Goal: Task Accomplishment & Management: Complete application form

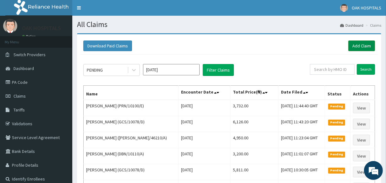
click at [363, 47] on link "Add Claim" at bounding box center [362, 46] width 27 height 11
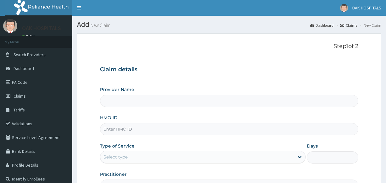
scroll to position [75, 0]
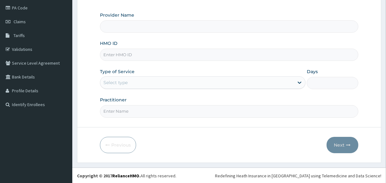
click at [164, 55] on input "HMO ID" at bounding box center [229, 55] width 258 height 12
type input "AVL/10082/F"
click at [215, 85] on div "Select type" at bounding box center [197, 83] width 194 height 10
click at [210, 98] on div "No options" at bounding box center [203, 98] width 206 height 11
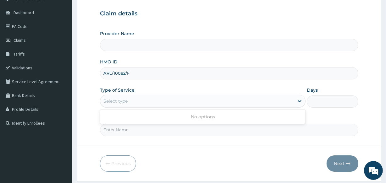
scroll to position [46, 0]
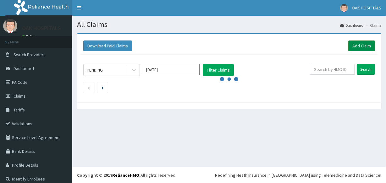
click at [355, 45] on link "Add Claim" at bounding box center [362, 46] width 27 height 11
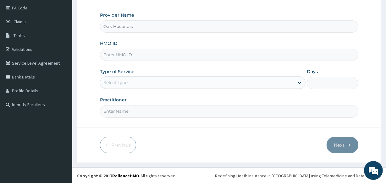
click at [162, 86] on div "Select type" at bounding box center [197, 83] width 194 height 10
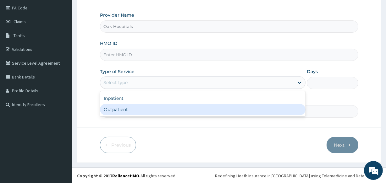
drag, startPoint x: 158, startPoint y: 110, endPoint x: 151, endPoint y: 99, distance: 13.1
click at [158, 110] on div "Outpatient" at bounding box center [203, 109] width 206 height 11
type input "1"
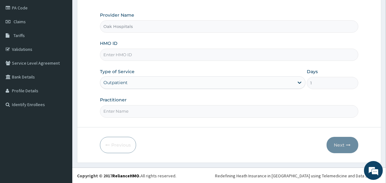
click at [159, 59] on input "HMO ID" at bounding box center [229, 55] width 258 height 12
type input "AVL/10082/F"
click at [156, 110] on input "Practitioner" at bounding box center [229, 111] width 258 height 12
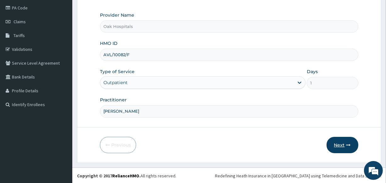
type input "[PERSON_NAME]"
click at [333, 145] on button "Next" at bounding box center [343, 145] width 32 height 16
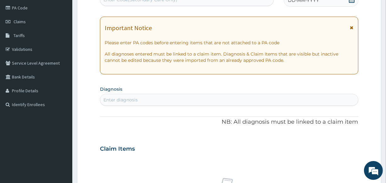
click at [305, 4] on div "DD-MM-YYYY" at bounding box center [321, 0] width 75 height 13
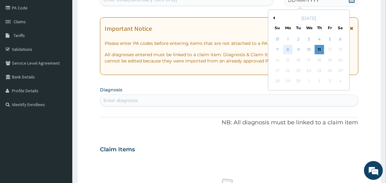
click at [290, 51] on div "8" at bounding box center [287, 49] width 9 height 9
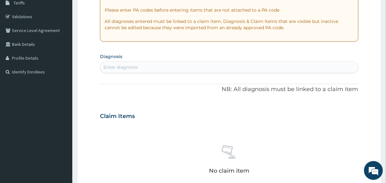
scroll to position [132, 0]
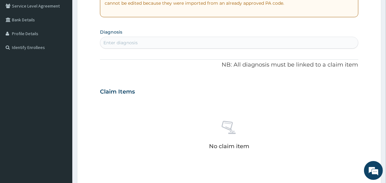
click at [195, 44] on div "Enter diagnosis" at bounding box center [229, 43] width 258 height 10
type input "MALARI"
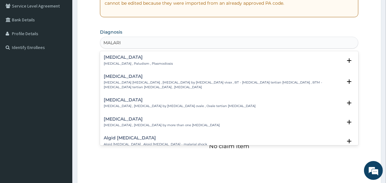
click at [114, 60] on div "Malaria Malaria , Paludism , Plasmodiosis" at bounding box center [138, 60] width 69 height 11
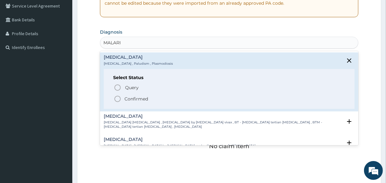
click at [130, 100] on p "Confirmed" at bounding box center [137, 99] width 24 height 6
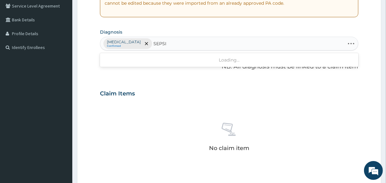
type input "SEPSIS"
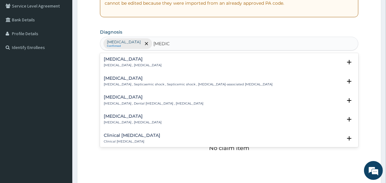
click at [122, 66] on p "[MEDICAL_DATA] , [MEDICAL_DATA]" at bounding box center [133, 65] width 58 height 4
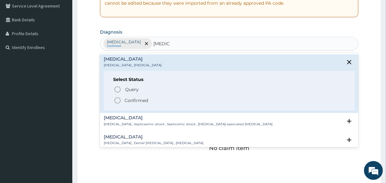
click at [127, 101] on p "Confirmed" at bounding box center [137, 101] width 24 height 6
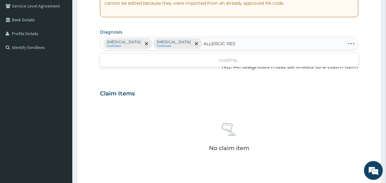
type input "ALLERGIC RE"
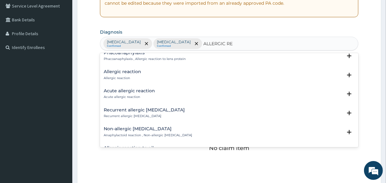
scroll to position [28, 0]
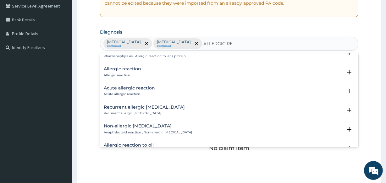
click at [128, 73] on p "Allergic reaction" at bounding box center [122, 75] width 37 height 4
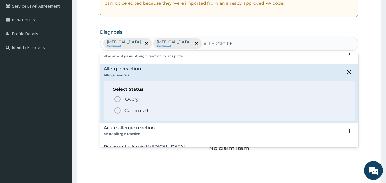
click at [131, 110] on p "Confirmed" at bounding box center [137, 111] width 24 height 6
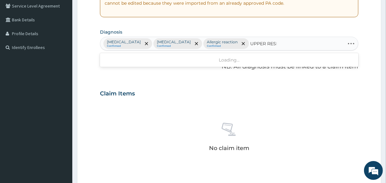
type input "UPPER RESPI"
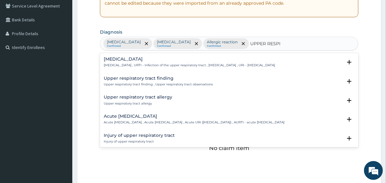
click at [160, 63] on p "Upper respiratory infection , URTI - Infection of the upper respiratory tract ,…" at bounding box center [189, 65] width 171 height 4
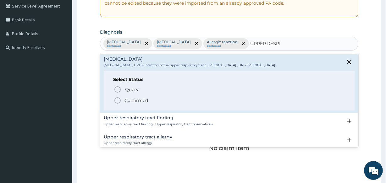
click at [138, 100] on p "Confirmed" at bounding box center [137, 101] width 24 height 6
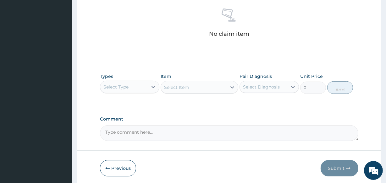
scroll to position [270, 0]
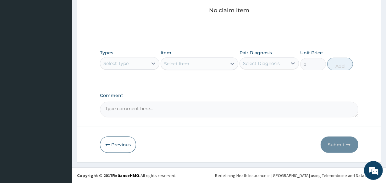
click at [133, 64] on div "Select Type" at bounding box center [124, 64] width 48 height 10
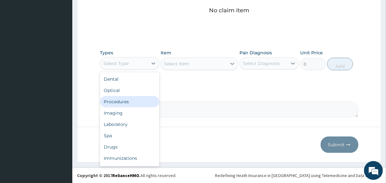
click at [139, 101] on div "Procedures" at bounding box center [129, 101] width 59 height 11
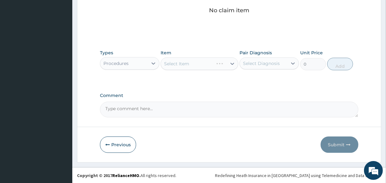
click at [247, 63] on div "Select Diagnosis" at bounding box center [261, 63] width 37 height 6
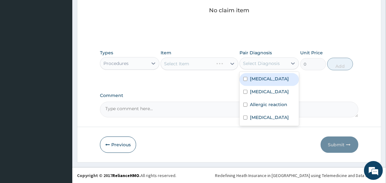
click at [252, 82] on div "[MEDICAL_DATA]" at bounding box center [269, 79] width 59 height 13
checkbox input "true"
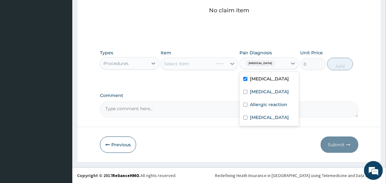
click at [192, 63] on div "Select Item" at bounding box center [199, 64] width 77 height 13
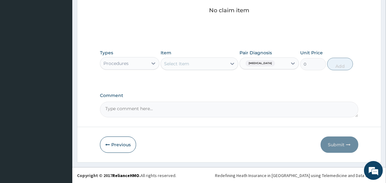
click at [192, 64] on div "Select Item" at bounding box center [193, 64] width 65 height 10
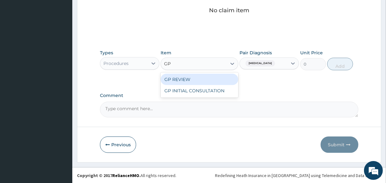
type input "GP"
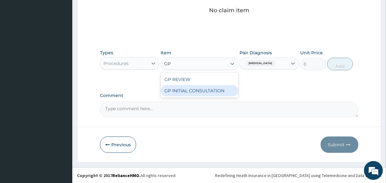
click at [203, 93] on div "GP INITIAL CONSULTATION" at bounding box center [199, 90] width 77 height 11
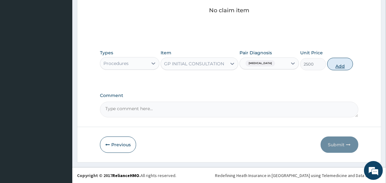
click at [335, 65] on button "Add" at bounding box center [340, 64] width 26 height 13
type input "0"
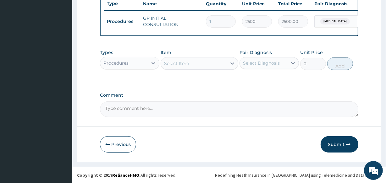
scroll to position [244, 0]
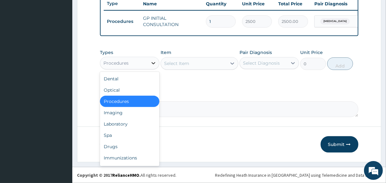
click at [148, 63] on div at bounding box center [153, 63] width 11 height 11
click at [136, 123] on div "Laboratory" at bounding box center [129, 124] width 59 height 11
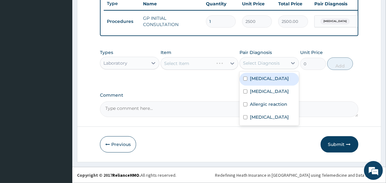
drag, startPoint x: 275, startPoint y: 59, endPoint x: 268, endPoint y: 69, distance: 12.0
click at [268, 69] on div "Pair Diagnosis option Malaria, selected. option Malaria focused, 1 of 4. 4 resu…" at bounding box center [269, 59] width 59 height 21
drag, startPoint x: 261, startPoint y: 73, endPoint x: 259, endPoint y: 76, distance: 3.6
click at [259, 76] on div "Malaria Sepsis Allergic reaction Upper respiratory infection" at bounding box center [269, 99] width 59 height 54
click at [258, 78] on label "[MEDICAL_DATA]" at bounding box center [269, 78] width 39 height 6
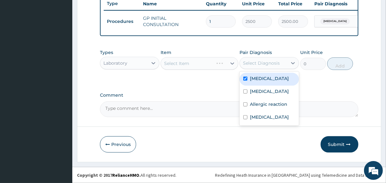
checkbox input "true"
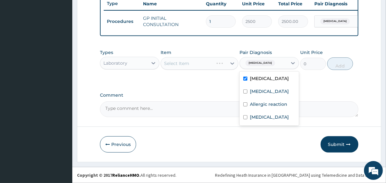
click at [211, 64] on div "Select Item" at bounding box center [199, 63] width 77 height 13
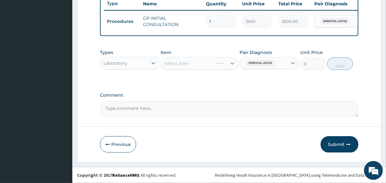
click at [207, 64] on div "Select Item" at bounding box center [199, 63] width 77 height 13
click at [208, 66] on div "Select Item" at bounding box center [199, 63] width 77 height 13
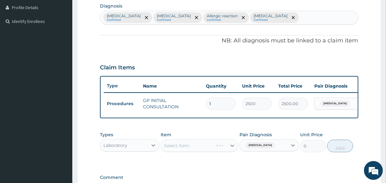
scroll to position [130, 0]
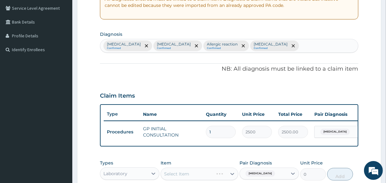
click at [283, 47] on div "Malaria Confirmed Sepsis Confirmed Allergic reaction Confirmed Upper respirator…" at bounding box center [229, 45] width 258 height 13
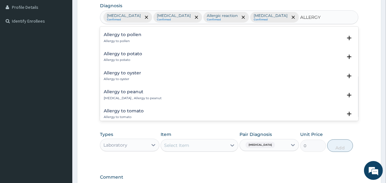
scroll to position [862, 0]
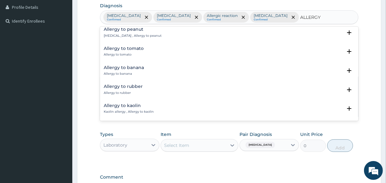
type input "ALLERGY"
click at [85, 44] on form "Step 2 of 2 PA Code / Prescription Code Enter Code(Secondary Care Only) Encount…" at bounding box center [229, 59] width 305 height 369
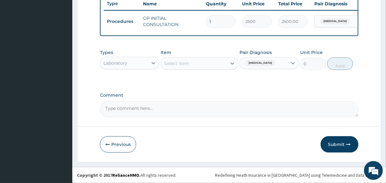
scroll to position [244, 0]
click at [181, 66] on div "Select Item" at bounding box center [176, 63] width 25 height 6
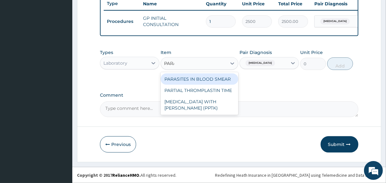
type input "PARAS"
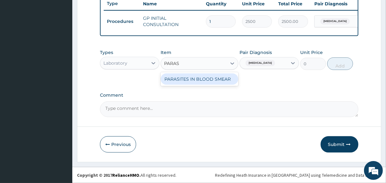
click at [233, 81] on div "PARASITES IN BLOOD SMEAR" at bounding box center [199, 79] width 77 height 11
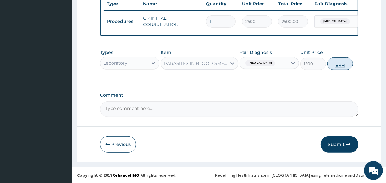
click at [339, 66] on button "Add" at bounding box center [340, 64] width 26 height 13
type input "0"
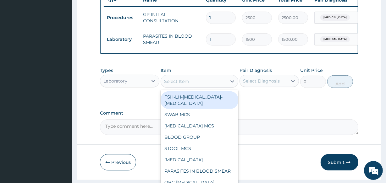
click at [220, 87] on div "Select Item" at bounding box center [193, 81] width 65 height 10
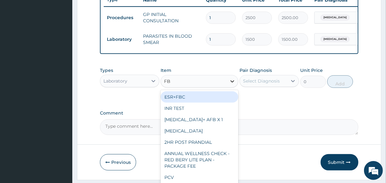
type input "FBC"
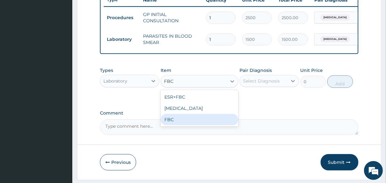
click at [226, 126] on div "FBC" at bounding box center [199, 119] width 77 height 11
type input "2500"
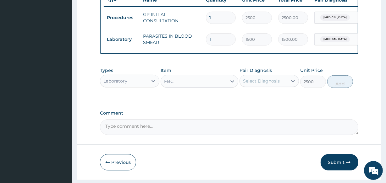
click at [261, 84] on div "Select Diagnosis" at bounding box center [261, 81] width 37 height 6
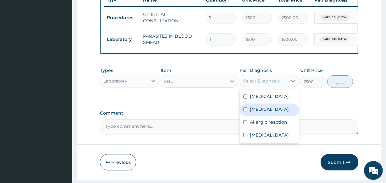
click at [260, 111] on label "[MEDICAL_DATA]" at bounding box center [269, 109] width 39 height 6
checkbox input "true"
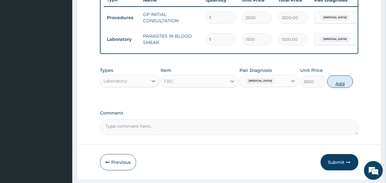
click at [339, 85] on button "Add" at bounding box center [340, 81] width 26 height 13
type input "0"
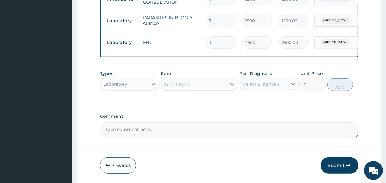
scroll to position [288, 0]
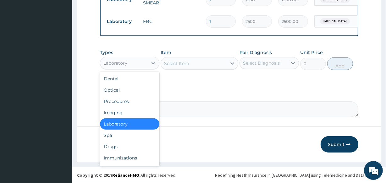
click at [142, 64] on div "Laboratory" at bounding box center [124, 63] width 48 height 10
click at [113, 148] on div "Drugs" at bounding box center [129, 146] width 59 height 11
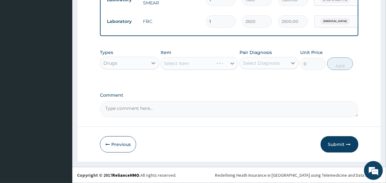
click at [249, 65] on div "Select Diagnosis" at bounding box center [261, 63] width 37 height 6
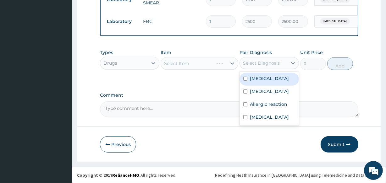
click at [251, 78] on label "Malaria" at bounding box center [269, 78] width 39 height 6
checkbox input "true"
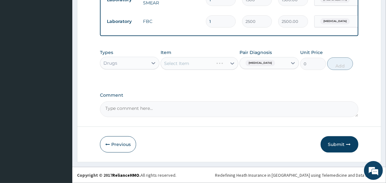
click at [210, 63] on div "Select Item" at bounding box center [199, 63] width 77 height 13
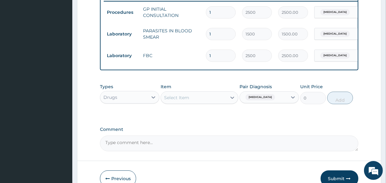
scroll to position [259, 0]
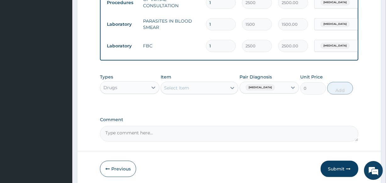
click at [213, 88] on div "Select Item" at bounding box center [193, 88] width 65 height 10
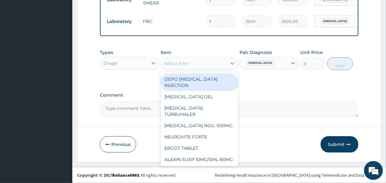
scroll to position [288, 0]
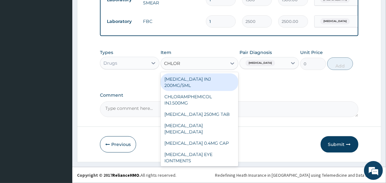
type input "CHLORO"
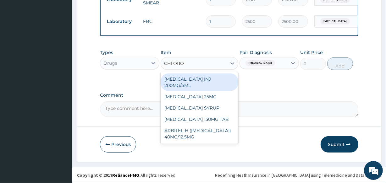
click at [226, 84] on div "CHLOROQUINE INJ 200MG/5ML" at bounding box center [199, 83] width 77 height 18
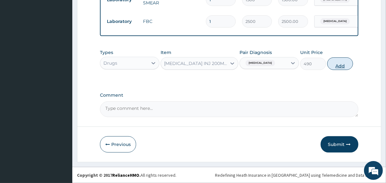
click at [344, 65] on button "Add" at bounding box center [340, 64] width 26 height 13
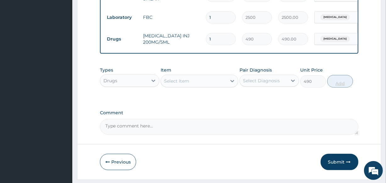
type input "0"
click at [230, 84] on icon at bounding box center [232, 81] width 6 height 6
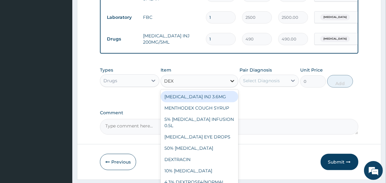
type input "DEXA"
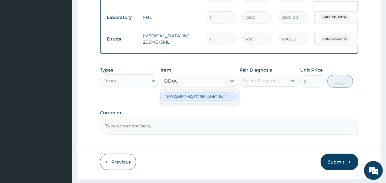
click at [211, 103] on div "DEXAMETHAZONE 4MG INJ" at bounding box center [199, 96] width 77 height 11
type input "560"
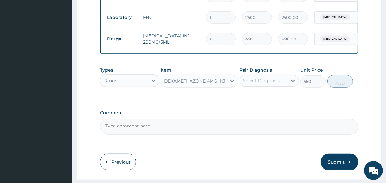
click at [248, 82] on div "Select Diagnosis" at bounding box center [261, 81] width 37 height 6
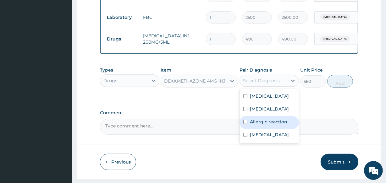
click at [264, 125] on label "Allergic reaction" at bounding box center [268, 122] width 37 height 6
checkbox input "true"
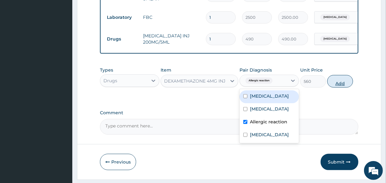
click at [332, 86] on button "Add" at bounding box center [340, 81] width 26 height 13
type input "0"
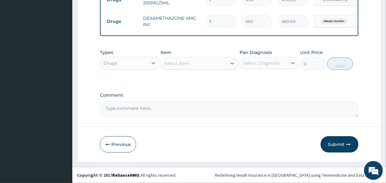
scroll to position [332, 0]
click at [205, 62] on div "Select Item" at bounding box center [193, 64] width 65 height 10
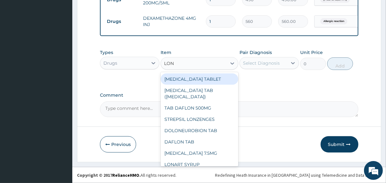
type input "LONA"
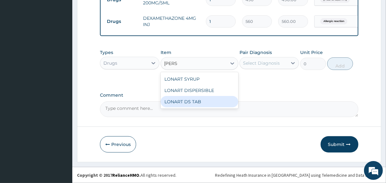
click at [208, 105] on div "LONART DS TAB" at bounding box center [199, 101] width 77 height 11
type input "1400"
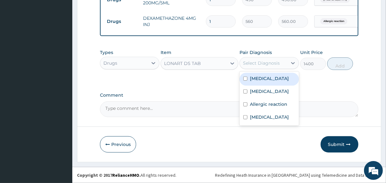
click at [260, 66] on div "Select Diagnosis" at bounding box center [264, 63] width 48 height 10
drag, startPoint x: 264, startPoint y: 76, endPoint x: 271, endPoint y: 75, distance: 6.7
click at [264, 76] on label "Malaria" at bounding box center [269, 78] width 39 height 6
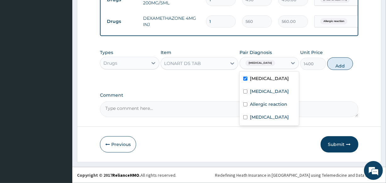
checkbox input "true"
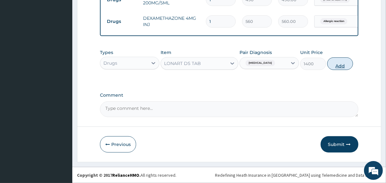
click at [339, 65] on button "Add" at bounding box center [340, 64] width 26 height 13
type input "0"
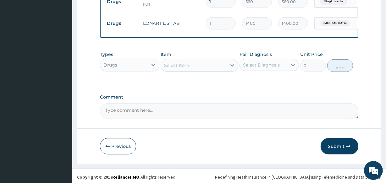
scroll to position [353, 0]
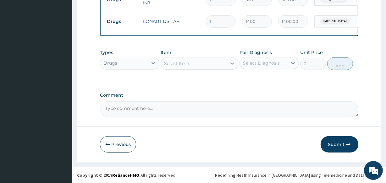
drag, startPoint x: 223, startPoint y: 63, endPoint x: 231, endPoint y: 63, distance: 7.9
click at [223, 63] on div "Select Item" at bounding box center [193, 64] width 65 height 10
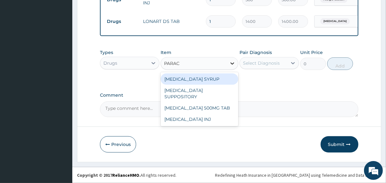
type input "PARACE"
click at [220, 80] on div "[MEDICAL_DATA] SYRUP" at bounding box center [199, 79] width 77 height 11
type input "560"
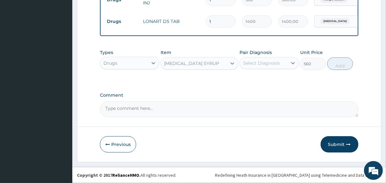
drag, startPoint x: 248, startPoint y: 66, endPoint x: 252, endPoint y: 71, distance: 6.5
click at [249, 66] on div "Select Diagnosis" at bounding box center [261, 63] width 37 height 6
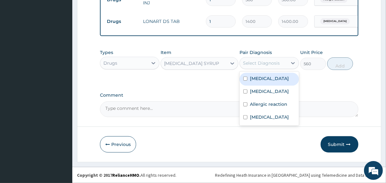
click at [257, 78] on label "Malaria" at bounding box center [269, 78] width 39 height 6
checkbox input "true"
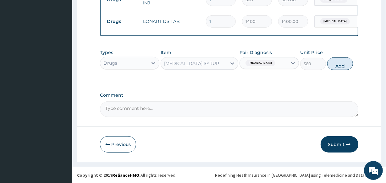
click at [337, 64] on button "Add" at bounding box center [340, 64] width 26 height 13
type input "0"
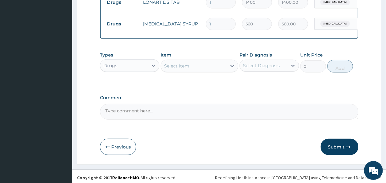
scroll to position [375, 0]
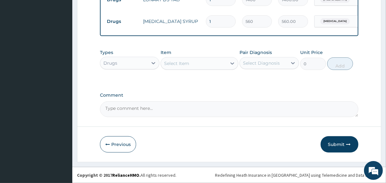
click at [198, 64] on div "Select Item" at bounding box center [193, 64] width 65 height 10
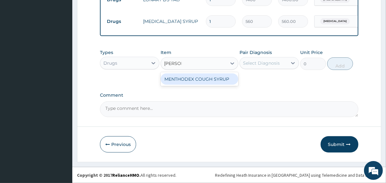
type input "MENTHO"
click at [222, 77] on div "MENTHODEX COUGH SYRUP" at bounding box center [199, 79] width 77 height 11
type input "1050"
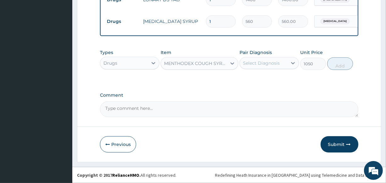
click at [248, 65] on div "Select Diagnosis" at bounding box center [261, 63] width 37 height 6
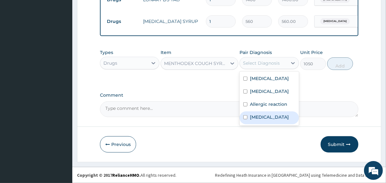
click at [259, 118] on label "[MEDICAL_DATA]" at bounding box center [269, 117] width 39 height 6
checkbox input "true"
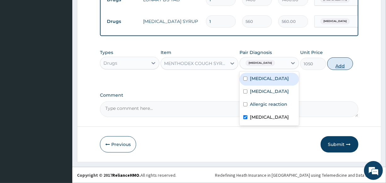
click at [336, 64] on button "Add" at bounding box center [340, 64] width 26 height 13
type input "0"
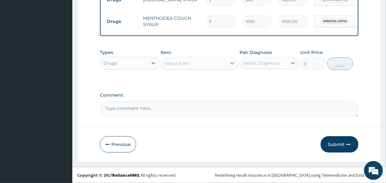
scroll to position [397, 0]
click at [351, 147] on icon "button" at bounding box center [349, 145] width 4 height 4
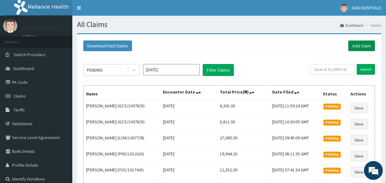
click at [360, 47] on link "Add Claim" at bounding box center [362, 46] width 27 height 11
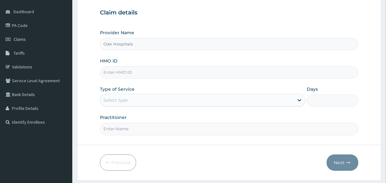
click at [182, 73] on input "HMO ID" at bounding box center [229, 72] width 258 height 12
type input "AVL/10082/E"
click at [195, 107] on div "Provider Name Oak Hospitals HMO ID AVL/10082/E Type of Service Select type Days…" at bounding box center [229, 83] width 258 height 106
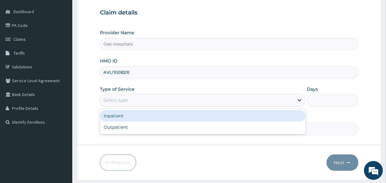
click at [200, 100] on div "Select type" at bounding box center [197, 100] width 194 height 10
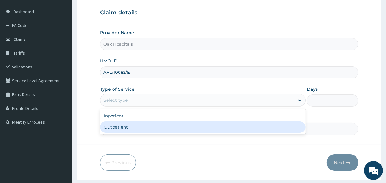
click at [194, 126] on div "Outpatient" at bounding box center [203, 127] width 206 height 11
type input "1"
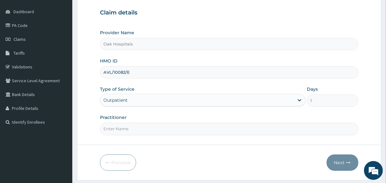
click at [194, 126] on input "Practitioner" at bounding box center [229, 129] width 258 height 12
type input "[PERSON_NAME]"
click at [337, 165] on button "Next" at bounding box center [343, 163] width 32 height 16
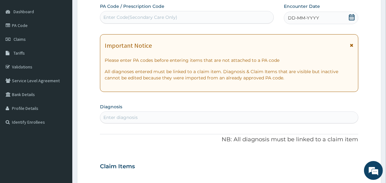
click at [331, 19] on div "DD-MM-YYYY" at bounding box center [321, 18] width 75 height 13
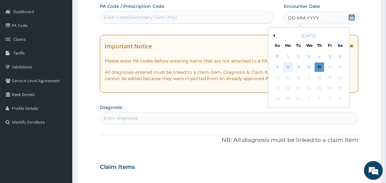
click at [286, 66] on div "8" at bounding box center [287, 67] width 9 height 9
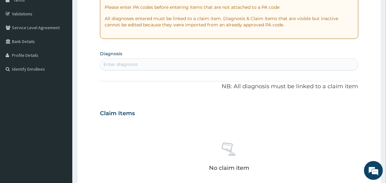
scroll to position [114, 0]
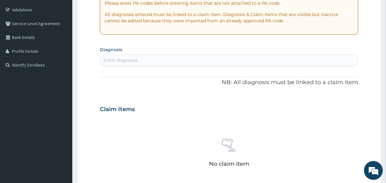
click at [184, 62] on div "Enter diagnosis" at bounding box center [229, 60] width 258 height 10
type input ","
type input "MALARIA"
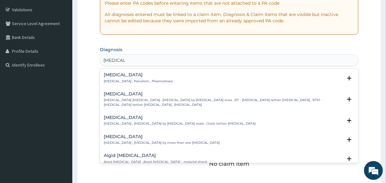
click at [127, 77] on div "Malaria Malaria , Paludism , Plasmodiosis" at bounding box center [138, 78] width 69 height 11
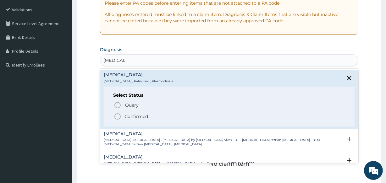
click at [129, 116] on p "Confirmed" at bounding box center [137, 117] width 24 height 6
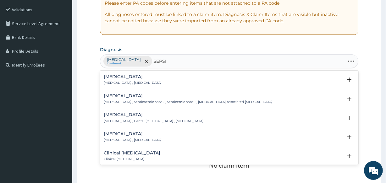
type input "SEPSIS"
click at [120, 81] on p "Systemic infection , Sepsis" at bounding box center [133, 83] width 58 height 4
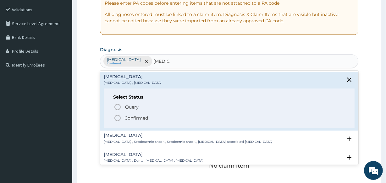
click at [132, 120] on p "Confirmed" at bounding box center [137, 118] width 24 height 6
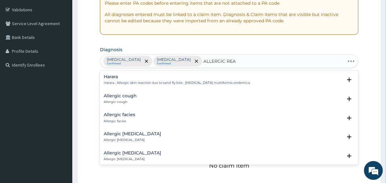
type input "ALLERGIC REAC"
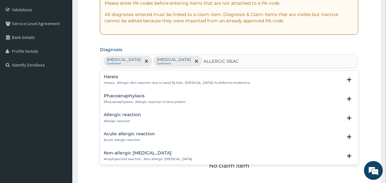
click at [129, 115] on h4 "Allergic reaction" at bounding box center [122, 115] width 37 height 5
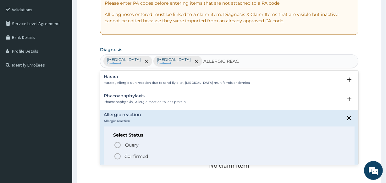
click at [136, 154] on p "Confirmed" at bounding box center [137, 157] width 24 height 6
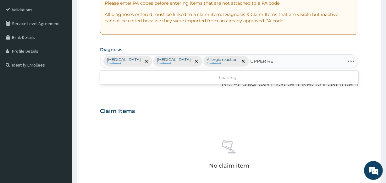
type input "UPPER RES"
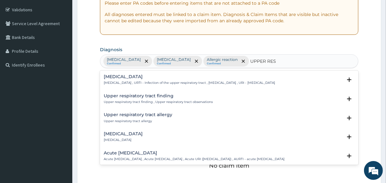
click at [157, 80] on div "Upper respiratory infection Upper respiratory infection , URTI - Infection of t…" at bounding box center [189, 80] width 171 height 11
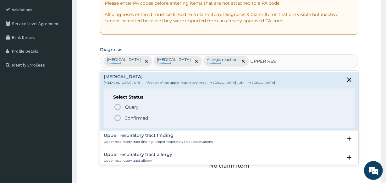
click at [132, 118] on p "Confirmed" at bounding box center [137, 118] width 24 height 6
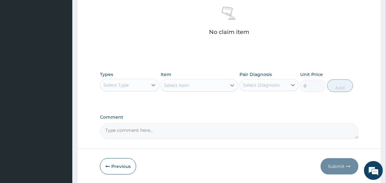
scroll to position [270, 0]
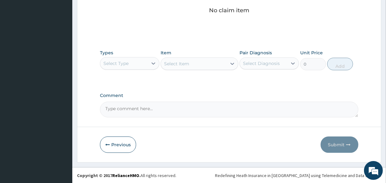
click at [148, 64] on div "Select Type" at bounding box center [124, 64] width 48 height 10
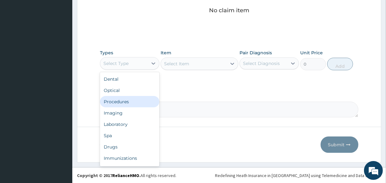
click at [149, 104] on div "Procedures" at bounding box center [129, 101] width 59 height 11
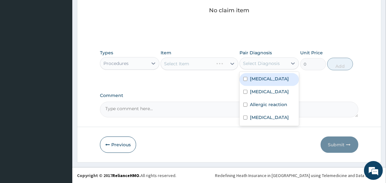
click at [241, 61] on div "Select Diagnosis" at bounding box center [264, 64] width 48 height 10
click at [247, 78] on input "checkbox" at bounding box center [245, 79] width 4 height 4
checkbox input "true"
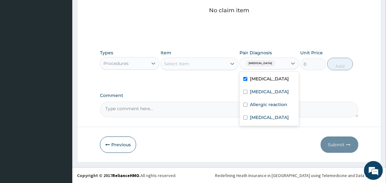
click at [189, 64] on div "Select Item" at bounding box center [176, 64] width 25 height 6
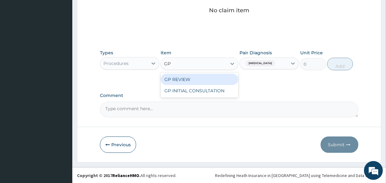
type input "GP"
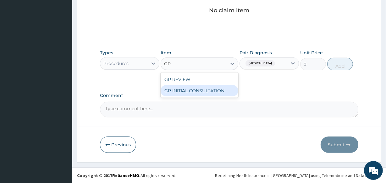
click at [205, 89] on div "GP INITIAL CONSULTATION" at bounding box center [199, 90] width 77 height 11
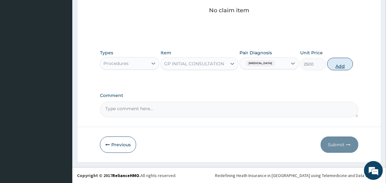
click at [336, 67] on button "Add" at bounding box center [340, 64] width 26 height 13
type input "0"
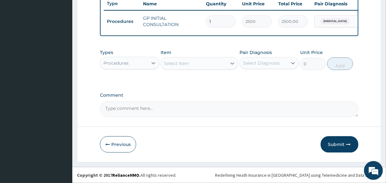
scroll to position [244, 0]
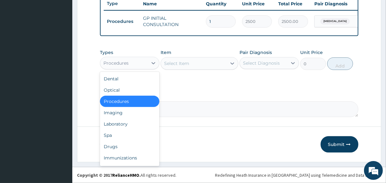
click at [139, 62] on div "Procedures" at bounding box center [124, 63] width 48 height 10
click at [132, 122] on div "Laboratory" at bounding box center [129, 124] width 59 height 11
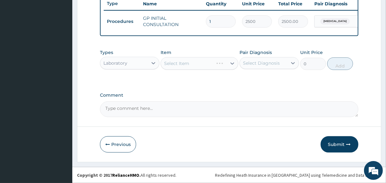
click at [261, 64] on div "Select Diagnosis" at bounding box center [261, 63] width 37 height 6
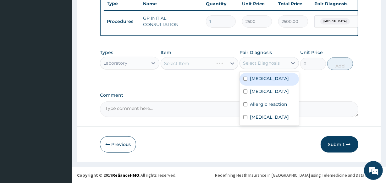
click at [260, 81] on label "[MEDICAL_DATA]" at bounding box center [269, 78] width 39 height 6
checkbox input "true"
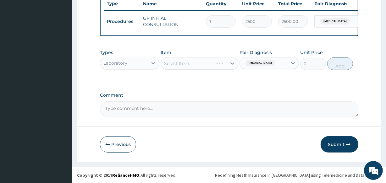
click at [204, 65] on div "Select Item" at bounding box center [199, 63] width 77 height 13
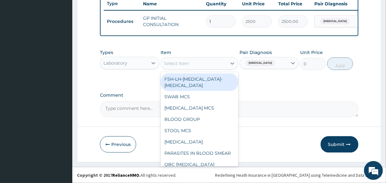
click at [206, 64] on div "Select Item" at bounding box center [193, 64] width 65 height 10
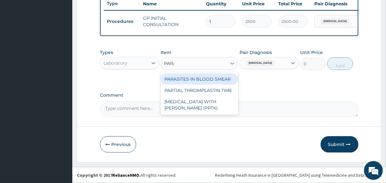
type input "PARAS"
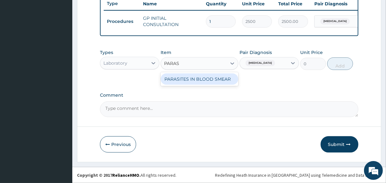
click at [201, 81] on div "PARASITES IN BLOOD SMEAR" at bounding box center [199, 79] width 77 height 11
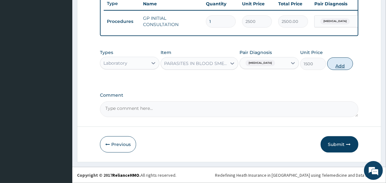
click at [337, 67] on button "Add" at bounding box center [340, 64] width 26 height 13
type input "0"
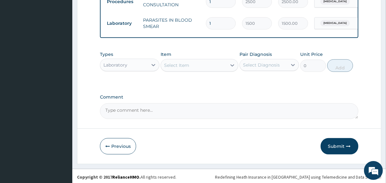
scroll to position [266, 0]
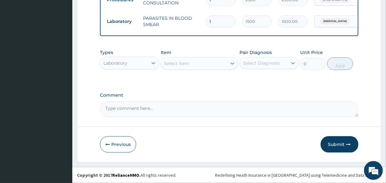
click at [206, 63] on div "Select Item" at bounding box center [193, 64] width 65 height 10
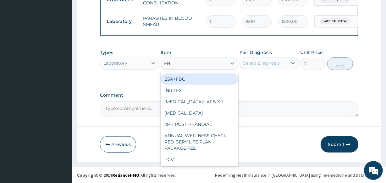
type input "FBC"
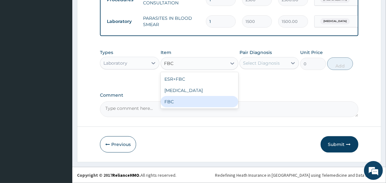
click at [202, 99] on div "FBC" at bounding box center [199, 101] width 77 height 11
type input "2500"
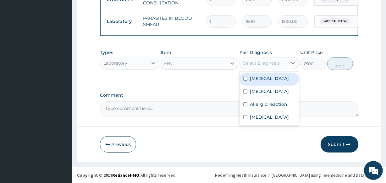
click at [261, 63] on div "Select Diagnosis" at bounding box center [261, 63] width 37 height 6
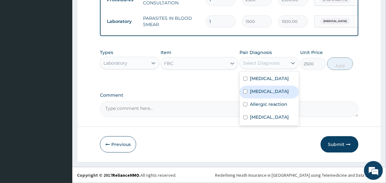
click at [264, 89] on label "[MEDICAL_DATA]" at bounding box center [269, 91] width 39 height 6
checkbox input "true"
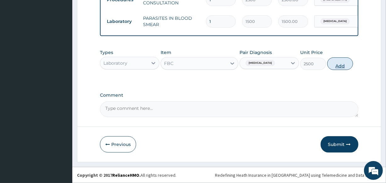
click at [344, 64] on button "Add" at bounding box center [340, 64] width 26 height 13
type input "0"
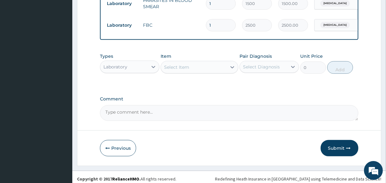
scroll to position [288, 0]
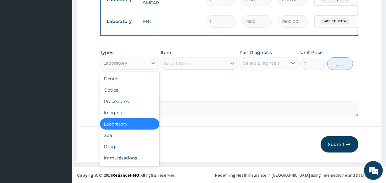
click at [143, 66] on div "Laboratory" at bounding box center [124, 63] width 48 height 10
drag, startPoint x: 135, startPoint y: 148, endPoint x: 132, endPoint y: 142, distance: 6.7
click at [135, 148] on div "Drugs" at bounding box center [129, 146] width 59 height 11
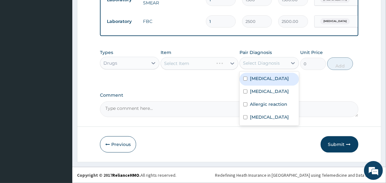
click at [264, 59] on div "Select Diagnosis" at bounding box center [264, 63] width 48 height 10
click at [258, 81] on label "[MEDICAL_DATA]" at bounding box center [269, 78] width 39 height 6
checkbox input "true"
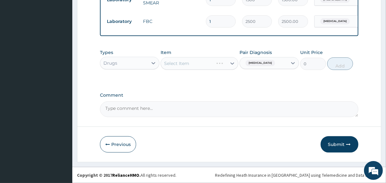
click at [218, 68] on div "Select Item" at bounding box center [199, 63] width 77 height 13
click at [217, 64] on div "Select Item" at bounding box center [193, 64] width 65 height 10
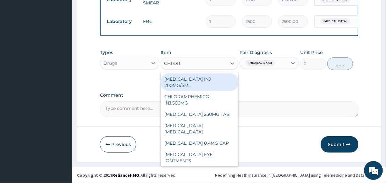
type input "CHLORO"
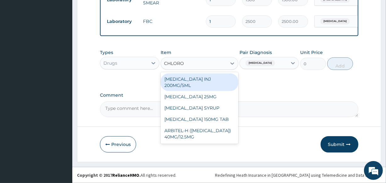
click at [212, 81] on div "[MEDICAL_DATA] INJ 200MG/5ML" at bounding box center [199, 83] width 77 height 18
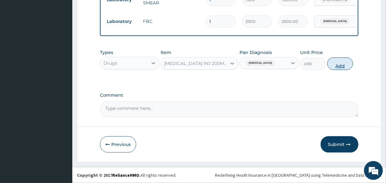
click at [337, 67] on button "Add" at bounding box center [340, 64] width 26 height 13
type input "0"
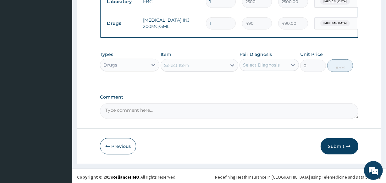
scroll to position [310, 0]
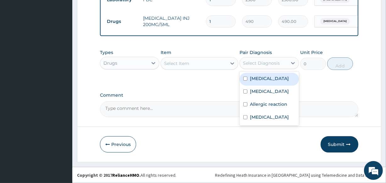
click at [266, 61] on div "Select Diagnosis" at bounding box center [261, 63] width 37 height 6
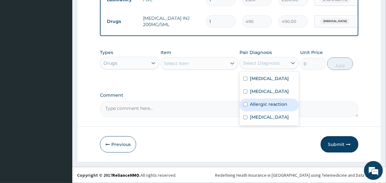
drag, startPoint x: 252, startPoint y: 109, endPoint x: 241, endPoint y: 94, distance: 18.4
click at [251, 109] on div "Allergic reaction" at bounding box center [269, 105] width 59 height 13
checkbox input "true"
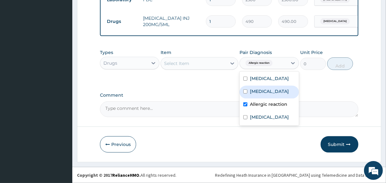
click at [206, 66] on div "Select Item" at bounding box center [193, 64] width 65 height 10
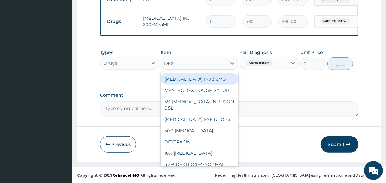
type input "DEXA"
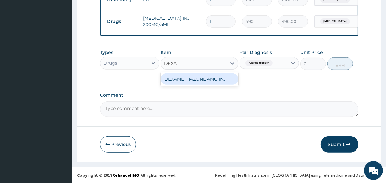
click at [208, 82] on div "DEXAMETHAZONE 4MG INJ" at bounding box center [199, 79] width 77 height 11
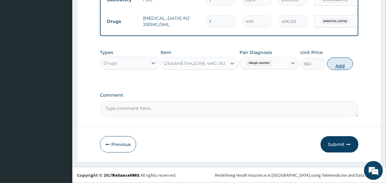
click at [335, 64] on button "Add" at bounding box center [340, 64] width 26 height 13
type input "0"
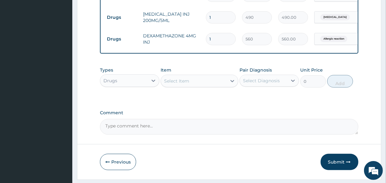
scroll to position [332, 0]
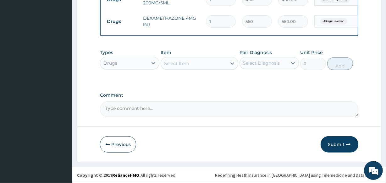
click at [180, 63] on div "Select Item" at bounding box center [176, 63] width 25 height 6
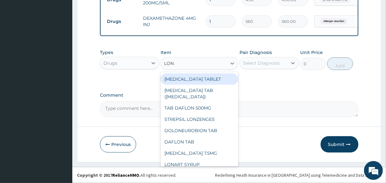
type input "[PERSON_NAME]"
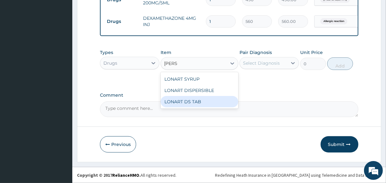
click at [202, 101] on div "LONART DS TAB" at bounding box center [199, 101] width 77 height 11
type input "1400"
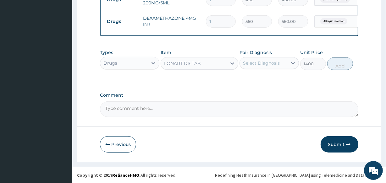
click at [258, 62] on div "Select Diagnosis" at bounding box center [261, 63] width 37 height 6
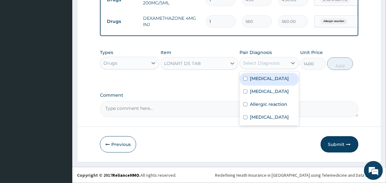
click at [258, 78] on label "[MEDICAL_DATA]" at bounding box center [269, 78] width 39 height 6
checkbox input "true"
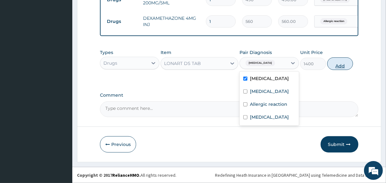
click at [337, 65] on button "Add" at bounding box center [340, 64] width 26 height 13
type input "0"
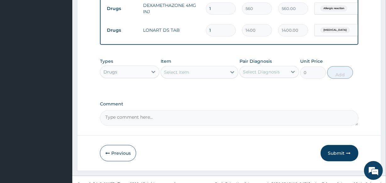
scroll to position [353, 0]
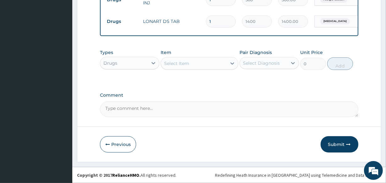
click at [187, 64] on div "Select Item" at bounding box center [176, 63] width 25 height 6
type input "PARAC"
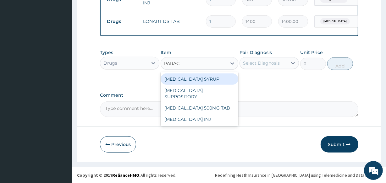
click at [199, 79] on div "[MEDICAL_DATA] SYRUP" at bounding box center [199, 79] width 77 height 11
type input "560"
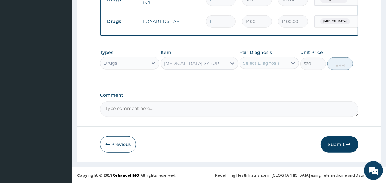
click at [250, 64] on div "Select Diagnosis" at bounding box center [261, 63] width 37 height 6
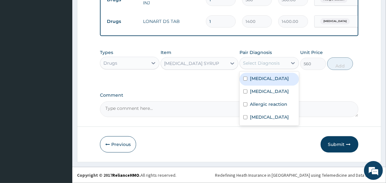
click at [254, 78] on label "[MEDICAL_DATA]" at bounding box center [269, 78] width 39 height 6
checkbox input "true"
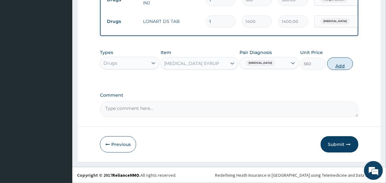
click at [342, 66] on button "Add" at bounding box center [340, 64] width 26 height 13
type input "0"
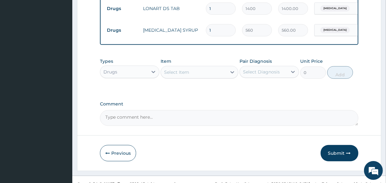
scroll to position [375, 0]
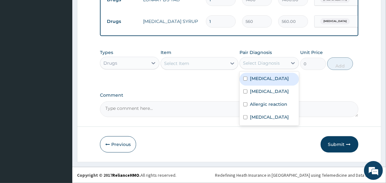
click at [261, 61] on div "Select Diagnosis" at bounding box center [261, 63] width 37 height 6
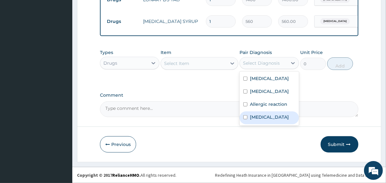
click at [252, 116] on label "Upper respiratory infection" at bounding box center [269, 117] width 39 height 6
checkbox input "true"
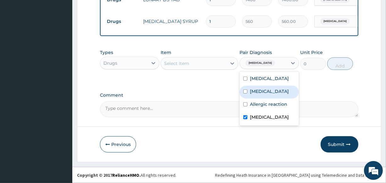
click at [214, 63] on div "Select Item" at bounding box center [193, 64] width 65 height 10
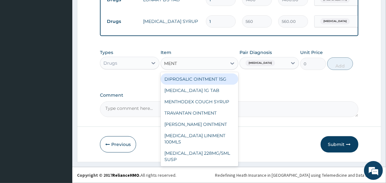
type input "MENTH"
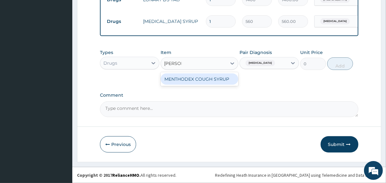
click at [221, 79] on div "MENTHODEX COUGH SYRUP" at bounding box center [199, 79] width 77 height 11
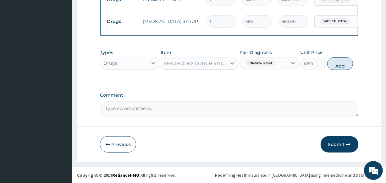
click at [340, 67] on button "Add" at bounding box center [340, 64] width 26 height 13
type input "0"
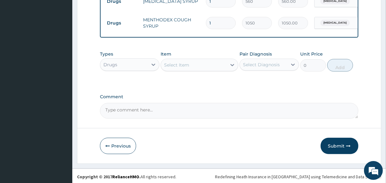
scroll to position [397, 0]
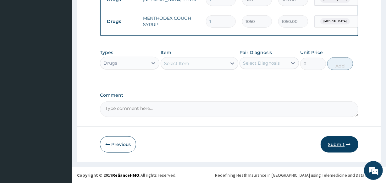
click at [347, 146] on icon "button" at bounding box center [349, 145] width 4 height 4
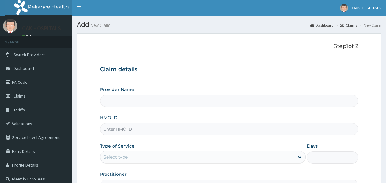
type input "Oak Hospitals"
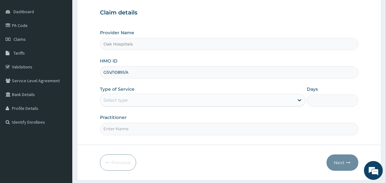
type input "GSV/10891/A"
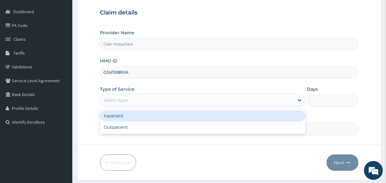
click at [176, 103] on div "Select type" at bounding box center [197, 100] width 194 height 10
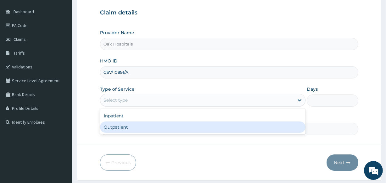
click at [183, 129] on div "Outpatient" at bounding box center [203, 127] width 206 height 11
type input "1"
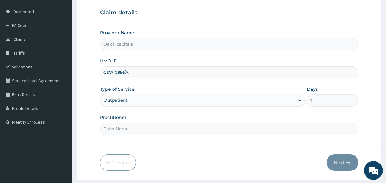
click at [183, 129] on input "Practitioner" at bounding box center [229, 129] width 258 height 12
type input "[PERSON_NAME]"
click at [333, 165] on button "Next" at bounding box center [343, 163] width 32 height 16
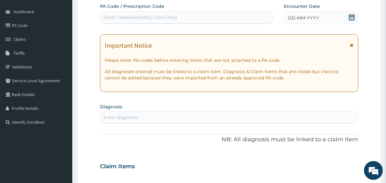
click at [240, 20] on div "Enter Code(Secondary Care Only)" at bounding box center [186, 17] width 173 height 10
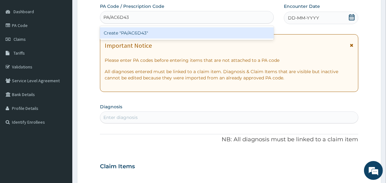
type input "PA/AC6D43"
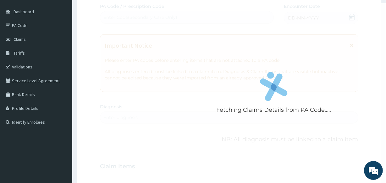
click at [306, 17] on div "Fetching Claims Details from PA Code..... PA Code / Prescription Code Enter Cod…" at bounding box center [229, 166] width 258 height 326
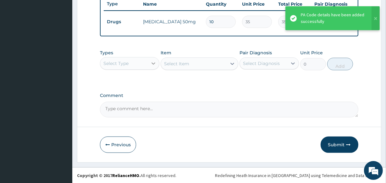
scroll to position [244, 0]
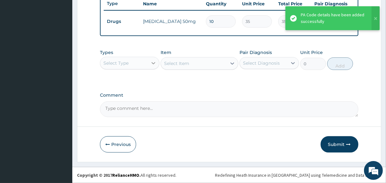
click at [152, 62] on icon at bounding box center [153, 63] width 6 height 6
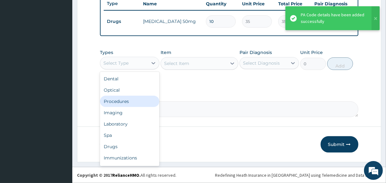
click at [139, 100] on div "Procedures" at bounding box center [129, 101] width 59 height 11
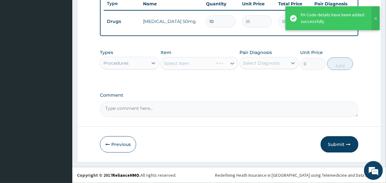
click at [252, 67] on div "Select Diagnosis" at bounding box center [264, 63] width 48 height 10
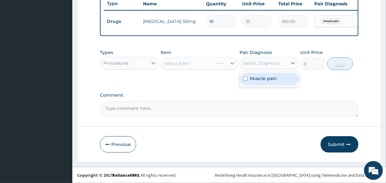
click at [251, 74] on div "Muscle pain" at bounding box center [269, 79] width 59 height 13
checkbox input "true"
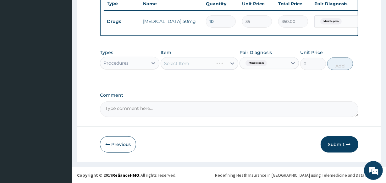
click at [212, 64] on div "Select Item" at bounding box center [199, 63] width 77 height 13
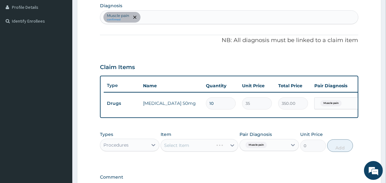
click at [209, 20] on div "Muscle pain confirmed" at bounding box center [229, 17] width 258 height 13
type input "MALARI"
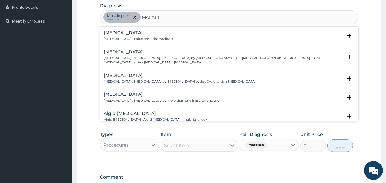
click at [123, 31] on h4 "[MEDICAL_DATA]" at bounding box center [138, 33] width 69 height 5
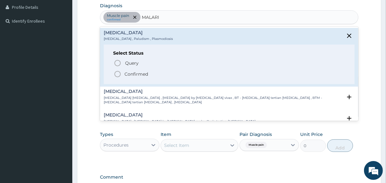
click at [130, 75] on p "Confirmed" at bounding box center [137, 74] width 24 height 6
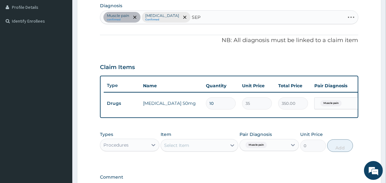
type input "SEPS"
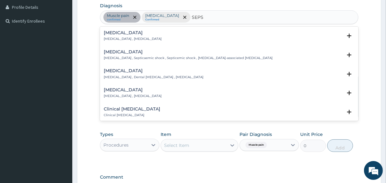
click at [138, 35] on div "[MEDICAL_DATA] [MEDICAL_DATA] , [MEDICAL_DATA]" at bounding box center [133, 36] width 58 height 11
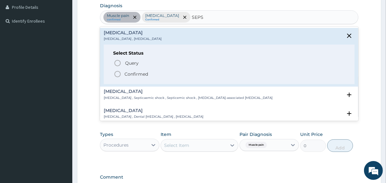
click at [136, 73] on p "Confirmed" at bounding box center [137, 74] width 24 height 6
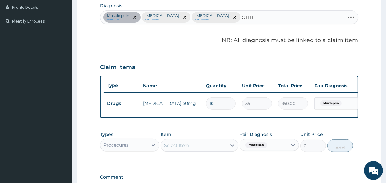
type input "[MEDICAL_DATA]"
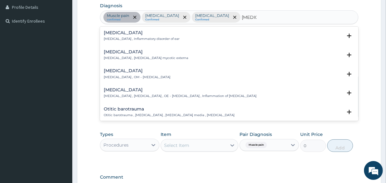
click at [133, 39] on p "[MEDICAL_DATA] , Inflammatory disorder of ear" at bounding box center [142, 39] width 76 height 4
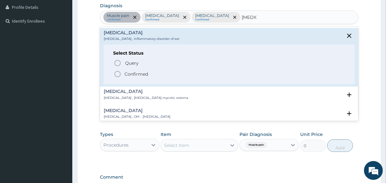
click at [178, 35] on div "[MEDICAL_DATA] [MEDICAL_DATA] , Inflammatory disorder of ear" at bounding box center [229, 36] width 251 height 11
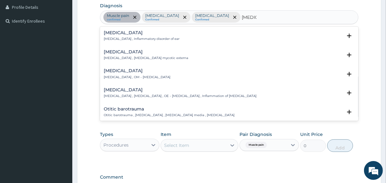
click at [137, 93] on div "[MEDICAL_DATA] [MEDICAL_DATA] , [MEDICAL_DATA] , OE - [MEDICAL_DATA] , Inflamma…" at bounding box center [180, 93] width 153 height 11
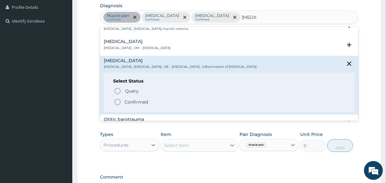
scroll to position [86, 0]
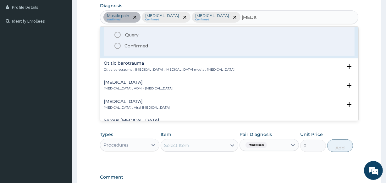
click at [135, 44] on p "Confirmed" at bounding box center [137, 46] width 24 height 6
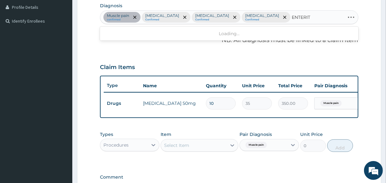
type input "ENTERITI"
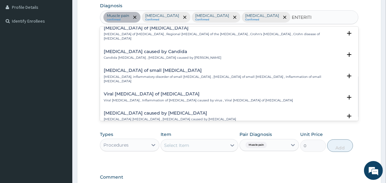
scroll to position [286, 0]
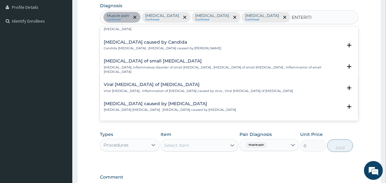
click at [136, 59] on div "[MEDICAL_DATA] of small [MEDICAL_DATA] [MEDICAL_DATA], inflammatory disorder of…" at bounding box center [223, 66] width 238 height 15
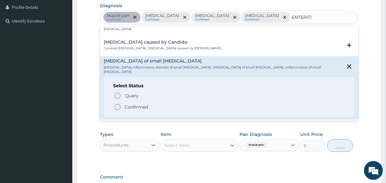
click at [137, 104] on p "Confirmed" at bounding box center [137, 107] width 24 height 6
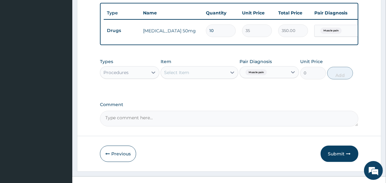
scroll to position [244, 0]
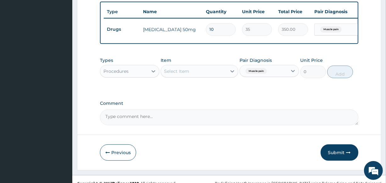
click at [188, 68] on div "Select Item" at bounding box center [176, 71] width 25 height 6
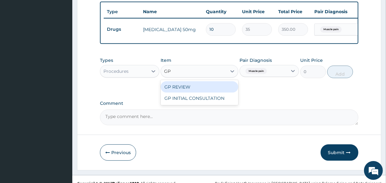
type input "GP"
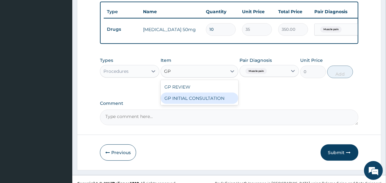
click at [196, 93] on div "GP INITIAL CONSULTATION" at bounding box center [199, 98] width 77 height 11
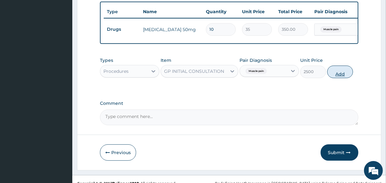
click at [336, 66] on button "Add" at bounding box center [340, 72] width 26 height 13
type input "0"
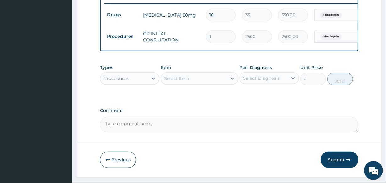
scroll to position [266, 0]
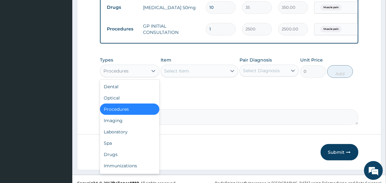
click at [147, 66] on div "Procedures" at bounding box center [124, 71] width 48 height 10
click at [122, 149] on div "Drugs" at bounding box center [129, 154] width 59 height 11
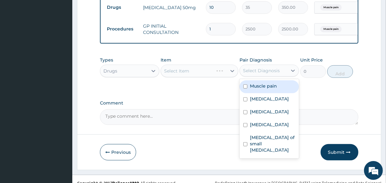
click at [256, 68] on div "Select Diagnosis" at bounding box center [261, 71] width 37 height 6
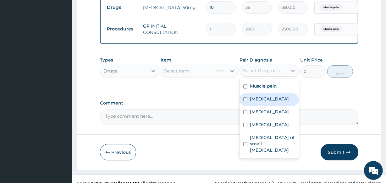
click at [254, 96] on label "[MEDICAL_DATA]" at bounding box center [269, 99] width 39 height 6
checkbox input "true"
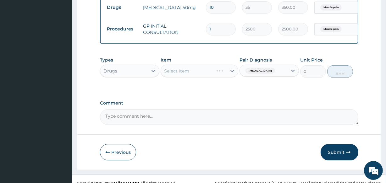
click at [204, 65] on div "Select Item" at bounding box center [199, 71] width 77 height 13
click at [204, 66] on div "Select Item" at bounding box center [193, 71] width 65 height 10
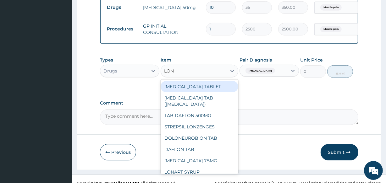
type input "[PERSON_NAME]"
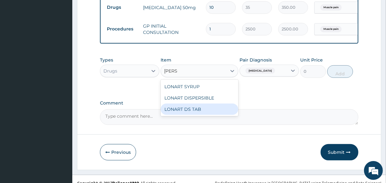
click at [203, 104] on div "LONART DS TAB" at bounding box center [199, 109] width 77 height 11
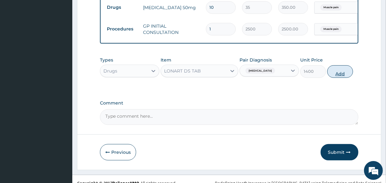
click at [336, 65] on button "Add" at bounding box center [340, 71] width 26 height 13
type input "0"
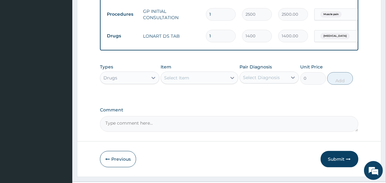
scroll to position [288, 0]
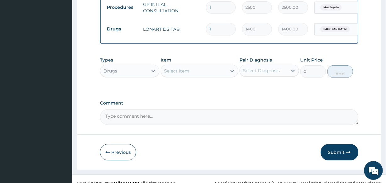
click at [192, 67] on div "Select Item" at bounding box center [193, 71] width 65 height 10
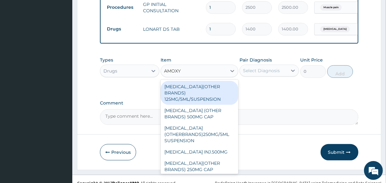
type input "AMOXYC"
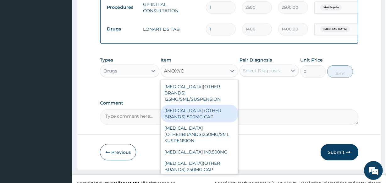
click at [204, 108] on div "AMOXYCILLIN (OTHER BRANDS) 500MG CAP" at bounding box center [199, 114] width 77 height 18
type input "70"
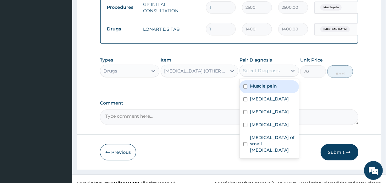
click at [251, 68] on div "Select Diagnosis" at bounding box center [261, 71] width 37 height 6
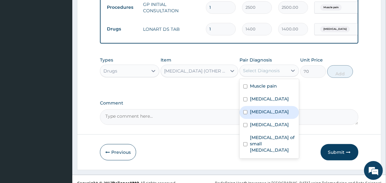
click at [259, 109] on label "Sepsis" at bounding box center [269, 112] width 39 height 6
checkbox input "true"
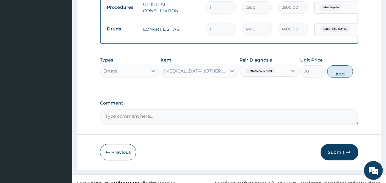
click at [336, 66] on button "Add" at bounding box center [340, 71] width 26 height 13
type input "0"
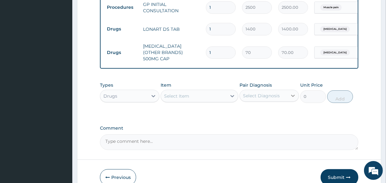
type input "10"
type input "700.00"
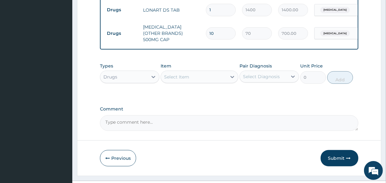
scroll to position [310, 0]
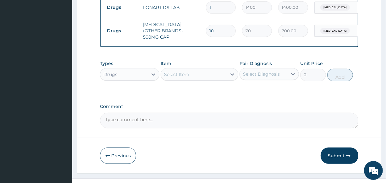
type input "10"
click at [210, 70] on div "Select Item" at bounding box center [193, 75] width 65 height 10
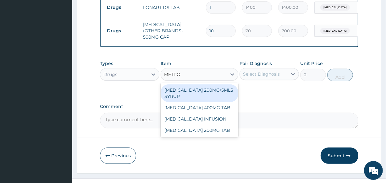
type input "METRON"
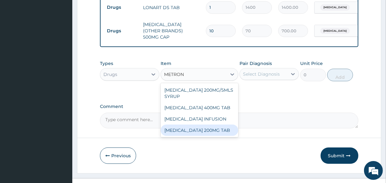
click at [208, 125] on div "METRONIDAZOLE 200MG TAB" at bounding box center [199, 130] width 77 height 11
type input "21"
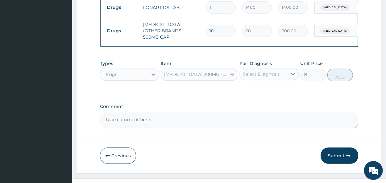
click at [251, 71] on div "Select Diagnosis" at bounding box center [261, 74] width 37 height 6
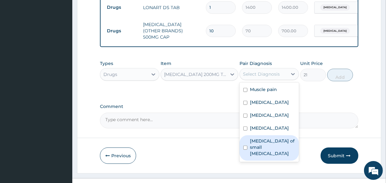
drag, startPoint x: 250, startPoint y: 131, endPoint x: 249, endPoint y: 125, distance: 5.4
click at [249, 136] on div "Enteritis of small intestine" at bounding box center [269, 148] width 59 height 25
checkbox input "true"
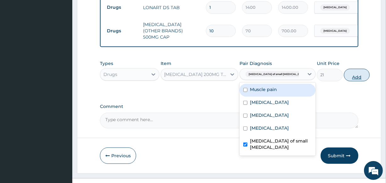
click at [344, 69] on button "Add" at bounding box center [357, 75] width 26 height 13
type input "0"
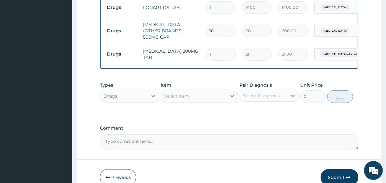
type input "0.00"
type input "3"
type input "63.00"
type input "30"
type input "630.00"
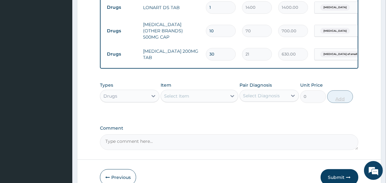
type input "3"
type input "63.00"
type input "0.00"
type input "1"
type input "21.00"
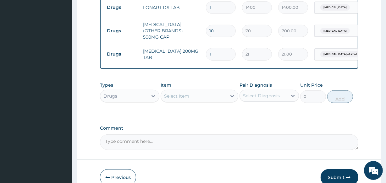
type input "15"
type input "315.00"
type input "15"
click at [220, 91] on div "Select Item" at bounding box center [193, 96] width 65 height 10
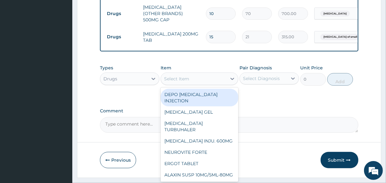
scroll to position [332, 0]
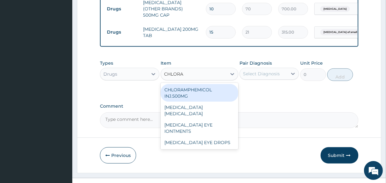
type input "CHLORAM"
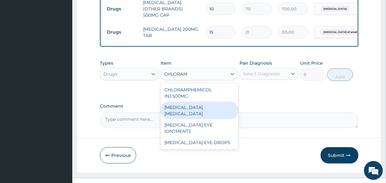
drag, startPoint x: 198, startPoint y: 99, endPoint x: 208, endPoint y: 90, distance: 12.9
click at [199, 102] on div "[MEDICAL_DATA] [MEDICAL_DATA]" at bounding box center [199, 111] width 77 height 18
type input "350"
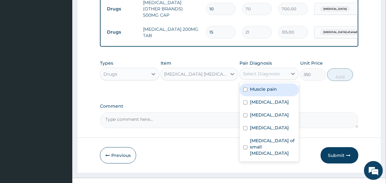
click at [257, 71] on div "Select Diagnosis" at bounding box center [261, 74] width 37 height 6
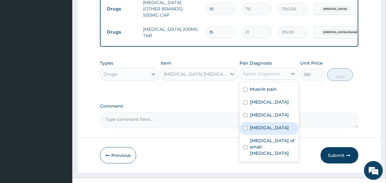
drag, startPoint x: 258, startPoint y: 116, endPoint x: 260, endPoint y: 110, distance: 6.5
click at [258, 125] on label "Otitis externa" at bounding box center [269, 128] width 39 height 6
checkbox input "true"
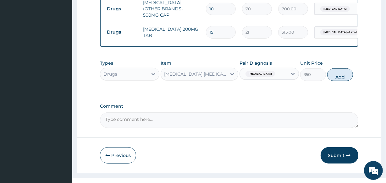
click at [335, 69] on button "Add" at bounding box center [340, 75] width 26 height 13
type input "0"
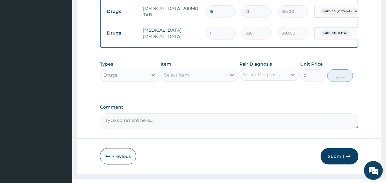
scroll to position [353, 0]
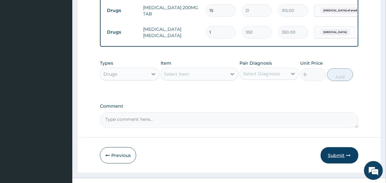
click at [347, 154] on icon "button" at bounding box center [349, 156] width 4 height 4
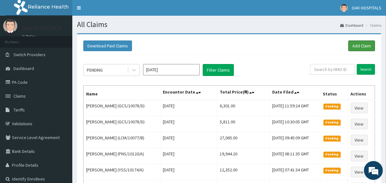
click at [355, 50] on link "Add Claim" at bounding box center [362, 46] width 27 height 11
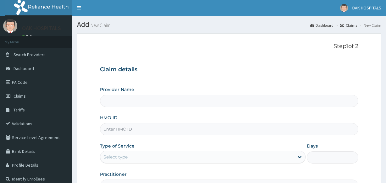
type input "Oak Hospitals"
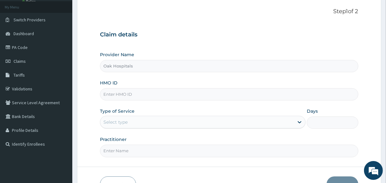
scroll to position [75, 0]
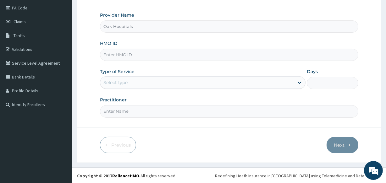
click at [188, 57] on input "HMO ID" at bounding box center [229, 55] width 258 height 12
type input "ITX/10067/C"
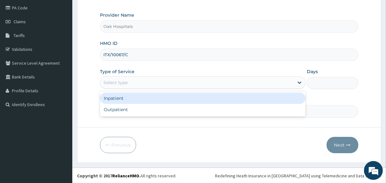
click at [176, 81] on div "Select type" at bounding box center [197, 83] width 194 height 10
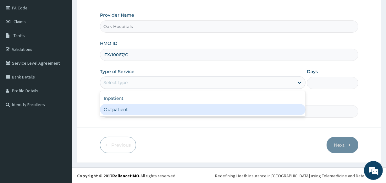
click at [175, 112] on div "Outpatient" at bounding box center [203, 109] width 206 height 11
type input "1"
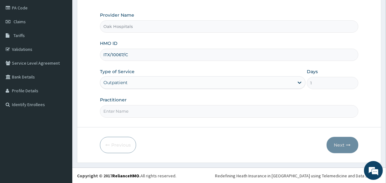
click at [175, 112] on input "Practitioner" at bounding box center [229, 111] width 258 height 12
type input "[PERSON_NAME]"
click at [343, 144] on button "Next" at bounding box center [343, 145] width 32 height 16
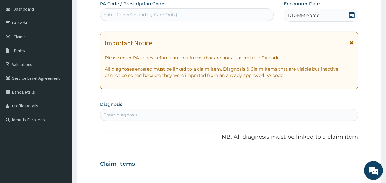
scroll to position [46, 0]
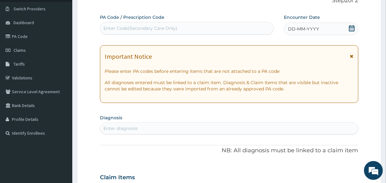
click at [248, 28] on div "Enter Code(Secondary Care Only)" at bounding box center [186, 28] width 173 height 10
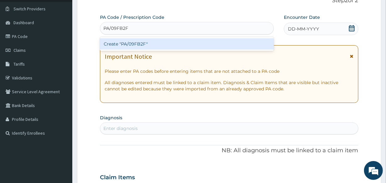
type input "PA/09FB2F"
click at [300, 29] on div "PA Code / Prescription Code option Create "PA/09FB2F" focused, 1 of 1. 1 result…" at bounding box center [229, 177] width 258 height 326
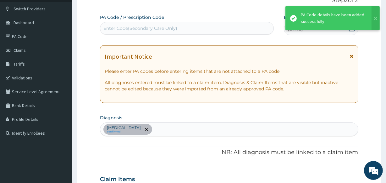
scroll to position [192, 0]
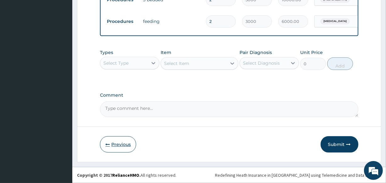
click at [106, 147] on button "Previous" at bounding box center [118, 145] width 36 height 16
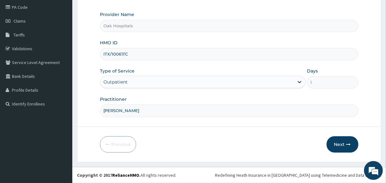
scroll to position [75, 0]
click at [270, 87] on div "Outpatient" at bounding box center [197, 83] width 194 height 10
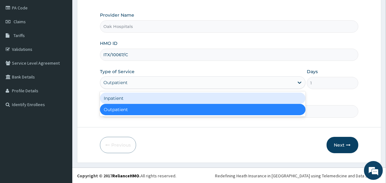
click at [255, 101] on div "Inpatient" at bounding box center [203, 98] width 206 height 11
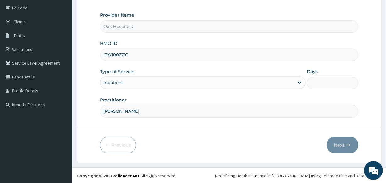
click at [332, 83] on input "Days" at bounding box center [332, 83] width 51 height 12
type input "2"
click at [342, 144] on button "Next" at bounding box center [343, 145] width 32 height 16
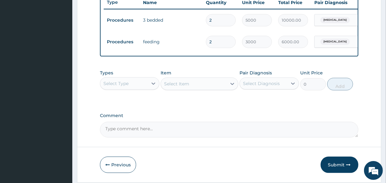
scroll to position [246, 0]
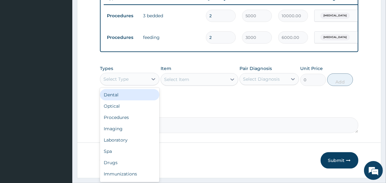
click at [132, 84] on div "Select Type" at bounding box center [124, 79] width 48 height 10
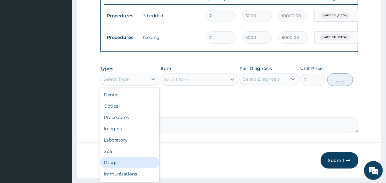
click at [130, 167] on div "Drugs" at bounding box center [129, 162] width 59 height 11
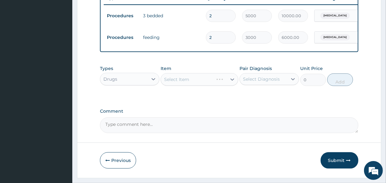
click at [264, 82] on div "Select Diagnosis" at bounding box center [261, 79] width 37 height 6
click at [225, 99] on div "Types Drugs Item Select Item Pair Diagnosis Select Diagnosis Unit Price 0 Add" at bounding box center [229, 80] width 258 height 36
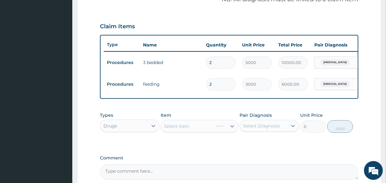
scroll to position [160, 0]
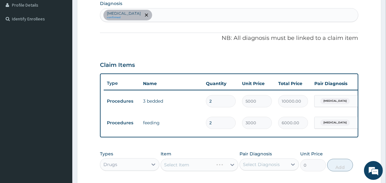
click at [233, 15] on div "Malaria confirmed" at bounding box center [229, 14] width 258 height 13
type input "S"
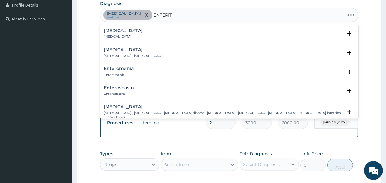
type input "ENTERITI"
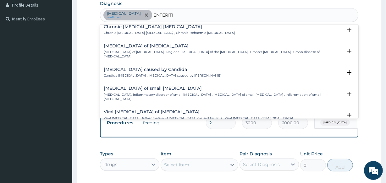
scroll to position [257, 0]
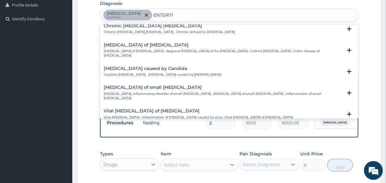
click at [158, 85] on h4 "Enteritis of small intestine" at bounding box center [223, 87] width 238 height 5
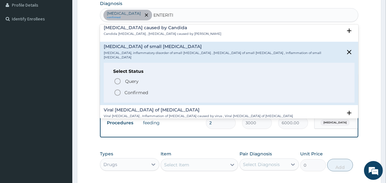
scroll to position [315, 0]
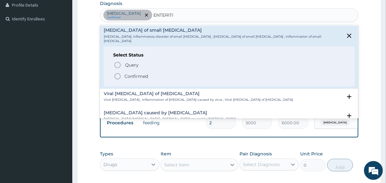
click at [144, 73] on p "Confirmed" at bounding box center [137, 76] width 24 height 6
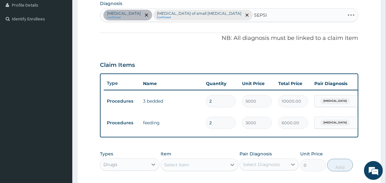
type input "SEPSIS"
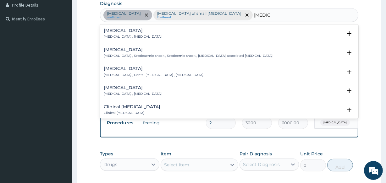
click at [118, 29] on h4 "Sepsis" at bounding box center [133, 30] width 58 height 5
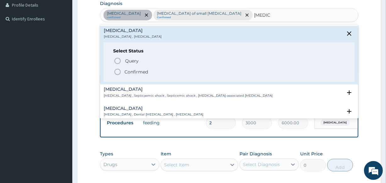
click at [126, 71] on p "Confirmed" at bounding box center [137, 72] width 24 height 6
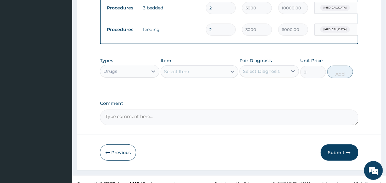
scroll to position [266, 0]
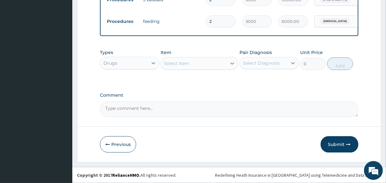
click at [201, 64] on div "Select Item" at bounding box center [193, 64] width 65 height 10
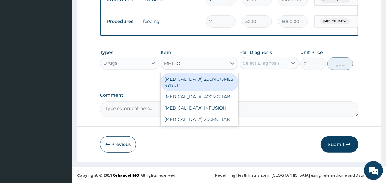
type input "METRON"
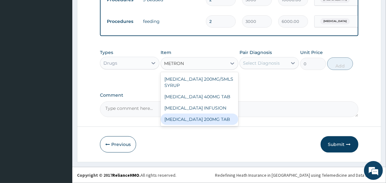
click at [210, 122] on div "[MEDICAL_DATA] 200MG TAB" at bounding box center [199, 119] width 77 height 11
type input "21"
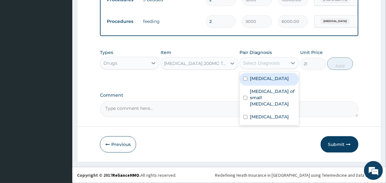
click at [262, 66] on div "Select Diagnosis" at bounding box center [264, 63] width 48 height 10
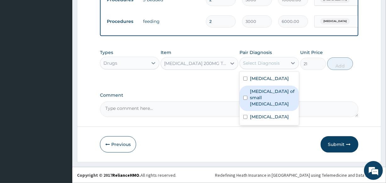
click at [260, 91] on label "Enteritis of small intestine" at bounding box center [272, 97] width 45 height 19
checkbox input "true"
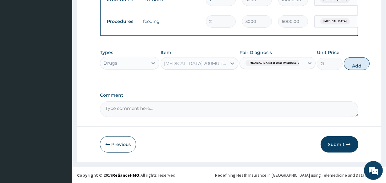
click at [344, 63] on button "Add" at bounding box center [357, 64] width 26 height 13
type input "0"
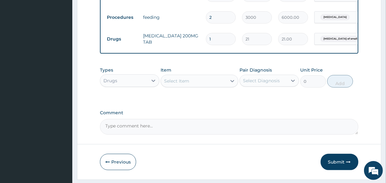
type input "15"
type input "315.00"
type input "15"
click at [186, 84] on div "Select Item" at bounding box center [176, 81] width 25 height 6
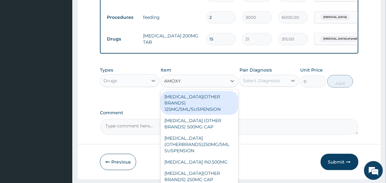
type input "AMOXYC"
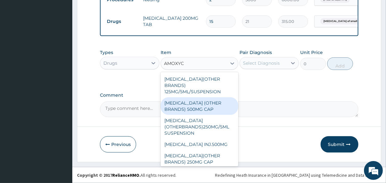
scroll to position [3, 0]
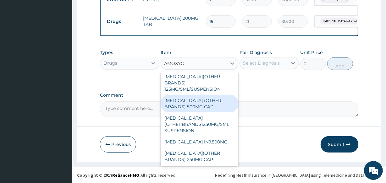
click at [204, 104] on div "[MEDICAL_DATA] (OTHER BRANDS) 500MG CAP" at bounding box center [199, 104] width 77 height 18
type input "70"
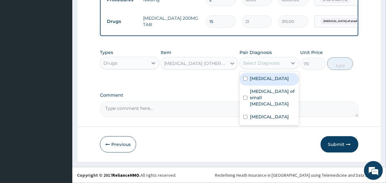
click at [266, 63] on div "Select Diagnosis" at bounding box center [261, 63] width 37 height 6
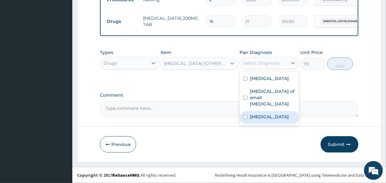
drag, startPoint x: 254, startPoint y: 113, endPoint x: 262, endPoint y: 98, distance: 17.3
click at [254, 114] on label "Sepsis" at bounding box center [269, 117] width 39 height 6
checkbox input "true"
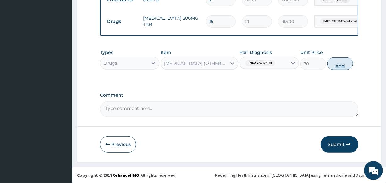
click at [336, 68] on button "Add" at bounding box center [340, 64] width 26 height 13
type input "0"
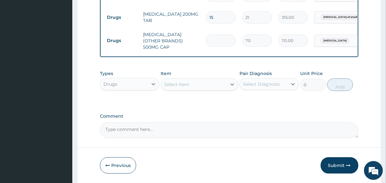
type input "0.00"
type input "3"
type input "210.00"
type input "30"
type input "2100.00"
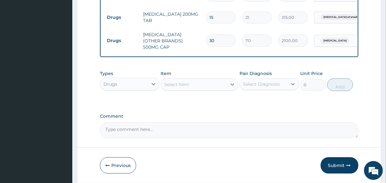
scroll to position [310, 0]
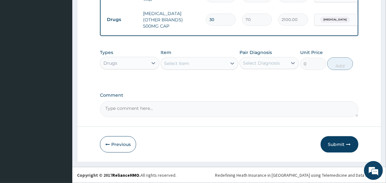
type input "30"
click at [205, 64] on div "Select Item" at bounding box center [193, 64] width 65 height 10
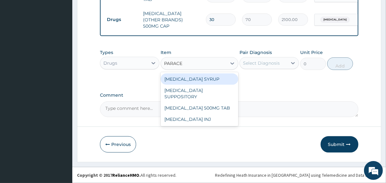
type input "PARACET"
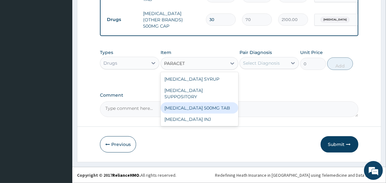
drag, startPoint x: 221, startPoint y: 100, endPoint x: 230, endPoint y: 86, distance: 17.3
click at [221, 103] on div "PARACETAMOL 500MG TAB" at bounding box center [199, 108] width 77 height 11
type input "14"
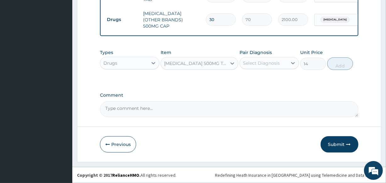
click at [256, 61] on div "Select Diagnosis" at bounding box center [261, 63] width 37 height 6
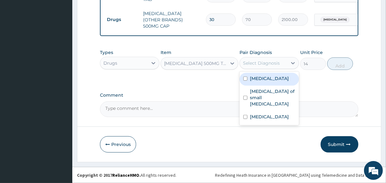
drag, startPoint x: 264, startPoint y: 78, endPoint x: 282, endPoint y: 69, distance: 19.6
click at [264, 78] on label "Malaria" at bounding box center [269, 78] width 39 height 6
checkbox input "true"
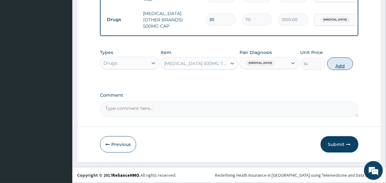
click at [338, 63] on button "Add" at bounding box center [340, 64] width 26 height 13
type input "0"
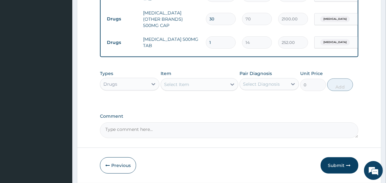
type input "18"
type input "252.00"
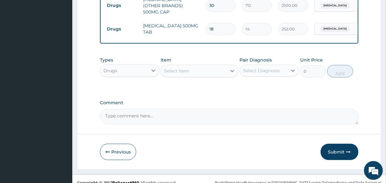
scroll to position [332, 0]
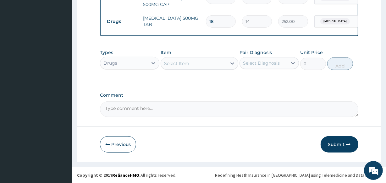
type input "18"
click at [145, 63] on div "Drugs" at bounding box center [124, 63] width 48 height 10
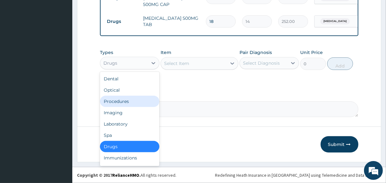
click at [148, 102] on div "Procedures" at bounding box center [129, 101] width 59 height 11
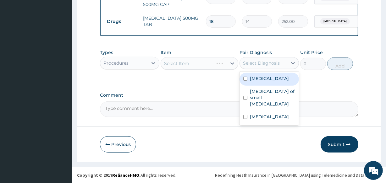
click at [256, 64] on div "Select Diagnosis" at bounding box center [261, 63] width 37 height 6
click at [256, 78] on label "Malaria" at bounding box center [269, 78] width 39 height 6
checkbox input "true"
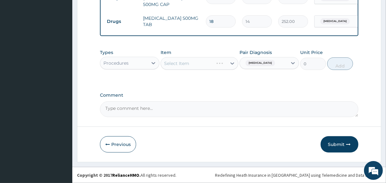
click at [210, 64] on div "Select Item" at bounding box center [199, 63] width 77 height 13
click at [204, 64] on div "Select Item" at bounding box center [199, 63] width 77 height 13
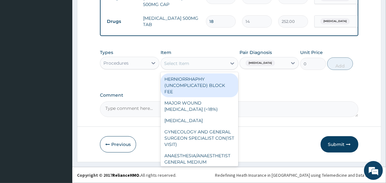
click at [204, 64] on div "Select Item" at bounding box center [193, 64] width 65 height 10
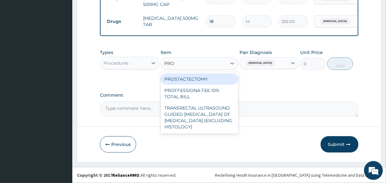
type input "PROF"
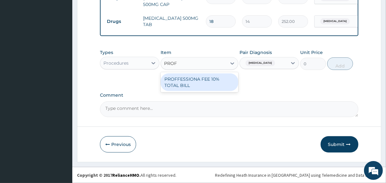
click at [228, 81] on div "PROFFESSIONA FEE 10% TOTAL BILL" at bounding box center [199, 83] width 77 height 18
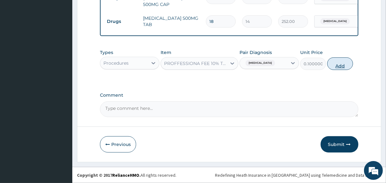
click at [337, 63] on button "Add" at bounding box center [340, 64] width 26 height 13
type input "0"
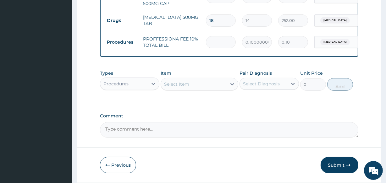
type input "0.00"
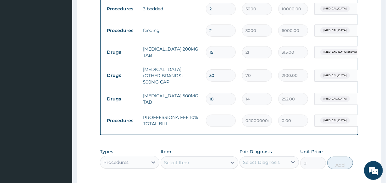
scroll to position [246, 0]
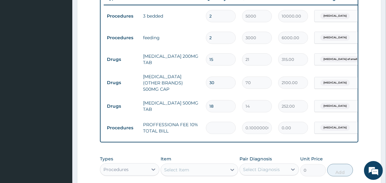
type input "1"
type input "0.10"
type input "18"
type input "1.80"
type input "186"
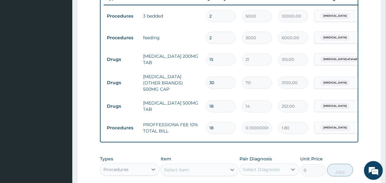
type input "18.60"
type input "1866"
type input "186.60"
type input "18667"
type input "1866.70"
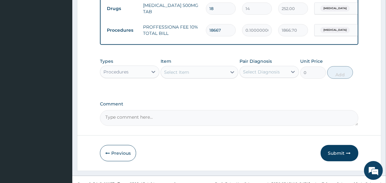
scroll to position [353, 0]
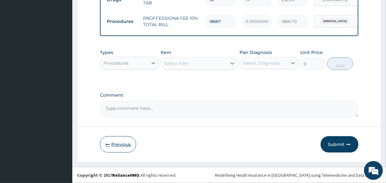
type input "18667"
click at [129, 147] on button "Previous" at bounding box center [118, 145] width 36 height 16
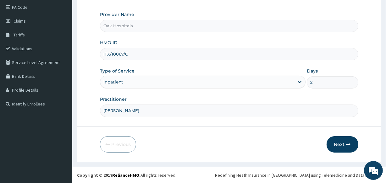
scroll to position [75, 0]
click at [344, 143] on button "Next" at bounding box center [343, 145] width 32 height 16
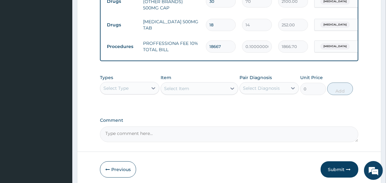
scroll to position [332, 0]
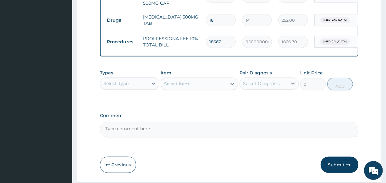
click at [340, 163] on button "Submit" at bounding box center [340, 165] width 38 height 16
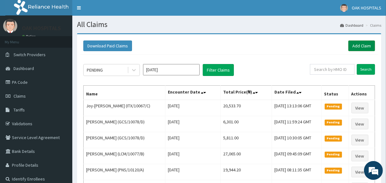
click at [362, 47] on link "Add Claim" at bounding box center [362, 46] width 27 height 11
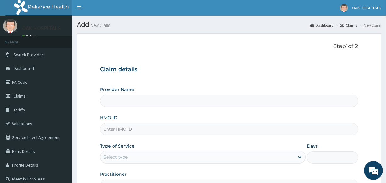
type input "Oak Hospitals"
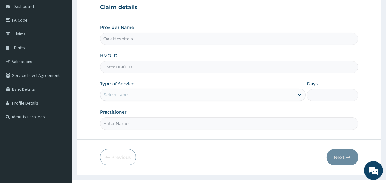
scroll to position [75, 0]
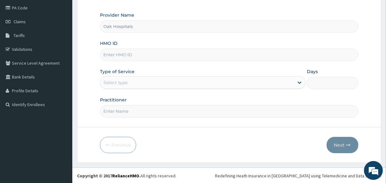
click at [139, 57] on input "HMO ID" at bounding box center [229, 55] width 258 height 12
type input "PNS/10173/A"
click at [134, 81] on div "Select type" at bounding box center [197, 83] width 194 height 10
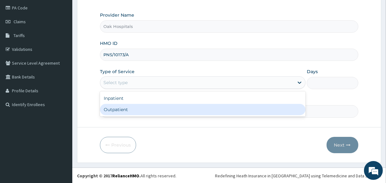
click at [150, 113] on div "Outpatient" at bounding box center [203, 109] width 206 height 11
type input "1"
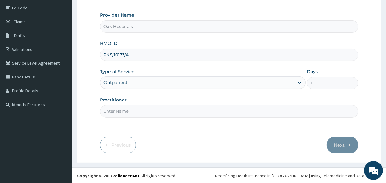
click at [151, 113] on input "Practitioner" at bounding box center [229, 111] width 258 height 12
type input "[PERSON_NAME]"
click at [346, 148] on button "Next" at bounding box center [343, 145] width 32 height 16
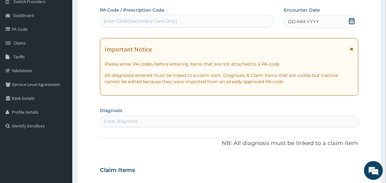
scroll to position [17, 0]
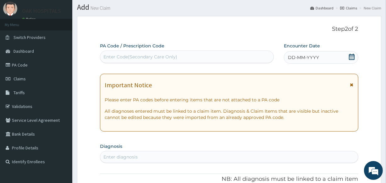
click at [217, 56] on div "Enter Code(Secondary Care Only)" at bounding box center [186, 57] width 173 height 10
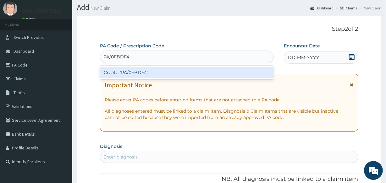
type input "PA/0FBDF4"
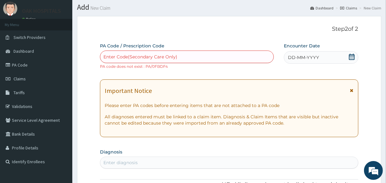
click at [263, 60] on div "Enter Code(Secondary Care Only)" at bounding box center [186, 57] width 173 height 10
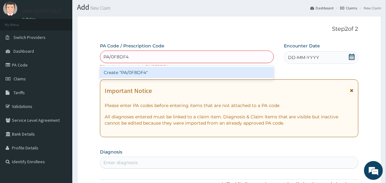
type input "PA/0F8DF4"
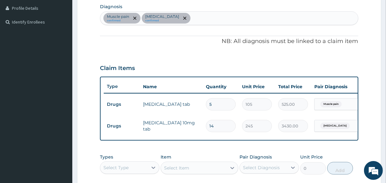
scroll to position [220, 0]
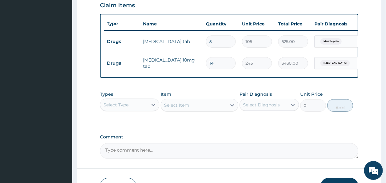
click at [138, 107] on div "Select Type" at bounding box center [124, 105] width 48 height 10
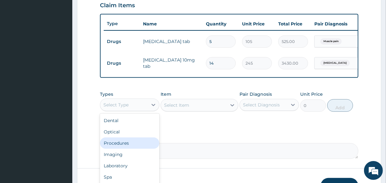
click at [140, 148] on div "Procedures" at bounding box center [129, 143] width 59 height 11
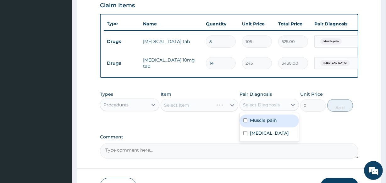
click at [268, 110] on div "Select Diagnosis" at bounding box center [264, 105] width 48 height 10
click at [268, 124] on label "Muscle pain" at bounding box center [263, 120] width 27 height 6
checkbox input "true"
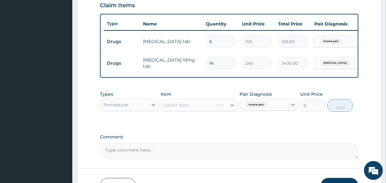
click at [212, 110] on div "Select Item" at bounding box center [199, 105] width 77 height 13
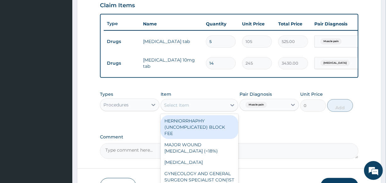
click at [202, 110] on div "Select Item" at bounding box center [193, 105] width 65 height 10
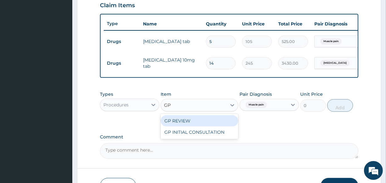
type input "GP"
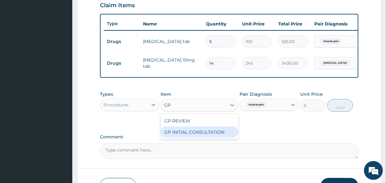
click at [210, 134] on div "GP INITIAL CONSULTATION" at bounding box center [199, 132] width 77 height 11
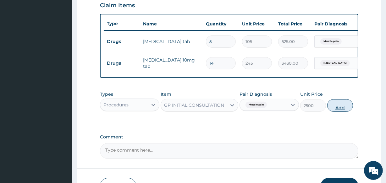
click at [338, 111] on button "Add" at bounding box center [340, 105] width 26 height 13
type input "0"
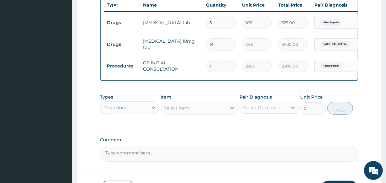
scroll to position [249, 0]
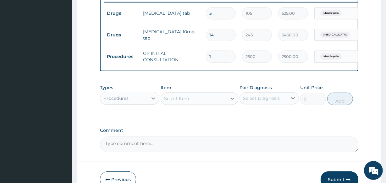
click at [142, 103] on div "Procedures" at bounding box center [124, 98] width 48 height 10
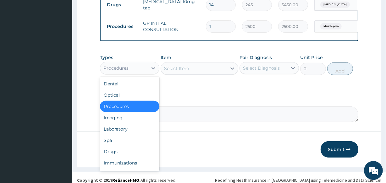
scroll to position [288, 0]
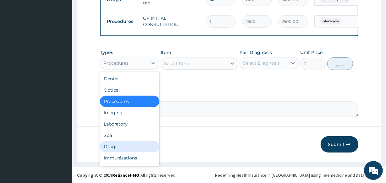
click at [135, 148] on div "Drugs" at bounding box center [129, 146] width 59 height 11
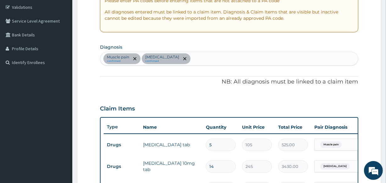
scroll to position [116, 0]
click at [203, 61] on div "Muscle pain confirmed [MEDICAL_DATA] confirmed" at bounding box center [229, 59] width 258 height 13
type input "ABDOMINAL P"
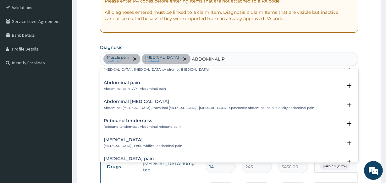
scroll to position [28, 0]
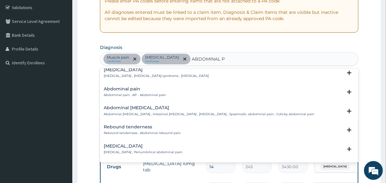
click at [143, 95] on p "Abdominal pain , AP - Abdominal pain" at bounding box center [135, 95] width 62 height 4
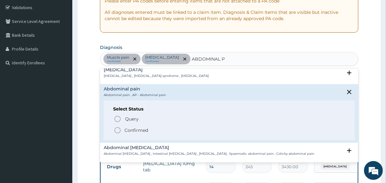
click at [140, 129] on p "Confirmed" at bounding box center [137, 130] width 24 height 6
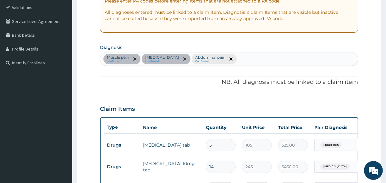
click at [261, 66] on div "PA Code / Prescription Code Enter Code(Secondary Care Only) Encounter Date [DAT…" at bounding box center [229, 114] width 258 height 341
click at [261, 59] on div "Muscle pain confirmed [MEDICAL_DATA] confirmed Abdominal pain Confirmed" at bounding box center [229, 59] width 258 height 13
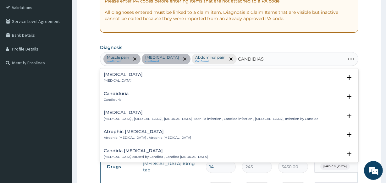
type input "CANDIDIASI"
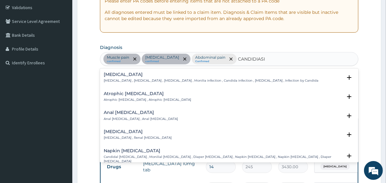
click at [148, 79] on p "[MEDICAL_DATA] , [MEDICAL_DATA] , [MEDICAL_DATA] , Monilia infection , Candida …" at bounding box center [211, 81] width 215 height 4
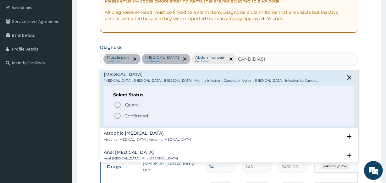
click at [144, 116] on p "Confirmed" at bounding box center [137, 116] width 24 height 6
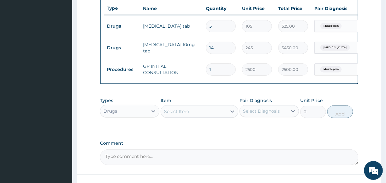
scroll to position [259, 0]
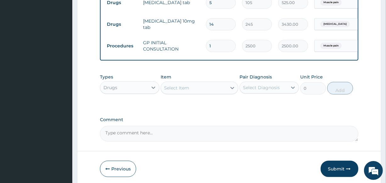
click at [182, 91] on div "Select Item" at bounding box center [176, 88] width 25 height 6
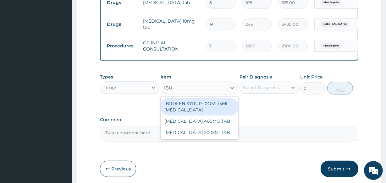
type input "IBUP"
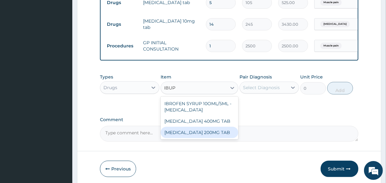
click at [201, 137] on div "[MEDICAL_DATA] 200MG TAB" at bounding box center [199, 132] width 77 height 11
type input "35"
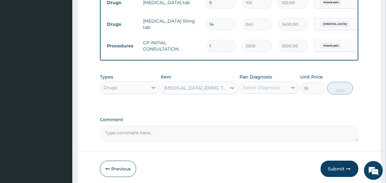
click at [258, 91] on div "Select Diagnosis" at bounding box center [261, 88] width 37 height 6
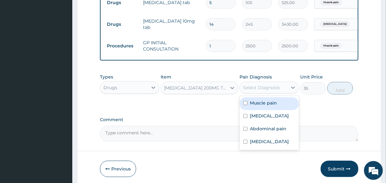
click at [261, 106] on label "Muscle pain" at bounding box center [263, 103] width 27 height 6
checkbox input "true"
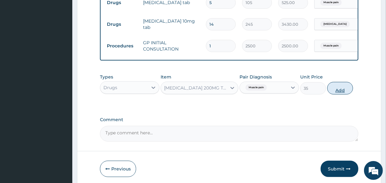
click at [335, 93] on button "Add" at bounding box center [340, 88] width 26 height 13
type input "0"
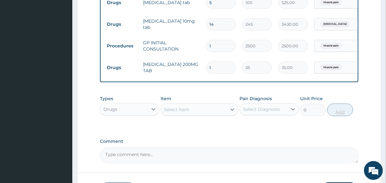
type input "0.00"
type input "3"
type input "105.00"
type input "30"
type input "1050.00"
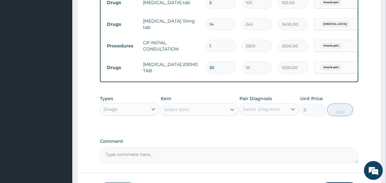
type input "3"
type input "105.00"
type input "0.00"
type input "1"
type input "35.00"
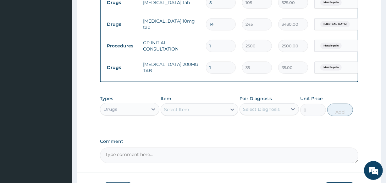
type input "15"
type input "525.00"
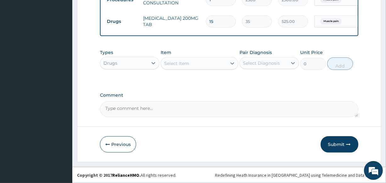
scroll to position [310, 0]
type input "15"
click at [219, 64] on div "Select Item" at bounding box center [193, 64] width 65 height 10
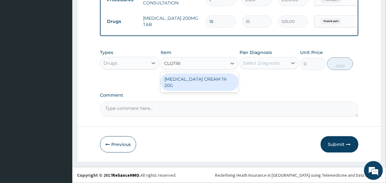
type input "CLOTRIM"
click at [220, 78] on div "[MEDICAL_DATA] CREAM 1% 20G" at bounding box center [199, 83] width 77 height 18
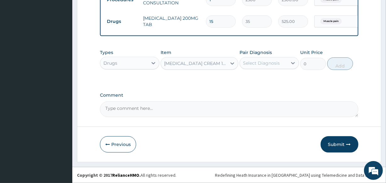
type input "700"
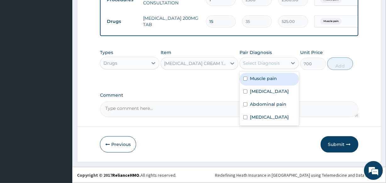
click at [254, 65] on div "Select Diagnosis" at bounding box center [261, 63] width 37 height 6
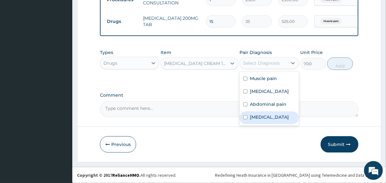
click at [268, 116] on label "Candidiasis" at bounding box center [269, 117] width 39 height 6
checkbox input "true"
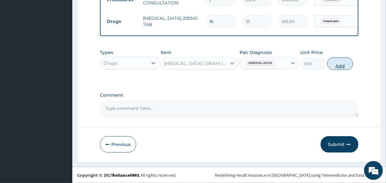
click at [338, 64] on button "Add" at bounding box center [340, 64] width 26 height 13
type input "0"
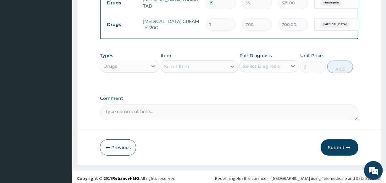
scroll to position [332, 0]
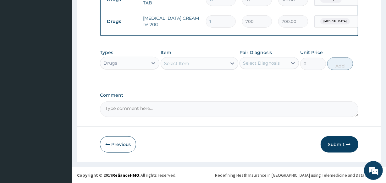
click at [219, 61] on div "Select Item" at bounding box center [193, 64] width 65 height 10
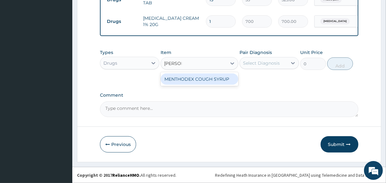
type input "MENTHO"
click at [213, 79] on div "MENTHODEX COUGH SYRUP" at bounding box center [199, 79] width 77 height 11
type input "1050"
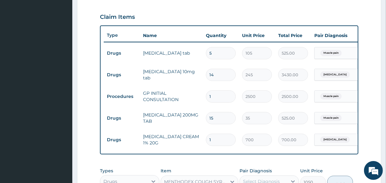
scroll to position [160, 0]
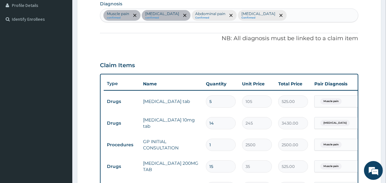
click at [280, 16] on div "Muscle pain confirmed Hyperlipidemia confirmed Abdominal pain Confirmed Candidi…" at bounding box center [229, 15] width 258 height 13
type input "UPPER RESPI"
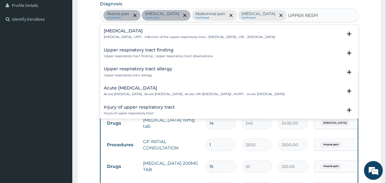
click at [159, 31] on h4 "Upper respiratory infection" at bounding box center [189, 31] width 171 height 5
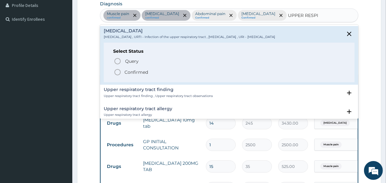
click at [141, 71] on p "Confirmed" at bounding box center [137, 72] width 24 height 6
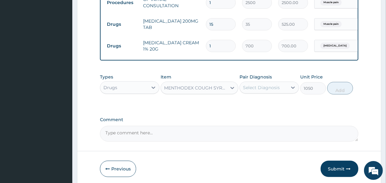
scroll to position [303, 0]
click at [269, 91] on div "Select Diagnosis" at bounding box center [261, 87] width 37 height 6
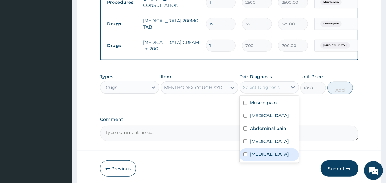
drag, startPoint x: 254, startPoint y: 161, endPoint x: 281, endPoint y: 148, distance: 30.1
click at [254, 158] on label "Upper respiratory infection" at bounding box center [269, 154] width 39 height 6
checkbox input "true"
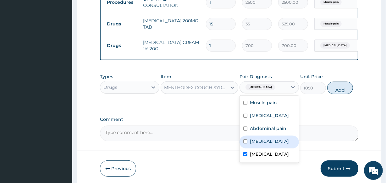
click at [340, 94] on button "Add" at bounding box center [340, 88] width 26 height 13
type input "0"
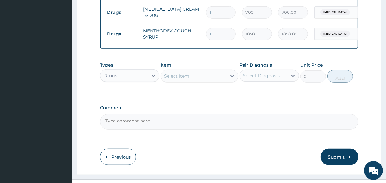
scroll to position [353, 0]
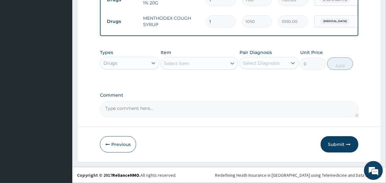
click at [195, 65] on div "Select Item" at bounding box center [193, 64] width 65 height 10
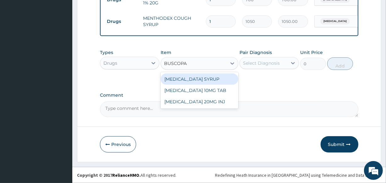
type input "BUSCOPAN"
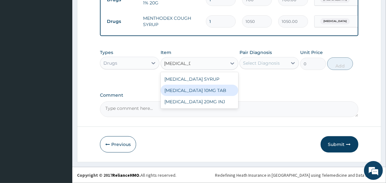
click at [209, 92] on div "[MEDICAL_DATA] 10MG TAB" at bounding box center [199, 90] width 77 height 11
type input "56"
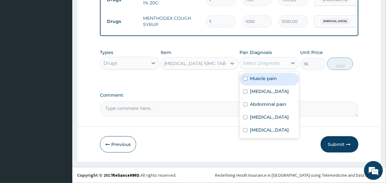
click at [255, 65] on div "Select Diagnosis" at bounding box center [261, 63] width 37 height 6
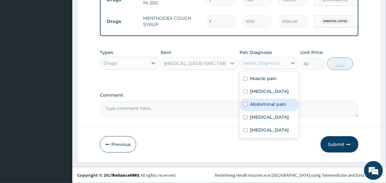
click at [259, 104] on label "Abdominal pain" at bounding box center [268, 104] width 36 height 6
checkbox input "true"
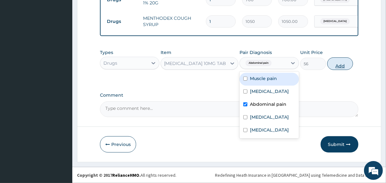
click at [343, 64] on button "Add" at bounding box center [340, 64] width 26 height 13
type input "0"
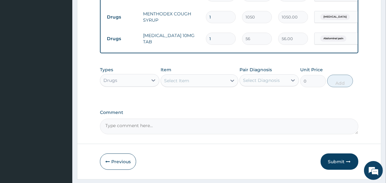
type input "0.00"
type input "2"
type input "112.00"
type input "20"
type input "1120.00"
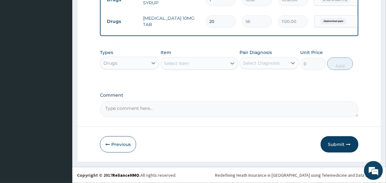
scroll to position [375, 0]
type input "20"
click at [328, 144] on button "Submit" at bounding box center [340, 145] width 38 height 16
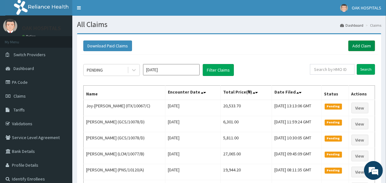
click at [365, 46] on link "Add Claim" at bounding box center [362, 46] width 27 height 11
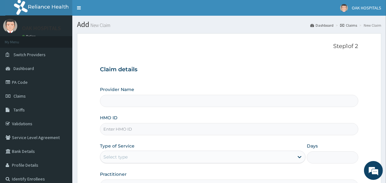
type input "Oak Hospitals"
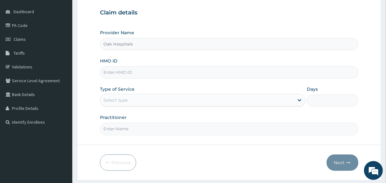
click at [222, 71] on input "HMO ID" at bounding box center [229, 72] width 258 height 12
type input "ENP/10763/A"
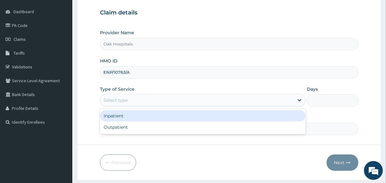
drag, startPoint x: 210, startPoint y: 99, endPoint x: 210, endPoint y: 107, distance: 7.9
click at [210, 99] on div "Select type" at bounding box center [197, 100] width 194 height 10
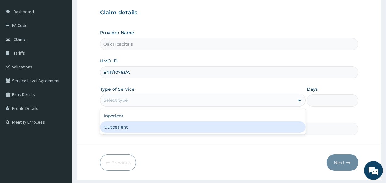
click at [208, 129] on div "Outpatient" at bounding box center [203, 127] width 206 height 11
type input "1"
click at [208, 129] on input "Practitioner" at bounding box center [229, 129] width 258 height 12
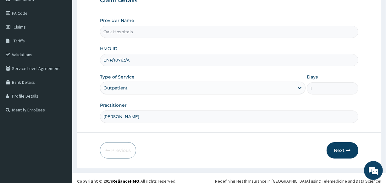
scroll to position [75, 0]
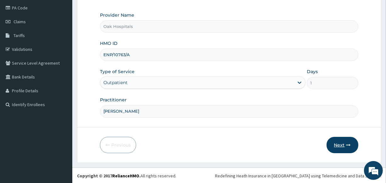
type input "[PERSON_NAME]"
click at [337, 144] on button "Next" at bounding box center [343, 145] width 32 height 16
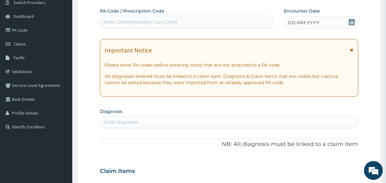
scroll to position [46, 0]
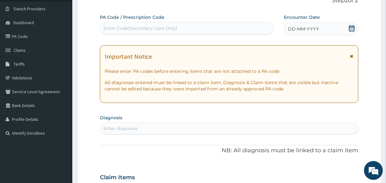
click at [313, 29] on span "DD-MM-YYYY" at bounding box center [303, 29] width 31 height 6
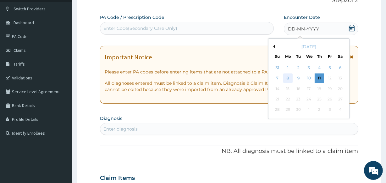
click at [287, 78] on div "8" at bounding box center [287, 78] width 9 height 9
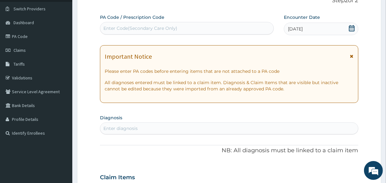
click at [243, 28] on div "Enter Code(Secondary Care Only)" at bounding box center [186, 28] width 173 height 10
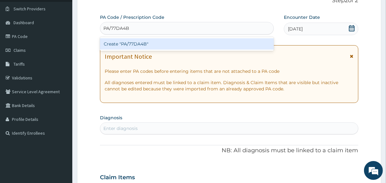
type input "PA/77DA4B"
click at [319, 29] on div "PA Code / Prescription Code option Create "PA/77DA4B" focused, 1 of 1. 1 result…" at bounding box center [229, 177] width 258 height 326
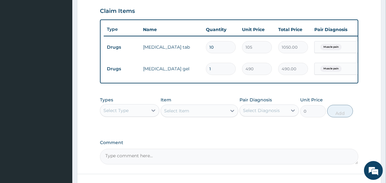
scroll to position [266, 0]
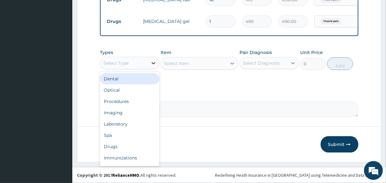
click at [151, 64] on icon at bounding box center [153, 63] width 6 height 6
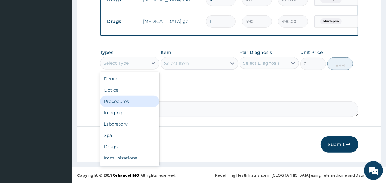
click at [141, 103] on div "Procedures" at bounding box center [129, 101] width 59 height 11
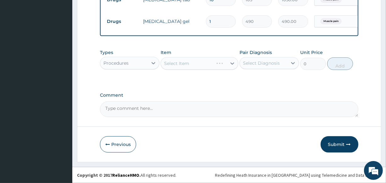
click at [252, 65] on div "Select Diagnosis" at bounding box center [261, 63] width 37 height 6
click at [256, 78] on label "Muscle pain" at bounding box center [263, 78] width 27 height 6
checkbox input "true"
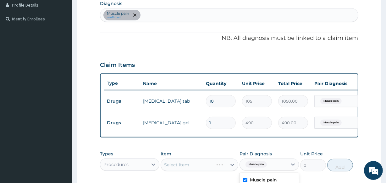
scroll to position [152, 0]
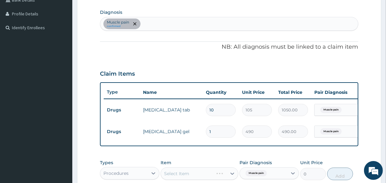
click at [213, 24] on div "Muscle pain confirmed" at bounding box center [229, 23] width 258 height 13
type input "MALAR"
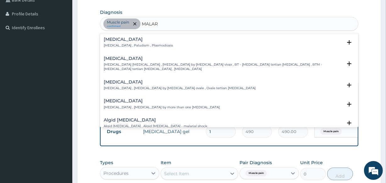
click at [138, 43] on div "[MEDICAL_DATA] [MEDICAL_DATA] , Paludism , Plasmodiosis" at bounding box center [138, 42] width 69 height 11
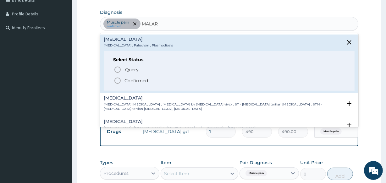
drag, startPoint x: 134, startPoint y: 80, endPoint x: 140, endPoint y: 65, distance: 16.5
click at [134, 81] on p "Confirmed" at bounding box center [137, 81] width 24 height 6
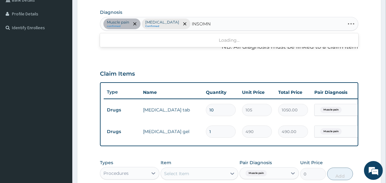
type input "INSOMNI"
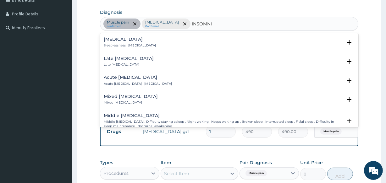
click at [125, 43] on p "Sleeplessness , [MEDICAL_DATA]" at bounding box center [130, 45] width 52 height 4
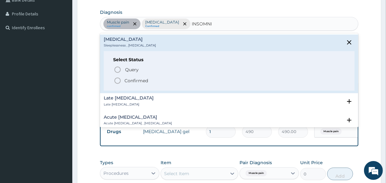
click at [135, 80] on p "Confirmed" at bounding box center [137, 81] width 24 height 6
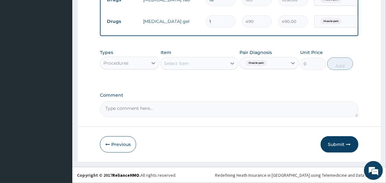
scroll to position [266, 0]
click at [188, 64] on div "Select Item" at bounding box center [176, 63] width 25 height 6
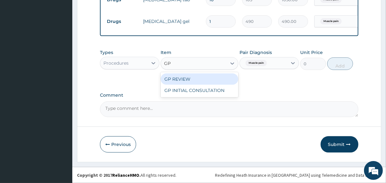
type input "GP"
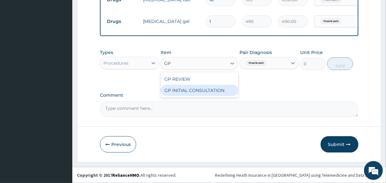
click at [199, 92] on div "GP INITIAL CONSULTATION" at bounding box center [199, 90] width 77 height 11
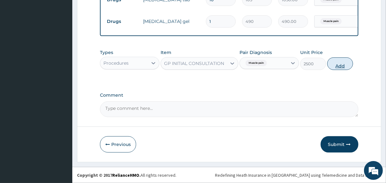
click at [339, 63] on button "Add" at bounding box center [340, 64] width 26 height 13
type input "0"
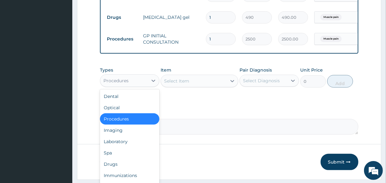
click at [144, 85] on div "Procedures" at bounding box center [124, 81] width 48 height 10
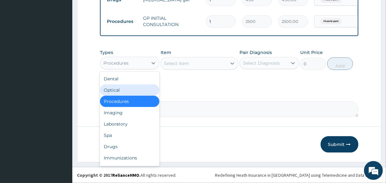
scroll to position [21, 0]
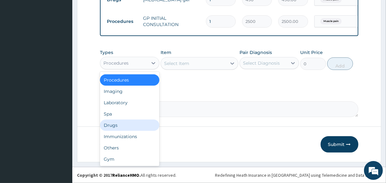
click at [131, 121] on div "Drugs" at bounding box center [129, 125] width 59 height 11
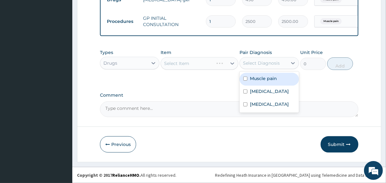
click at [260, 60] on div "Select Diagnosis" at bounding box center [264, 63] width 48 height 10
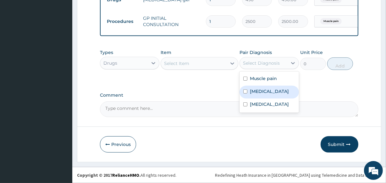
click at [260, 90] on label "[MEDICAL_DATA]" at bounding box center [269, 91] width 39 height 6
checkbox input "true"
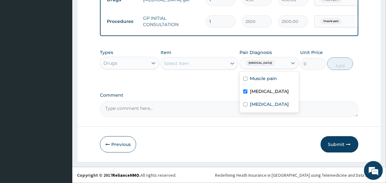
click at [217, 64] on div "Select Item" at bounding box center [193, 64] width 65 height 10
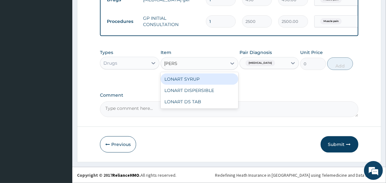
type input "LONAR"
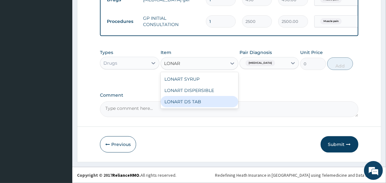
click at [202, 100] on div "LONART DS TAB" at bounding box center [199, 101] width 77 height 11
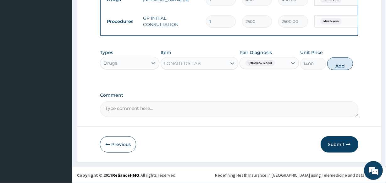
click at [335, 65] on button "Add" at bounding box center [340, 64] width 26 height 13
type input "0"
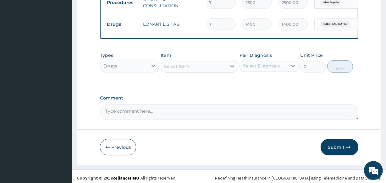
scroll to position [310, 0]
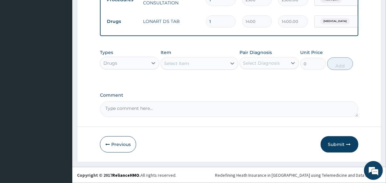
click at [191, 66] on div "Select Item" at bounding box center [193, 64] width 65 height 10
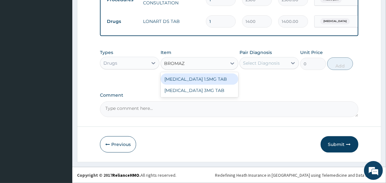
type input "BROMAZE"
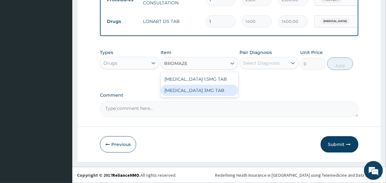
click at [189, 92] on div "BROMAZEPAM 3MG TAB" at bounding box center [199, 90] width 77 height 11
type input "210"
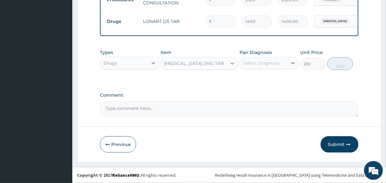
click at [262, 65] on div "Select Diagnosis" at bounding box center [261, 63] width 37 height 6
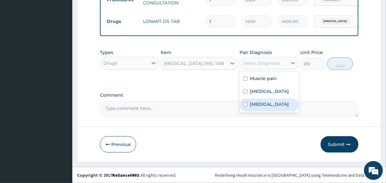
click at [256, 104] on label "Insomnia" at bounding box center [269, 104] width 39 height 6
checkbox input "true"
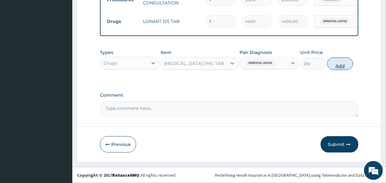
click at [333, 65] on button "Add" at bounding box center [340, 64] width 26 height 13
type input "0"
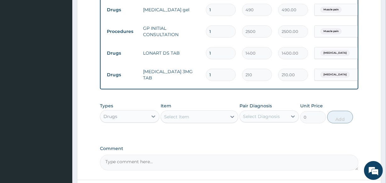
scroll to position [332, 0]
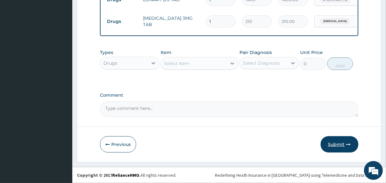
click at [340, 146] on button "Submit" at bounding box center [340, 145] width 38 height 16
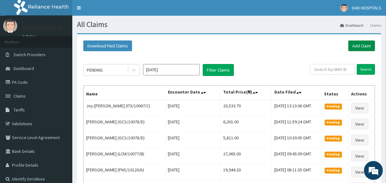
click at [357, 47] on link "Add Claim" at bounding box center [362, 46] width 27 height 11
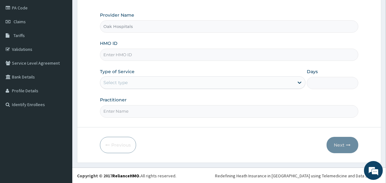
click at [157, 59] on input "HMO ID" at bounding box center [229, 55] width 258 height 12
type input "EUH/10145/B"
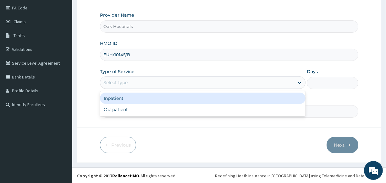
click at [133, 86] on div "Select type" at bounding box center [197, 83] width 194 height 10
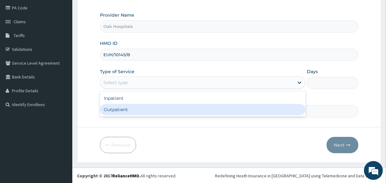
click at [138, 115] on div "Outpatient" at bounding box center [203, 109] width 206 height 11
type input "1"
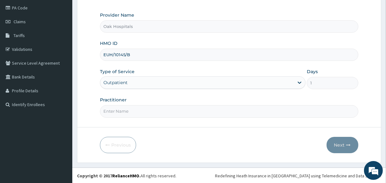
click at [138, 115] on input "Practitioner" at bounding box center [229, 111] width 258 height 12
type input "[PERSON_NAME]"
click at [346, 147] on button "Next" at bounding box center [343, 145] width 32 height 16
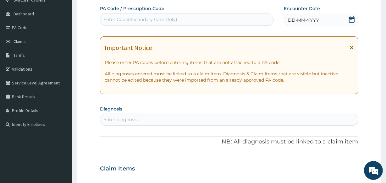
scroll to position [46, 0]
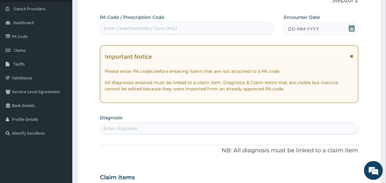
click at [258, 32] on div "Enter Code(Secondary Care Only)" at bounding box center [186, 28] width 173 height 10
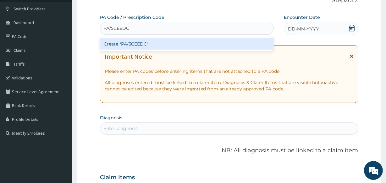
type input "PA/5CEEDC"
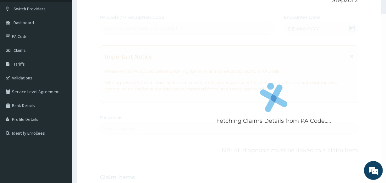
click at [319, 30] on div "Fetching Claims Details from PA Code..... PA Code / Prescription Code Enter Cod…" at bounding box center [229, 177] width 258 height 326
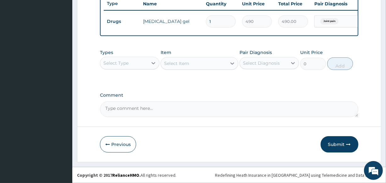
scroll to position [244, 0]
click at [337, 147] on button "Submit" at bounding box center [340, 145] width 38 height 16
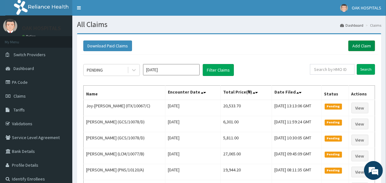
click at [357, 44] on link "Add Claim" at bounding box center [362, 46] width 27 height 11
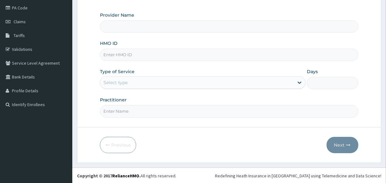
click at [180, 57] on input "HMO ID" at bounding box center [229, 55] width 258 height 12
type input "Oak Hospitals"
click at [210, 49] on input "HMO ID" at bounding box center [229, 55] width 258 height 12
type input "AVL/10527/C"
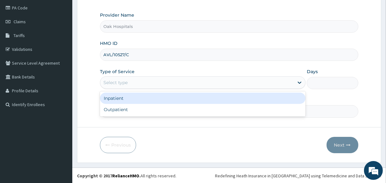
click at [152, 85] on div "Select type" at bounding box center [197, 83] width 194 height 10
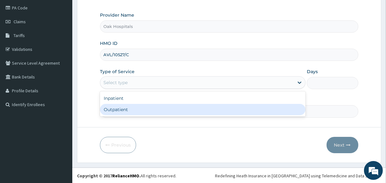
click at [154, 108] on div "Outpatient" at bounding box center [203, 109] width 206 height 11
type input "1"
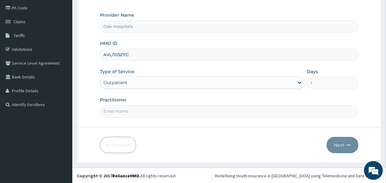
click at [154, 108] on input "Practitioner" at bounding box center [229, 111] width 258 height 12
type input "[PERSON_NAME]"
click at [343, 145] on button "Next" at bounding box center [343, 145] width 32 height 16
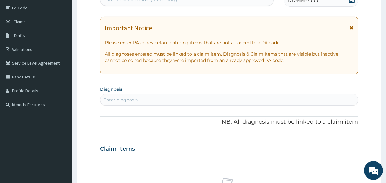
scroll to position [71, 0]
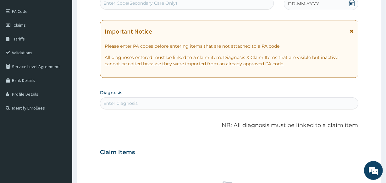
click at [211, 1] on div "Enter Code(Secondary Care Only)" at bounding box center [186, 3] width 173 height 10
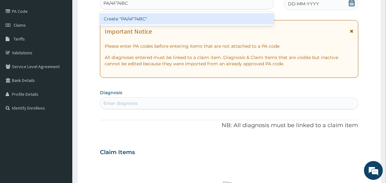
type input "PA/4F74BC"
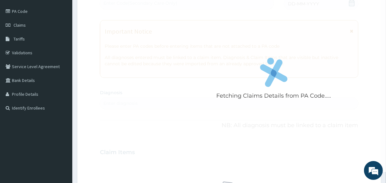
click at [305, 6] on div "Fetching Claims Details from PA Code..... PA Code / Prescription Code Enter Cod…" at bounding box center [229, 152] width 258 height 326
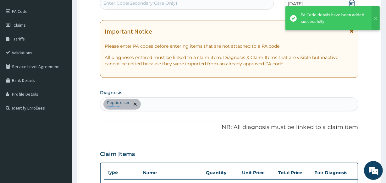
scroll to position [170, 0]
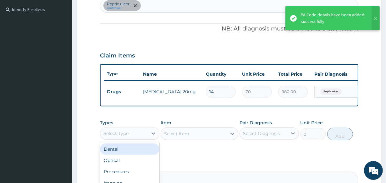
click at [139, 136] on div "Select Type" at bounding box center [124, 134] width 48 height 10
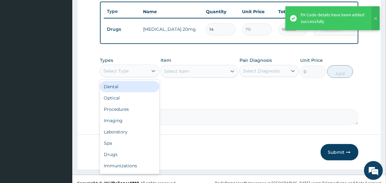
scroll to position [244, 0]
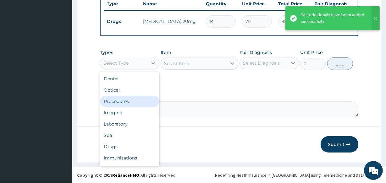
click at [140, 102] on div "Procedures" at bounding box center [129, 101] width 59 height 11
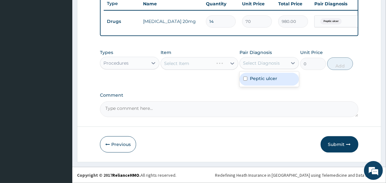
click at [261, 64] on div "Select Diagnosis" at bounding box center [261, 63] width 37 height 6
click at [261, 80] on label "Peptic ulcer" at bounding box center [263, 78] width 27 height 6
checkbox input "true"
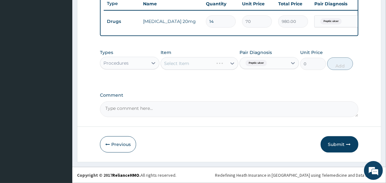
click at [208, 67] on div "Select Item" at bounding box center [199, 63] width 77 height 13
click at [208, 67] on div "Select Item" at bounding box center [193, 64] width 65 height 10
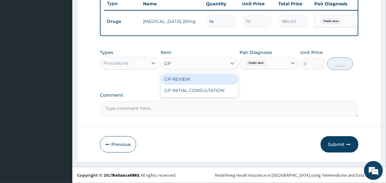
type input "GP"
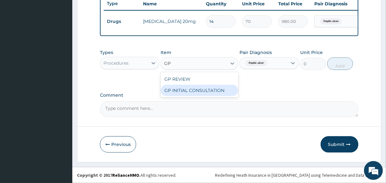
click at [201, 90] on div "GP INITIAL CONSULTATION" at bounding box center [199, 90] width 77 height 11
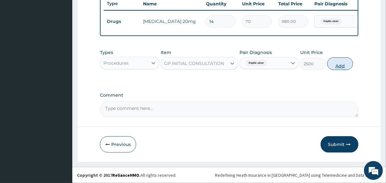
click at [338, 64] on button "Add" at bounding box center [340, 64] width 26 height 13
type input "0"
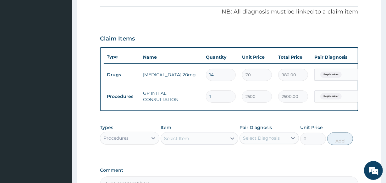
scroll to position [266, 0]
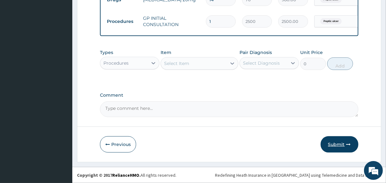
click at [334, 143] on button "Submit" at bounding box center [340, 145] width 38 height 16
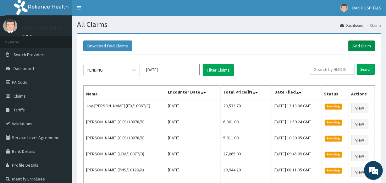
click at [355, 47] on link "Add Claim" at bounding box center [362, 46] width 27 height 11
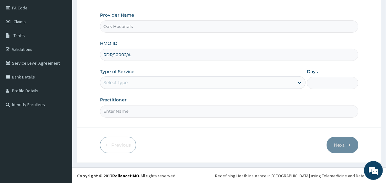
type input "RDR/10002/A"
click at [137, 81] on div "Select type" at bounding box center [197, 83] width 194 height 10
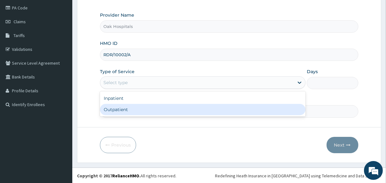
click at [137, 112] on div "Outpatient" at bounding box center [203, 109] width 206 height 11
type input "1"
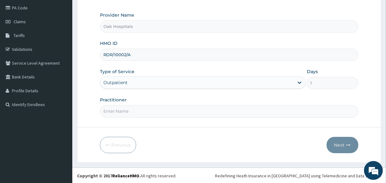
click at [137, 112] on input "Practitioner" at bounding box center [229, 111] width 258 height 12
type input "[PERSON_NAME]"
click at [339, 143] on button "Next" at bounding box center [343, 145] width 32 height 16
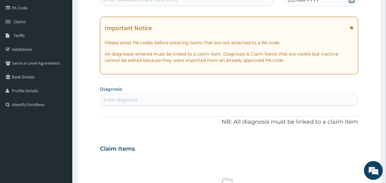
scroll to position [46, 0]
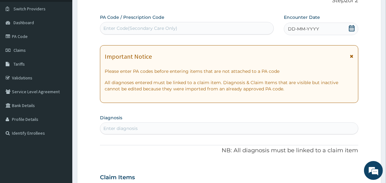
click at [267, 31] on div "Enter Code(Secondary Care Only)" at bounding box center [186, 28] width 173 height 10
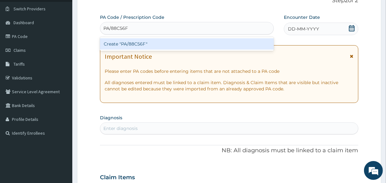
type input "PA/88C56F"
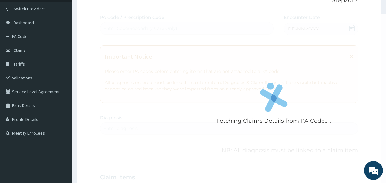
click at [308, 31] on div "Fetching Claims Details from PA Code..... PA Code / Prescription Code Enter Cod…" at bounding box center [229, 177] width 258 height 326
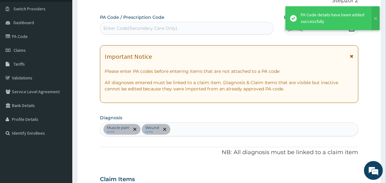
scroll to position [235, 0]
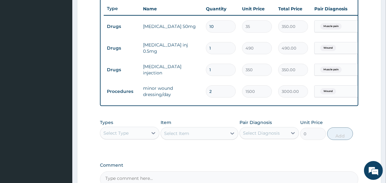
click at [193, 92] on td "minor wound dressing/day" at bounding box center [171, 91] width 63 height 19
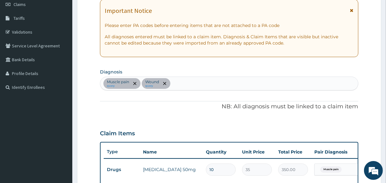
scroll to position [121, 0]
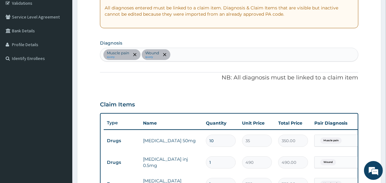
click at [188, 55] on div "Muscle pain query Wound query" at bounding box center [229, 54] width 258 height 13
type input "SEPSIS"
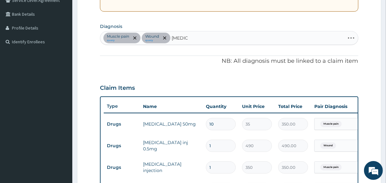
scroll to position [149, 0]
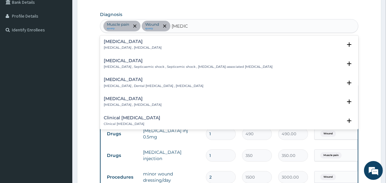
click at [126, 47] on p "Systemic infection , Sepsis" at bounding box center [133, 48] width 58 height 4
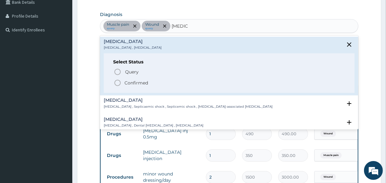
click at [135, 82] on p "Confirmed" at bounding box center [137, 83] width 24 height 6
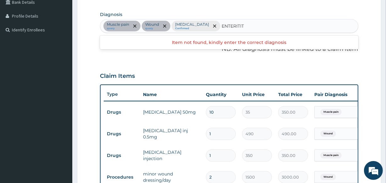
type input "ENTERITI"
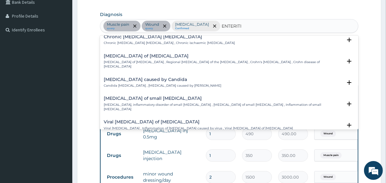
scroll to position [286, 0]
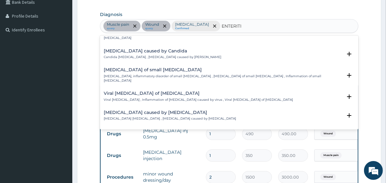
click at [136, 74] on p "Enteritis, inflammatory disorder of small intestine , Enteritis of small intest…" at bounding box center [223, 78] width 238 height 9
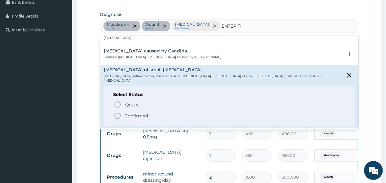
click at [132, 113] on p "Confirmed" at bounding box center [137, 116] width 24 height 6
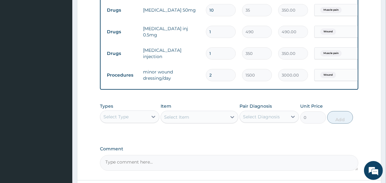
scroll to position [264, 0]
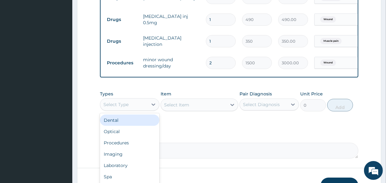
click at [140, 109] on div "Select Type" at bounding box center [124, 105] width 48 height 10
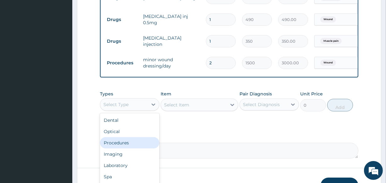
click at [148, 149] on div "Procedures" at bounding box center [129, 142] width 59 height 11
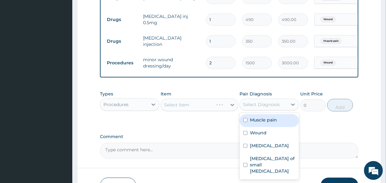
click at [248, 108] on div "Select Diagnosis" at bounding box center [261, 105] width 37 height 6
click at [256, 127] on div "Muscle pain" at bounding box center [269, 121] width 59 height 13
checkbox input "true"
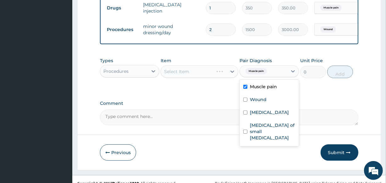
scroll to position [310, 0]
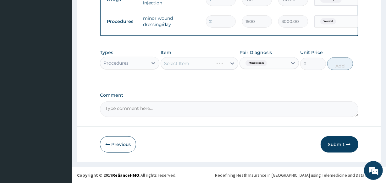
click at [198, 64] on div "Select Item" at bounding box center [199, 63] width 77 height 13
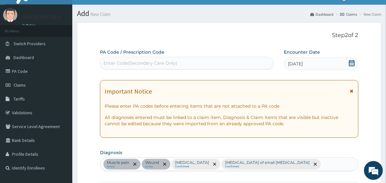
scroll to position [0, 0]
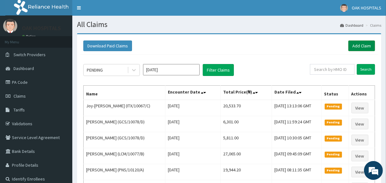
click at [361, 48] on link "Add Claim" at bounding box center [362, 46] width 27 height 11
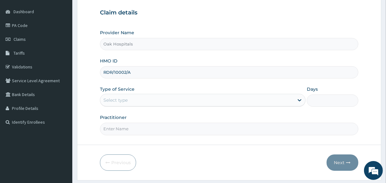
type input "RDR/10002/A"
click at [236, 102] on div "Select type" at bounding box center [197, 100] width 194 height 10
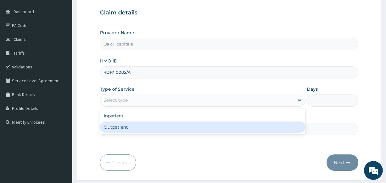
click at [236, 128] on div "Outpatient" at bounding box center [203, 127] width 206 height 11
type input "1"
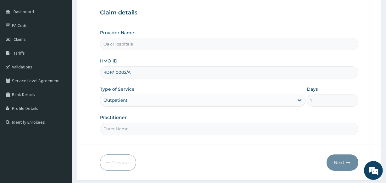
click at [236, 128] on input "Practitioner" at bounding box center [229, 129] width 258 height 12
type input "[PERSON_NAME]"
click at [343, 164] on button "Next" at bounding box center [343, 163] width 32 height 16
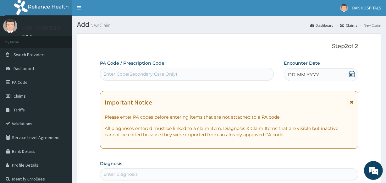
click at [259, 77] on div "Enter Code(Secondary Care Only)" at bounding box center [186, 74] width 173 height 10
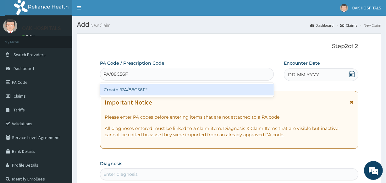
type input "PA/88C56F"
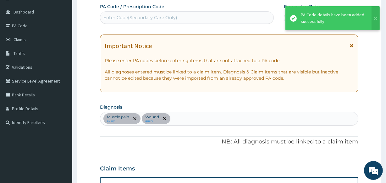
scroll to position [35, 0]
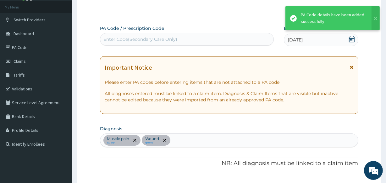
click at [209, 40] on div "Enter Code(Secondary Care Only)" at bounding box center [186, 39] width 173 height 10
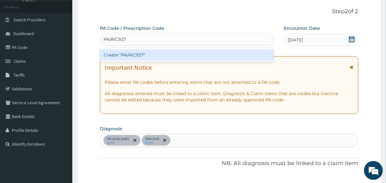
type input "PA/A1C927"
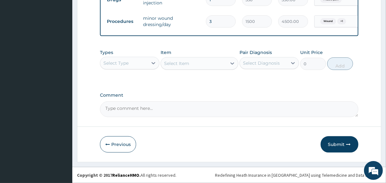
scroll to position [310, 0]
click at [195, 63] on div "Select Item" at bounding box center [199, 63] width 77 height 13
click at [145, 63] on div "Select Type" at bounding box center [124, 63] width 48 height 10
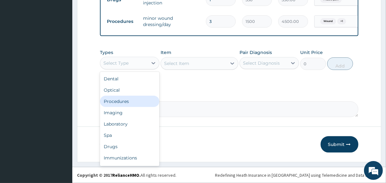
click at [146, 104] on div "Procedures" at bounding box center [129, 101] width 59 height 11
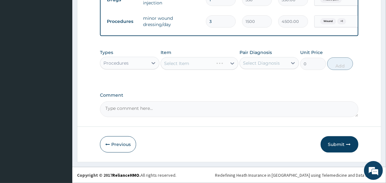
click at [254, 63] on div "Select Diagnosis" at bounding box center [261, 63] width 37 height 6
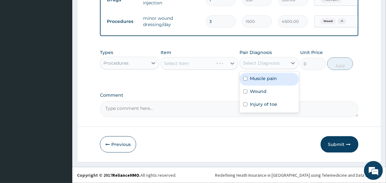
drag, startPoint x: 255, startPoint y: 80, endPoint x: 229, endPoint y: 81, distance: 26.1
click at [254, 80] on label "Muscle pain" at bounding box center [263, 78] width 27 height 6
checkbox input "true"
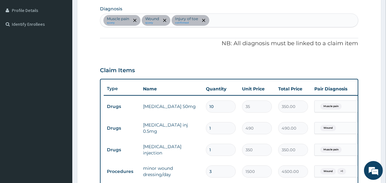
scroll to position [138, 0]
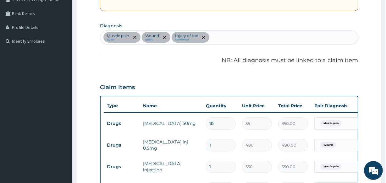
click at [222, 39] on div "Muscle pain query Wound query Injury of toe confirmed" at bounding box center [229, 37] width 258 height 13
type input "ENTERITI"
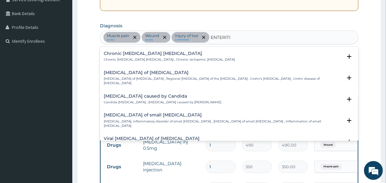
scroll to position [257, 0]
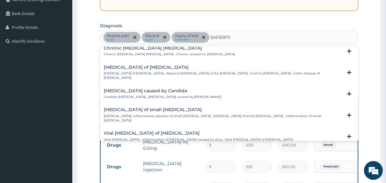
click at [144, 114] on p "[MEDICAL_DATA], inflammatory disorder of small [MEDICAL_DATA] , [MEDICAL_DATA] …" at bounding box center [223, 118] width 238 height 9
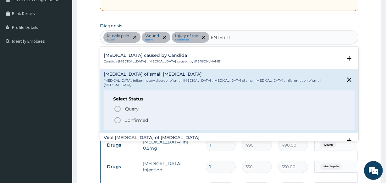
scroll to position [315, 0]
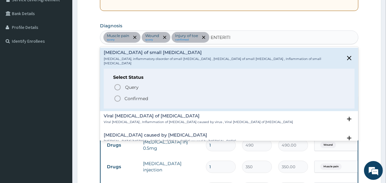
click at [139, 96] on p "Confirmed" at bounding box center [137, 99] width 24 height 6
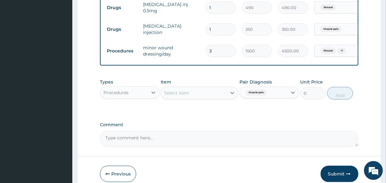
scroll to position [281, 0]
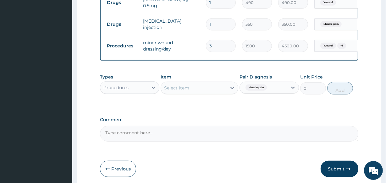
click at [174, 91] on div "Select Item" at bounding box center [176, 88] width 25 height 6
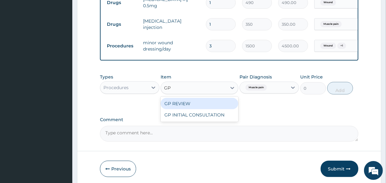
type input "GP"
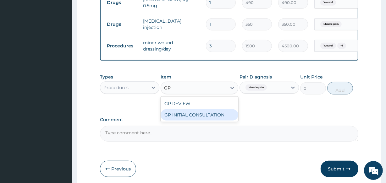
click at [191, 119] on div "GP INITIAL CONSULTATION" at bounding box center [199, 114] width 77 height 11
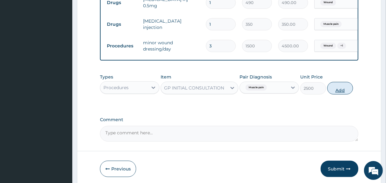
click at [334, 92] on button "Add" at bounding box center [340, 88] width 26 height 13
type input "0"
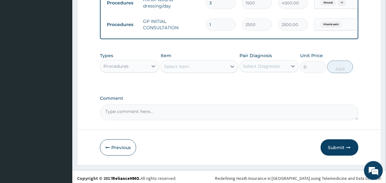
scroll to position [332, 0]
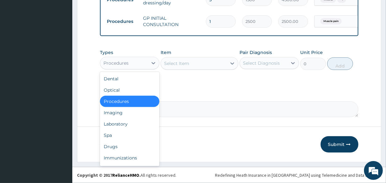
click at [131, 65] on div "Procedures" at bounding box center [124, 63] width 48 height 10
click at [123, 149] on div "Drugs" at bounding box center [129, 146] width 59 height 11
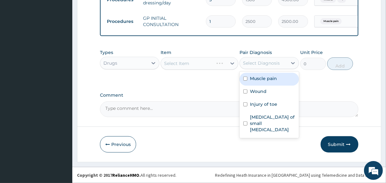
click at [250, 61] on div "Select Diagnosis" at bounding box center [261, 63] width 37 height 6
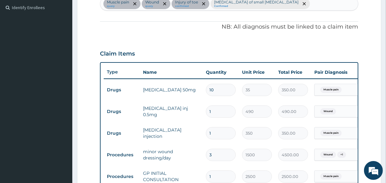
scroll to position [160, 0]
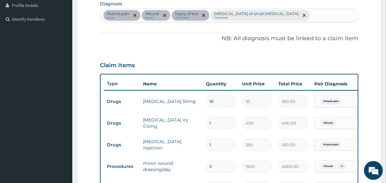
click at [284, 17] on div "Muscle pain query Wound query Injury of toe confirmed Enteritis of small intest…" at bounding box center [229, 15] width 258 height 13
type input "SEPSIS"
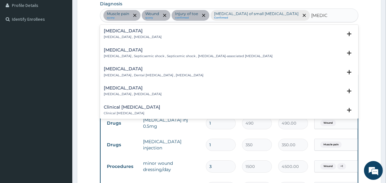
click at [154, 33] on div "Sepsis Systemic infection , Sepsis" at bounding box center [229, 34] width 251 height 11
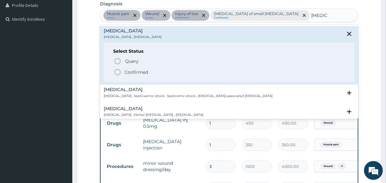
click at [133, 73] on p "Confirmed" at bounding box center [137, 72] width 24 height 6
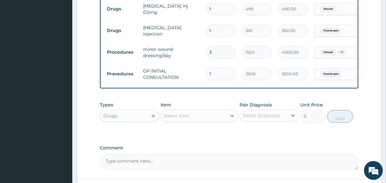
scroll to position [332, 0]
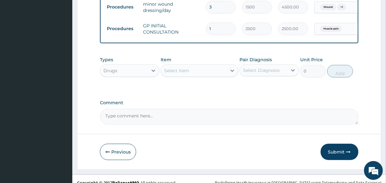
drag, startPoint x: 200, startPoint y: 65, endPoint x: 260, endPoint y: 63, distance: 59.8
click at [201, 66] on div "Select Item" at bounding box center [193, 71] width 65 height 10
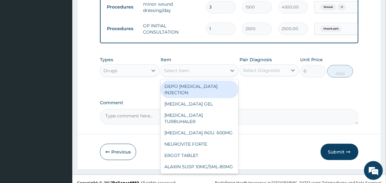
click at [267, 67] on div "Select Diagnosis" at bounding box center [261, 70] width 37 height 6
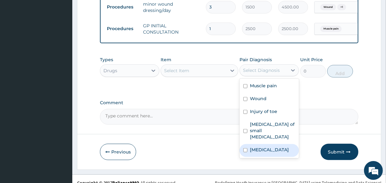
click at [254, 147] on label "Sepsis" at bounding box center [269, 150] width 39 height 6
checkbox input "true"
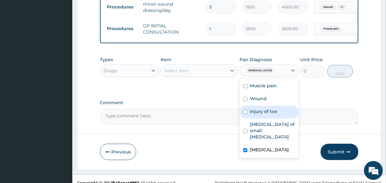
click at [208, 66] on div "Select Item" at bounding box center [193, 71] width 65 height 10
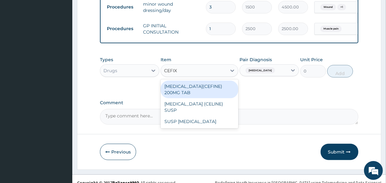
type input "CEFIXI"
click at [211, 81] on div "CEFIXIME(CEFINE) 200MG TAB" at bounding box center [199, 90] width 77 height 18
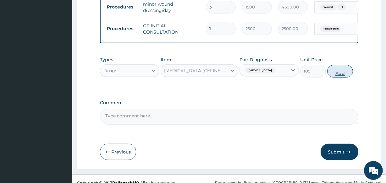
click at [337, 65] on button "Add" at bounding box center [340, 71] width 26 height 13
type input "0"
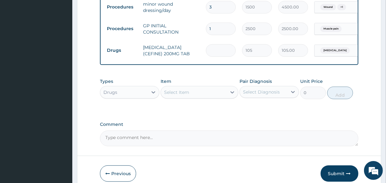
type input "0.00"
type input "5"
type input "525.00"
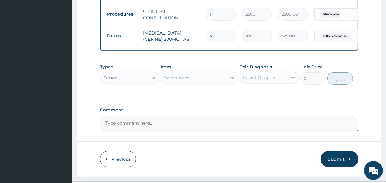
scroll to position [353, 0]
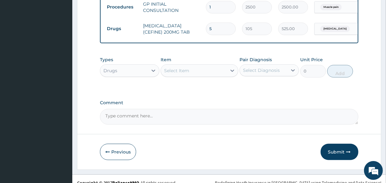
type input "5"
click at [211, 66] on div "Select Item" at bounding box center [193, 71] width 65 height 10
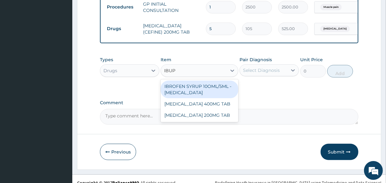
type input "IBUPR"
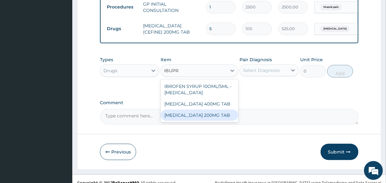
click at [226, 110] on div "IBUPROFEN 200MG TAB" at bounding box center [199, 115] width 77 height 11
type input "35"
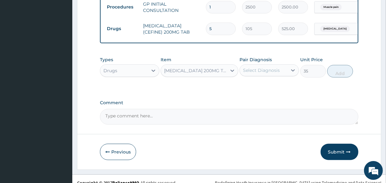
click at [261, 67] on div "Select Diagnosis" at bounding box center [261, 70] width 37 height 6
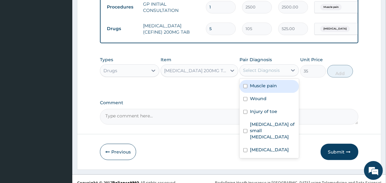
click at [265, 83] on label "Muscle pain" at bounding box center [263, 86] width 27 height 6
checkbox input "true"
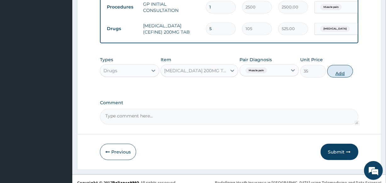
click at [338, 66] on button "Add" at bounding box center [340, 71] width 26 height 13
type input "0"
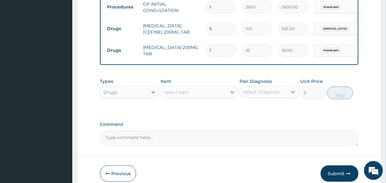
type input "12"
type input "420.00"
type input "1"
type input "35.00"
type input "0.00"
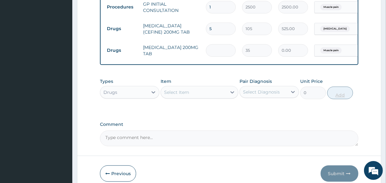
type input "6"
type input "210.00"
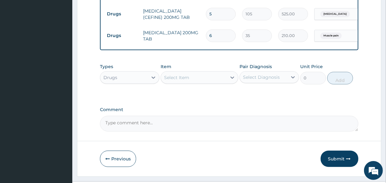
scroll to position [375, 0]
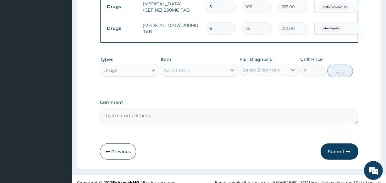
type input "6"
click at [205, 68] on div "Select Item" at bounding box center [193, 70] width 65 height 10
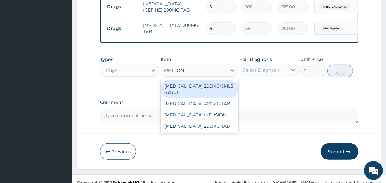
type input "METRONI"
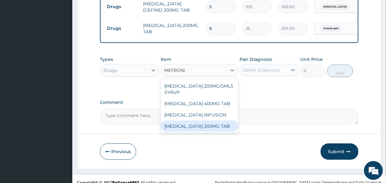
click at [215, 121] on div "METRONIDAZOLE 200MG TAB" at bounding box center [199, 126] width 77 height 11
type input "21"
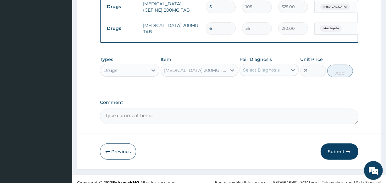
click at [255, 65] on div "Select Diagnosis" at bounding box center [264, 70] width 48 height 10
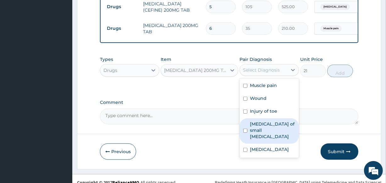
click at [257, 121] on label "Enteritis of small intestine" at bounding box center [272, 130] width 45 height 19
checkbox input "true"
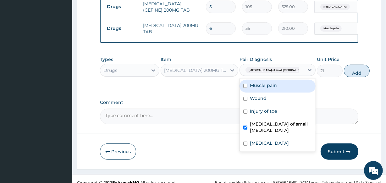
click at [344, 65] on button "Add" at bounding box center [357, 71] width 26 height 13
type input "0"
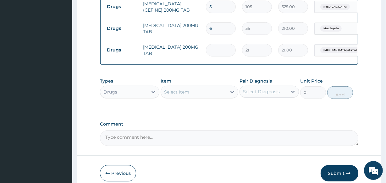
type input "0.00"
type input "3"
type input "63.00"
type input "30"
type input "630.00"
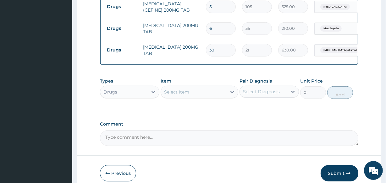
type input "301"
type input "6321.00"
type input "3015"
type input "63315.00"
type input "301"
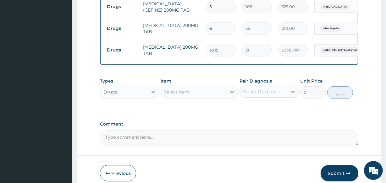
type input "6321.00"
type input "30"
type input "630.00"
type input "3"
type input "63.00"
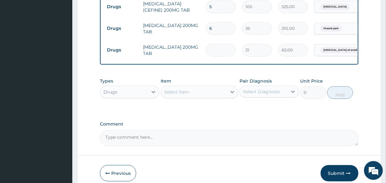
type input "0.00"
type input "1"
type input "21.00"
type input "15"
type input "315.00"
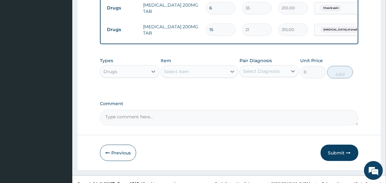
scroll to position [397, 0]
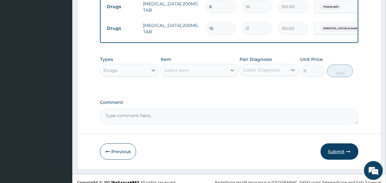
type input "15"
click at [335, 145] on button "Submit" at bounding box center [340, 152] width 38 height 16
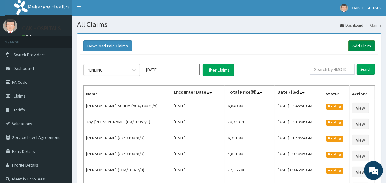
click at [353, 46] on link "Add Claim" at bounding box center [362, 46] width 27 height 11
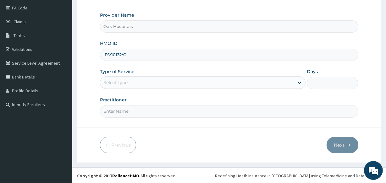
type input "IFS/10132/C"
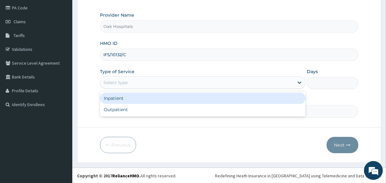
drag, startPoint x: 145, startPoint y: 85, endPoint x: 149, endPoint y: 106, distance: 21.7
click at [145, 86] on div "Select type" at bounding box center [197, 83] width 194 height 10
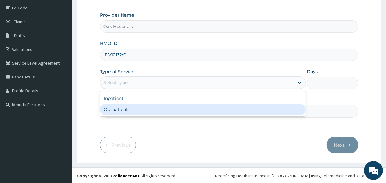
click at [149, 109] on div "Outpatient" at bounding box center [203, 109] width 206 height 11
type input "1"
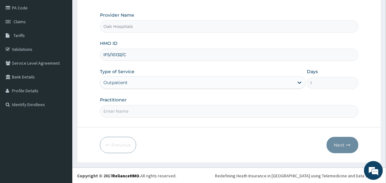
click at [149, 109] on input "Practitioner" at bounding box center [229, 111] width 258 height 12
type input "[PERSON_NAME]"
click at [341, 144] on button "Next" at bounding box center [343, 145] width 32 height 16
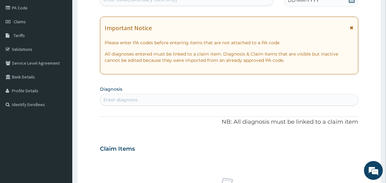
scroll to position [71, 0]
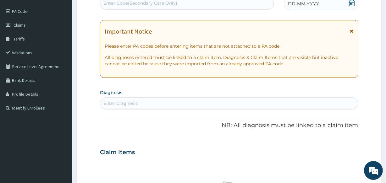
click at [228, 3] on div "Enter Code(Secondary Care Only)" at bounding box center [186, 3] width 173 height 10
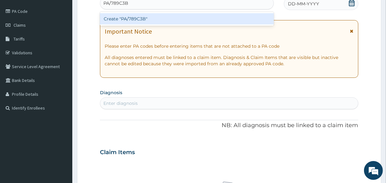
type input "PA/789C3B"
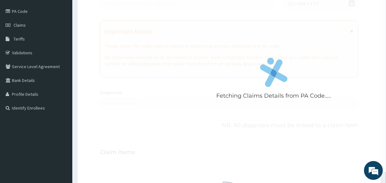
click at [297, 3] on div "Fetching Claims Details from PA Code..... PA Code / Prescription Code Enter Cod…" at bounding box center [229, 152] width 258 height 326
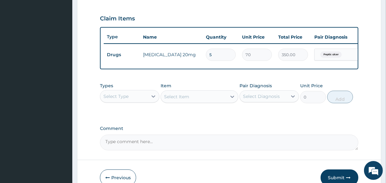
scroll to position [244, 0]
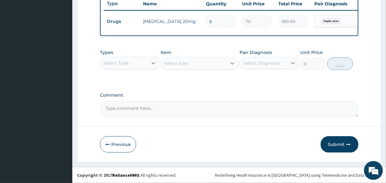
click at [144, 64] on div "Select Type" at bounding box center [124, 63] width 48 height 10
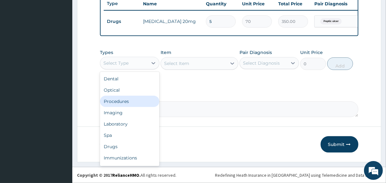
click at [140, 104] on div "Procedures" at bounding box center [129, 101] width 59 height 11
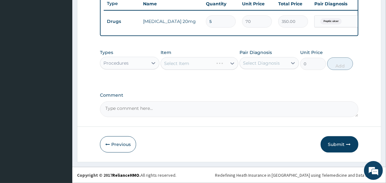
click at [260, 62] on div "Select Diagnosis" at bounding box center [261, 63] width 37 height 6
click at [255, 80] on label "Peptic ulcer" at bounding box center [263, 78] width 27 height 6
checkbox input "true"
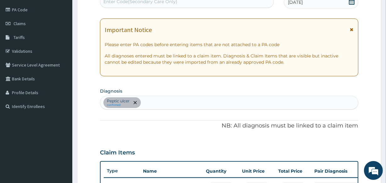
scroll to position [72, 0]
click at [192, 104] on div "Peptic ulcer confirmed" at bounding box center [229, 103] width 258 height 13
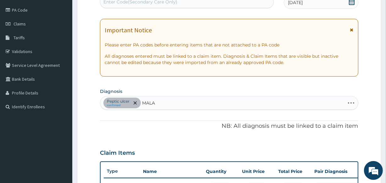
type input "MALAR"
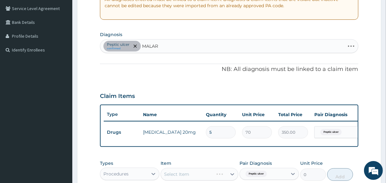
scroll to position [130, 0]
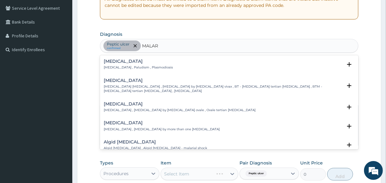
click at [148, 67] on p "Malaria , Paludism , Plasmodiosis" at bounding box center [138, 67] width 69 height 4
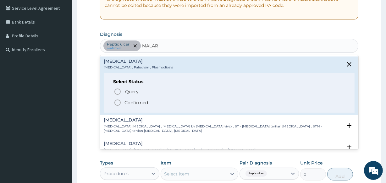
click at [139, 102] on p "Confirmed" at bounding box center [137, 103] width 24 height 6
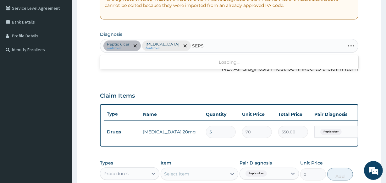
type input "SEPSI"
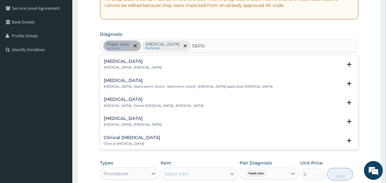
click at [126, 66] on p "[MEDICAL_DATA] , [MEDICAL_DATA]" at bounding box center [133, 67] width 58 height 4
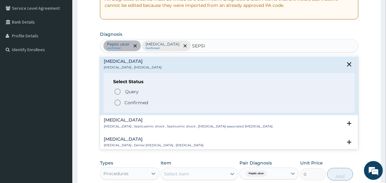
click at [129, 101] on p "Confirmed" at bounding box center [137, 103] width 24 height 6
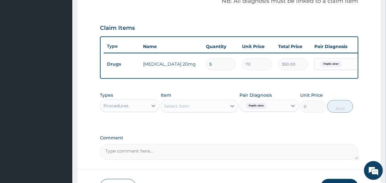
scroll to position [244, 0]
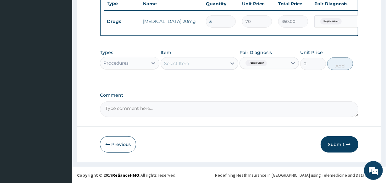
click at [182, 64] on div "Select Item" at bounding box center [176, 63] width 25 height 6
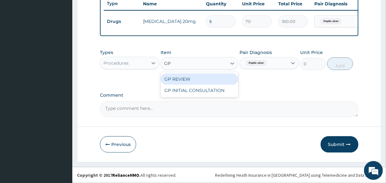
type input "GP"
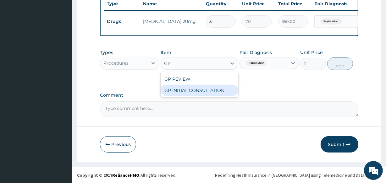
click at [200, 92] on div "GP INITIAL CONSULTATION" at bounding box center [199, 90] width 77 height 11
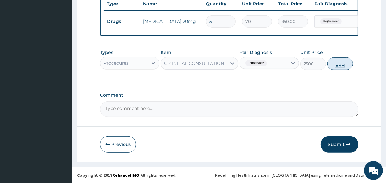
click at [332, 64] on button "Add" at bounding box center [340, 64] width 26 height 13
type input "0"
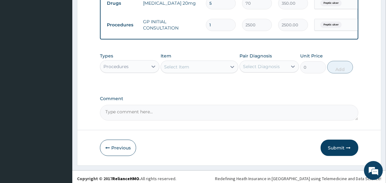
scroll to position [266, 0]
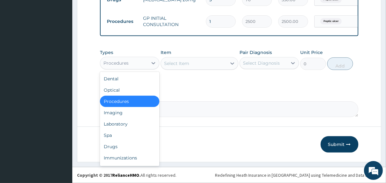
click at [134, 63] on div "Procedures" at bounding box center [124, 63] width 48 height 10
click at [136, 125] on div "Laboratory" at bounding box center [129, 124] width 59 height 11
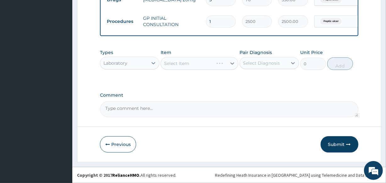
click at [261, 64] on div "Select Diagnosis" at bounding box center [261, 63] width 37 height 6
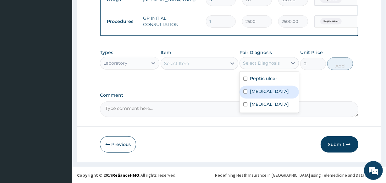
click at [258, 91] on label "Malaria" at bounding box center [269, 91] width 39 height 6
checkbox input "true"
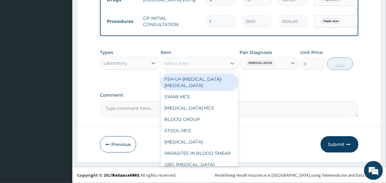
click at [202, 64] on div "Select Item" at bounding box center [193, 64] width 65 height 10
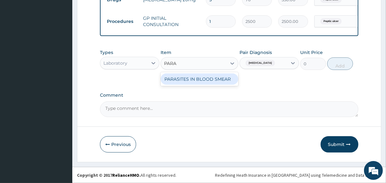
type input "PARAS"
click at [211, 79] on div "PARASITES IN BLOOD SMEAR" at bounding box center [199, 79] width 77 height 11
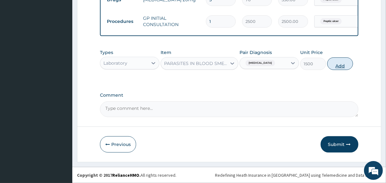
click at [344, 64] on button "Add" at bounding box center [340, 64] width 26 height 13
type input "0"
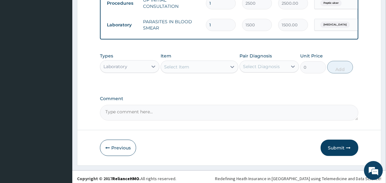
scroll to position [288, 0]
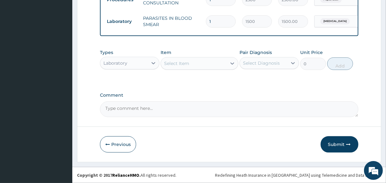
click at [210, 64] on div "Select Item" at bounding box center [193, 64] width 65 height 10
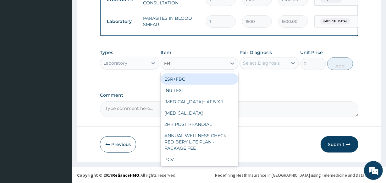
type input "FBC"
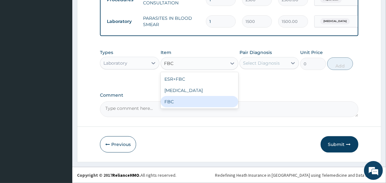
click at [201, 103] on div "FBC" at bounding box center [199, 101] width 77 height 11
type input "2500"
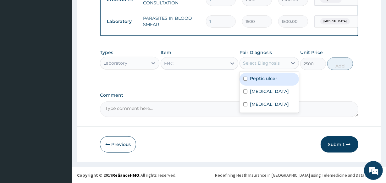
click at [256, 63] on div "Select Diagnosis" at bounding box center [261, 63] width 37 height 6
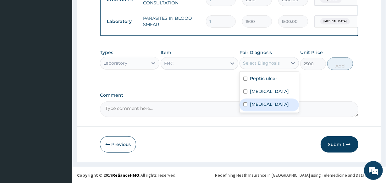
click at [255, 106] on label "Sepsis" at bounding box center [269, 104] width 39 height 6
checkbox input "true"
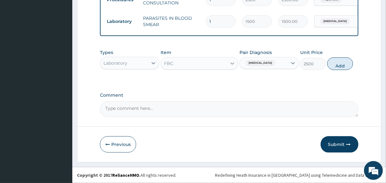
drag, startPoint x: 339, startPoint y: 66, endPoint x: 231, endPoint y: 83, distance: 109.9
click at [335, 66] on button "Add" at bounding box center [340, 64] width 26 height 13
type input "0"
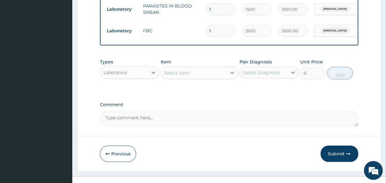
scroll to position [310, 0]
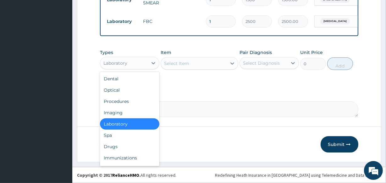
click at [137, 66] on div "Laboratory" at bounding box center [124, 63] width 48 height 10
drag, startPoint x: 127, startPoint y: 145, endPoint x: 128, endPoint y: 138, distance: 7.0
click at [126, 145] on div "Drugs" at bounding box center [129, 146] width 59 height 11
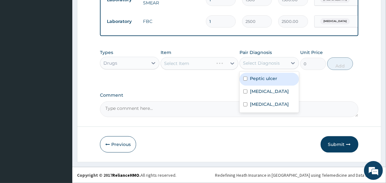
drag, startPoint x: 256, startPoint y: 63, endPoint x: 257, endPoint y: 68, distance: 5.2
click at [256, 64] on div "Select Diagnosis" at bounding box center [261, 63] width 37 height 6
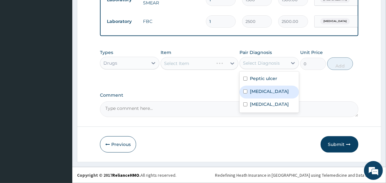
drag, startPoint x: 258, startPoint y: 88, endPoint x: 251, endPoint y: 76, distance: 13.7
click at [258, 87] on div "[MEDICAL_DATA]" at bounding box center [269, 92] width 59 height 13
checkbox input "true"
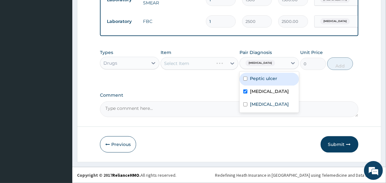
click at [211, 65] on div "Select Item" at bounding box center [199, 63] width 77 height 13
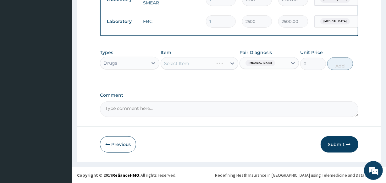
click at [204, 65] on div "Select Item" at bounding box center [199, 63] width 77 height 13
click at [204, 64] on div "Select Item" at bounding box center [193, 64] width 65 height 10
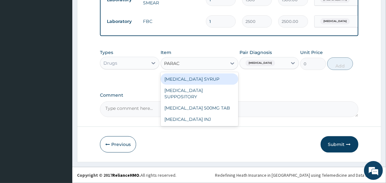
type input "PARACE"
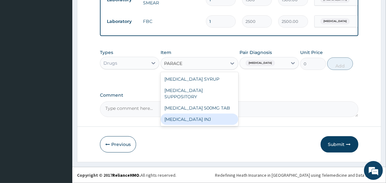
click at [201, 114] on div "[MEDICAL_DATA] INJ" at bounding box center [199, 119] width 77 height 11
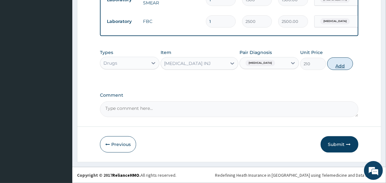
click at [341, 67] on button "Add" at bounding box center [340, 64] width 26 height 13
type input "0"
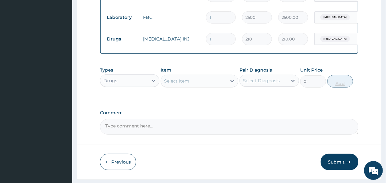
type input "0.00"
type input "4"
type input "840.00"
type input "4"
click at [210, 86] on div "Select Item" at bounding box center [193, 81] width 65 height 10
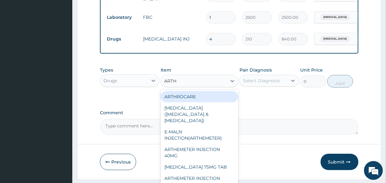
type input "ARTHE"
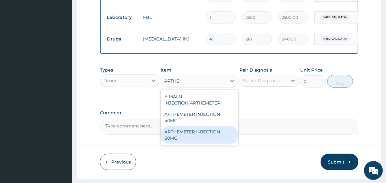
drag, startPoint x: 204, startPoint y: 140, endPoint x: 242, endPoint y: 115, distance: 45.5
click at [204, 140] on div "ARTHEMETER INJECTION 80MG" at bounding box center [199, 135] width 77 height 18
type input "700"
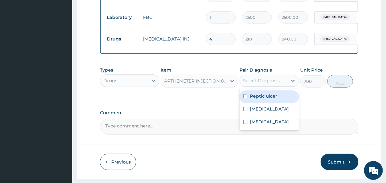
click at [266, 84] on div "Select Diagnosis" at bounding box center [261, 81] width 37 height 6
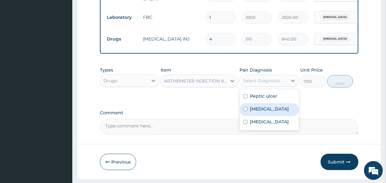
click at [262, 116] on div "[MEDICAL_DATA]" at bounding box center [269, 109] width 59 height 13
checkbox input "true"
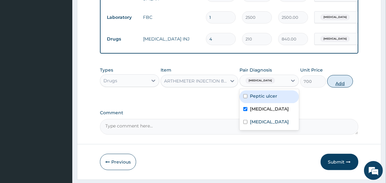
click at [337, 88] on button "Add" at bounding box center [340, 81] width 26 height 13
type input "0"
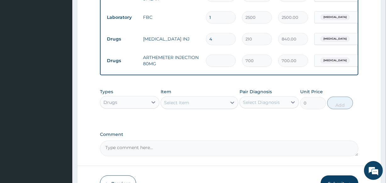
type input "0.00"
type input "6"
type input "4200.00"
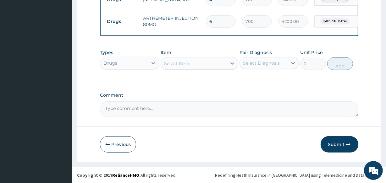
scroll to position [353, 0]
type input "6"
click at [214, 65] on div "Select Item" at bounding box center [193, 64] width 65 height 10
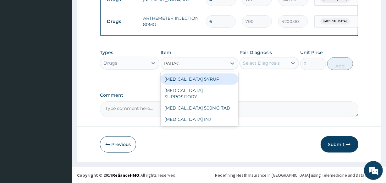
type input "PARACE"
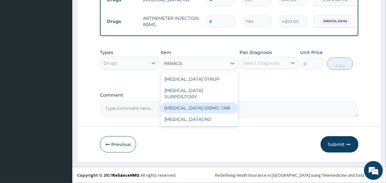
drag, startPoint x: 200, startPoint y: 99, endPoint x: 211, endPoint y: 90, distance: 13.9
click at [200, 103] on div "[MEDICAL_DATA] 500MG TAB" at bounding box center [199, 108] width 77 height 11
type input "14"
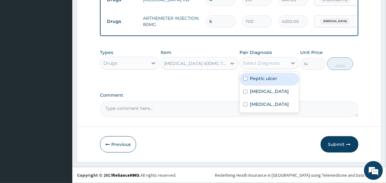
click at [261, 60] on div "Select Diagnosis" at bounding box center [264, 63] width 48 height 10
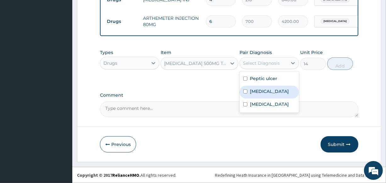
click at [263, 90] on label "[MEDICAL_DATA]" at bounding box center [269, 91] width 39 height 6
checkbox input "true"
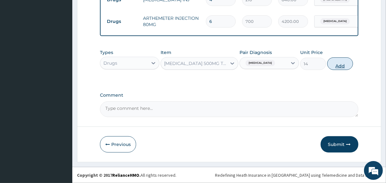
click at [337, 63] on button "Add" at bounding box center [340, 64] width 26 height 13
type input "0"
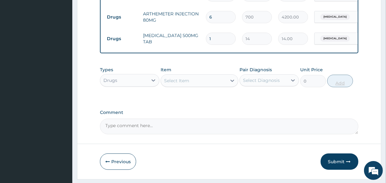
type input "18"
type input "252.00"
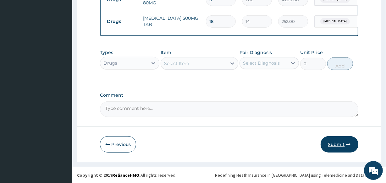
scroll to position [375, 0]
type input "18"
click at [337, 144] on button "Submit" at bounding box center [340, 145] width 38 height 16
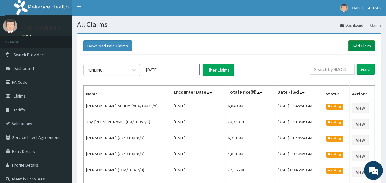
click at [357, 48] on link "Add Claim" at bounding box center [362, 46] width 27 height 11
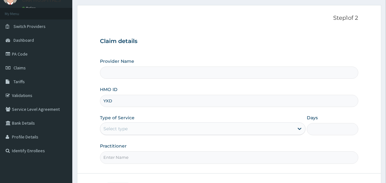
type input "YXD/"
type input "Oak Hospitals"
type input "YXD/10007/A"
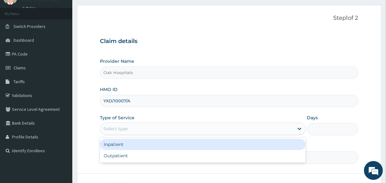
click at [279, 129] on div "Select type" at bounding box center [197, 129] width 194 height 10
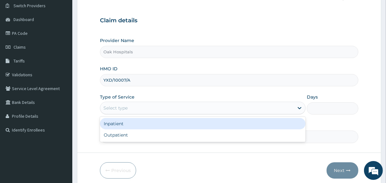
scroll to position [75, 0]
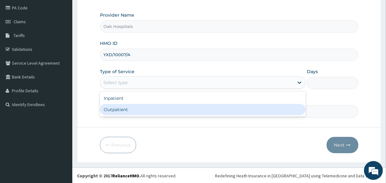
click at [274, 111] on div "Outpatient" at bounding box center [203, 109] width 206 height 11
type input "1"
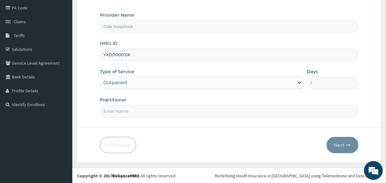
click at [269, 118] on form "Step 1 of 2 Claim details Provider Name Oak Hospitals HMO ID YXD/10007/A Type o…" at bounding box center [229, 61] width 305 height 204
click at [285, 110] on input "Practitioner" at bounding box center [229, 111] width 258 height 12
type input "[PERSON_NAME]"
click at [343, 143] on button "Next" at bounding box center [343, 145] width 32 height 16
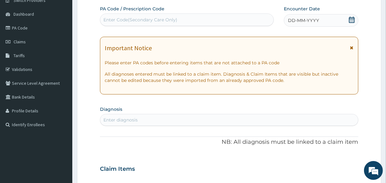
scroll to position [46, 0]
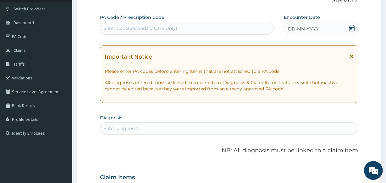
click at [302, 29] on span "DD-MM-YYYY" at bounding box center [303, 29] width 31 height 6
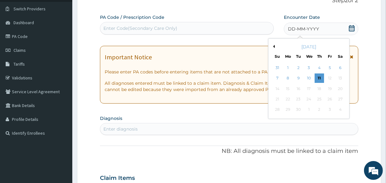
click at [288, 78] on div "8" at bounding box center [287, 78] width 9 height 9
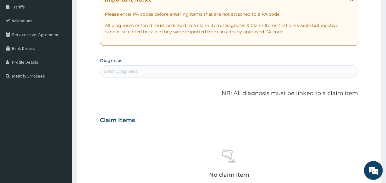
scroll to position [132, 0]
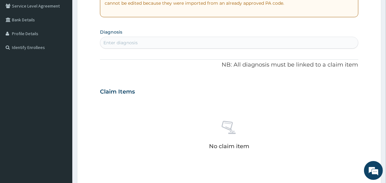
click at [256, 44] on div "Enter diagnosis" at bounding box center [229, 43] width 258 height 10
type input "[MEDICAL_DATA]"
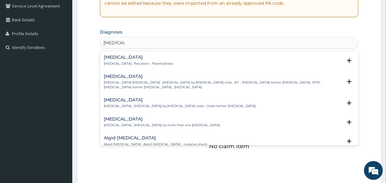
click at [150, 60] on div "[MEDICAL_DATA] [MEDICAL_DATA] , Paludism , Plasmodiosis" at bounding box center [138, 60] width 69 height 11
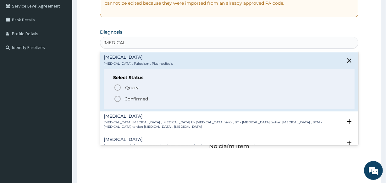
click at [129, 100] on p "Confirmed" at bounding box center [137, 99] width 24 height 6
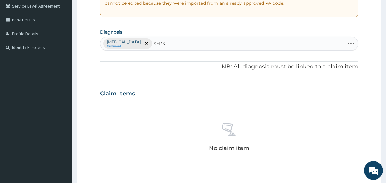
type input "SEPSI"
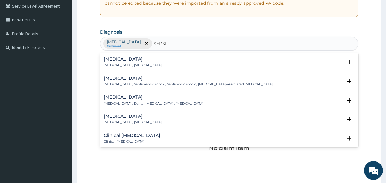
click at [129, 66] on p "[MEDICAL_DATA] , [MEDICAL_DATA]" at bounding box center [133, 65] width 58 height 4
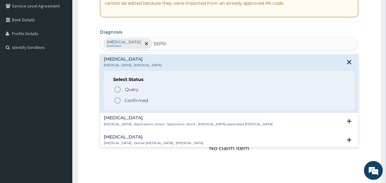
click at [131, 102] on p "Confirmed" at bounding box center [137, 101] width 24 height 6
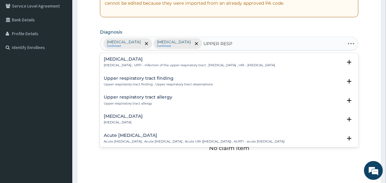
type input "UPPER RESPI"
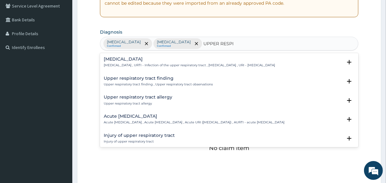
click at [155, 60] on h4 "[MEDICAL_DATA]" at bounding box center [189, 59] width 171 height 5
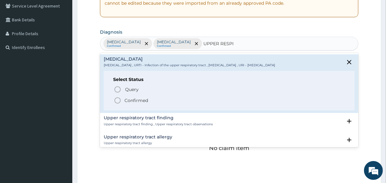
click at [139, 98] on p "Confirmed" at bounding box center [137, 101] width 24 height 6
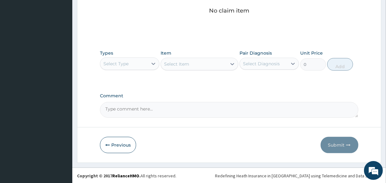
scroll to position [270, 0]
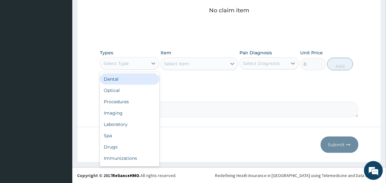
click at [146, 62] on div "Select Type" at bounding box center [124, 64] width 48 height 10
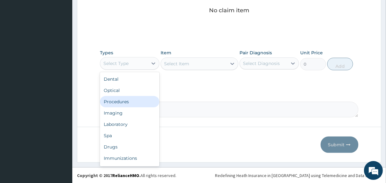
click at [146, 101] on div "Procedures" at bounding box center [129, 101] width 59 height 11
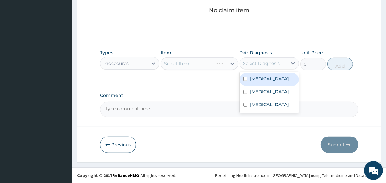
click at [256, 59] on div "Select Diagnosis" at bounding box center [264, 64] width 48 height 10
drag, startPoint x: 251, startPoint y: 77, endPoint x: 223, endPoint y: 74, distance: 28.1
click at [251, 77] on label "[MEDICAL_DATA]" at bounding box center [269, 79] width 39 height 6
checkbox input "true"
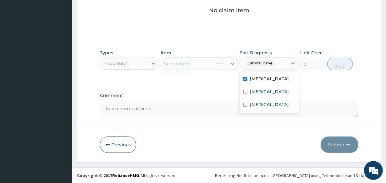
click at [204, 65] on div "Select Item" at bounding box center [199, 64] width 77 height 13
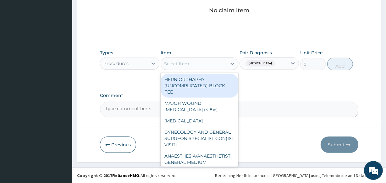
click at [207, 63] on div "Select Item" at bounding box center [193, 64] width 65 height 10
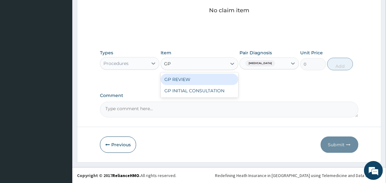
type input "GP"
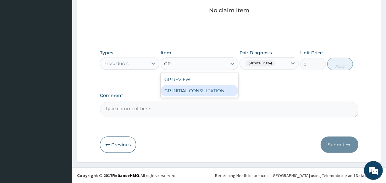
drag, startPoint x: 198, startPoint y: 93, endPoint x: 198, endPoint y: 89, distance: 4.4
click at [198, 90] on div "GP INITIAL CONSULTATION" at bounding box center [199, 90] width 77 height 11
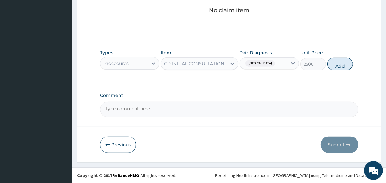
click at [335, 61] on button "Add" at bounding box center [340, 64] width 26 height 13
type input "0"
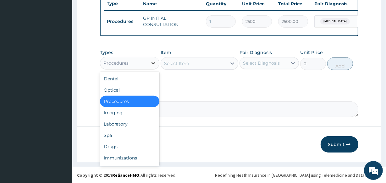
click at [150, 64] on div at bounding box center [153, 63] width 11 height 11
click at [137, 124] on div "Laboratory" at bounding box center [129, 124] width 59 height 11
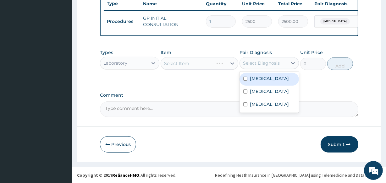
click at [250, 66] on div "Select Diagnosis" at bounding box center [261, 63] width 37 height 6
click at [250, 77] on label "Malaria" at bounding box center [269, 78] width 39 height 6
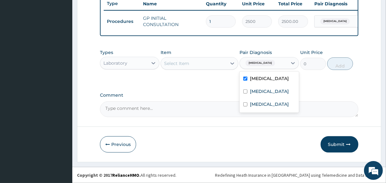
drag, startPoint x: 259, startPoint y: 78, endPoint x: 262, endPoint y: 88, distance: 10.3
click at [259, 82] on label "Malaria" at bounding box center [269, 78] width 39 height 6
checkbox input "false"
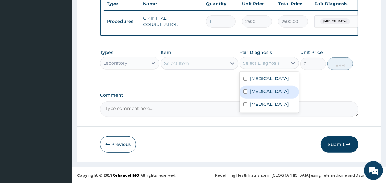
drag, startPoint x: 262, startPoint y: 89, endPoint x: 232, endPoint y: 83, distance: 31.3
click at [254, 91] on label "Sepsis" at bounding box center [269, 91] width 39 height 6
checkbox input "true"
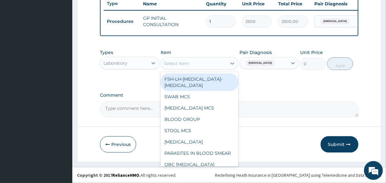
click at [217, 65] on div "Select Item" at bounding box center [193, 64] width 65 height 10
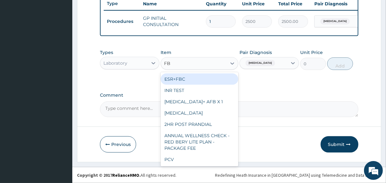
type input "FBC"
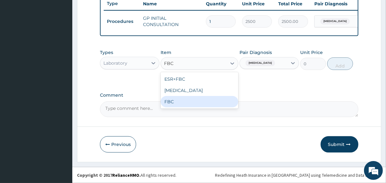
drag, startPoint x: 213, startPoint y: 102, endPoint x: 210, endPoint y: 97, distance: 5.8
click at [211, 99] on div "FBC" at bounding box center [199, 101] width 77 height 11
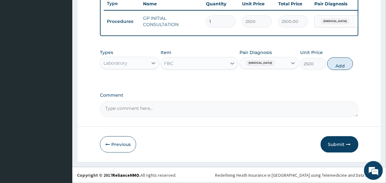
drag, startPoint x: 338, startPoint y: 66, endPoint x: 298, endPoint y: 65, distance: 40.3
click at [335, 66] on button "Add" at bounding box center [340, 64] width 26 height 13
type input "0"
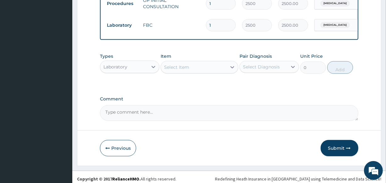
scroll to position [266, 0]
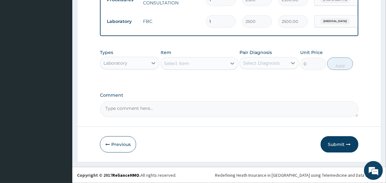
click at [203, 63] on div "Select Item" at bounding box center [193, 64] width 65 height 10
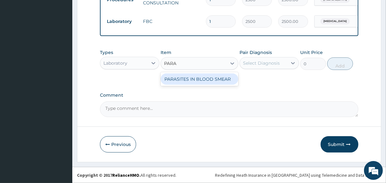
type input "PARAS"
click at [211, 76] on div "PARASITES IN BLOOD SMEAR" at bounding box center [199, 79] width 77 height 11
type input "1500"
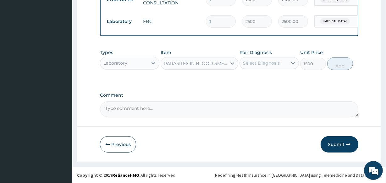
click at [262, 66] on div "Select Diagnosis" at bounding box center [261, 63] width 37 height 6
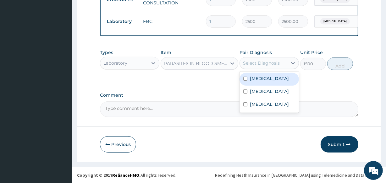
click at [262, 75] on label "Malaria" at bounding box center [269, 78] width 39 height 6
checkbox input "true"
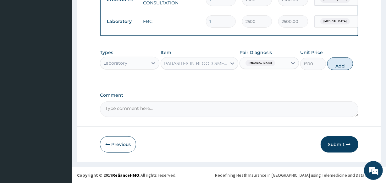
drag, startPoint x: 333, startPoint y: 66, endPoint x: 316, endPoint y: 65, distance: 17.3
click at [333, 66] on button "Add" at bounding box center [340, 64] width 26 height 13
type input "0"
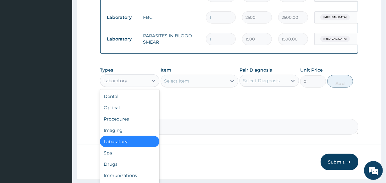
click at [137, 84] on div "Laboratory" at bounding box center [124, 81] width 48 height 10
drag, startPoint x: 143, startPoint y: 168, endPoint x: 144, endPoint y: 158, distance: 9.5
click at [142, 164] on div "Drugs" at bounding box center [129, 164] width 59 height 11
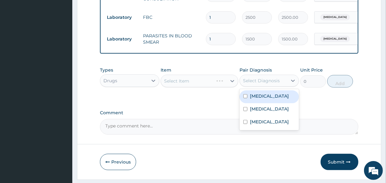
click at [249, 82] on div "Select Diagnosis" at bounding box center [261, 81] width 37 height 6
drag, startPoint x: 255, startPoint y: 98, endPoint x: 226, endPoint y: 96, distance: 29.7
click at [255, 98] on label "Malaria" at bounding box center [269, 96] width 39 height 6
checkbox input "true"
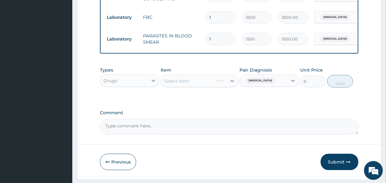
click at [207, 87] on div "Select Item" at bounding box center [199, 81] width 77 height 13
click at [207, 85] on div "Select Item" at bounding box center [199, 81] width 77 height 13
click at [207, 85] on div "Select Item" at bounding box center [193, 81] width 65 height 10
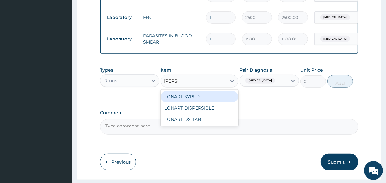
type input "LONAR"
click at [213, 98] on div "LONART SYRUP" at bounding box center [199, 96] width 77 height 11
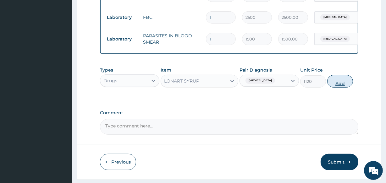
click at [336, 86] on button "Add" at bounding box center [340, 81] width 26 height 13
type input "0"
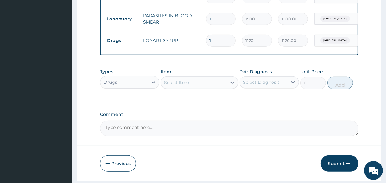
scroll to position [310, 0]
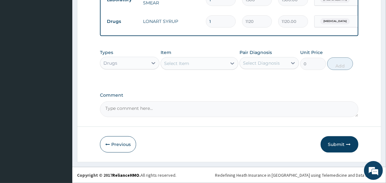
click at [218, 64] on div "Select Item" at bounding box center [193, 64] width 65 height 10
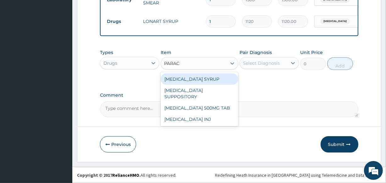
type input "PARACE"
drag, startPoint x: 215, startPoint y: 80, endPoint x: 224, endPoint y: 74, distance: 10.9
click at [215, 80] on div "[MEDICAL_DATA] SYRUP" at bounding box center [199, 79] width 77 height 11
type input "560"
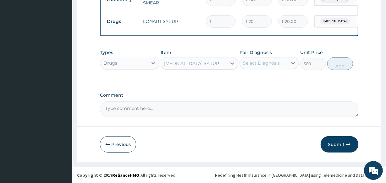
drag, startPoint x: 257, startPoint y: 63, endPoint x: 257, endPoint y: 67, distance: 3.8
click at [257, 64] on div "Select Diagnosis" at bounding box center [261, 63] width 37 height 6
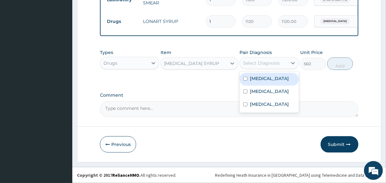
click at [259, 77] on label "Malaria" at bounding box center [269, 78] width 39 height 6
checkbox input "true"
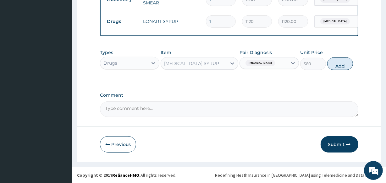
click at [343, 64] on button "Add" at bounding box center [340, 64] width 26 height 13
type input "0"
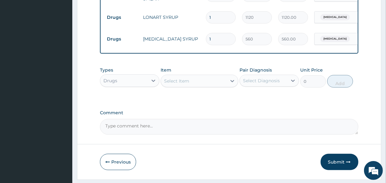
click at [222, 86] on div "Select Item" at bounding box center [193, 81] width 65 height 10
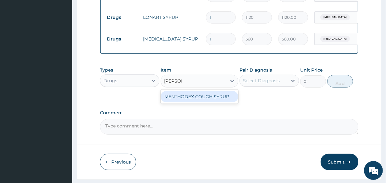
type input "MENTHO"
click at [221, 103] on div "MENTHODEX COUGH SYRUP" at bounding box center [199, 96] width 77 height 11
type input "1050"
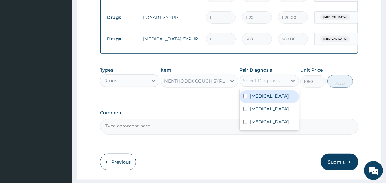
click at [271, 84] on div "Select Diagnosis" at bounding box center [261, 81] width 37 height 6
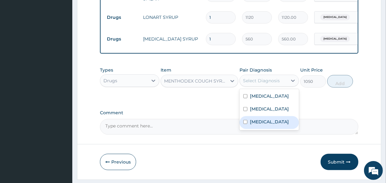
click at [258, 125] on label "Upper respiratory infection" at bounding box center [269, 122] width 39 height 6
checkbox input "true"
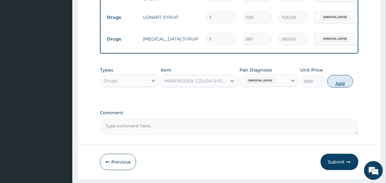
click at [335, 88] on button "Add" at bounding box center [340, 81] width 26 height 13
type input "0"
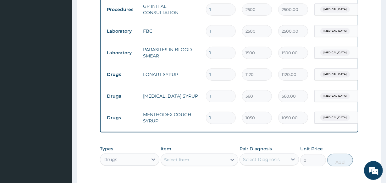
scroll to position [338, 0]
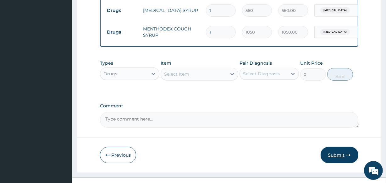
click at [339, 158] on button "Submit" at bounding box center [340, 155] width 38 height 16
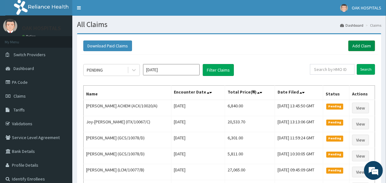
click at [359, 45] on link "Add Claim" at bounding box center [362, 46] width 27 height 11
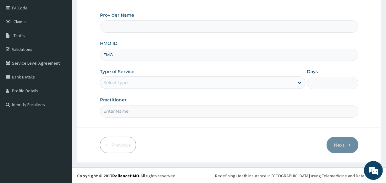
type input "FMG/"
type input "Oak Hospitals"
type input "FMG/10101/A"
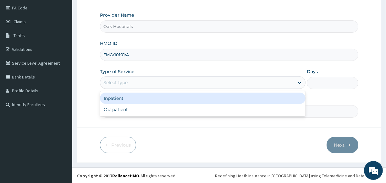
click at [129, 85] on div "Select type" at bounding box center [197, 83] width 194 height 10
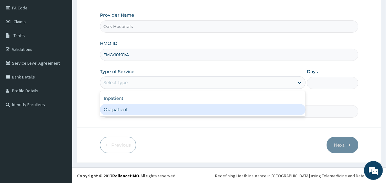
click at [132, 111] on div "Outpatient" at bounding box center [203, 109] width 206 height 11
type input "1"
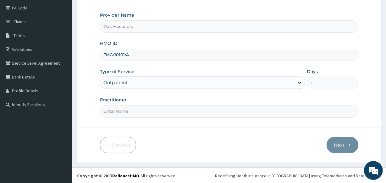
click at [132, 111] on input "Practitioner" at bounding box center [229, 111] width 258 height 12
type input "[PERSON_NAME]"
click at [339, 143] on button "Next" at bounding box center [343, 145] width 32 height 16
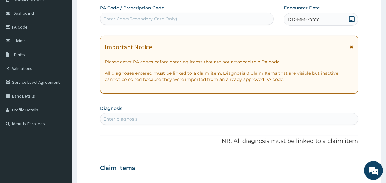
scroll to position [46, 0]
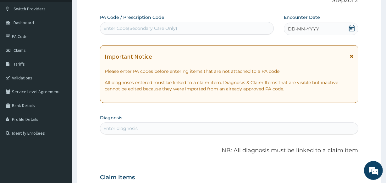
click at [204, 26] on div "Enter Code(Secondary Care Only)" at bounding box center [186, 28] width 173 height 10
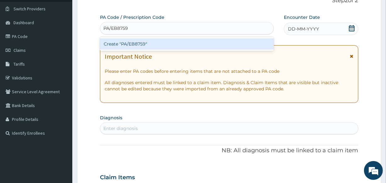
type input "PA/EB8759"
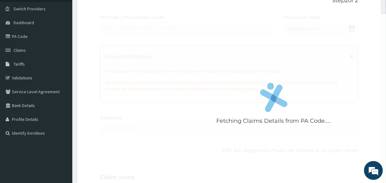
click at [292, 27] on div "Fetching Claims Details from PA Code..... PA Code / Prescription Code Enter Cod…" at bounding box center [229, 177] width 258 height 326
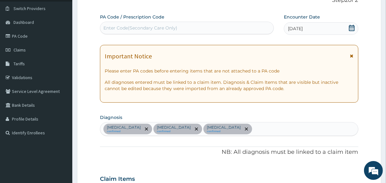
scroll to position [46, 0]
click at [154, 29] on div "Enter Code(Secondary Care Only)" at bounding box center [140, 28] width 74 height 6
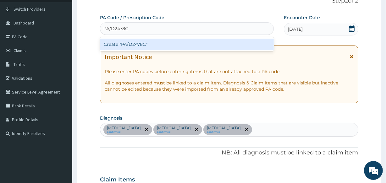
type input "PA/D2478C"
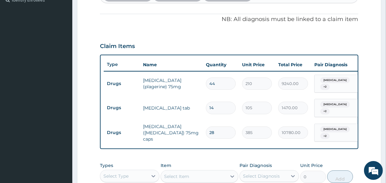
scroll to position [160, 0]
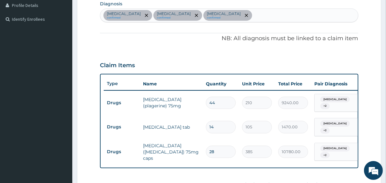
click at [282, 17] on div "[MEDICAL_DATA] confirmed [MEDICAL_DATA] confirmed [MEDICAL_DATA] confirmed" at bounding box center [229, 15] width 258 height 13
type input "HYPOGLYC"
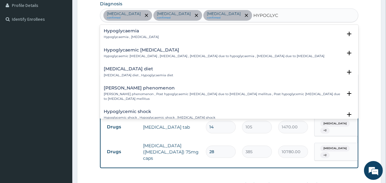
click at [141, 36] on p "Hypoglycaemia , [MEDICAL_DATA]" at bounding box center [131, 37] width 55 height 4
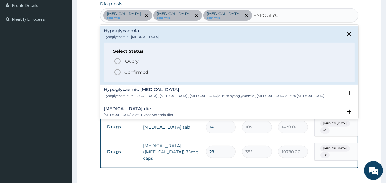
click at [141, 71] on p "Confirmed" at bounding box center [137, 72] width 24 height 6
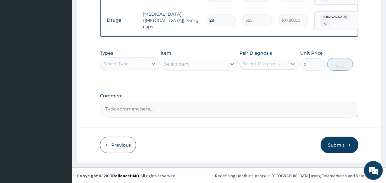
scroll to position [293, 0]
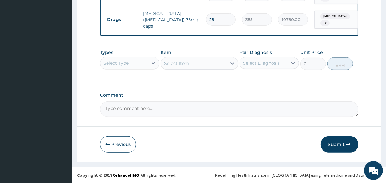
click at [131, 63] on div "Select Type" at bounding box center [124, 63] width 48 height 10
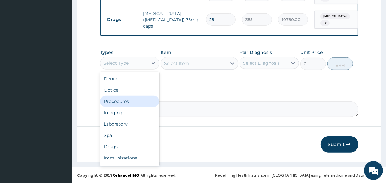
click at [135, 102] on div "Procedures" at bounding box center [129, 101] width 59 height 11
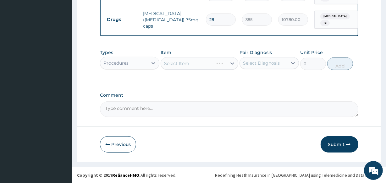
click at [249, 64] on div "Select Diagnosis" at bounding box center [261, 63] width 37 height 6
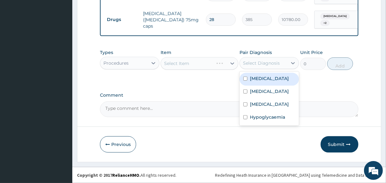
click at [254, 81] on label "[MEDICAL_DATA]" at bounding box center [269, 78] width 39 height 6
checkbox input "true"
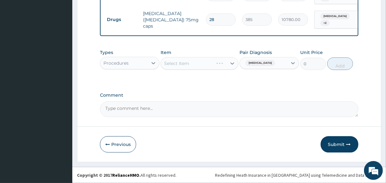
click at [183, 64] on div "Select Item" at bounding box center [199, 63] width 77 height 13
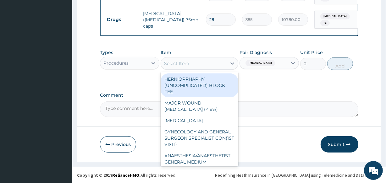
click at [183, 64] on div "Select Item" at bounding box center [176, 63] width 25 height 6
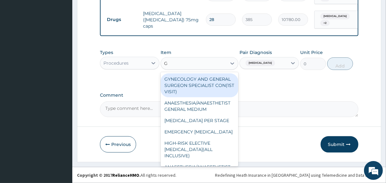
type input "GP"
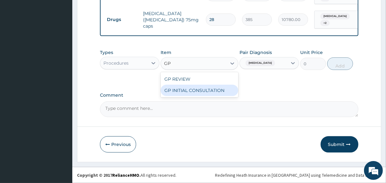
click at [193, 92] on div "GP INITIAL CONSULTATION" at bounding box center [199, 90] width 77 height 11
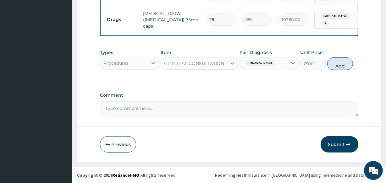
drag, startPoint x: 337, startPoint y: 65, endPoint x: 195, endPoint y: 74, distance: 141.9
click at [336, 65] on button "Add" at bounding box center [340, 64] width 26 height 13
type input "0"
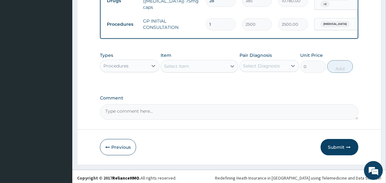
scroll to position [315, 0]
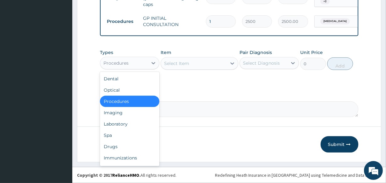
click at [140, 60] on div "Procedures" at bounding box center [124, 63] width 48 height 10
click at [140, 124] on div "Laboratory" at bounding box center [129, 124] width 59 height 11
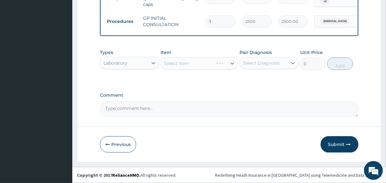
click at [250, 63] on div "Select Diagnosis" at bounding box center [261, 63] width 37 height 6
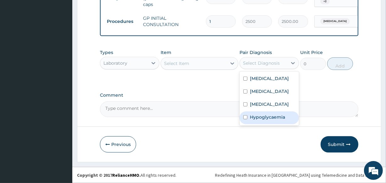
drag, startPoint x: 267, startPoint y: 124, endPoint x: 257, endPoint y: 109, distance: 17.9
click at [263, 117] on div "[MEDICAL_DATA] [MEDICAL_DATA] [MEDICAL_DATA] Hypoglycaemia" at bounding box center [269, 99] width 59 height 54
click at [255, 120] on label "Hypoglycaemia" at bounding box center [267, 117] width 35 height 6
checkbox input "true"
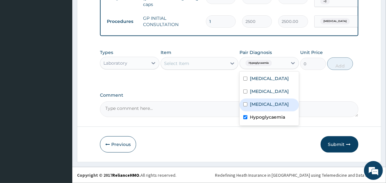
click at [192, 65] on div "Select Item" at bounding box center [193, 64] width 65 height 10
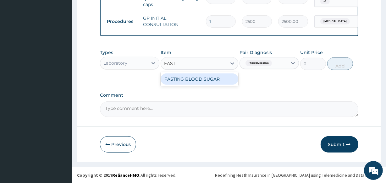
type input "[MEDICAL_DATA]"
click at [207, 77] on div "FASTING BLOOD SUGAR" at bounding box center [199, 79] width 77 height 11
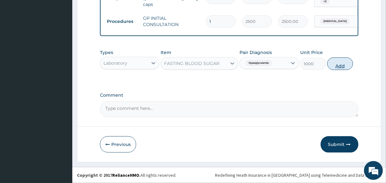
click at [332, 66] on button "Add" at bounding box center [340, 64] width 26 height 13
type input "0"
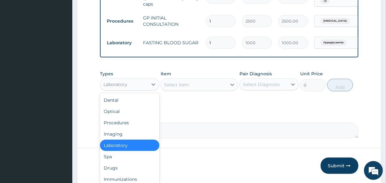
click at [137, 88] on div "Laboratory" at bounding box center [124, 85] width 48 height 10
click at [144, 165] on div "Drugs" at bounding box center [129, 168] width 59 height 11
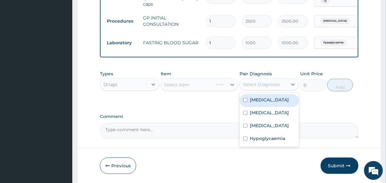
click at [251, 87] on div "Select Diagnosis" at bounding box center [261, 84] width 37 height 6
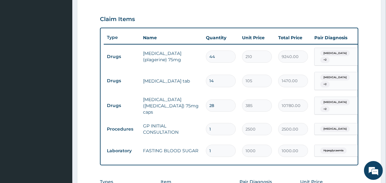
scroll to position [143, 0]
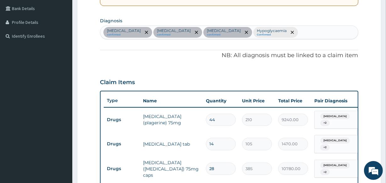
click at [312, 31] on div "[MEDICAL_DATA] confirmed [MEDICAL_DATA] confirmed [MEDICAL_DATA] confirmed Hypo…" at bounding box center [229, 32] width 258 height 13
type input "HEADACHE"
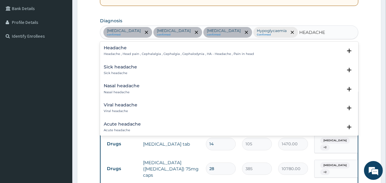
click at [155, 50] on div "Headache Headache , Head pain , Cephalalgia , Cephalgia , Cephalodynia , HA - H…" at bounding box center [179, 51] width 150 height 11
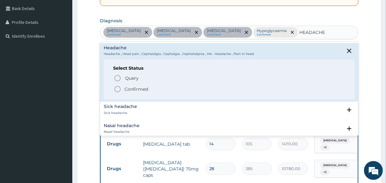
click at [133, 87] on p "Confirmed" at bounding box center [137, 89] width 24 height 6
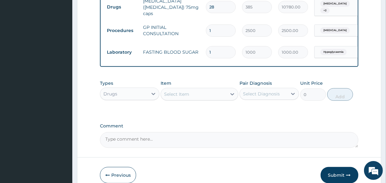
scroll to position [337, 0]
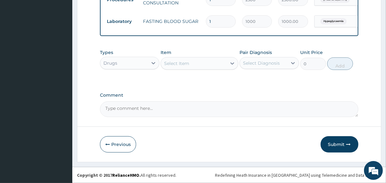
click at [269, 59] on div "Select Diagnosis" at bounding box center [264, 63] width 48 height 10
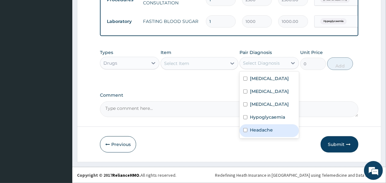
click at [268, 133] on label "Headache" at bounding box center [261, 130] width 23 height 6
checkbox input "true"
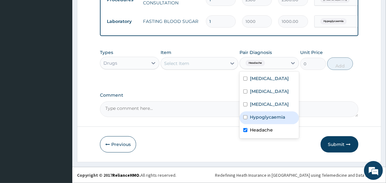
click at [214, 63] on div "Select Item" at bounding box center [193, 64] width 65 height 10
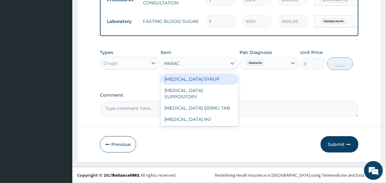
type input "PARACE"
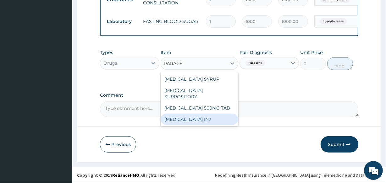
click at [210, 114] on div "[MEDICAL_DATA] INJ" at bounding box center [199, 119] width 77 height 11
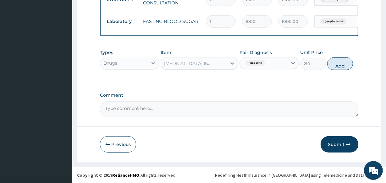
click at [333, 64] on button "Add" at bounding box center [340, 64] width 26 height 13
type input "0"
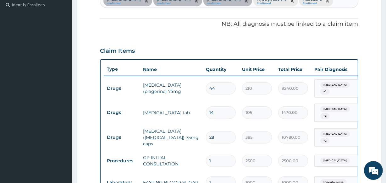
scroll to position [165, 0]
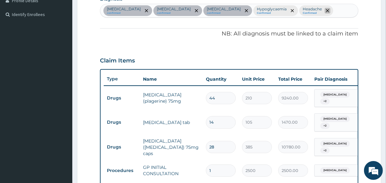
click at [329, 9] on icon "remove selection option" at bounding box center [327, 10] width 3 height 3
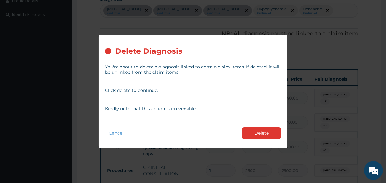
click at [257, 131] on button "Delete" at bounding box center [261, 134] width 39 height 12
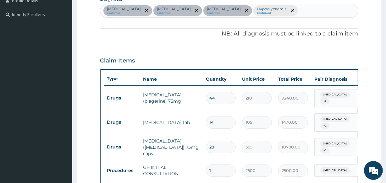
click at [322, 9] on div "[MEDICAL_DATA] confirmed [MEDICAL_DATA] confirmed [MEDICAL_DATA] confirmed Hypo…" at bounding box center [229, 10] width 258 height 13
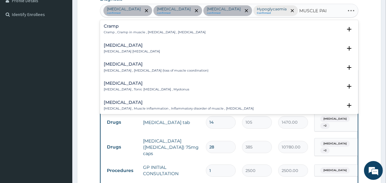
type input "MUSCLE PAIN"
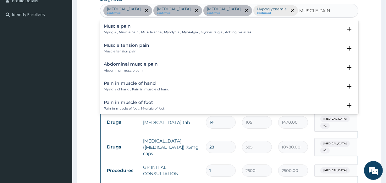
click at [154, 30] on p "Myalgia , Muscle pain , Muscle ache , Myodynia , Myosalgia , Myoneuralgia , Ach…" at bounding box center [178, 32] width 148 height 4
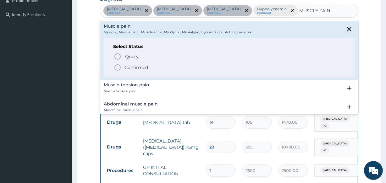
click at [148, 68] on span "Confirmed" at bounding box center [229, 68] width 231 height 8
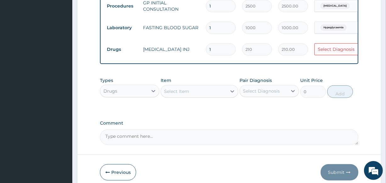
scroll to position [337, 0]
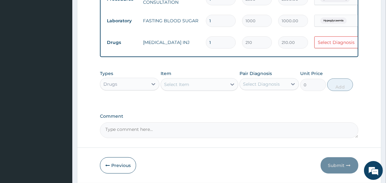
click at [226, 37] on input "1" at bounding box center [221, 42] width 30 height 12
type input "0.00"
type input "4"
type input "840.00"
type input "4"
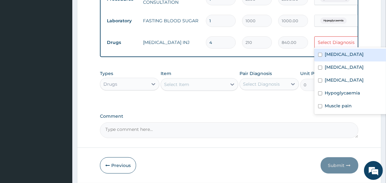
click at [348, 41] on div "Select Diagnosis" at bounding box center [336, 42] width 37 height 6
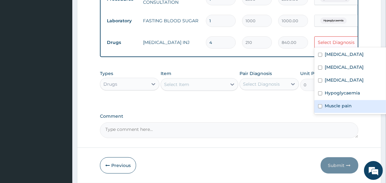
drag, startPoint x: 341, startPoint y: 106, endPoint x: 337, endPoint y: 101, distance: 5.9
click at [341, 106] on label "Muscle pain" at bounding box center [338, 106] width 27 height 6
checkbox input "true"
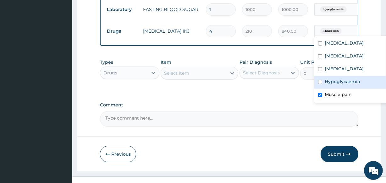
scroll to position [358, 0]
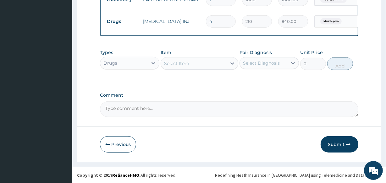
click at [283, 100] on div "Comment" at bounding box center [229, 105] width 258 height 25
click at [337, 144] on button "Submit" at bounding box center [340, 145] width 38 height 16
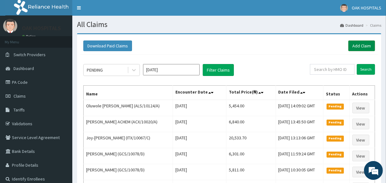
click at [352, 46] on link "Add Claim" at bounding box center [362, 46] width 27 height 11
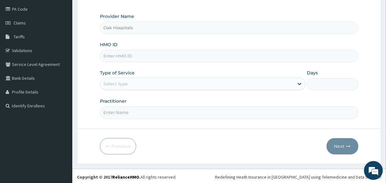
scroll to position [75, 0]
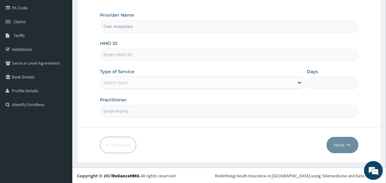
click at [204, 57] on input "HMO ID" at bounding box center [229, 55] width 258 height 12
type input "ELN/10719/B"
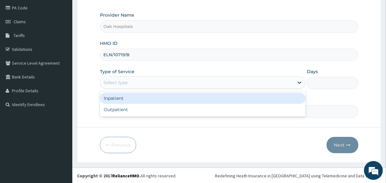
click at [195, 82] on div "Select type" at bounding box center [197, 83] width 194 height 10
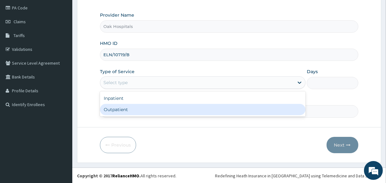
click at [195, 109] on div "Outpatient" at bounding box center [203, 109] width 206 height 11
type input "1"
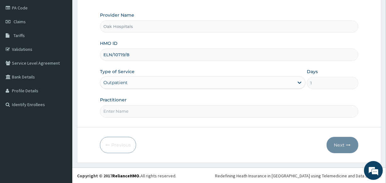
click at [195, 109] on input "Practitioner" at bounding box center [229, 111] width 258 height 12
type input "[PERSON_NAME]"
click at [339, 146] on button "Next" at bounding box center [343, 145] width 32 height 16
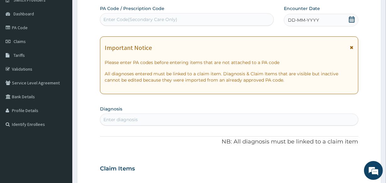
scroll to position [46, 0]
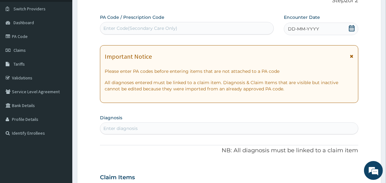
click at [323, 29] on div "DD-MM-YYYY" at bounding box center [321, 29] width 75 height 13
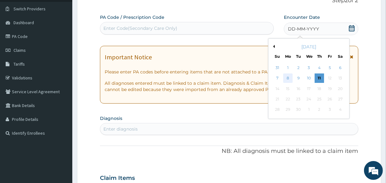
click at [286, 80] on div "8" at bounding box center [287, 78] width 9 height 9
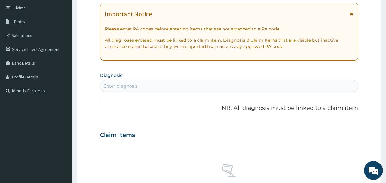
scroll to position [103, 0]
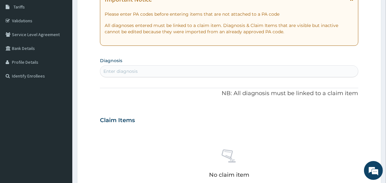
click at [206, 73] on div "Enter diagnosis" at bounding box center [229, 71] width 258 height 10
type input "MALARI"
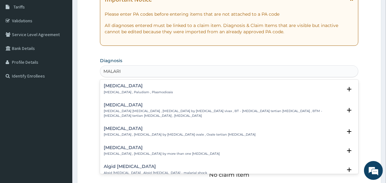
click at [131, 91] on p "[MEDICAL_DATA] , Paludism , Plasmodiosis" at bounding box center [138, 92] width 69 height 4
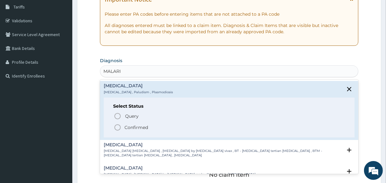
click at [140, 128] on p "Confirmed" at bounding box center [137, 128] width 24 height 6
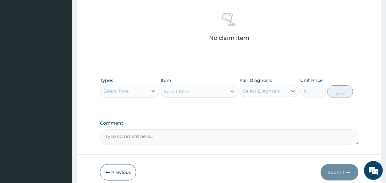
scroll to position [270, 0]
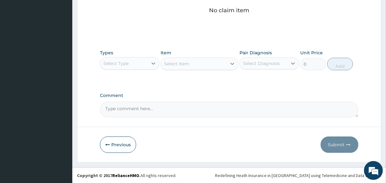
click at [143, 64] on div "Select Type" at bounding box center [124, 64] width 48 height 10
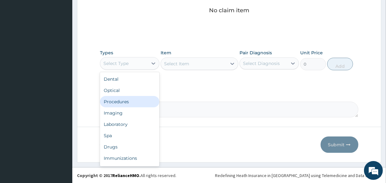
click at [142, 105] on div "Procedures" at bounding box center [129, 101] width 59 height 11
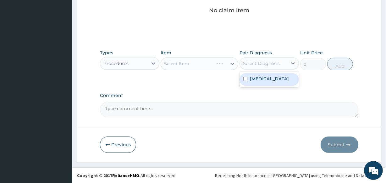
click at [253, 64] on div "Select Diagnosis" at bounding box center [261, 63] width 37 height 6
click at [254, 75] on div "[MEDICAL_DATA]" at bounding box center [269, 79] width 59 height 13
checkbox input "true"
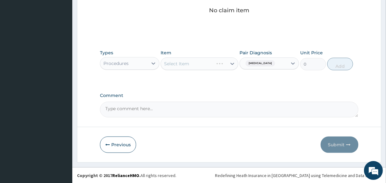
click at [203, 62] on div "Select Item" at bounding box center [199, 64] width 77 height 13
click at [205, 64] on div "Select Item" at bounding box center [193, 64] width 65 height 10
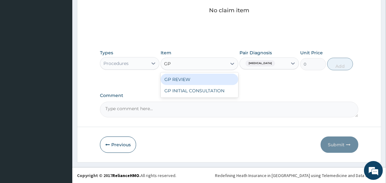
type input "GP"
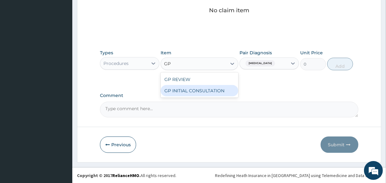
click at [210, 92] on div "GP INITIAL CONSULTATION" at bounding box center [199, 90] width 77 height 11
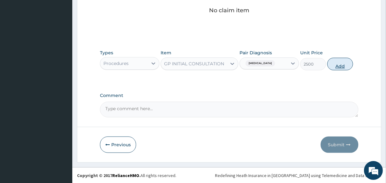
click at [334, 69] on button "Add" at bounding box center [340, 64] width 26 height 13
type input "0"
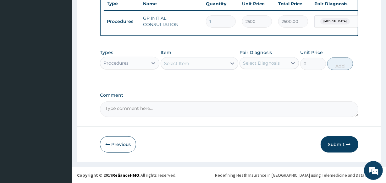
scroll to position [244, 0]
click at [133, 62] on div "Procedures" at bounding box center [124, 63] width 48 height 10
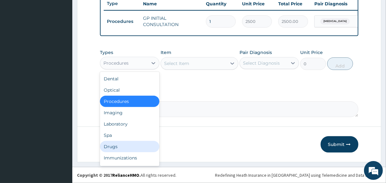
click at [137, 145] on div "Drugs" at bounding box center [129, 146] width 59 height 11
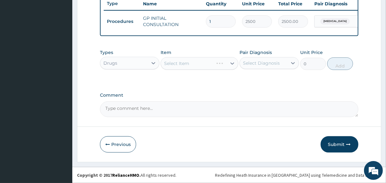
click at [182, 66] on div "Select Item" at bounding box center [199, 63] width 77 height 13
click at [255, 64] on div "Select Diagnosis" at bounding box center [261, 63] width 37 height 6
click at [256, 75] on div "[MEDICAL_DATA]" at bounding box center [269, 79] width 59 height 13
checkbox input "true"
click at [198, 66] on div "Select Item" at bounding box center [193, 64] width 65 height 10
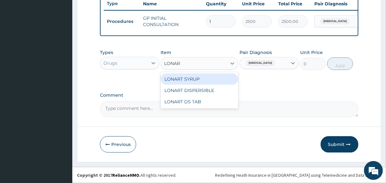
type input "LONART"
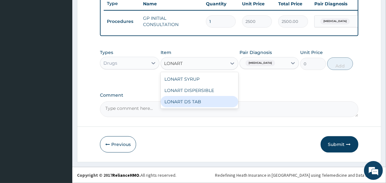
click at [203, 98] on div "LONART DS TAB" at bounding box center [199, 101] width 77 height 11
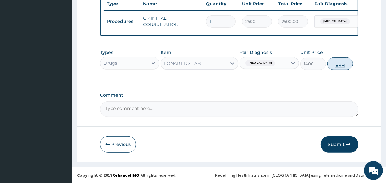
click at [336, 65] on button "Add" at bounding box center [340, 64] width 26 height 13
type input "0"
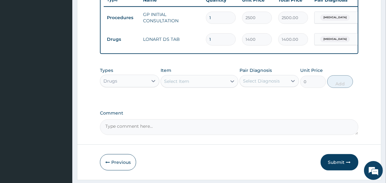
click at [199, 87] on div "Select Item" at bounding box center [193, 81] width 65 height 10
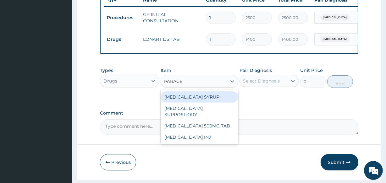
type input "PARACET"
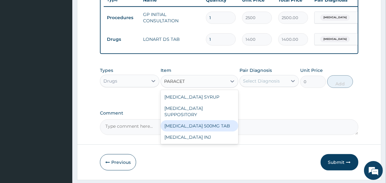
click at [208, 123] on div "[MEDICAL_DATA] 500MG TAB" at bounding box center [199, 125] width 77 height 11
type input "14"
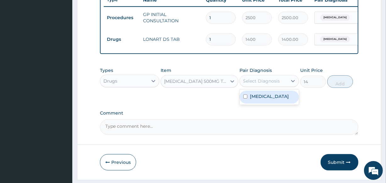
click at [262, 84] on div "Select Diagnosis" at bounding box center [261, 81] width 37 height 6
click at [261, 99] on label "[MEDICAL_DATA]" at bounding box center [269, 96] width 39 height 6
checkbox input "true"
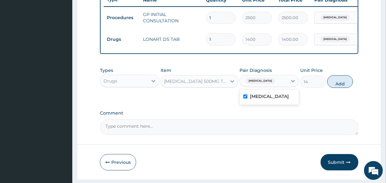
click at [338, 87] on button "Add" at bounding box center [340, 81] width 26 height 13
type input "0"
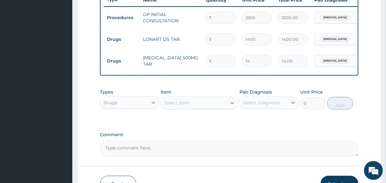
type input "18"
type input "252.00"
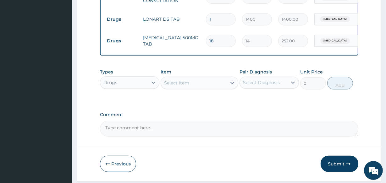
scroll to position [288, 0]
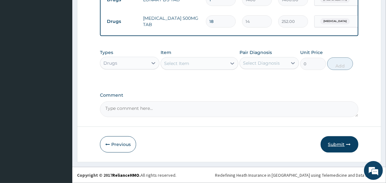
type input "18"
click at [332, 146] on button "Submit" at bounding box center [340, 145] width 38 height 16
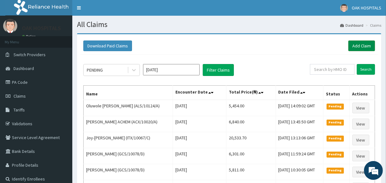
click at [365, 45] on link "Add Claim" at bounding box center [362, 46] width 27 height 11
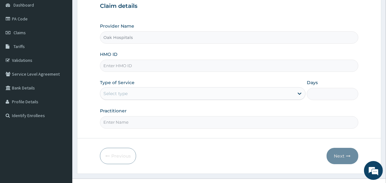
scroll to position [75, 0]
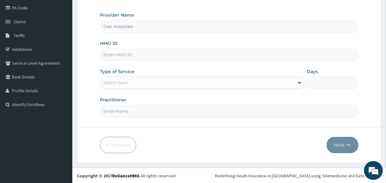
click at [133, 53] on input "HMO ID" at bounding box center [229, 55] width 258 height 12
type input "CWP/10231/F"
click at [123, 81] on div "Select type" at bounding box center [115, 83] width 24 height 6
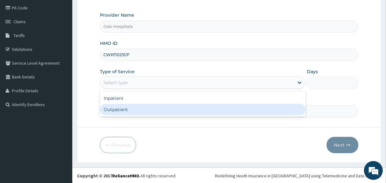
click at [131, 110] on div "Outpatient" at bounding box center [203, 109] width 206 height 11
type input "1"
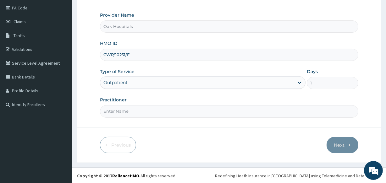
click at [131, 110] on input "Practitioner" at bounding box center [229, 111] width 258 height 12
type input "[PERSON_NAME]"
click at [339, 147] on button "Next" at bounding box center [343, 145] width 32 height 16
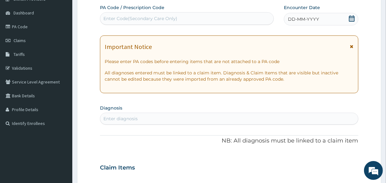
scroll to position [46, 0]
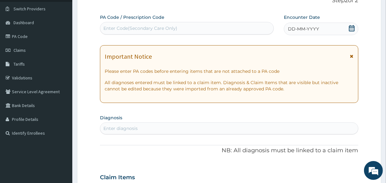
click at [305, 26] on span "DD-MM-YYYY" at bounding box center [303, 29] width 31 height 6
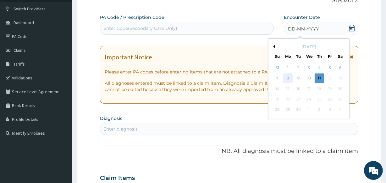
click at [289, 78] on div "8" at bounding box center [287, 78] width 9 height 9
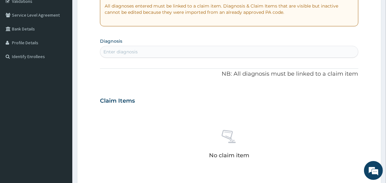
scroll to position [132, 0]
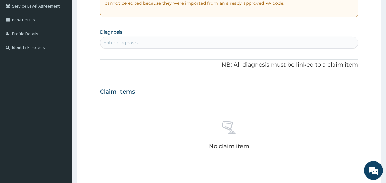
click at [218, 40] on div "Enter diagnosis" at bounding box center [229, 43] width 258 height 10
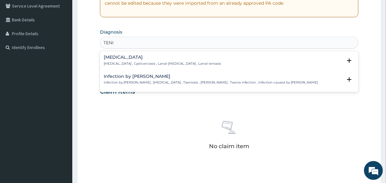
type input "TENIA"
click at [155, 80] on div "Infection by Taenia Infection by [PERSON_NAME] , [MEDICAL_DATA] , Taeniosis , […" at bounding box center [211, 79] width 214 height 11
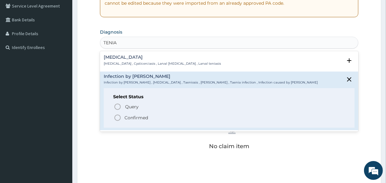
click at [142, 117] on p "Confirmed" at bounding box center [137, 118] width 24 height 6
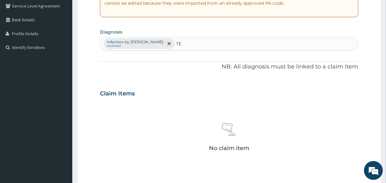
type input "T"
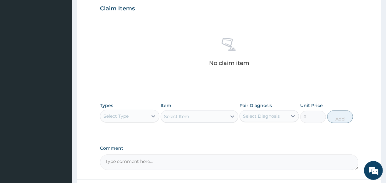
scroll to position [217, 0]
click at [146, 115] on div "Select Type" at bounding box center [124, 116] width 48 height 10
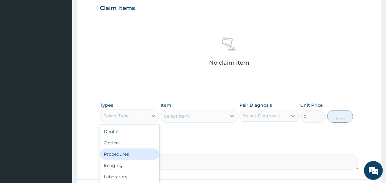
drag, startPoint x: 129, startPoint y: 152, endPoint x: 131, endPoint y: 108, distance: 44.1
click at [129, 151] on div "Procedures" at bounding box center [129, 154] width 59 height 11
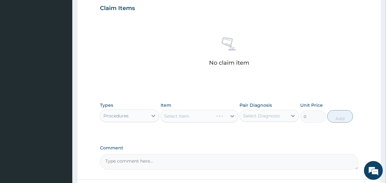
click at [182, 114] on div "Select Item" at bounding box center [199, 116] width 77 height 13
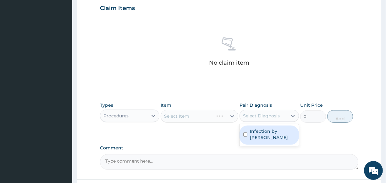
click at [279, 117] on div "Select Diagnosis" at bounding box center [261, 116] width 37 height 6
click at [272, 132] on label "Infection by [PERSON_NAME]" at bounding box center [272, 134] width 45 height 13
checkbox input "true"
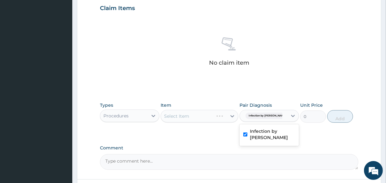
drag, startPoint x: 208, startPoint y: 118, endPoint x: 198, endPoint y: 107, distance: 14.5
click at [207, 117] on div "Select Item" at bounding box center [199, 116] width 77 height 13
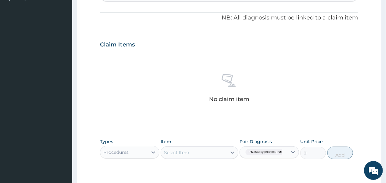
scroll to position [160, 0]
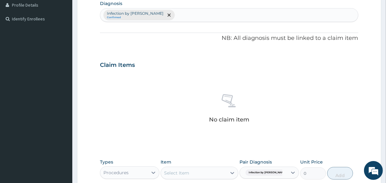
drag, startPoint x: 163, startPoint y: 16, endPoint x: 165, endPoint y: 13, distance: 4.3
click at [163, 16] on div "Infection by [PERSON_NAME]" at bounding box center [229, 14] width 258 height 13
type input "UPPER RESP"
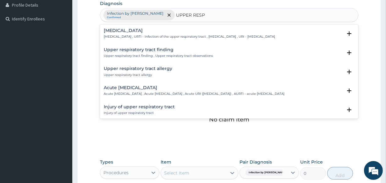
drag, startPoint x: 150, startPoint y: 28, endPoint x: 154, endPoint y: 43, distance: 16.0
click at [152, 39] on div "[MEDICAL_DATA] [MEDICAL_DATA] , URTI - Infection of the upper respiratory tract…" at bounding box center [229, 35] width 251 height 14
click at [137, 36] on p "[MEDICAL_DATA] , URTI - Infection of the upper respiratory tract , [MEDICAL_DAT…" at bounding box center [189, 37] width 171 height 4
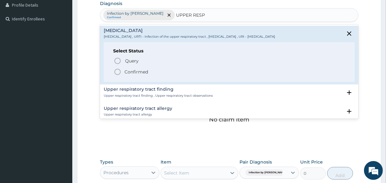
click at [141, 70] on p "Confirmed" at bounding box center [137, 72] width 24 height 6
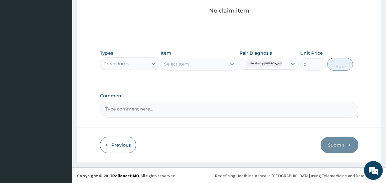
scroll to position [270, 0]
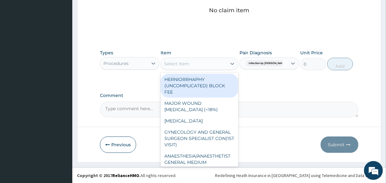
click at [185, 66] on div "Select Item" at bounding box center [176, 64] width 25 height 6
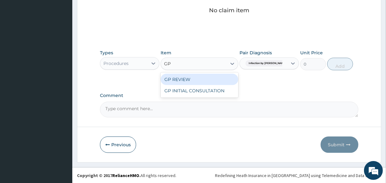
type input "GP"
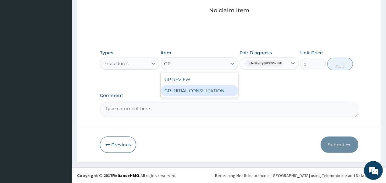
click at [195, 93] on div "GP INITIAL CONSULTATION" at bounding box center [199, 90] width 77 height 11
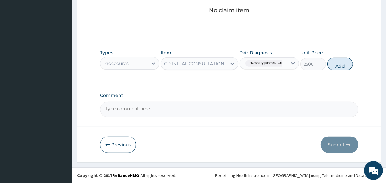
click at [336, 66] on button "Add" at bounding box center [340, 64] width 26 height 13
type input "0"
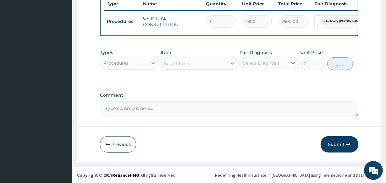
scroll to position [244, 0]
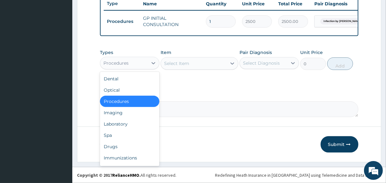
click at [148, 63] on div "Procedures" at bounding box center [124, 63] width 48 height 10
click at [136, 147] on div "Drugs" at bounding box center [129, 146] width 59 height 11
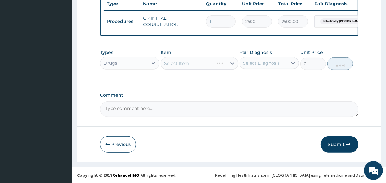
click at [256, 64] on div "Select Diagnosis" at bounding box center [261, 63] width 37 height 6
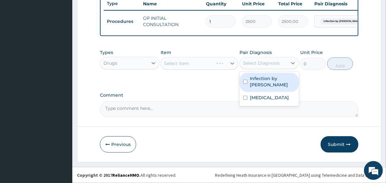
click at [262, 80] on label "Infection by [PERSON_NAME]" at bounding box center [272, 81] width 45 height 13
checkbox input "true"
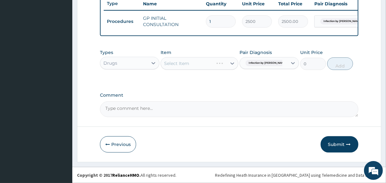
click at [206, 64] on div "Select Item" at bounding box center [199, 63] width 77 height 13
click at [202, 67] on div "Select Item" at bounding box center [193, 64] width 65 height 10
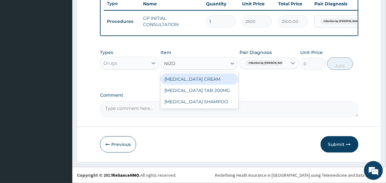
type input "NIZOR"
click at [204, 77] on div "[MEDICAL_DATA] CREAM" at bounding box center [199, 79] width 77 height 11
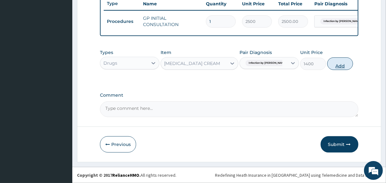
click at [343, 64] on button "Add" at bounding box center [340, 64] width 26 height 13
type input "0"
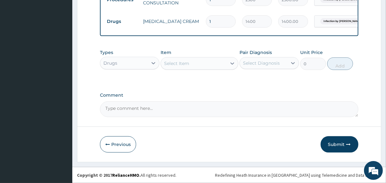
scroll to position [266, 0]
click at [223, 62] on div "Select Item" at bounding box center [193, 64] width 65 height 10
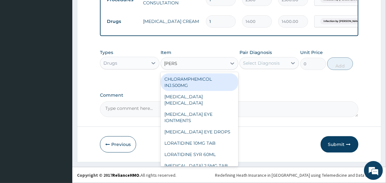
type input "LORAT"
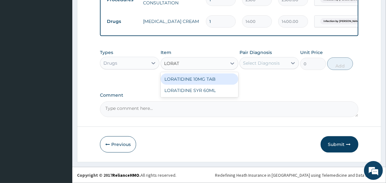
click at [217, 79] on div "LORATIDINE 10MG TAB" at bounding box center [199, 79] width 77 height 11
type input "70"
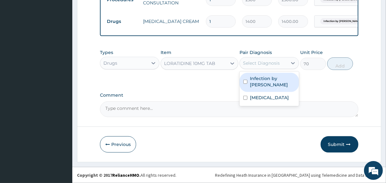
click at [261, 65] on div "Select Diagnosis" at bounding box center [261, 63] width 37 height 6
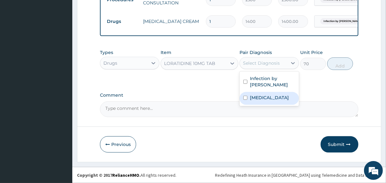
drag, startPoint x: 264, startPoint y: 94, endPoint x: 268, endPoint y: 90, distance: 5.8
click at [264, 95] on label "[MEDICAL_DATA]" at bounding box center [269, 98] width 39 height 6
checkbox input "true"
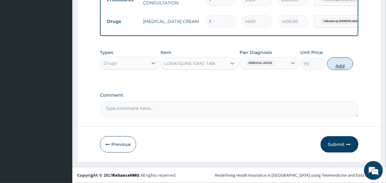
click at [341, 64] on button "Add" at bounding box center [340, 64] width 26 height 13
type input "0"
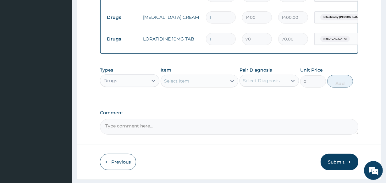
type input "0.00"
type input "5"
type input "350.00"
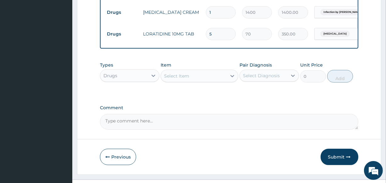
scroll to position [288, 0]
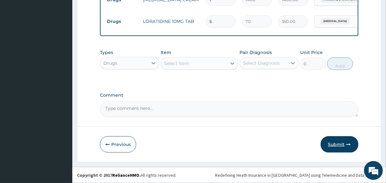
type input "5"
click at [344, 142] on button "Submit" at bounding box center [340, 145] width 38 height 16
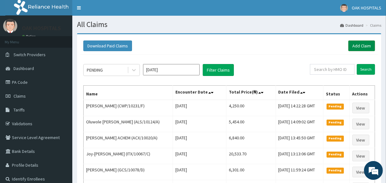
click at [355, 47] on link "Add Claim" at bounding box center [362, 46] width 27 height 11
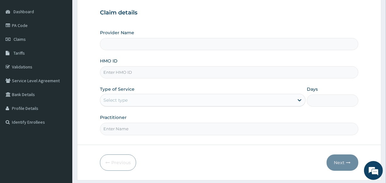
type input "Oak Hospitals"
type input "ELN/10131/B"
click at [161, 99] on div "Select type" at bounding box center [197, 100] width 194 height 10
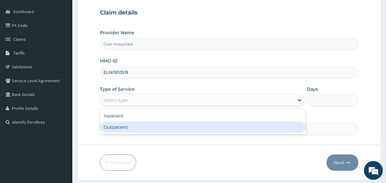
click at [166, 131] on div "Outpatient" at bounding box center [203, 127] width 206 height 11
type input "1"
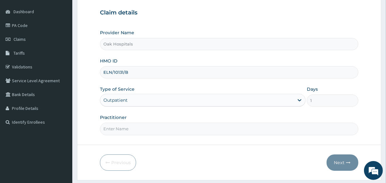
click at [166, 131] on input "Practitioner" at bounding box center [229, 129] width 258 height 12
type input "[PERSON_NAME]"
click at [338, 166] on button "Next" at bounding box center [343, 163] width 32 height 16
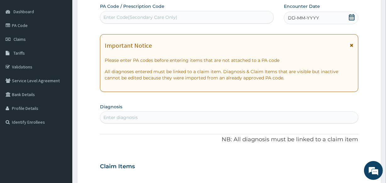
click at [217, 19] on div "Enter Code(Secondary Care Only)" at bounding box center [186, 17] width 173 height 10
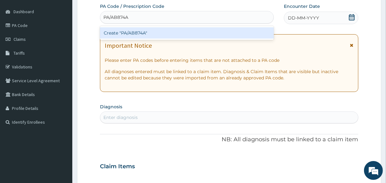
type input "PA/AB874A"
click at [292, 16] on div "PA Code / Prescription Code option Create "PA/AB874A" focused, 1 of 1. 1 result…" at bounding box center [229, 166] width 258 height 326
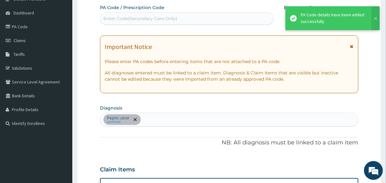
scroll to position [55, 0]
click at [260, 19] on div "Enter Code(Secondary Care Only)" at bounding box center [186, 19] width 173 height 10
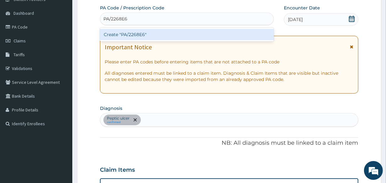
type input "PA/2268E6"
click at [311, 18] on div "PA Code / Prescription Code option Create "PA/2268E6" focused, 1 of 1. 1 result…" at bounding box center [229, 154] width 258 height 298
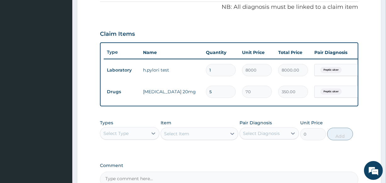
scroll to position [163, 0]
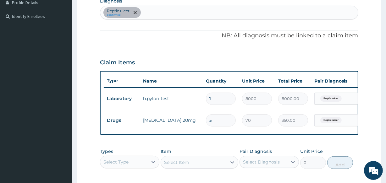
click at [163, 14] on div "Peptic ulcer confirmed" at bounding box center [229, 12] width 258 height 13
type input "ANEMIA"
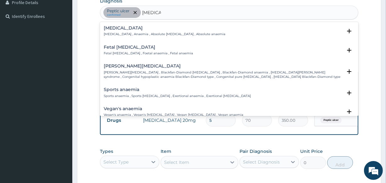
click at [137, 27] on h4 "Anemia" at bounding box center [165, 28] width 122 height 5
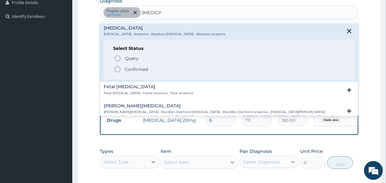
click at [141, 69] on p "Confirmed" at bounding box center [137, 69] width 24 height 6
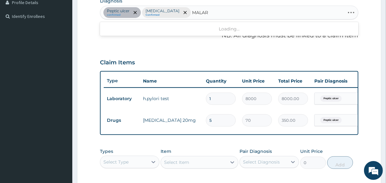
type input "MALARI"
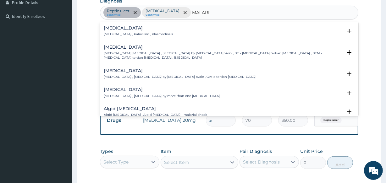
click at [135, 34] on p "Malaria , Paludism , Plasmodiosis" at bounding box center [138, 34] width 69 height 4
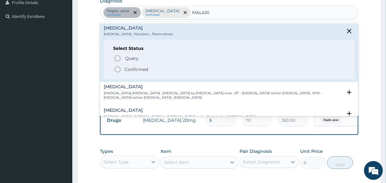
click at [136, 70] on p "Confirmed" at bounding box center [137, 69] width 24 height 6
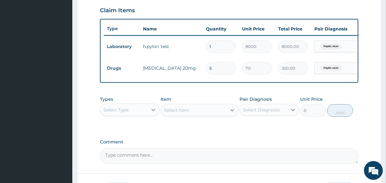
scroll to position [266, 0]
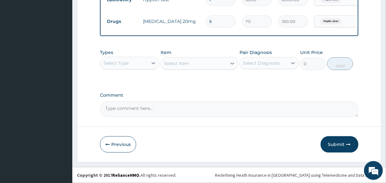
click at [133, 63] on div "Select Type" at bounding box center [124, 63] width 48 height 10
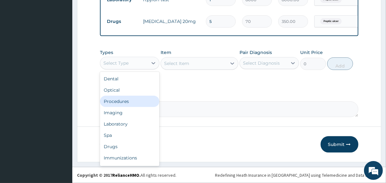
click at [136, 102] on div "Procedures" at bounding box center [129, 101] width 59 height 11
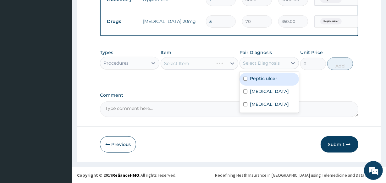
click at [253, 62] on div "Select Diagnosis" at bounding box center [261, 63] width 37 height 6
click at [255, 83] on div "Peptic ulcer" at bounding box center [269, 79] width 59 height 13
checkbox input "true"
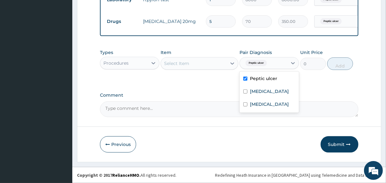
click at [207, 63] on div "Select Item" at bounding box center [193, 64] width 65 height 10
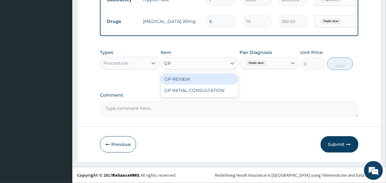
type input "GP"
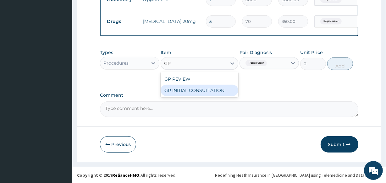
click at [230, 92] on div "GP INITIAL CONSULTATION" at bounding box center [199, 90] width 77 height 11
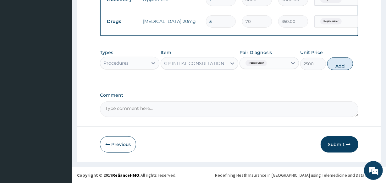
click at [334, 65] on button "Add" at bounding box center [340, 64] width 26 height 13
type input "0"
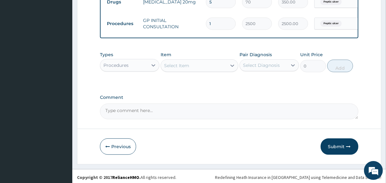
scroll to position [288, 0]
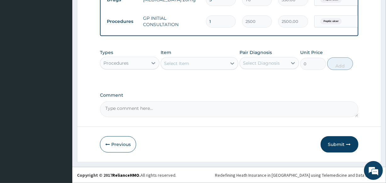
click at [146, 65] on div "Procedures" at bounding box center [124, 63] width 48 height 10
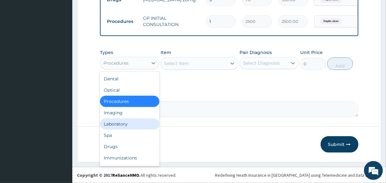
drag, startPoint x: 141, startPoint y: 127, endPoint x: 141, endPoint y: 117, distance: 10.1
click at [141, 127] on div "Laboratory" at bounding box center [129, 124] width 59 height 11
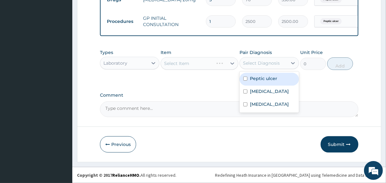
drag, startPoint x: 257, startPoint y: 59, endPoint x: 258, endPoint y: 64, distance: 4.8
click at [257, 61] on div "Select Diagnosis" at bounding box center [264, 63] width 48 height 10
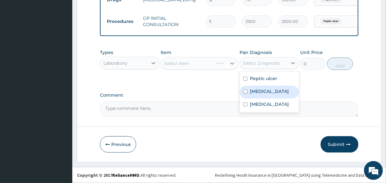
click at [258, 94] on label "Anemia" at bounding box center [269, 91] width 39 height 6
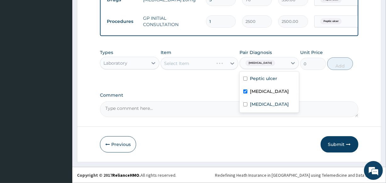
checkbox input "true"
click at [214, 65] on div "Select Item" at bounding box center [199, 63] width 77 height 13
click at [211, 65] on div "Select Item" at bounding box center [199, 63] width 77 height 13
click at [211, 65] on div "Select Item" at bounding box center [193, 64] width 65 height 10
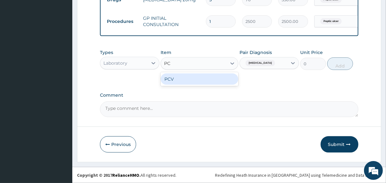
type input "PCV"
click at [222, 79] on div "PCV" at bounding box center [199, 79] width 77 height 11
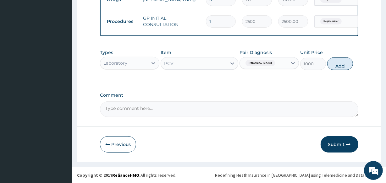
click at [335, 64] on button "Add" at bounding box center [340, 64] width 26 height 13
type input "0"
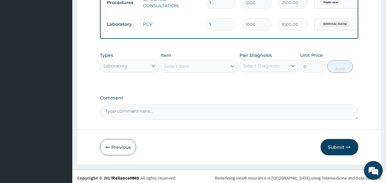
scroll to position [310, 0]
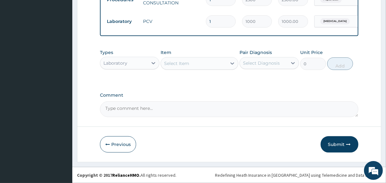
click at [169, 67] on div "Select Item" at bounding box center [193, 64] width 65 height 10
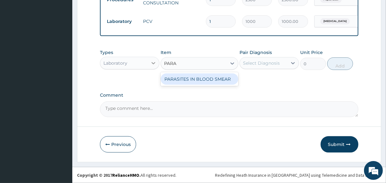
type input "PARAS"
click at [189, 81] on div "PARASITES IN BLOOD SMEAR" at bounding box center [199, 79] width 77 height 11
type input "1500"
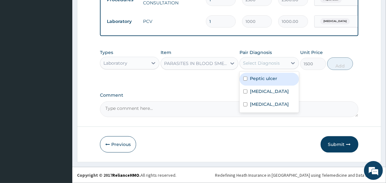
click at [254, 65] on div "Select Diagnosis" at bounding box center [261, 63] width 37 height 6
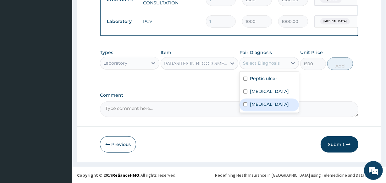
click at [255, 103] on label "Malaria" at bounding box center [269, 104] width 39 height 6
checkbox input "true"
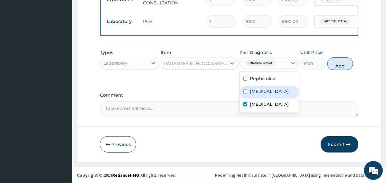
click at [345, 60] on button "Add" at bounding box center [340, 64] width 26 height 13
type input "0"
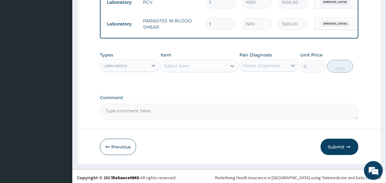
scroll to position [332, 0]
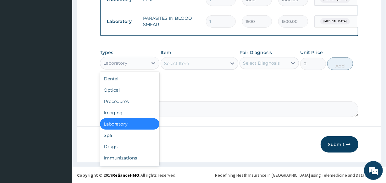
click at [142, 65] on div "Laboratory" at bounding box center [124, 63] width 48 height 10
click at [123, 149] on div "Drugs" at bounding box center [129, 146] width 59 height 11
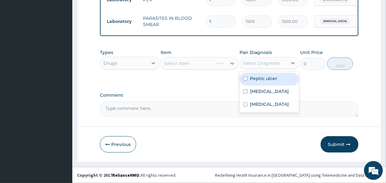
click at [254, 68] on div "Select Diagnosis" at bounding box center [264, 63] width 48 height 10
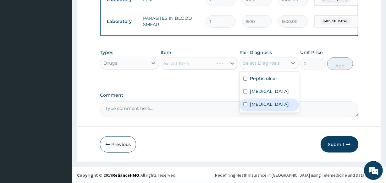
drag, startPoint x: 247, startPoint y: 103, endPoint x: 244, endPoint y: 99, distance: 5.2
click at [246, 103] on div "Malaria" at bounding box center [269, 105] width 59 height 13
checkbox input "true"
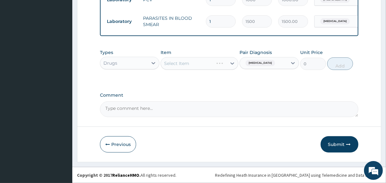
click at [202, 66] on div "Select Item" at bounding box center [199, 63] width 77 height 13
click at [203, 64] on div "Select Item" at bounding box center [193, 64] width 65 height 10
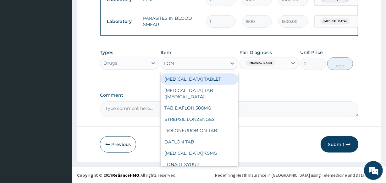
type input "LONA"
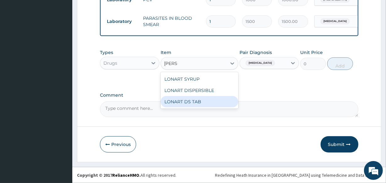
click at [203, 99] on div "LONART DS TAB" at bounding box center [199, 101] width 77 height 11
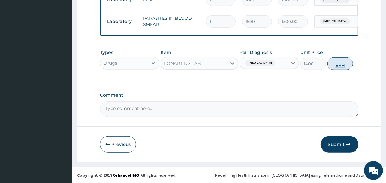
click at [342, 66] on button "Add" at bounding box center [340, 64] width 26 height 13
type input "0"
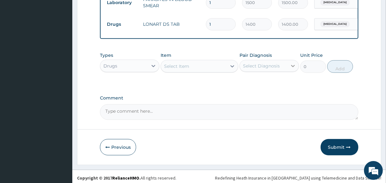
scroll to position [353, 0]
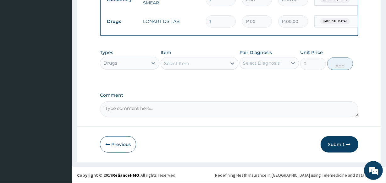
click at [206, 60] on div "Select Item" at bounding box center [193, 64] width 65 height 10
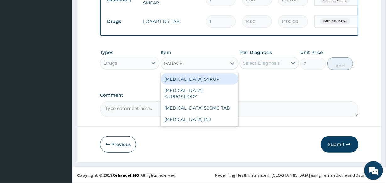
type input "PARACET"
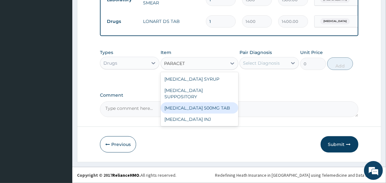
click at [212, 103] on div "[MEDICAL_DATA] 500MG TAB" at bounding box center [199, 108] width 77 height 11
type input "14"
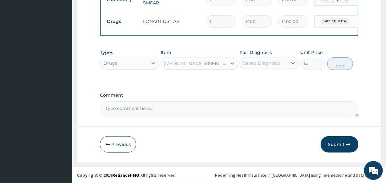
click at [260, 65] on div "Select Diagnosis" at bounding box center [261, 63] width 37 height 6
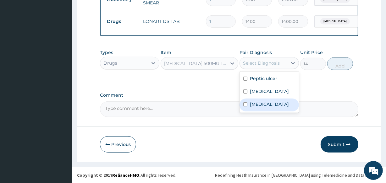
click at [255, 106] on label "Malaria" at bounding box center [269, 104] width 39 height 6
checkbox input "true"
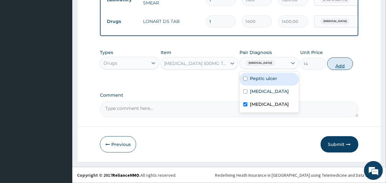
click at [339, 63] on button "Add" at bounding box center [340, 64] width 26 height 13
type input "0"
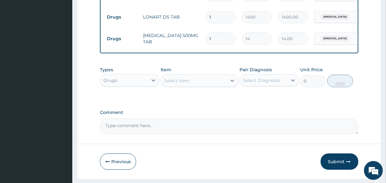
type input "18"
type input "252.00"
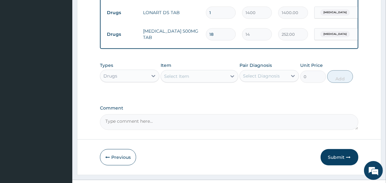
scroll to position [375, 0]
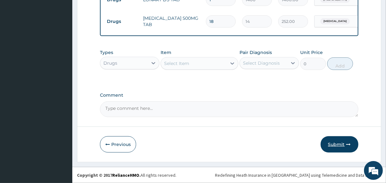
type input "18"
click at [333, 148] on button "Submit" at bounding box center [340, 145] width 38 height 16
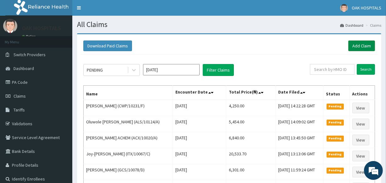
click at [370, 43] on link "Add Claim" at bounding box center [362, 46] width 27 height 11
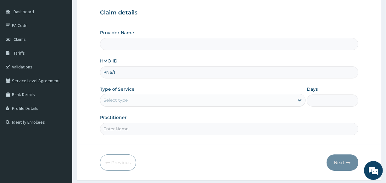
type input "PNS/10"
type input "Oak Hospitals"
type input "PNS/10173/A"
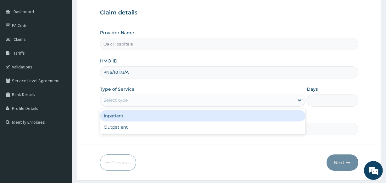
click at [187, 100] on div "Select type" at bounding box center [197, 100] width 194 height 10
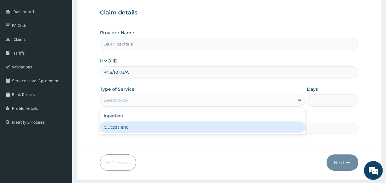
click at [182, 129] on div "Outpatient" at bounding box center [203, 127] width 206 height 11
type input "1"
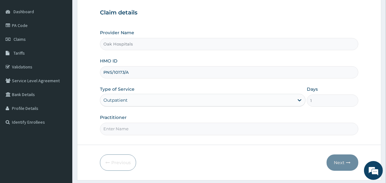
click at [182, 129] on input "Practitioner" at bounding box center [229, 129] width 258 height 12
type input "[PERSON_NAME]"
click at [335, 162] on button "Next" at bounding box center [343, 163] width 32 height 16
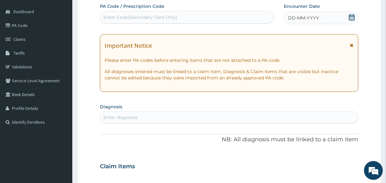
click at [306, 20] on span "DD-MM-YYYY" at bounding box center [303, 18] width 31 height 6
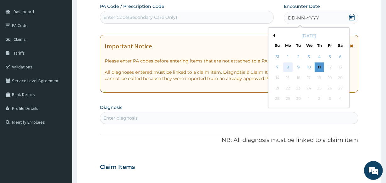
click at [289, 69] on div "8" at bounding box center [287, 67] width 9 height 9
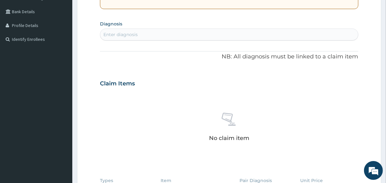
scroll to position [143, 0]
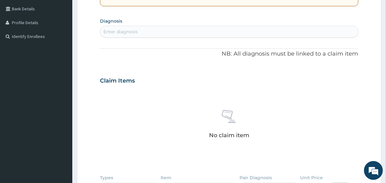
click at [261, 34] on div "Enter diagnosis" at bounding box center [229, 32] width 258 height 10
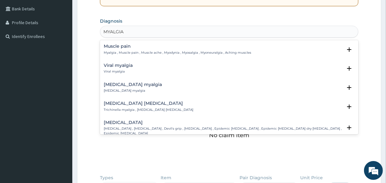
click at [214, 51] on p "Myalgia , Muscle pain , Muscle ache , Myodynia , Myosalgia , Myoneuralgia , Ach…" at bounding box center [178, 53] width 148 height 4
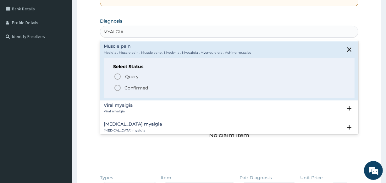
type input "MYALGIA"
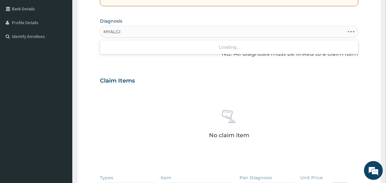
type input "MYALGIA"
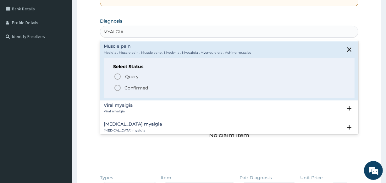
click at [137, 86] on p "Confirmed" at bounding box center [137, 88] width 24 height 6
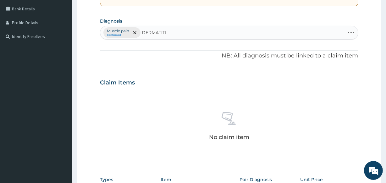
type input "DERMATITIS"
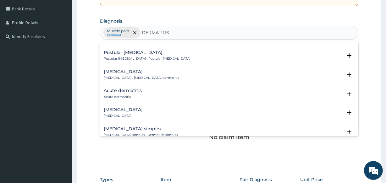
scroll to position [286, 0]
click at [127, 88] on div "Acute dermatitis Acute dermatitis" at bounding box center [123, 93] width 38 height 11
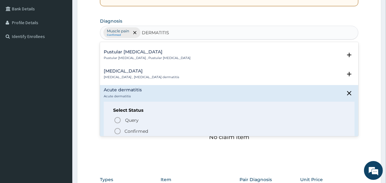
click at [133, 128] on p "Confirmed" at bounding box center [137, 131] width 24 height 6
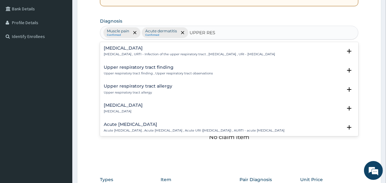
type input "UPPER RESP"
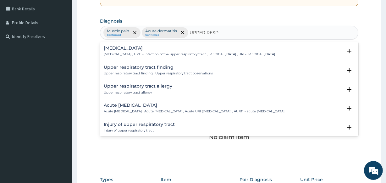
click at [141, 51] on div "[MEDICAL_DATA] [MEDICAL_DATA] , URTI - Infection of the upper respiratory tract…" at bounding box center [189, 51] width 171 height 11
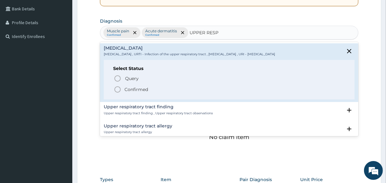
click at [138, 89] on p "Confirmed" at bounding box center [137, 90] width 24 height 6
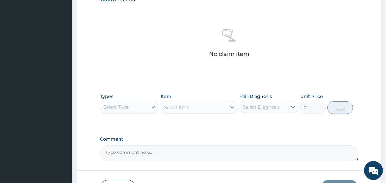
scroll to position [229, 0]
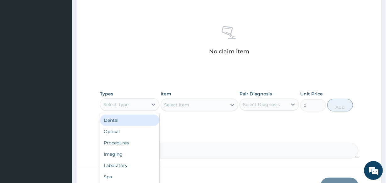
click at [142, 103] on div "Select Type" at bounding box center [124, 105] width 48 height 10
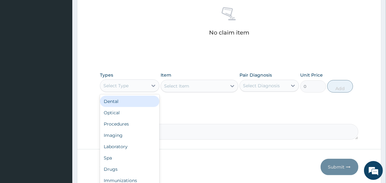
scroll to position [270, 0]
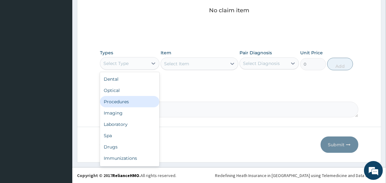
click at [137, 103] on div "Procedures" at bounding box center [129, 101] width 59 height 11
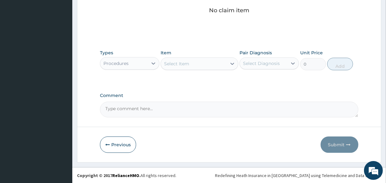
click at [192, 63] on div "Select Item" at bounding box center [193, 64] width 65 height 10
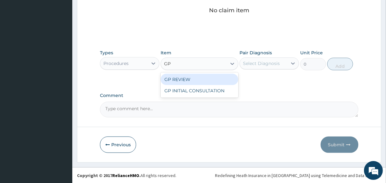
type input "GP"
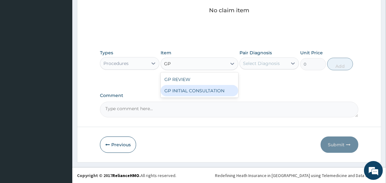
click at [208, 91] on div "GP INITIAL CONSULTATION" at bounding box center [199, 90] width 77 height 11
type input "2500"
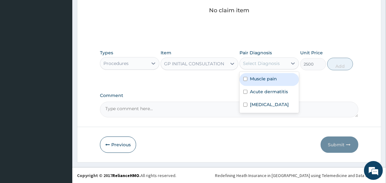
click at [267, 66] on div "Select Diagnosis" at bounding box center [261, 63] width 37 height 6
click at [262, 79] on label "Muscle pain" at bounding box center [263, 79] width 27 height 6
checkbox input "true"
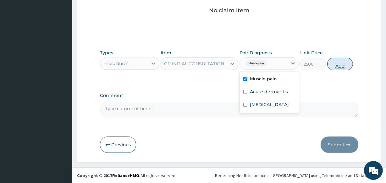
click at [337, 66] on button "Add" at bounding box center [340, 64] width 26 height 13
type input "0"
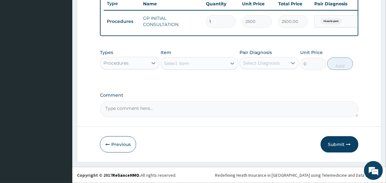
scroll to position [244, 0]
click at [153, 63] on icon at bounding box center [154, 63] width 4 height 2
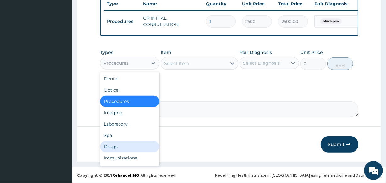
click at [136, 146] on div "Drugs" at bounding box center [129, 146] width 59 height 11
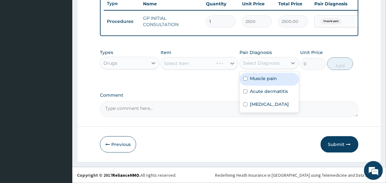
click at [260, 63] on div "Select Diagnosis" at bounding box center [261, 63] width 37 height 6
click at [262, 79] on label "Muscle pain" at bounding box center [263, 78] width 27 height 6
checkbox input "true"
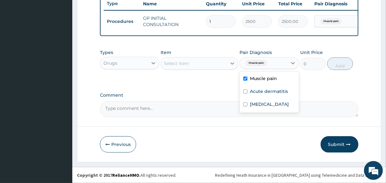
click at [213, 65] on div "Select Item" at bounding box center [193, 64] width 65 height 10
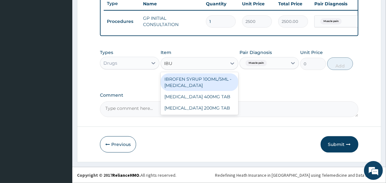
type input "IBUP"
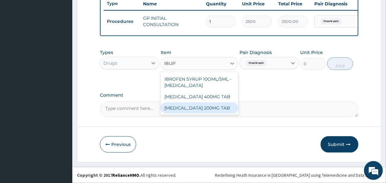
click at [221, 107] on div "[MEDICAL_DATA] 200MG TAB" at bounding box center [199, 108] width 77 height 11
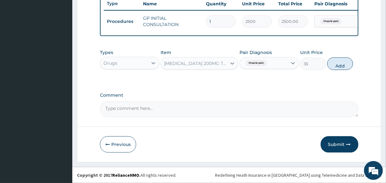
drag, startPoint x: 335, startPoint y: 66, endPoint x: 329, endPoint y: 66, distance: 6.3
click at [333, 66] on button "Add" at bounding box center [340, 64] width 26 height 13
type input "0"
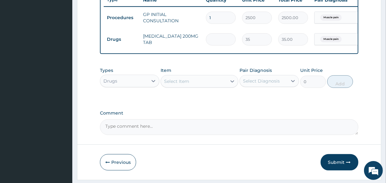
type input "0.00"
type input "3"
type input "105.00"
type input "30"
type input "1050.00"
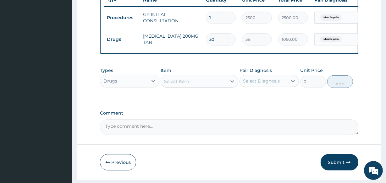
type input "3"
type input "105.00"
type input "0.00"
type input "1"
type input "35.00"
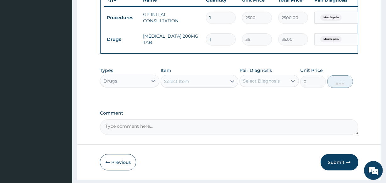
type input "15"
type input "525.00"
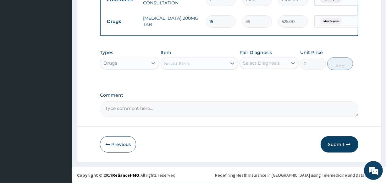
scroll to position [266, 0]
type input "15"
click at [193, 68] on div "Select Item" at bounding box center [193, 64] width 65 height 10
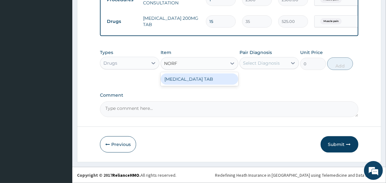
type input "NORFL"
click at [210, 78] on div "NORFLEX TAB" at bounding box center [199, 79] width 77 height 11
type input "105"
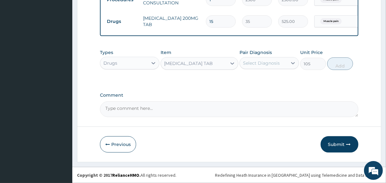
click at [250, 64] on div "Select Diagnosis" at bounding box center [261, 63] width 37 height 6
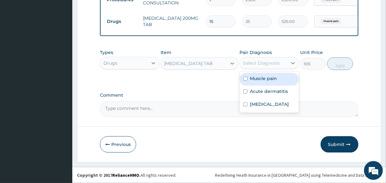
click at [257, 80] on label "Muscle pain" at bounding box center [263, 78] width 27 height 6
checkbox input "true"
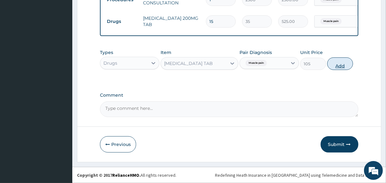
click at [343, 65] on button "Add" at bounding box center [340, 64] width 26 height 13
type input "0"
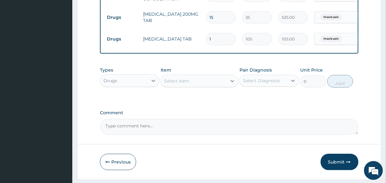
type input "0.00"
type input "5"
type input "525.00"
type input "5"
click at [213, 86] on div "Select Item" at bounding box center [193, 81] width 65 height 10
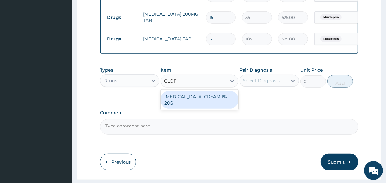
type input "CLOTR"
drag, startPoint x: 184, startPoint y: 103, endPoint x: 223, endPoint y: 98, distance: 39.3
click at [185, 103] on div "CLOTRIMAZOLE CREAM 1% 20G" at bounding box center [199, 100] width 77 height 18
type input "700"
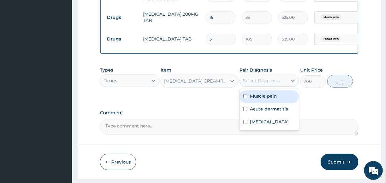
click at [248, 84] on div "Select Diagnosis" at bounding box center [261, 81] width 37 height 6
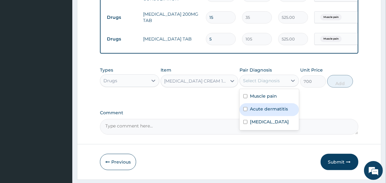
click at [260, 112] on label "Acute dermatitis" at bounding box center [269, 109] width 38 height 6
checkbox input "true"
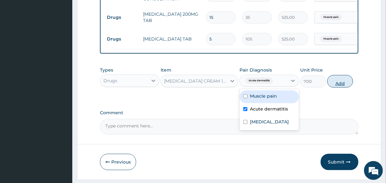
click at [335, 87] on button "Add" at bounding box center [340, 81] width 26 height 13
type input "0"
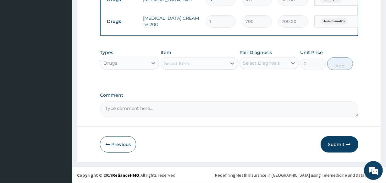
scroll to position [310, 0]
click at [218, 65] on div "Select Item" at bounding box center [193, 64] width 65 height 10
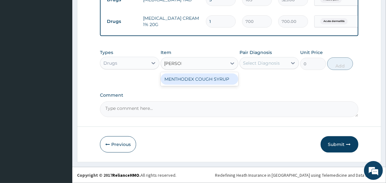
type input "MENTHO"
click at [223, 78] on div "MENTHODEX COUGH SYRUP" at bounding box center [199, 79] width 77 height 11
type input "1050"
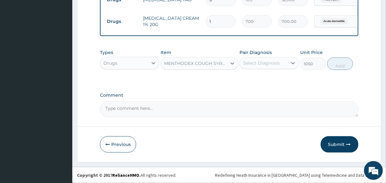
click at [243, 63] on div "Select Diagnosis" at bounding box center [264, 63] width 48 height 10
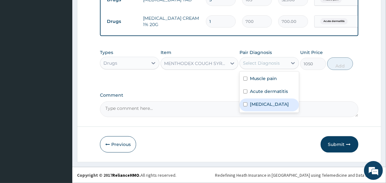
click at [266, 103] on label "Upper respiratory infection" at bounding box center [269, 104] width 39 height 6
checkbox input "true"
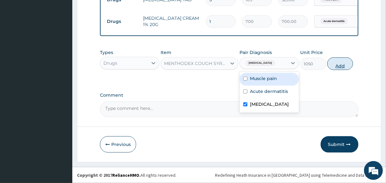
click at [333, 64] on button "Add" at bounding box center [340, 64] width 26 height 13
type input "0"
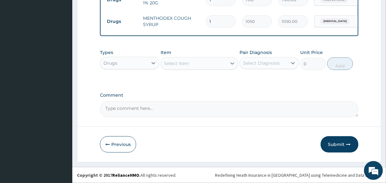
scroll to position [332, 0]
click at [338, 144] on button "Submit" at bounding box center [340, 145] width 38 height 16
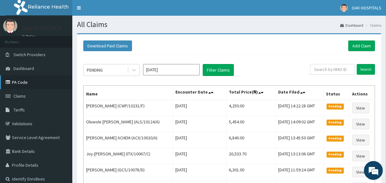
click at [20, 83] on link "PA Code" at bounding box center [36, 82] width 72 height 14
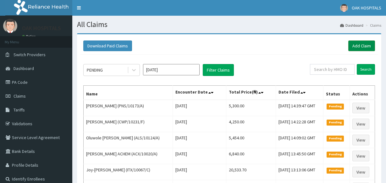
click at [362, 47] on link "Add Claim" at bounding box center [362, 46] width 27 height 11
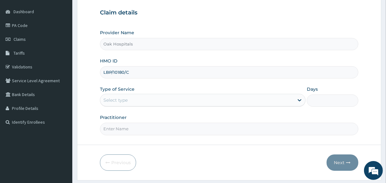
type input "LBP/10180/C"
click at [229, 99] on div "Select type" at bounding box center [197, 100] width 194 height 10
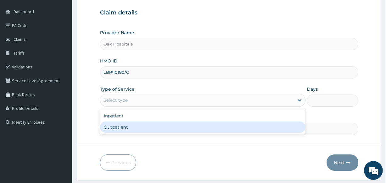
click at [233, 128] on div "Outpatient" at bounding box center [203, 127] width 206 height 11
type input "1"
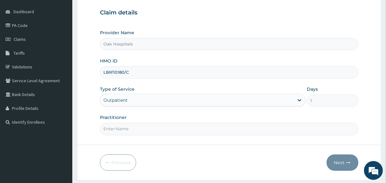
click at [233, 128] on input "Practitioner" at bounding box center [229, 129] width 258 height 12
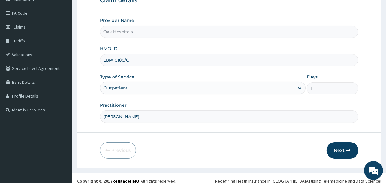
scroll to position [75, 0]
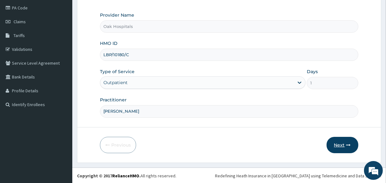
type input "[PERSON_NAME]"
click at [338, 143] on button "Next" at bounding box center [343, 145] width 32 height 16
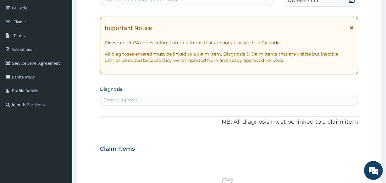
scroll to position [46, 0]
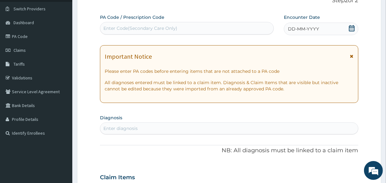
click at [305, 28] on span "DD-MM-YYYY" at bounding box center [303, 29] width 31 height 6
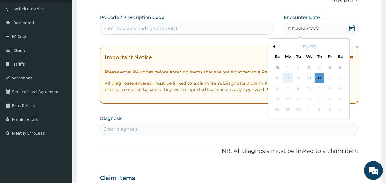
click at [287, 76] on div "8" at bounding box center [287, 78] width 9 height 9
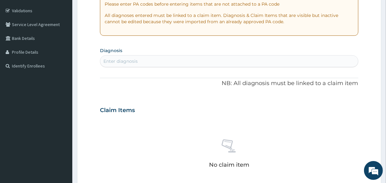
scroll to position [132, 0]
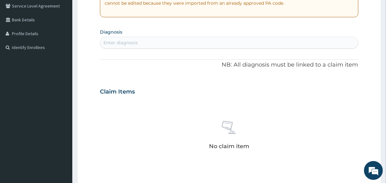
click at [221, 44] on div "Enter diagnosis" at bounding box center [229, 43] width 258 height 10
type input "MALARI"
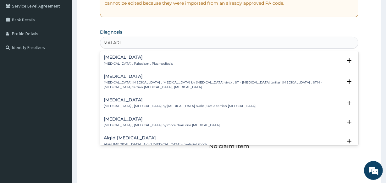
click at [143, 60] on div "Malaria Malaria , Paludism , Plasmodiosis" at bounding box center [138, 60] width 69 height 11
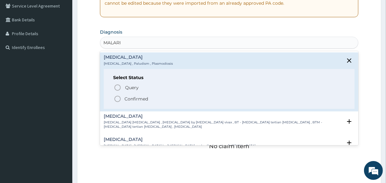
click at [139, 98] on p "Confirmed" at bounding box center [137, 99] width 24 height 6
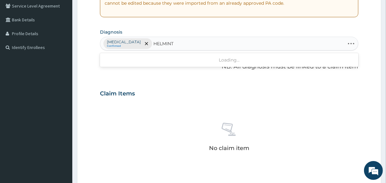
type input "HELMINTH"
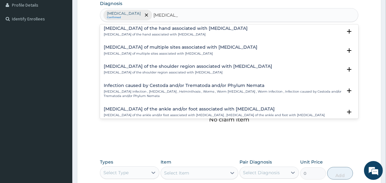
scroll to position [0, 0]
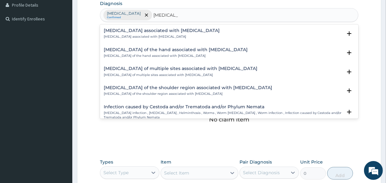
click at [156, 30] on h4 "Arthropathy associated with helminthiasis" at bounding box center [162, 30] width 116 height 5
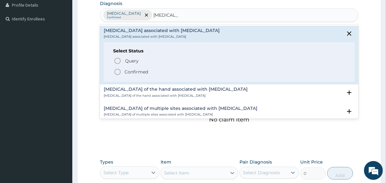
click at [143, 71] on p "Confirmed" at bounding box center [137, 72] width 24 height 6
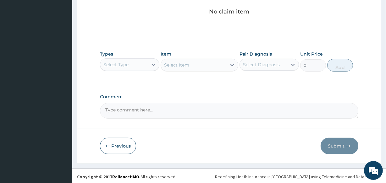
scroll to position [270, 0]
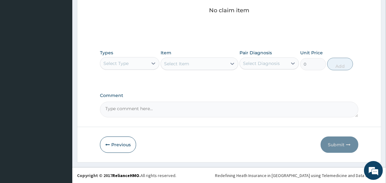
click at [137, 66] on div "Select Type" at bounding box center [124, 64] width 48 height 10
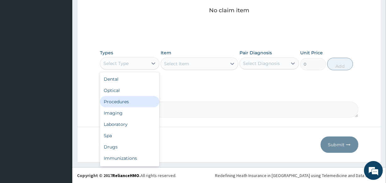
click at [140, 100] on div "Procedures" at bounding box center [129, 101] width 59 height 11
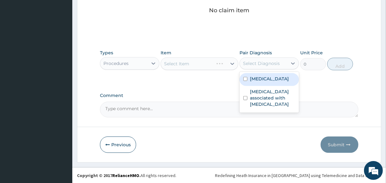
click at [268, 63] on div "Select Diagnosis" at bounding box center [261, 63] width 37 height 6
drag, startPoint x: 263, startPoint y: 80, endPoint x: 243, endPoint y: 69, distance: 22.8
click at [261, 79] on label "[MEDICAL_DATA]" at bounding box center [269, 79] width 39 height 6
checkbox input "true"
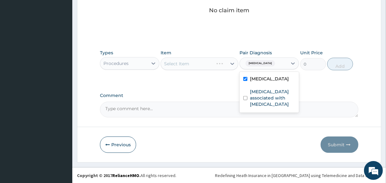
click at [216, 63] on div "Select Item" at bounding box center [199, 64] width 77 height 13
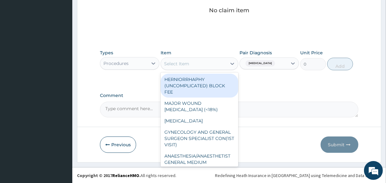
click at [215, 64] on div "Select Item" at bounding box center [193, 64] width 65 height 10
type input "P"
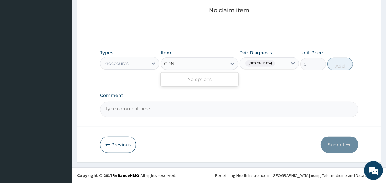
type input "GP"
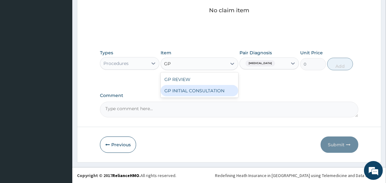
click at [216, 95] on div "GP INITIAL CONSULTATION" at bounding box center [199, 90] width 77 height 11
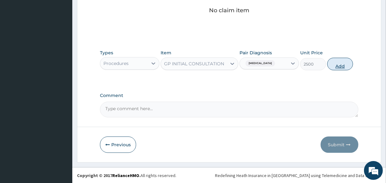
click at [343, 64] on button "Add" at bounding box center [340, 64] width 26 height 13
type input "0"
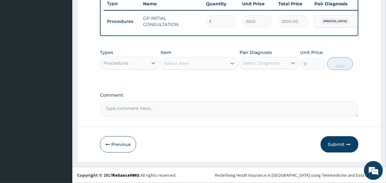
scroll to position [244, 0]
click at [151, 62] on icon at bounding box center [153, 63] width 6 height 6
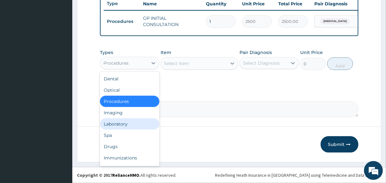
click at [142, 127] on div "Laboratory" at bounding box center [129, 124] width 59 height 11
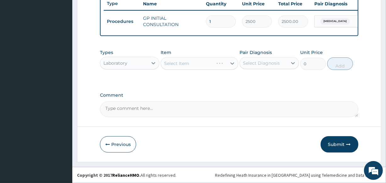
click at [262, 65] on div "Select Diagnosis" at bounding box center [261, 63] width 37 height 6
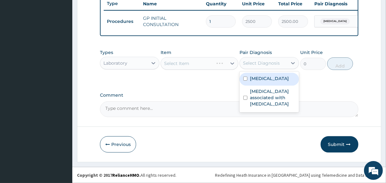
drag, startPoint x: 261, startPoint y: 81, endPoint x: 201, endPoint y: 72, distance: 60.5
click at [253, 81] on label "[MEDICAL_DATA]" at bounding box center [269, 78] width 39 height 6
checkbox input "true"
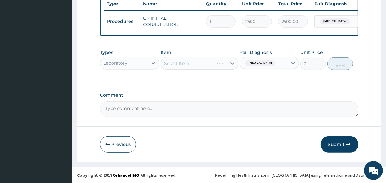
click at [199, 65] on div "Select Item" at bounding box center [199, 63] width 77 height 13
click at [205, 65] on div "Select Item" at bounding box center [199, 63] width 77 height 13
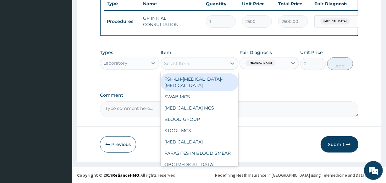
click at [205, 65] on div "Select Item" at bounding box center [193, 64] width 65 height 10
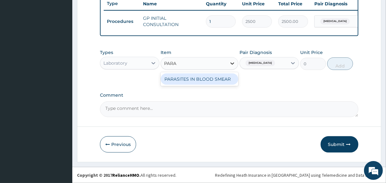
type input "PARAS"
click at [226, 82] on div "PARASITES IN BLOOD SMEAR" at bounding box center [199, 79] width 77 height 11
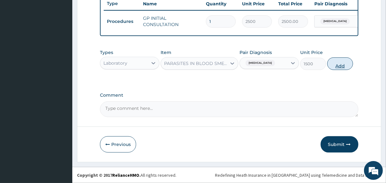
click at [341, 67] on button "Add" at bounding box center [340, 64] width 26 height 13
type input "0"
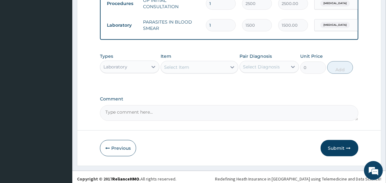
scroll to position [266, 0]
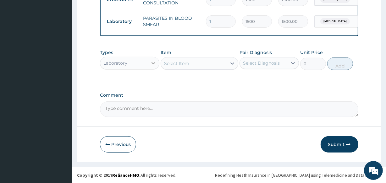
click at [149, 63] on div at bounding box center [153, 63] width 11 height 11
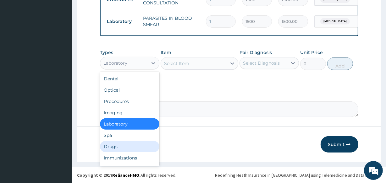
click at [140, 148] on div "Drugs" at bounding box center [129, 146] width 59 height 11
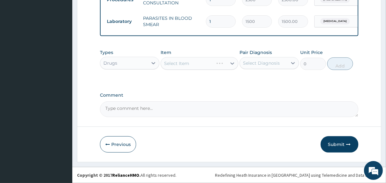
click at [258, 64] on div "Select Diagnosis" at bounding box center [261, 63] width 37 height 6
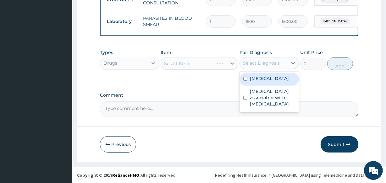
click at [260, 78] on label "[MEDICAL_DATA]" at bounding box center [269, 78] width 39 height 6
checkbox input "true"
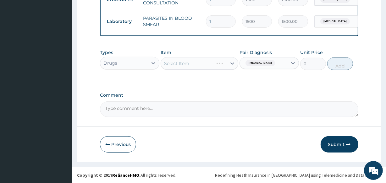
click at [196, 66] on div "Select Item" at bounding box center [199, 63] width 77 height 13
click at [200, 65] on div "Select Item" at bounding box center [199, 63] width 77 height 13
click at [216, 63] on div "Select Item" at bounding box center [193, 64] width 65 height 10
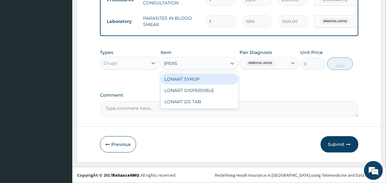
type input "LONAR"
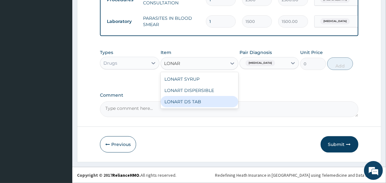
click at [189, 98] on div "LONART DS TAB" at bounding box center [199, 101] width 77 height 11
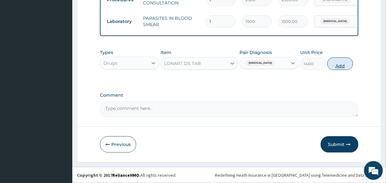
click at [342, 66] on button "Add" at bounding box center [340, 64] width 26 height 13
type input "0"
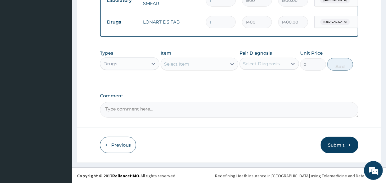
scroll to position [288, 0]
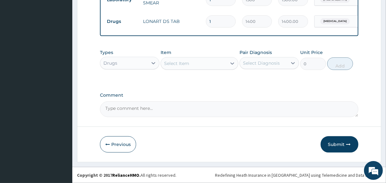
click at [213, 64] on div "Select Item" at bounding box center [193, 64] width 65 height 10
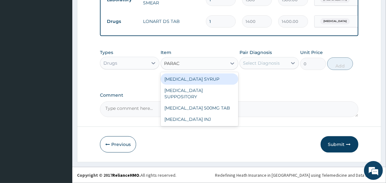
type input "PARACE"
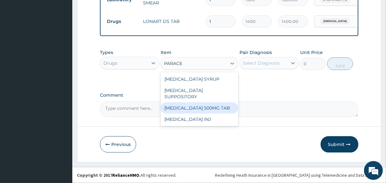
click at [212, 103] on div "[MEDICAL_DATA] 500MG TAB" at bounding box center [199, 108] width 77 height 11
type input "14"
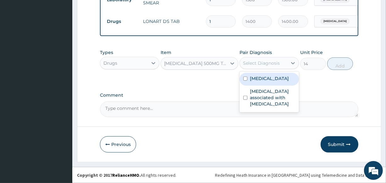
click at [265, 64] on div "Select Diagnosis" at bounding box center [261, 63] width 37 height 6
click at [267, 81] on div "Malaria" at bounding box center [269, 79] width 59 height 13
checkbox input "true"
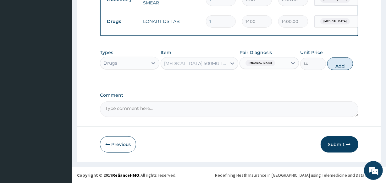
click at [343, 63] on button "Add" at bounding box center [340, 64] width 26 height 13
type input "0"
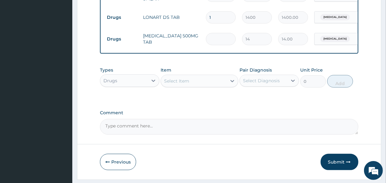
type input "0.00"
type input "9"
type input "126.00"
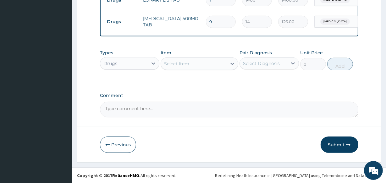
scroll to position [310, 0]
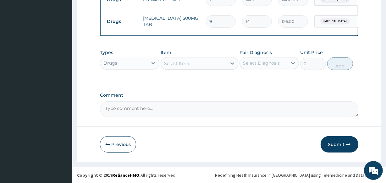
type input "9"
click at [204, 66] on div "Select Item" at bounding box center [193, 64] width 65 height 10
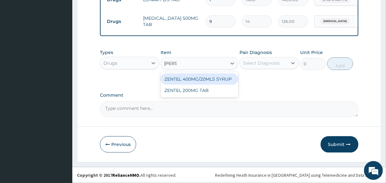
type input "ZENTE"
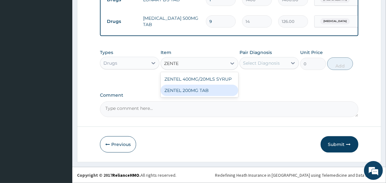
click at [222, 91] on div "ZENTEL 200MG TAB" at bounding box center [199, 90] width 77 height 11
type input "350"
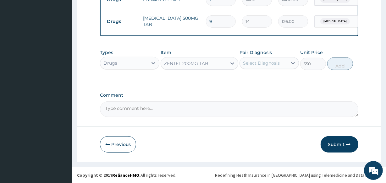
click at [262, 63] on div "Select Diagnosis" at bounding box center [261, 63] width 37 height 6
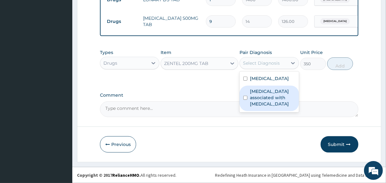
drag, startPoint x: 264, startPoint y: 98, endPoint x: 288, endPoint y: 81, distance: 29.1
click at [264, 97] on label "Arthropathy associated with helminthiasis" at bounding box center [272, 97] width 45 height 19
checkbox input "true"
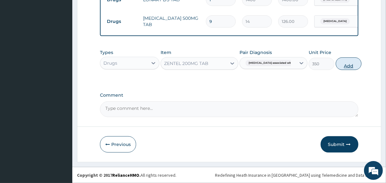
click at [338, 63] on button "Add" at bounding box center [349, 64] width 26 height 13
type input "0"
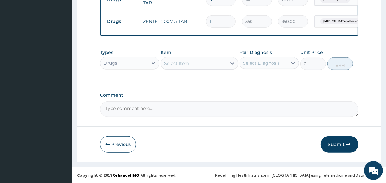
scroll to position [332, 0]
click at [332, 143] on button "Submit" at bounding box center [340, 145] width 38 height 16
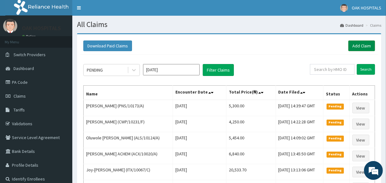
click at [358, 42] on link "Add Claim" at bounding box center [362, 46] width 27 height 11
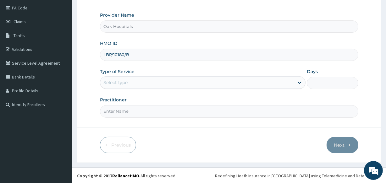
type input "LBP/10180/B"
click at [245, 85] on div "Select type" at bounding box center [197, 83] width 194 height 10
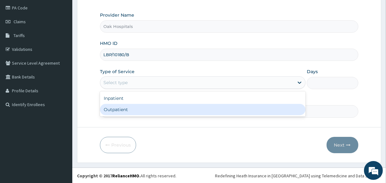
click at [239, 107] on div "Outpatient" at bounding box center [203, 109] width 206 height 11
type input "1"
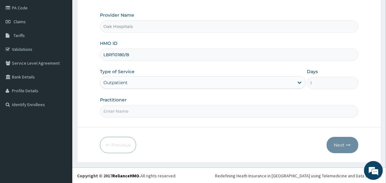
click at [239, 107] on input "Practitioner" at bounding box center [229, 111] width 258 height 12
type input "[PERSON_NAME]"
click at [343, 144] on button "Next" at bounding box center [343, 145] width 32 height 16
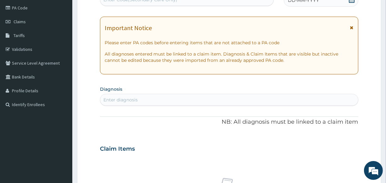
click at [302, 4] on div "DD-MM-YYYY" at bounding box center [321, 0] width 75 height 13
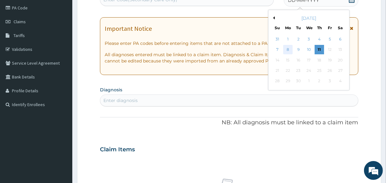
click at [286, 50] on div "8" at bounding box center [287, 49] width 9 height 9
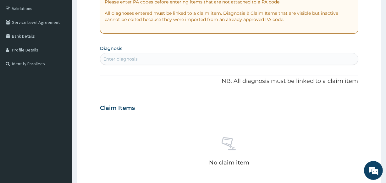
scroll to position [160, 0]
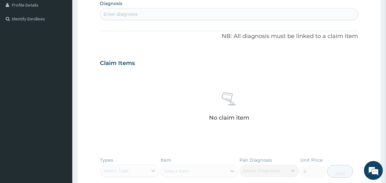
click at [237, 14] on div "Enter diagnosis" at bounding box center [229, 14] width 258 height 10
type input "[MEDICAL_DATA]"
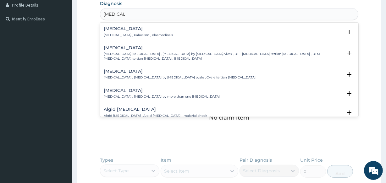
click at [126, 30] on h4 "Malaria" at bounding box center [138, 28] width 69 height 5
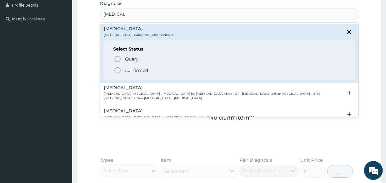
click at [128, 70] on p "Confirmed" at bounding box center [137, 70] width 24 height 6
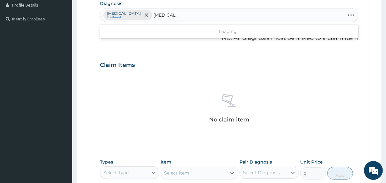
type input "HELMINTHI"
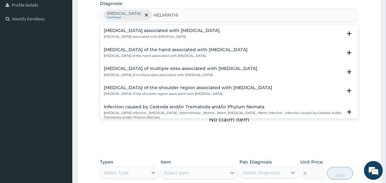
click at [123, 35] on p "Arthropathy associated with helminthiasis" at bounding box center [162, 37] width 116 height 4
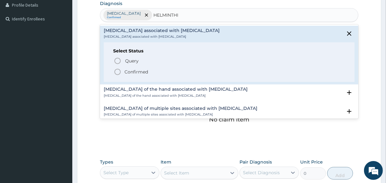
click at [140, 71] on p "Confirmed" at bounding box center [137, 72] width 24 height 6
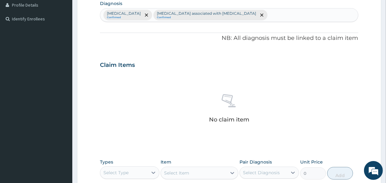
scroll to position [270, 0]
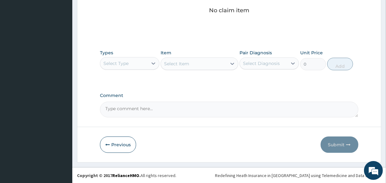
click at [140, 66] on div "Select Type" at bounding box center [124, 64] width 48 height 10
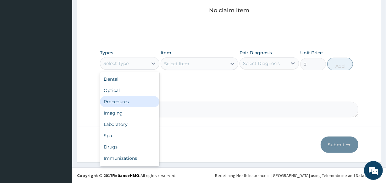
click at [143, 105] on div "Procedures" at bounding box center [129, 101] width 59 height 11
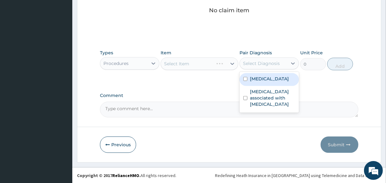
click at [245, 67] on div "Select Diagnosis" at bounding box center [264, 64] width 48 height 10
click at [249, 79] on div "[MEDICAL_DATA]" at bounding box center [269, 79] width 59 height 13
checkbox input "true"
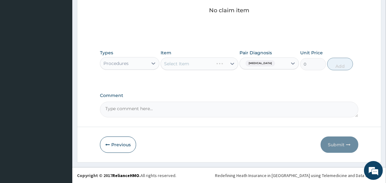
click at [196, 64] on div "Select Item" at bounding box center [199, 64] width 77 height 13
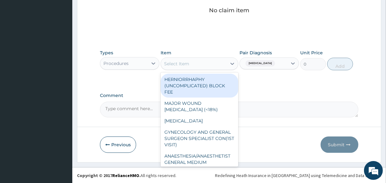
click at [196, 64] on div "Select Item" at bounding box center [193, 64] width 65 height 10
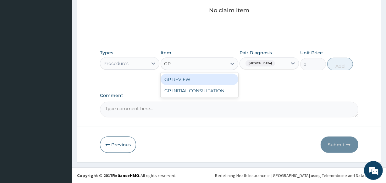
type input "GP"
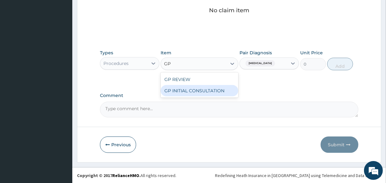
click at [191, 92] on div "GP INITIAL CONSULTATION" at bounding box center [199, 90] width 77 height 11
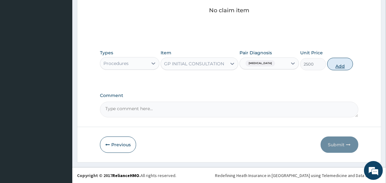
click at [333, 65] on button "Add" at bounding box center [340, 64] width 26 height 13
type input "0"
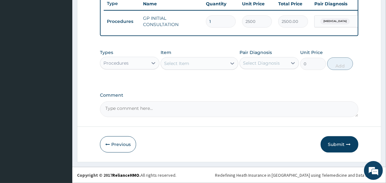
scroll to position [244, 0]
click at [142, 65] on div "Procedures" at bounding box center [124, 63] width 48 height 10
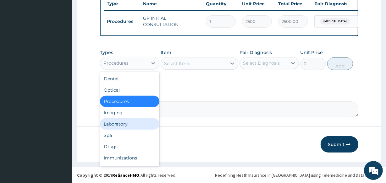
drag, startPoint x: 119, startPoint y: 122, endPoint x: 117, endPoint y: 120, distance: 3.8
click at [119, 122] on div "Laboratory" at bounding box center [129, 124] width 59 height 11
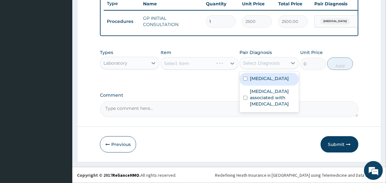
click at [266, 66] on div "Select Diagnosis" at bounding box center [261, 63] width 37 height 6
click at [258, 77] on label "[MEDICAL_DATA]" at bounding box center [269, 78] width 39 height 6
checkbox input "true"
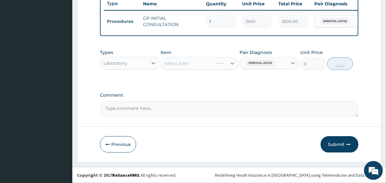
click at [200, 65] on div "Select Item" at bounding box center [199, 63] width 77 height 13
click at [201, 62] on div "Select Item" at bounding box center [193, 64] width 65 height 10
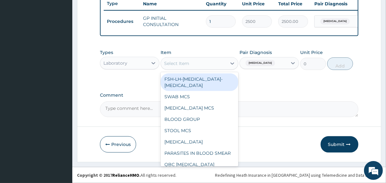
type input "M"
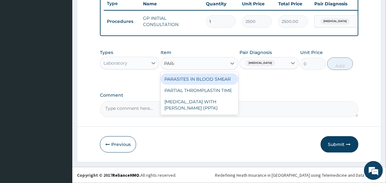
type input "PARAS"
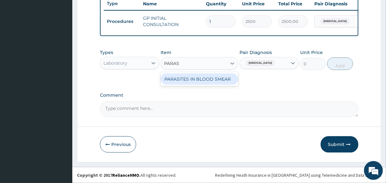
click at [224, 79] on div "PARASITES IN BLOOD SMEAR" at bounding box center [199, 79] width 77 height 11
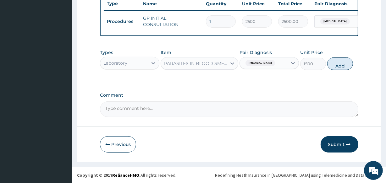
drag, startPoint x: 336, startPoint y: 66, endPoint x: 178, endPoint y: 64, distance: 157.9
click at [336, 65] on button "Add" at bounding box center [340, 64] width 26 height 13
type input "0"
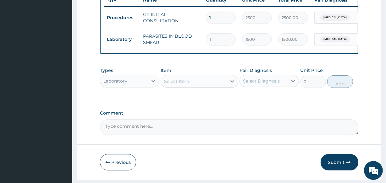
scroll to position [266, 0]
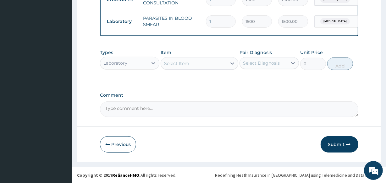
click at [143, 65] on div "Laboratory" at bounding box center [124, 63] width 48 height 10
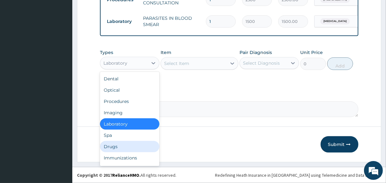
click at [114, 148] on div "Drugs" at bounding box center [129, 146] width 59 height 11
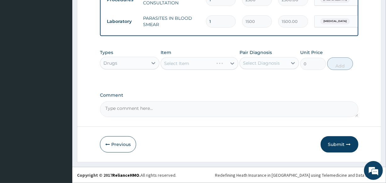
click at [247, 62] on div "Select Diagnosis" at bounding box center [261, 63] width 37 height 6
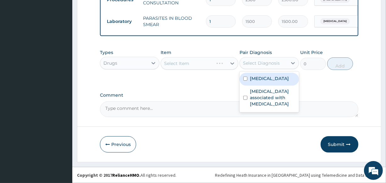
click at [250, 82] on div "[MEDICAL_DATA]" at bounding box center [269, 79] width 59 height 13
checkbox input "true"
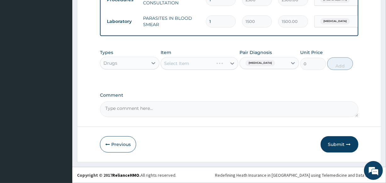
drag, startPoint x: 201, startPoint y: 67, endPoint x: 204, endPoint y: 64, distance: 4.1
click at [201, 67] on div "Select Item" at bounding box center [199, 63] width 77 height 13
click at [204, 64] on div "Select Item" at bounding box center [199, 63] width 77 height 13
click at [204, 64] on div "Select Item" at bounding box center [193, 64] width 65 height 10
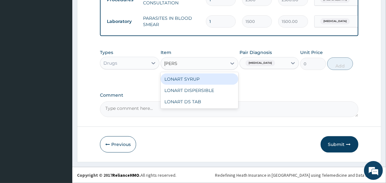
type input "LONAR"
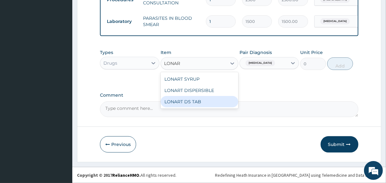
click at [200, 100] on div "LONART DS TAB" at bounding box center [199, 101] width 77 height 11
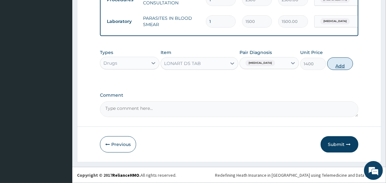
click at [342, 69] on button "Add" at bounding box center [340, 64] width 26 height 13
type input "0"
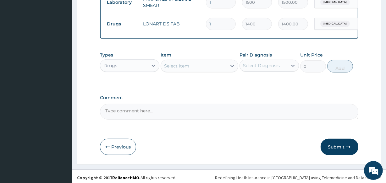
scroll to position [288, 0]
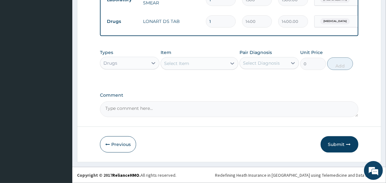
click at [216, 66] on div "Select Item" at bounding box center [193, 64] width 65 height 10
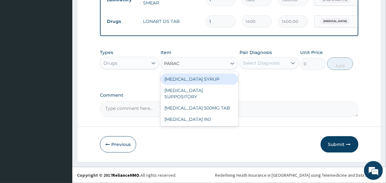
type input "PARACE"
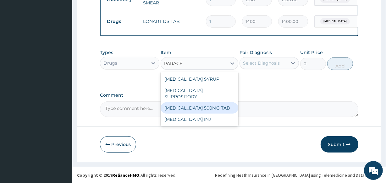
click at [234, 103] on div "[MEDICAL_DATA] 500MG TAB" at bounding box center [199, 108] width 77 height 11
type input "14"
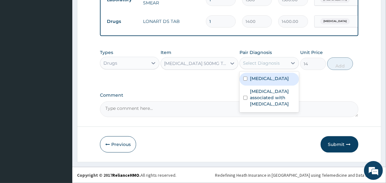
click at [279, 63] on div "Select Diagnosis" at bounding box center [261, 63] width 37 height 6
click at [278, 80] on div "[MEDICAL_DATA]" at bounding box center [269, 79] width 59 height 13
checkbox input "true"
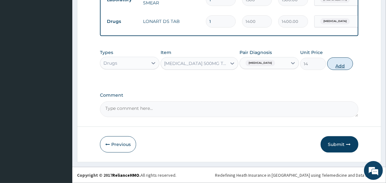
click at [340, 61] on button "Add" at bounding box center [340, 64] width 26 height 13
type input "0"
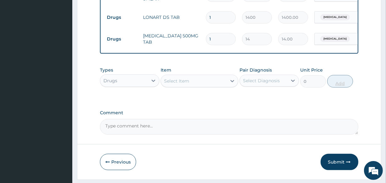
type input "0.00"
type input "9"
type input "126.00"
type input "9"
click at [216, 86] on div "Select Item" at bounding box center [193, 81] width 65 height 10
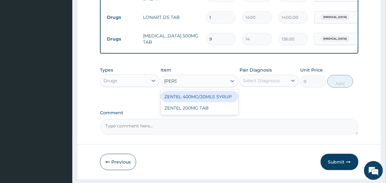
type input "ZENTE"
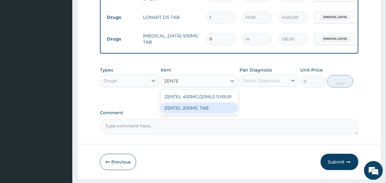
click at [225, 114] on div "ZENTEL 200MG TAB" at bounding box center [199, 108] width 77 height 11
type input "350"
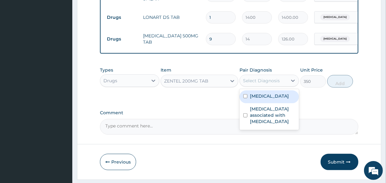
click at [264, 84] on div "Select Diagnosis" at bounding box center [261, 81] width 37 height 6
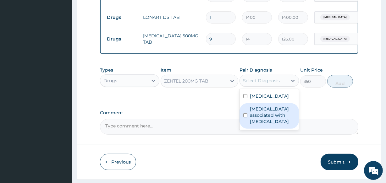
click at [266, 123] on label "Arthropathy associated with helminthiasis" at bounding box center [272, 115] width 45 height 19
checkbox input "true"
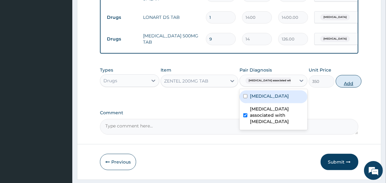
click at [344, 84] on button "Add" at bounding box center [349, 81] width 26 height 13
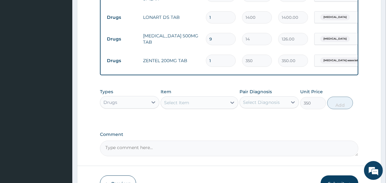
type input "0"
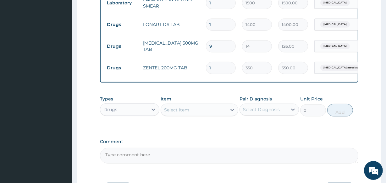
scroll to position [332, 0]
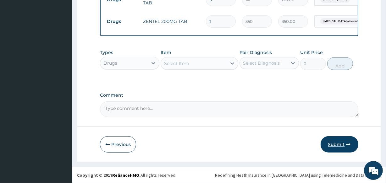
click at [339, 143] on button "Submit" at bounding box center [340, 145] width 38 height 16
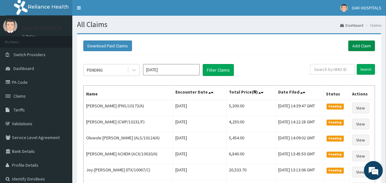
click at [352, 45] on link "Add Claim" at bounding box center [362, 46] width 27 height 11
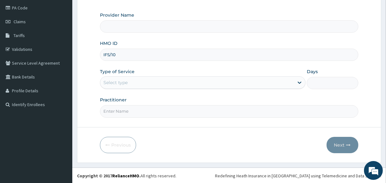
type input "IFS/101"
type input "Oak Hospitals"
type input "IFS/10127/C"
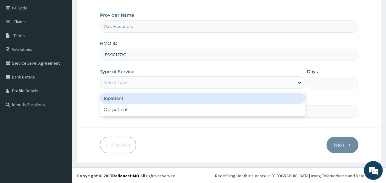
click at [195, 84] on div "Select type" at bounding box center [197, 83] width 194 height 10
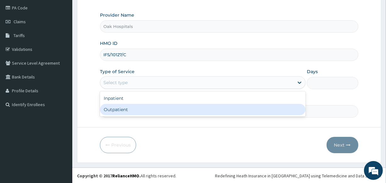
click at [198, 110] on div "Outpatient" at bounding box center [203, 109] width 206 height 11
type input "1"
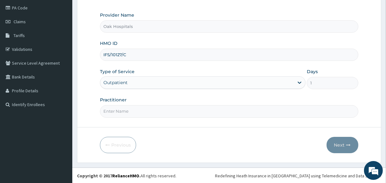
click at [198, 110] on input "Practitioner" at bounding box center [229, 111] width 258 height 12
type input "[PERSON_NAME]"
click at [345, 144] on button "Next" at bounding box center [343, 145] width 32 height 16
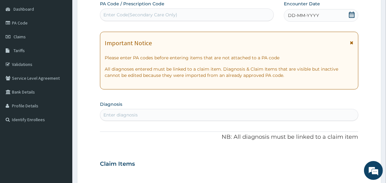
scroll to position [46, 0]
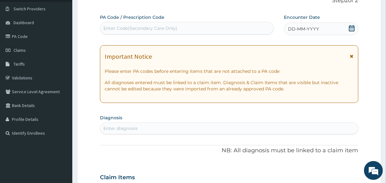
click at [307, 30] on span "DD-MM-YYYY" at bounding box center [303, 29] width 31 height 6
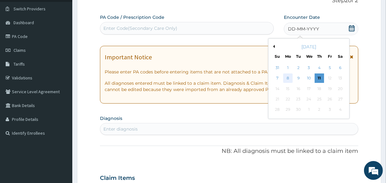
click at [289, 78] on div "8" at bounding box center [287, 78] width 9 height 9
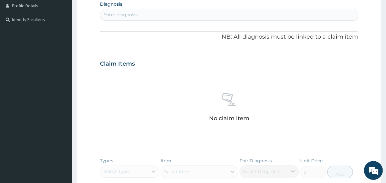
scroll to position [160, 0]
click at [235, 13] on div "Enter diagnosis" at bounding box center [229, 14] width 258 height 10
type input "[MEDICAL_DATA]"
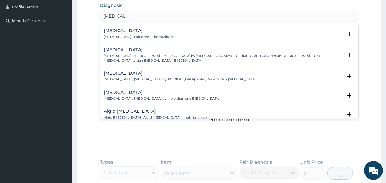
scroll to position [132, 0]
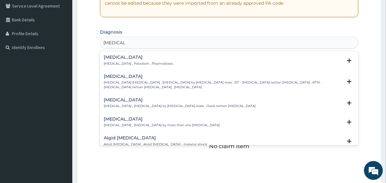
click at [126, 60] on h4 "[MEDICAL_DATA]" at bounding box center [138, 57] width 69 height 5
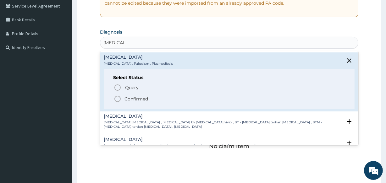
click at [133, 99] on p "Confirmed" at bounding box center [137, 99] width 24 height 6
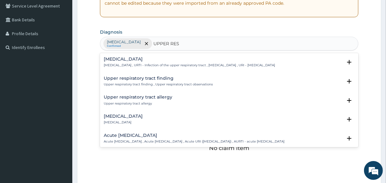
type input "UPPER RESP"
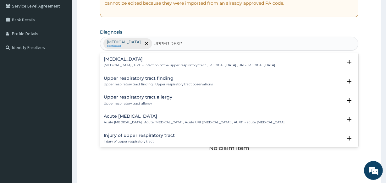
click at [146, 62] on div "[MEDICAL_DATA] [MEDICAL_DATA] , URTI - Infection of the upper respiratory tract…" at bounding box center [189, 62] width 171 height 11
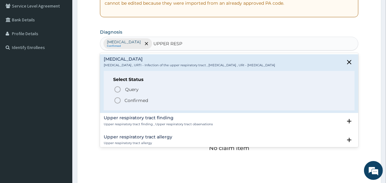
click at [134, 101] on p "Confirmed" at bounding box center [137, 101] width 24 height 6
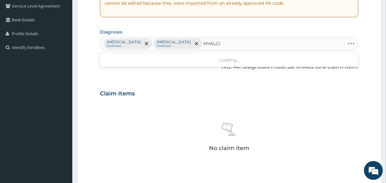
type input "MYALGIA"
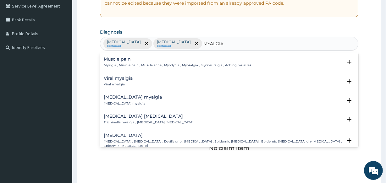
click at [122, 58] on h4 "Muscle pain" at bounding box center [178, 59] width 148 height 5
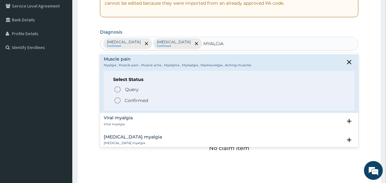
click at [137, 101] on p "Confirmed" at bounding box center [137, 101] width 24 height 6
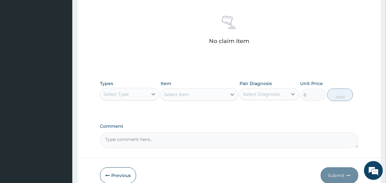
scroll to position [246, 0]
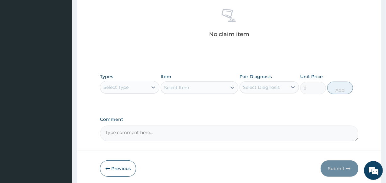
click at [147, 87] on div "Select Type" at bounding box center [124, 87] width 48 height 10
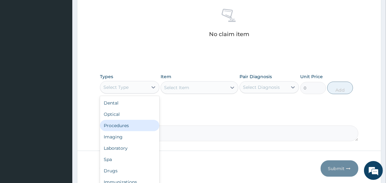
click at [140, 128] on div "Procedures" at bounding box center [129, 125] width 59 height 11
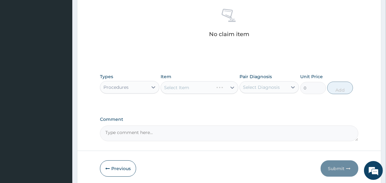
click at [260, 88] on div "Select Diagnosis" at bounding box center [261, 87] width 37 height 6
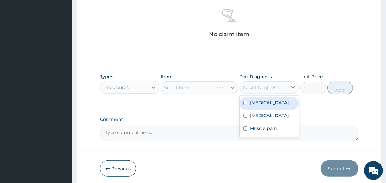
click at [260, 102] on label "Malaria" at bounding box center [269, 103] width 39 height 6
checkbox input "true"
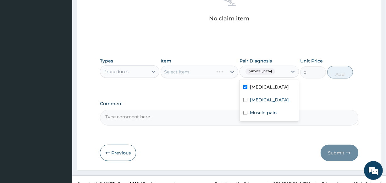
scroll to position [270, 0]
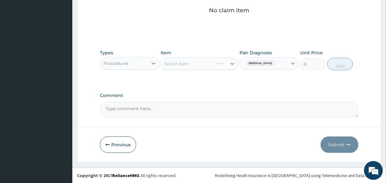
click at [208, 66] on div "Select Item" at bounding box center [199, 64] width 77 height 13
click at [209, 64] on div "Select Item" at bounding box center [193, 64] width 65 height 10
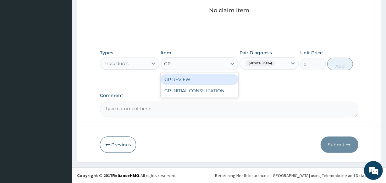
type input "GP"
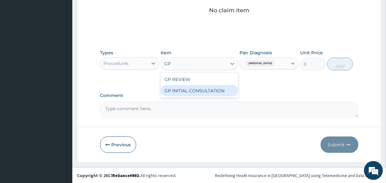
click at [206, 91] on div "GP INITIAL CONSULTATION" at bounding box center [199, 90] width 77 height 11
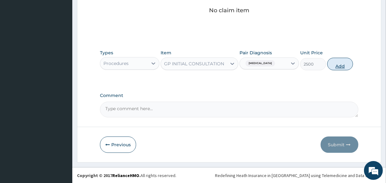
click at [339, 64] on button "Add" at bounding box center [340, 64] width 26 height 13
type input "0"
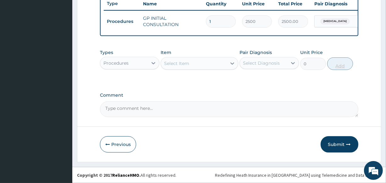
scroll to position [244, 0]
click at [188, 63] on div "Select Item" at bounding box center [176, 63] width 25 height 6
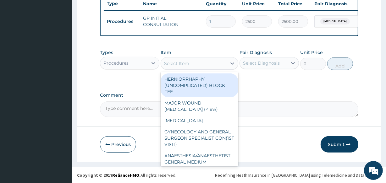
click at [138, 64] on div "Procedures" at bounding box center [124, 63] width 48 height 10
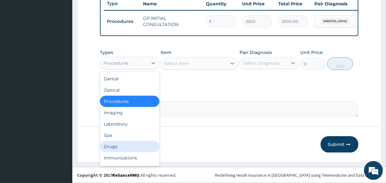
click at [125, 146] on div "Drugs" at bounding box center [129, 146] width 59 height 11
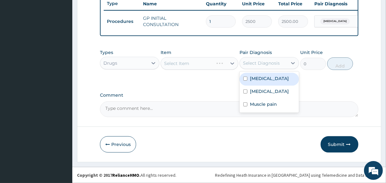
click at [258, 66] on div "Select Diagnosis" at bounding box center [261, 63] width 37 height 6
click at [257, 82] on label "[MEDICAL_DATA]" at bounding box center [269, 78] width 39 height 6
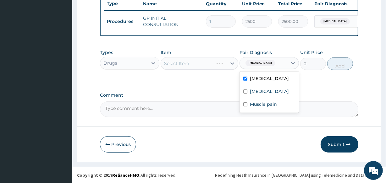
checkbox input "true"
click at [204, 65] on div "Select Item" at bounding box center [199, 63] width 77 height 13
click at [204, 65] on div "Select Item" at bounding box center [193, 64] width 65 height 10
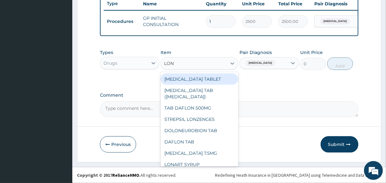
type input "[PERSON_NAME]"
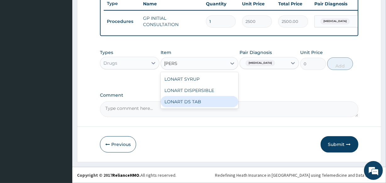
click at [198, 102] on div "LONART DS TAB" at bounding box center [199, 101] width 77 height 11
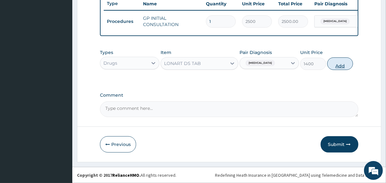
click at [337, 63] on button "Add" at bounding box center [340, 64] width 26 height 13
type input "0"
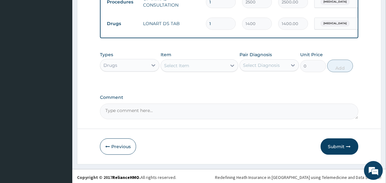
scroll to position [266, 0]
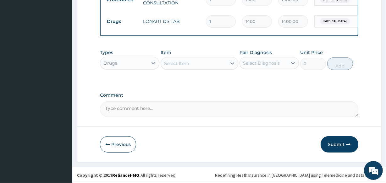
click at [213, 65] on div "Select Item" at bounding box center [193, 64] width 65 height 10
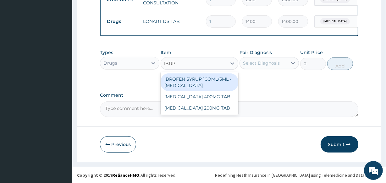
type input "IBUPR"
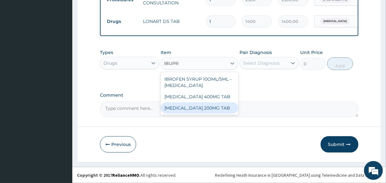
click at [212, 105] on div "[MEDICAL_DATA] 200MG TAB" at bounding box center [199, 108] width 77 height 11
type input "35"
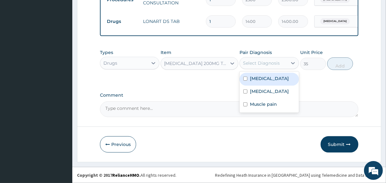
click at [264, 65] on div "Select Diagnosis" at bounding box center [261, 63] width 37 height 6
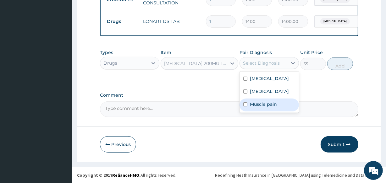
click at [258, 108] on label "Muscle pain" at bounding box center [263, 104] width 27 height 6
checkbox input "true"
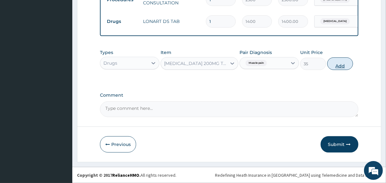
click at [335, 62] on button "Add" at bounding box center [340, 64] width 26 height 13
type input "0"
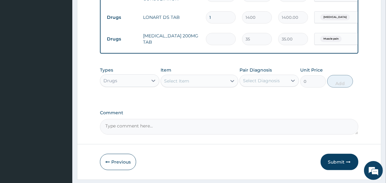
type input "0.00"
type input "6"
type input "210.00"
type input "6"
click at [189, 84] on div "Select Item" at bounding box center [176, 81] width 25 height 6
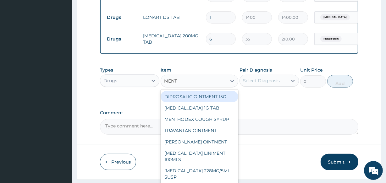
type input "MENTH"
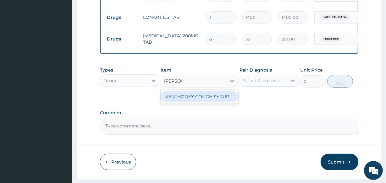
click at [217, 103] on div "MENTHODEX COUGH SYRUP" at bounding box center [199, 96] width 77 height 11
type input "1050"
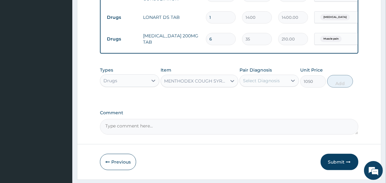
click at [260, 84] on div "Select Diagnosis" at bounding box center [261, 81] width 37 height 6
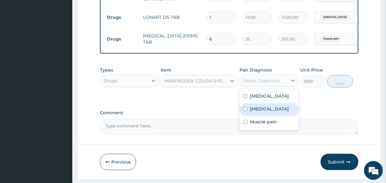
click at [263, 112] on label "Upper respiratory infection" at bounding box center [269, 109] width 39 height 6
checkbox input "true"
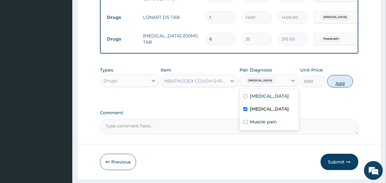
click at [344, 87] on button "Add" at bounding box center [340, 81] width 26 height 13
type input "0"
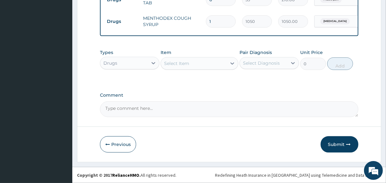
scroll to position [310, 0]
click at [343, 142] on button "Submit" at bounding box center [340, 145] width 38 height 16
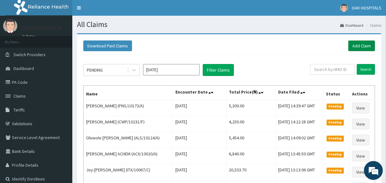
click at [372, 49] on link "Add Claim" at bounding box center [362, 46] width 27 height 11
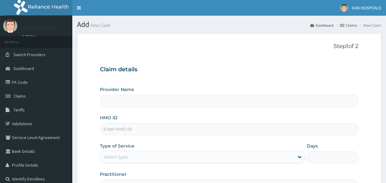
click at [160, 53] on div "Step 1 of 2 Claim details Provider Name HMO ID Type of Service Select type Days…" at bounding box center [229, 117] width 258 height 149
type input "Oak Hospitals"
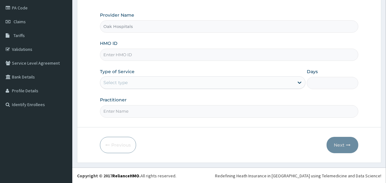
click at [126, 55] on input "HMO ID" at bounding box center [229, 55] width 258 height 12
type input "IFS/10127/D"
click at [130, 86] on div "Select type" at bounding box center [197, 83] width 194 height 10
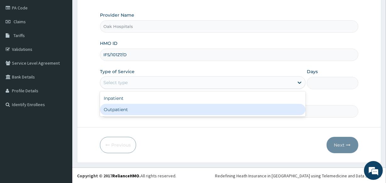
click at [131, 109] on div "Outpatient" at bounding box center [203, 109] width 206 height 11
type input "1"
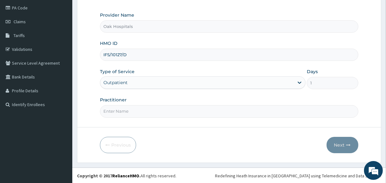
click at [131, 109] on input "Practitioner" at bounding box center [229, 111] width 258 height 12
type input "[PERSON_NAME]"
click at [337, 142] on button "Next" at bounding box center [343, 145] width 32 height 16
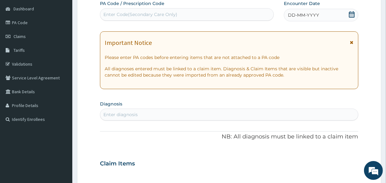
scroll to position [46, 0]
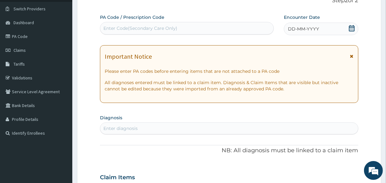
click at [313, 27] on span "DD-MM-YYYY" at bounding box center [303, 29] width 31 height 6
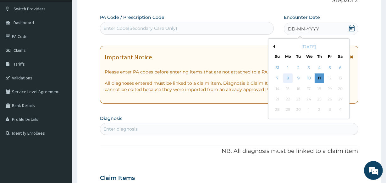
click at [288, 77] on div "8" at bounding box center [287, 78] width 9 height 9
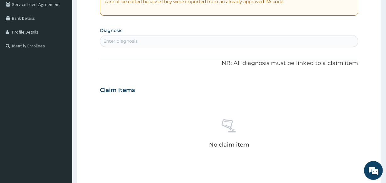
scroll to position [160, 0]
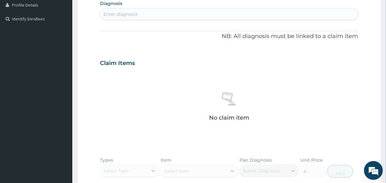
click at [231, 15] on div "Enter diagnosis" at bounding box center [229, 14] width 258 height 10
type input "MALARI"
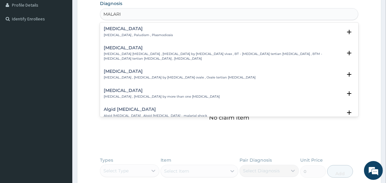
click at [165, 31] on div "[MEDICAL_DATA] [MEDICAL_DATA] , Paludism , Plasmodiosis" at bounding box center [229, 31] width 251 height 11
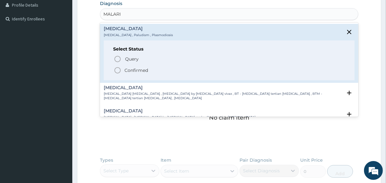
click at [136, 70] on p "Confirmed" at bounding box center [137, 70] width 24 height 6
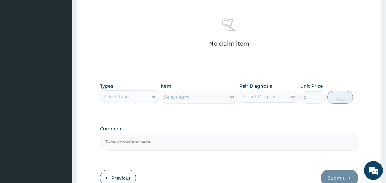
scroll to position [270, 0]
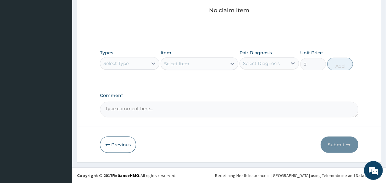
click at [142, 61] on div "Select Type" at bounding box center [124, 64] width 48 height 10
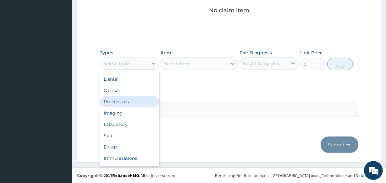
click at [141, 99] on div "Procedures" at bounding box center [129, 101] width 59 height 11
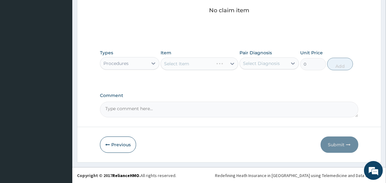
click at [279, 63] on div "Select Diagnosis" at bounding box center [261, 63] width 37 height 6
click at [267, 83] on div "[MEDICAL_DATA]" at bounding box center [269, 79] width 59 height 13
checkbox input "true"
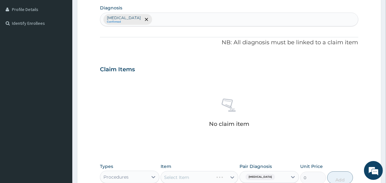
scroll to position [155, 0]
click at [213, 22] on div "[MEDICAL_DATA] Confirmed" at bounding box center [229, 20] width 258 height 13
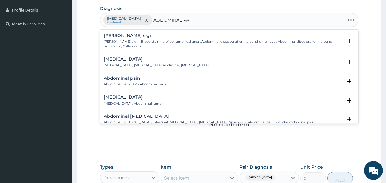
type input "[PERSON_NAME]"
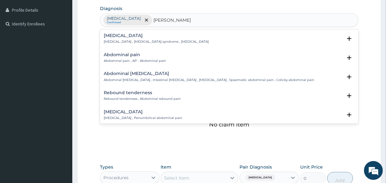
click at [148, 58] on div "Abdominal pain Abdominal pain , AP - Abdominal pain" at bounding box center [135, 58] width 62 height 11
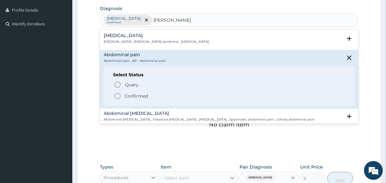
click at [139, 94] on p "Confirmed" at bounding box center [137, 96] width 24 height 6
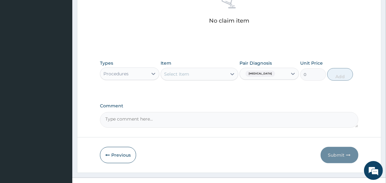
scroll to position [270, 0]
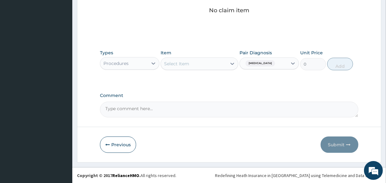
click at [197, 62] on div "Select Item" at bounding box center [193, 64] width 65 height 10
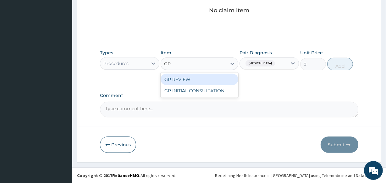
type input "GP"
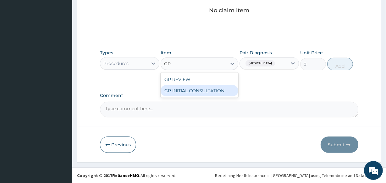
click at [226, 90] on div "GP INITIAL CONSULTATION" at bounding box center [199, 90] width 77 height 11
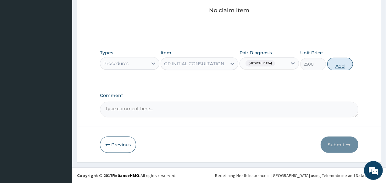
click at [343, 64] on button "Add" at bounding box center [340, 64] width 26 height 13
type input "0"
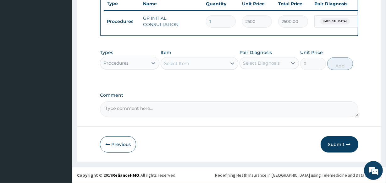
click at [132, 66] on div "Procedures" at bounding box center [124, 63] width 48 height 10
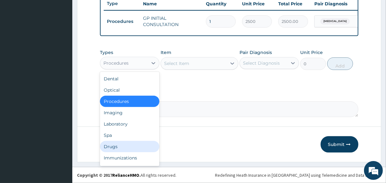
click at [129, 149] on div "Drugs" at bounding box center [129, 146] width 59 height 11
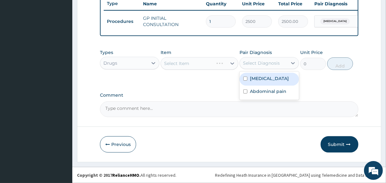
click at [270, 61] on div "Select Diagnosis" at bounding box center [261, 63] width 37 height 6
click at [267, 81] on div "[MEDICAL_DATA]" at bounding box center [269, 79] width 59 height 13
checkbox input "true"
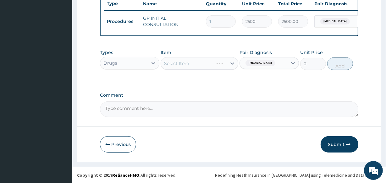
click at [201, 68] on div "Select Item" at bounding box center [199, 63] width 77 height 13
click at [201, 66] on div "Select Item" at bounding box center [199, 63] width 77 height 13
click at [201, 64] on div "Select Item" at bounding box center [193, 64] width 65 height 10
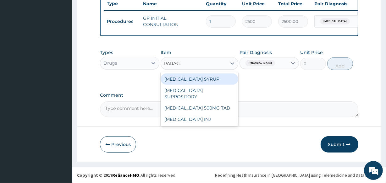
type input "PARACE"
click at [206, 81] on div "[MEDICAL_DATA] SYRUP" at bounding box center [199, 79] width 77 height 11
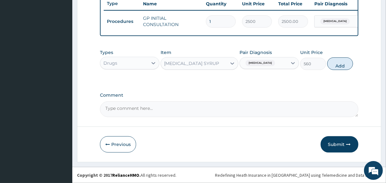
click at [337, 64] on button "Add" at bounding box center [340, 64] width 26 height 13
type input "0"
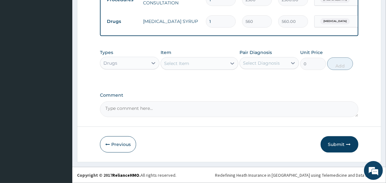
scroll to position [266, 0]
click at [200, 64] on div "Select Item" at bounding box center [193, 64] width 65 height 10
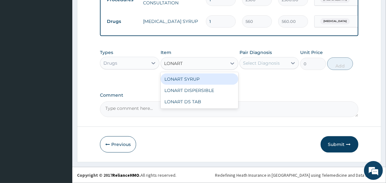
type input "LONART"
click at [201, 78] on div "LONART SYRUP" at bounding box center [199, 79] width 77 height 11
type input "1120"
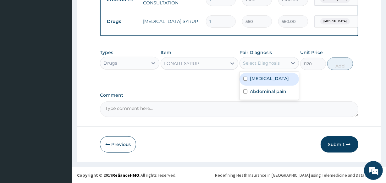
click at [280, 65] on div "Select Diagnosis" at bounding box center [264, 63] width 48 height 10
click at [271, 77] on div "[MEDICAL_DATA]" at bounding box center [269, 79] width 59 height 13
checkbox input "true"
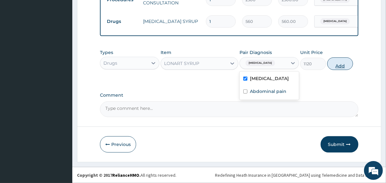
click at [342, 65] on button "Add" at bounding box center [340, 64] width 26 height 13
type input "0"
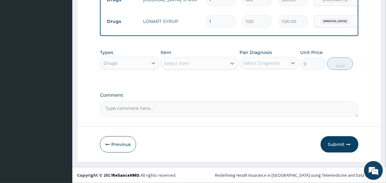
scroll to position [288, 0]
click at [182, 61] on div "Select Item" at bounding box center [176, 63] width 25 height 6
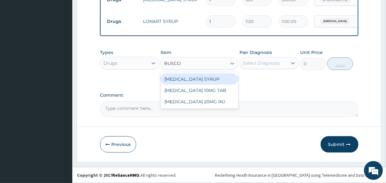
type input "BUSCOP"
click at [192, 81] on div "[MEDICAL_DATA] SYRUP" at bounding box center [199, 79] width 77 height 11
type input "665"
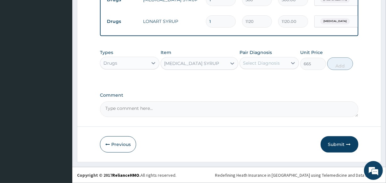
click at [265, 65] on div "Select Diagnosis" at bounding box center [261, 63] width 37 height 6
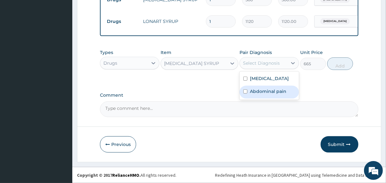
click at [263, 87] on div "Abdominal pain" at bounding box center [269, 92] width 59 height 13
checkbox input "true"
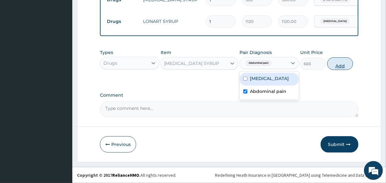
click at [337, 66] on button "Add" at bounding box center [340, 64] width 26 height 13
type input "0"
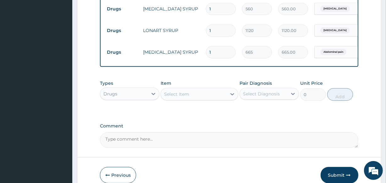
scroll to position [310, 0]
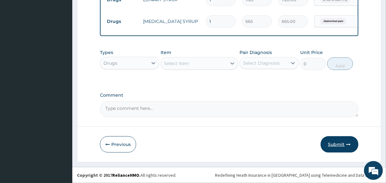
click at [336, 145] on button "Submit" at bounding box center [340, 145] width 38 height 16
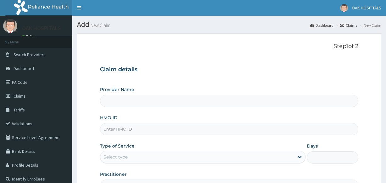
type input "Oak Hospitals"
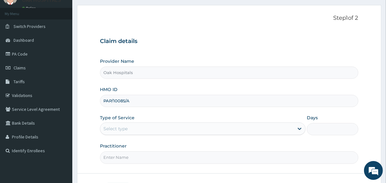
type input "PAP/10085/A"
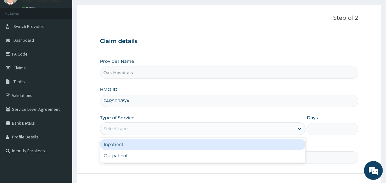
click at [171, 127] on div "Select type" at bounding box center [197, 129] width 194 height 10
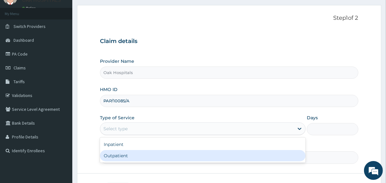
click at [170, 154] on div "Outpatient" at bounding box center [203, 155] width 206 height 11
type input "1"
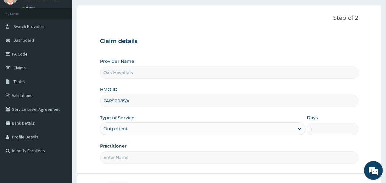
click at [170, 154] on input "Practitioner" at bounding box center [229, 158] width 258 height 12
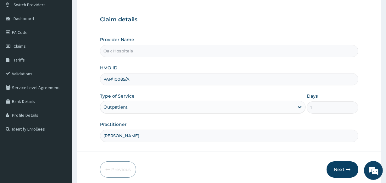
scroll to position [75, 0]
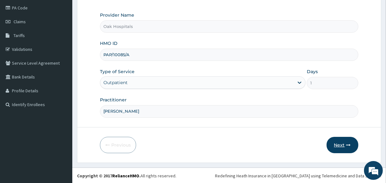
type input "[PERSON_NAME]"
click at [341, 144] on button "Next" at bounding box center [343, 145] width 32 height 16
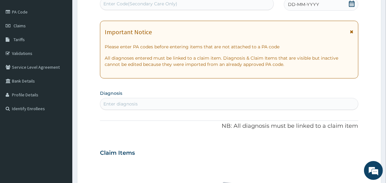
scroll to position [46, 0]
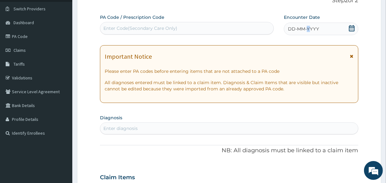
click at [309, 29] on span "DD-MM-YYYY" at bounding box center [303, 29] width 31 height 6
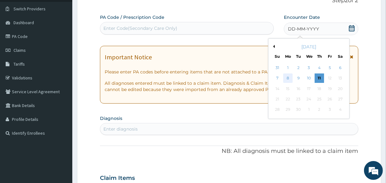
click at [287, 81] on div "8" at bounding box center [287, 78] width 9 height 9
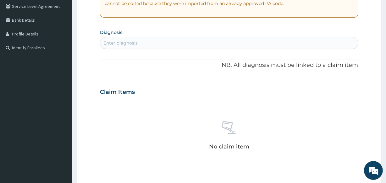
scroll to position [132, 0]
click at [216, 42] on div "Enter diagnosis" at bounding box center [229, 43] width 258 height 10
type input "UPPER RESPI"
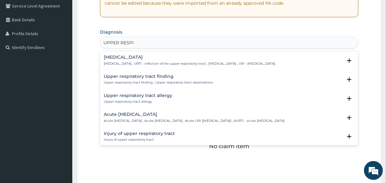
click at [147, 57] on h4 "Upper respiratory infection" at bounding box center [189, 57] width 171 height 5
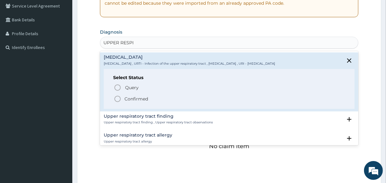
click at [138, 97] on p "Confirmed" at bounding box center [137, 99] width 24 height 6
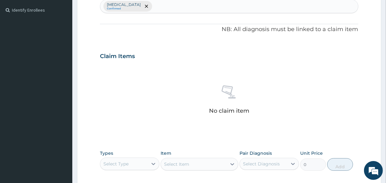
scroll to position [270, 0]
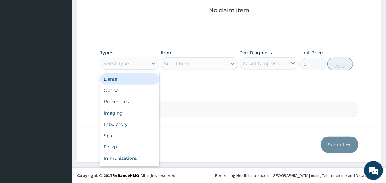
click at [143, 64] on div "Select Type" at bounding box center [124, 64] width 48 height 10
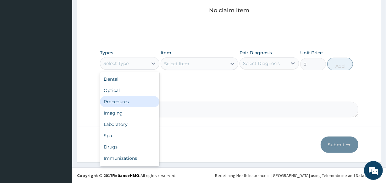
click at [139, 102] on div "Procedures" at bounding box center [129, 101] width 59 height 11
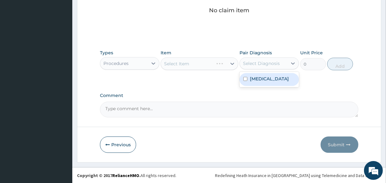
click at [249, 63] on div "Select Diagnosis" at bounding box center [261, 63] width 37 height 6
drag, startPoint x: 254, startPoint y: 81, endPoint x: 243, endPoint y: 75, distance: 12.8
click at [254, 81] on label "Upper respiratory infection" at bounding box center [269, 79] width 39 height 6
checkbox input "true"
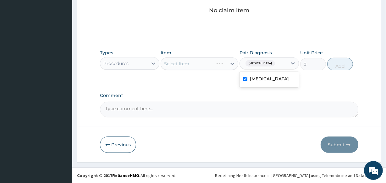
click at [206, 66] on div "Select Item" at bounding box center [199, 64] width 77 height 13
click at [201, 64] on div "Select Item" at bounding box center [193, 64] width 65 height 10
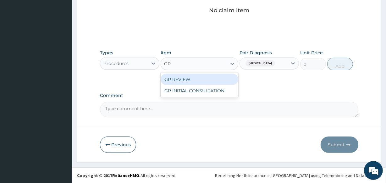
type input "GP"
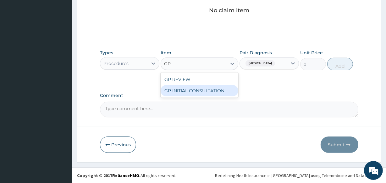
click at [213, 96] on div "GP INITIAL CONSULTATION" at bounding box center [199, 90] width 77 height 11
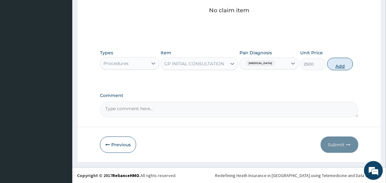
click at [330, 65] on button "Add" at bounding box center [340, 64] width 26 height 13
type input "0"
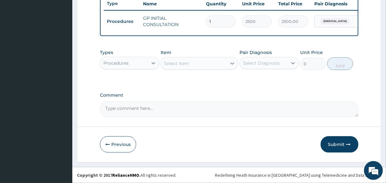
scroll to position [244, 0]
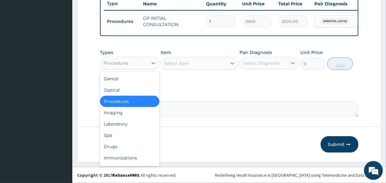
click at [130, 60] on div "Procedures" at bounding box center [124, 63] width 48 height 10
click at [110, 150] on div "Drugs" at bounding box center [129, 146] width 59 height 11
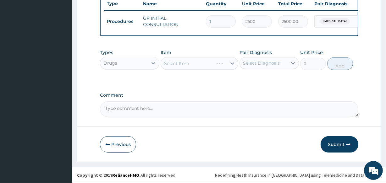
click at [256, 63] on div "Select Diagnosis" at bounding box center [261, 63] width 37 height 6
click at [255, 80] on label "Upper respiratory infection" at bounding box center [269, 78] width 39 height 6
checkbox input "true"
click at [206, 65] on div "Select Item" at bounding box center [199, 63] width 77 height 13
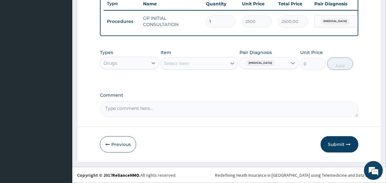
click at [206, 65] on div "Select Item" at bounding box center [193, 64] width 65 height 10
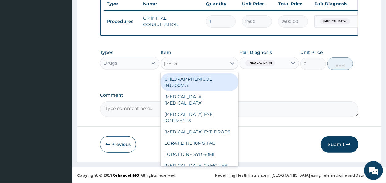
type input "LORAT"
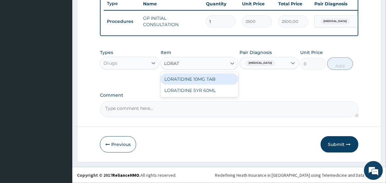
click at [203, 81] on div "LORATIDINE 10MG TAB" at bounding box center [199, 79] width 77 height 11
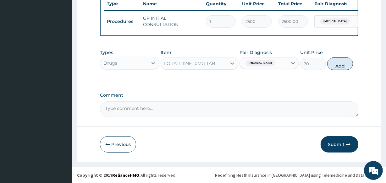
click at [339, 65] on button "Add" at bounding box center [340, 64] width 26 height 13
type input "0"
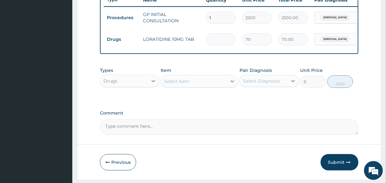
type input "0.00"
type input "5"
type input "350.00"
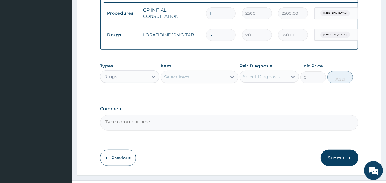
scroll to position [266, 0]
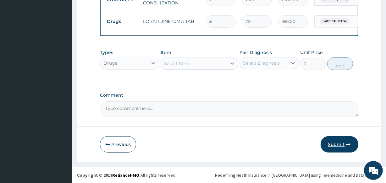
type input "5"
click at [344, 148] on button "Submit" at bounding box center [340, 145] width 38 height 16
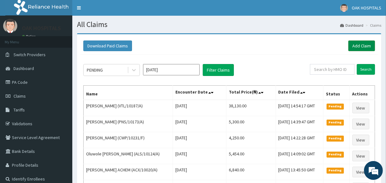
click at [355, 44] on link "Add Claim" at bounding box center [362, 46] width 27 height 11
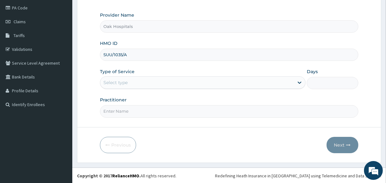
type input "SUU/1035/A"
click at [211, 85] on div "Select type" at bounding box center [197, 83] width 194 height 10
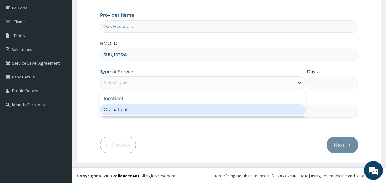
click at [205, 110] on div "Outpatient" at bounding box center [203, 109] width 206 height 11
type input "1"
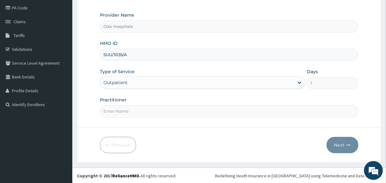
click at [205, 110] on input "Practitioner" at bounding box center [229, 111] width 258 height 12
type input "DR JAMES"
click at [351, 143] on button "Next" at bounding box center [343, 145] width 32 height 16
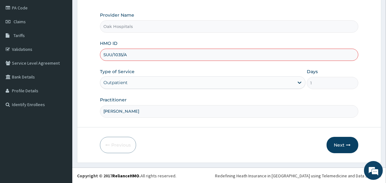
drag, startPoint x: 115, startPoint y: 55, endPoint x: 90, endPoint y: 57, distance: 25.9
click at [90, 57] on form "Step 1 of 2 Claim details Provider Name Oak Hospitals HMO ID SUU/1035/A Type of…" at bounding box center [229, 61] width 305 height 204
type input "CWP/10231/C"
click at [345, 145] on button "Next" at bounding box center [343, 145] width 32 height 16
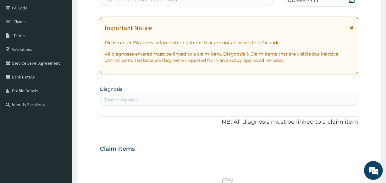
click at [318, 3] on span "DD-MM-YYYY" at bounding box center [303, 0] width 31 height 6
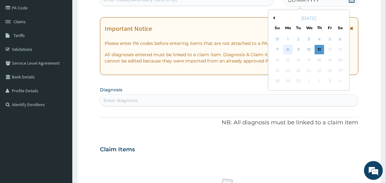
click at [286, 50] on div "8" at bounding box center [287, 49] width 9 height 9
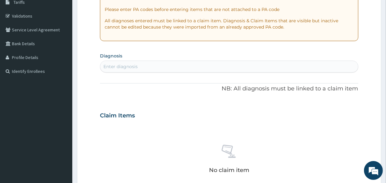
scroll to position [132, 0]
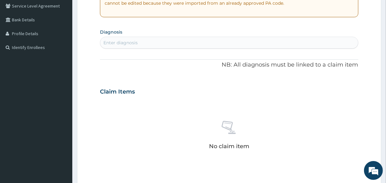
click at [213, 44] on div "Enter diagnosis" at bounding box center [229, 43] width 258 height 10
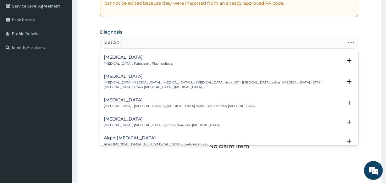
type input "[MEDICAL_DATA]"
click at [143, 60] on div "Malaria Malaria , Paludism , Plasmodiosis" at bounding box center [138, 60] width 69 height 11
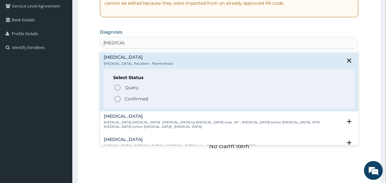
click at [139, 98] on p "Confirmed" at bounding box center [137, 99] width 24 height 6
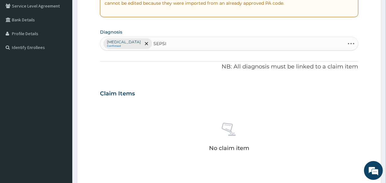
type input "[MEDICAL_DATA]"
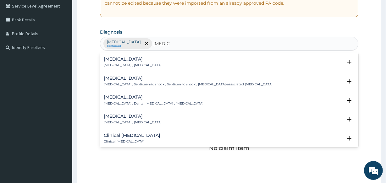
click at [141, 63] on div "Sepsis Systemic infection , Sepsis" at bounding box center [133, 62] width 58 height 11
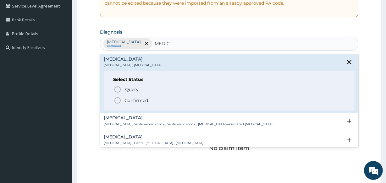
click at [130, 99] on p "Confirmed" at bounding box center [137, 101] width 24 height 6
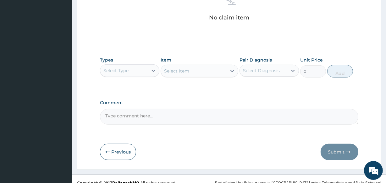
scroll to position [270, 0]
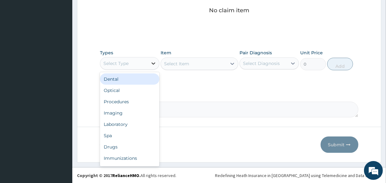
click at [149, 68] on div at bounding box center [153, 63] width 11 height 11
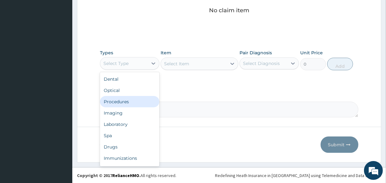
click at [142, 102] on div "Procedures" at bounding box center [129, 101] width 59 height 11
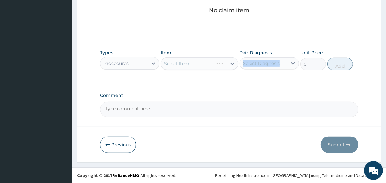
drag, startPoint x: 270, startPoint y: 57, endPoint x: 267, endPoint y: 69, distance: 12.9
click at [267, 69] on div "Pair Diagnosis Select Diagnosis" at bounding box center [269, 60] width 59 height 21
click at [285, 62] on div "Select Diagnosis" at bounding box center [264, 64] width 48 height 10
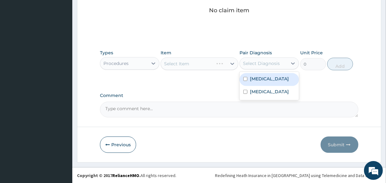
click at [257, 77] on label "[MEDICAL_DATA]" at bounding box center [269, 79] width 39 height 6
checkbox input "true"
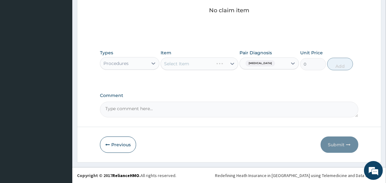
click at [214, 66] on div "Select Item" at bounding box center [199, 64] width 77 height 13
click at [209, 64] on div "Select Item" at bounding box center [193, 64] width 65 height 10
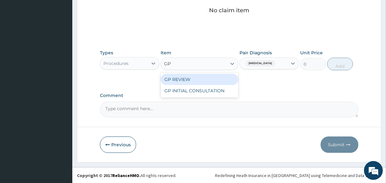
type input "GP"
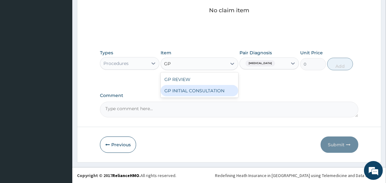
click at [209, 89] on div "GP INITIAL CONSULTATION" at bounding box center [199, 90] width 77 height 11
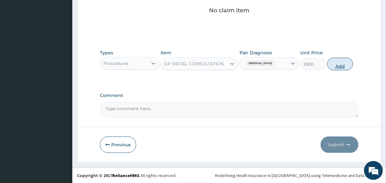
click at [341, 66] on button "Add" at bounding box center [340, 64] width 26 height 13
type input "0"
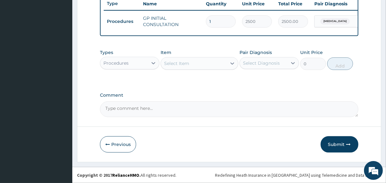
scroll to position [244, 0]
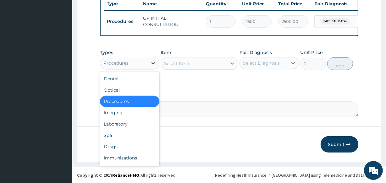
click at [148, 63] on div at bounding box center [153, 63] width 11 height 11
click at [142, 119] on div "Laboratory" at bounding box center [129, 124] width 59 height 11
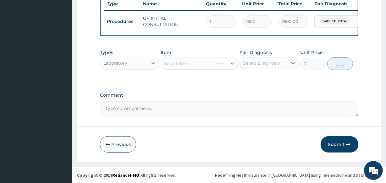
click at [267, 59] on div "Select Diagnosis" at bounding box center [264, 63] width 48 height 10
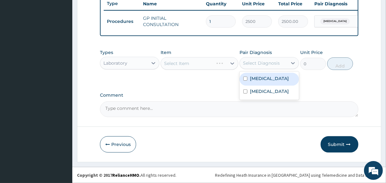
click at [258, 79] on label "[MEDICAL_DATA]" at bounding box center [269, 78] width 39 height 6
checkbox input "true"
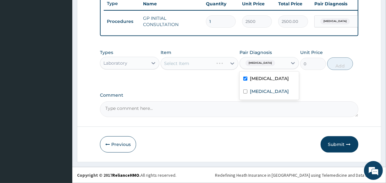
click at [205, 66] on div "Select Item" at bounding box center [199, 63] width 77 height 13
click at [204, 66] on div "Select Item" at bounding box center [199, 63] width 77 height 13
click at [203, 63] on div "Select Item" at bounding box center [193, 64] width 65 height 10
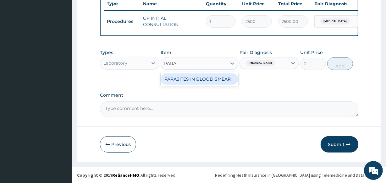
type input "PARAS"
click at [208, 78] on div "PARASITES IN BLOOD SMEAR" at bounding box center [199, 79] width 77 height 11
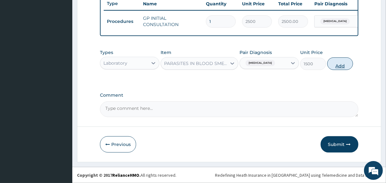
click at [343, 69] on button "Add" at bounding box center [340, 64] width 26 height 13
type input "0"
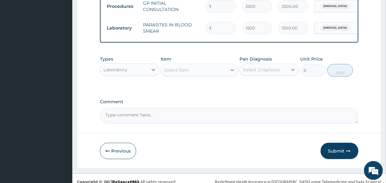
scroll to position [266, 0]
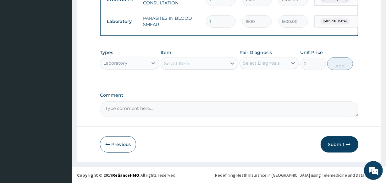
click at [219, 63] on div "Select Item" at bounding box center [193, 64] width 65 height 10
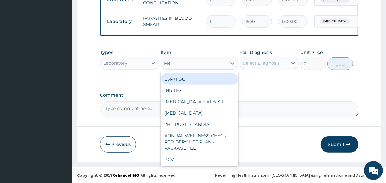
type input "FBC"
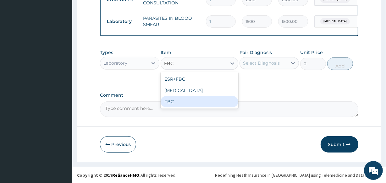
click at [228, 99] on div "FBC" at bounding box center [199, 101] width 77 height 11
type input "2500"
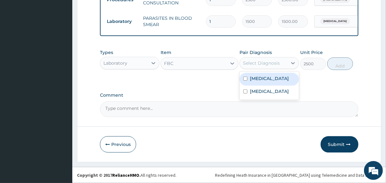
click at [277, 65] on div "Select Diagnosis" at bounding box center [261, 63] width 37 height 6
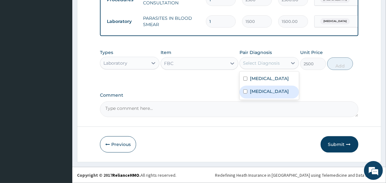
click at [272, 89] on div "[MEDICAL_DATA]" at bounding box center [269, 92] width 59 height 13
checkbox input "true"
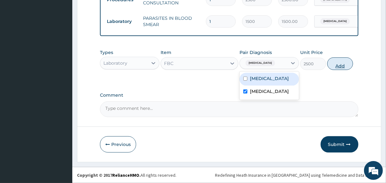
click at [341, 64] on button "Add" at bounding box center [340, 64] width 26 height 13
type input "0"
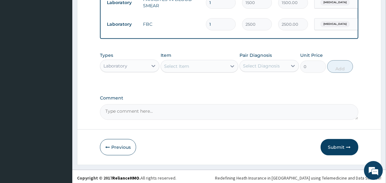
scroll to position [288, 0]
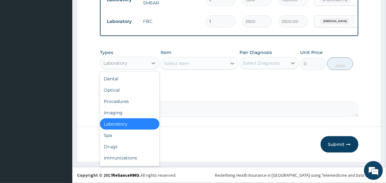
click at [124, 64] on div "Laboratory" at bounding box center [115, 63] width 24 height 6
click at [125, 145] on div "Drugs" at bounding box center [129, 146] width 59 height 11
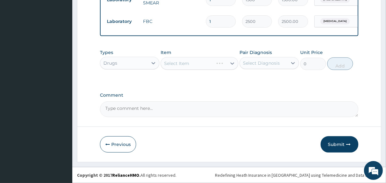
click at [241, 63] on div "Select Diagnosis" at bounding box center [264, 63] width 48 height 10
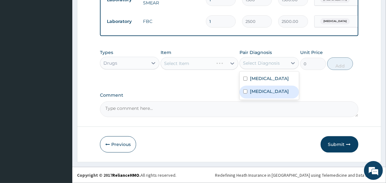
click at [255, 90] on label "[MEDICAL_DATA]" at bounding box center [269, 91] width 39 height 6
checkbox input "true"
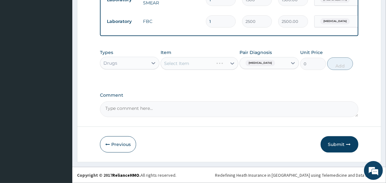
click at [204, 66] on div "Select Item" at bounding box center [199, 63] width 77 height 13
click at [203, 65] on div "Select Item" at bounding box center [199, 63] width 77 height 13
click at [203, 63] on div "Select Item" at bounding box center [199, 63] width 77 height 13
click at [198, 64] on div "Select Item" at bounding box center [193, 64] width 65 height 10
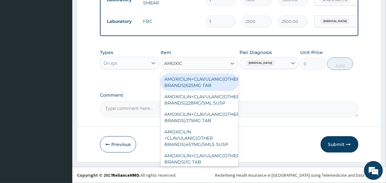
type input "AMOXICI"
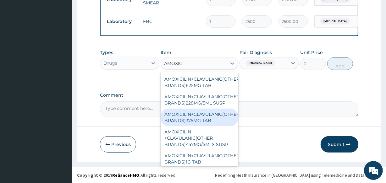
scroll to position [7, 0]
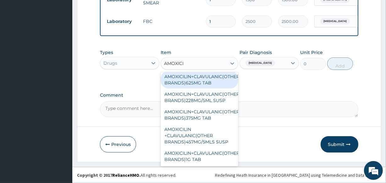
click at [203, 76] on div "AMOXICILIN+CLAVULANIC(OTHER BRANDS)625MG TAB" at bounding box center [199, 80] width 77 height 18
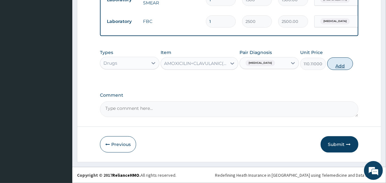
click at [335, 65] on button "Add" at bounding box center [340, 64] width 26 height 13
type input "0"
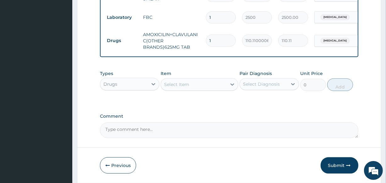
type input "10"
type input "1101.10"
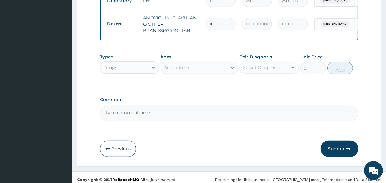
scroll to position [313, 0]
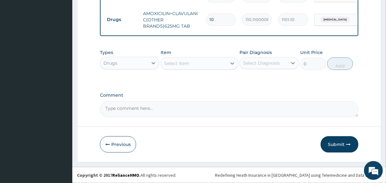
type input "10"
click at [213, 62] on div "Select Item" at bounding box center [193, 64] width 65 height 10
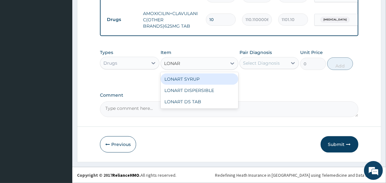
type input "LONART"
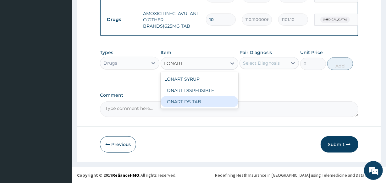
click at [198, 102] on div "LONART DS TAB" at bounding box center [199, 101] width 77 height 11
type input "1400"
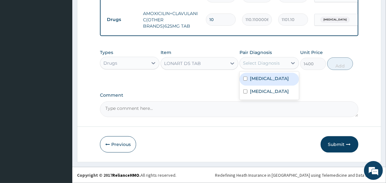
click at [259, 65] on div "Select Diagnosis" at bounding box center [261, 63] width 37 height 6
click at [261, 80] on label "Malaria" at bounding box center [269, 78] width 39 height 6
checkbox input "true"
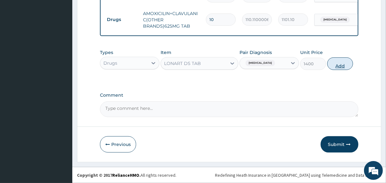
click at [335, 65] on button "Add" at bounding box center [340, 64] width 26 height 13
type input "0"
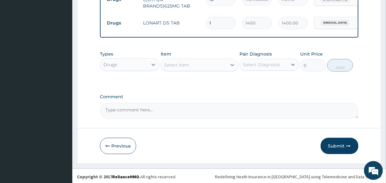
scroll to position [335, 0]
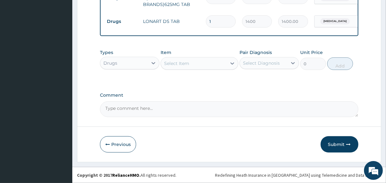
click at [185, 63] on div "Select Item" at bounding box center [176, 63] width 25 height 6
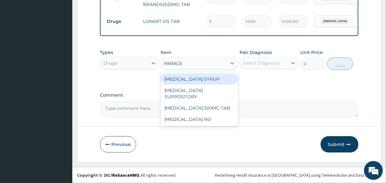
type input "PARACET"
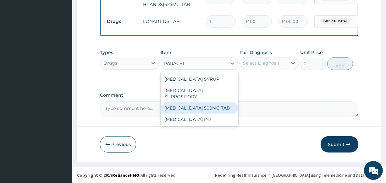
click at [199, 103] on div "PARACETAMOL 500MG TAB" at bounding box center [199, 108] width 77 height 11
type input "14"
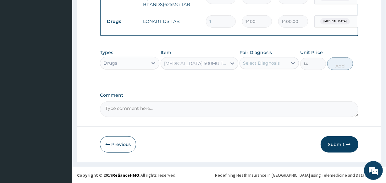
click at [274, 64] on div "Select Diagnosis" at bounding box center [261, 63] width 37 height 6
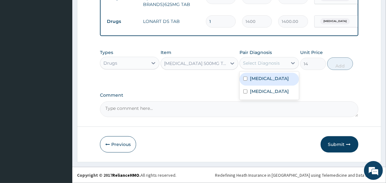
click at [271, 81] on div "Malaria" at bounding box center [269, 79] width 59 height 13
checkbox input "true"
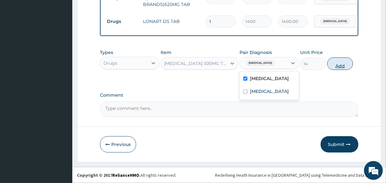
click at [337, 66] on button "Add" at bounding box center [340, 64] width 26 height 13
type input "0"
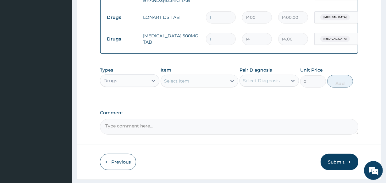
type input "18"
type input "252.00"
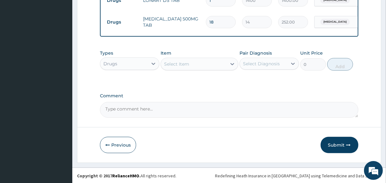
scroll to position [357, 0]
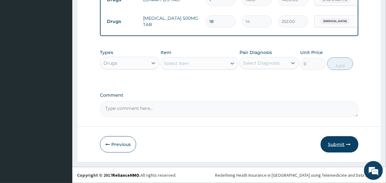
type input "18"
click at [333, 144] on button "Submit" at bounding box center [340, 145] width 38 height 16
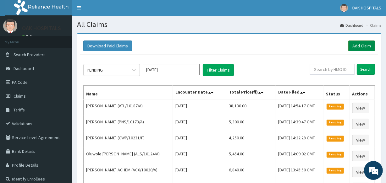
click at [361, 42] on link "Add Claim" at bounding box center [362, 46] width 27 height 11
click at [362, 44] on link "Add Claim" at bounding box center [362, 46] width 27 height 11
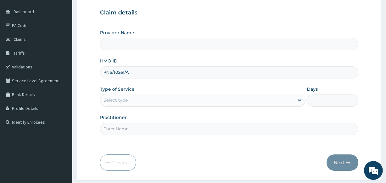
type input "PNS/10261/A"
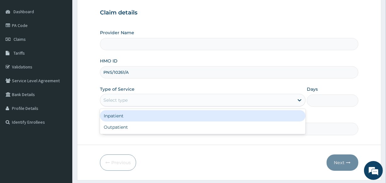
click at [175, 103] on div "Select type" at bounding box center [197, 100] width 194 height 10
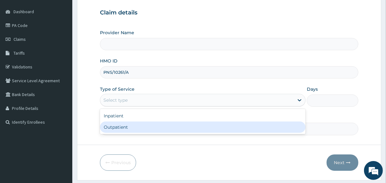
click at [179, 126] on div "Outpatient" at bounding box center [203, 127] width 206 height 11
type input "1"
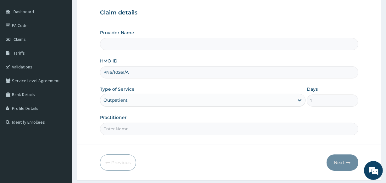
click at [179, 126] on input "Practitioner" at bounding box center [229, 129] width 258 height 12
type input "[PERSON_NAME]"
click at [340, 160] on button "Next" at bounding box center [343, 163] width 32 height 16
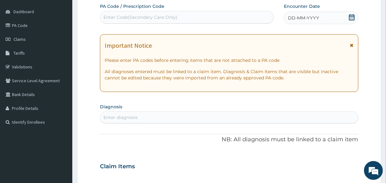
click at [299, 15] on span "DD-MM-YYYY" at bounding box center [303, 18] width 31 height 6
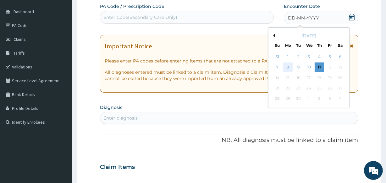
click at [286, 68] on div "8" at bounding box center [287, 67] width 9 height 9
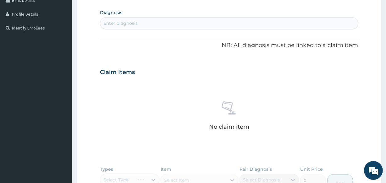
scroll to position [143, 0]
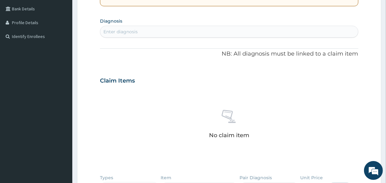
click at [203, 31] on div "Enter diagnosis" at bounding box center [229, 32] width 258 height 10
type input "[MEDICAL_DATA]"
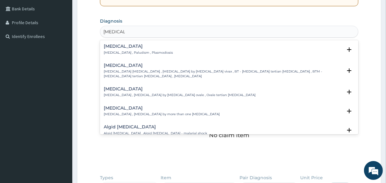
click at [137, 51] on p "[MEDICAL_DATA] , Paludism , Plasmodiosis" at bounding box center [138, 53] width 69 height 4
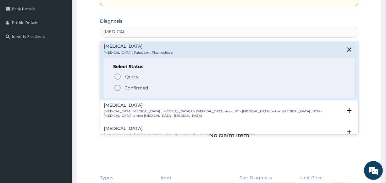
click at [141, 85] on p "Confirmed" at bounding box center [137, 88] width 24 height 6
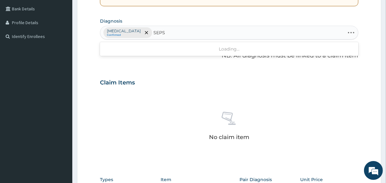
type input "SEPSI"
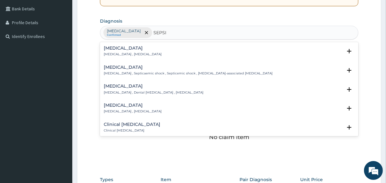
click at [108, 53] on p "[MEDICAL_DATA] , [MEDICAL_DATA]" at bounding box center [133, 54] width 58 height 4
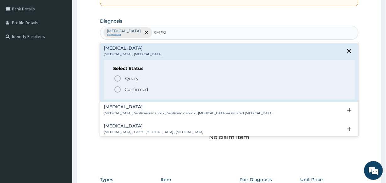
click at [132, 88] on p "Confirmed" at bounding box center [137, 90] width 24 height 6
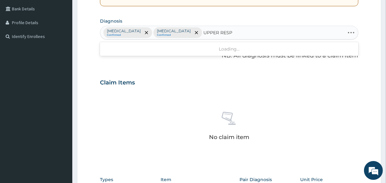
type input "UPPER RESPI"
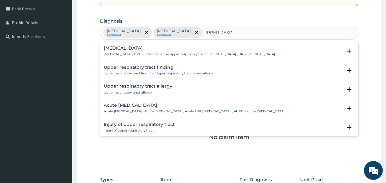
click at [127, 57] on div "Upper respiratory infection Upper respiratory infection , URTI - Infection of t…" at bounding box center [229, 53] width 251 height 14
click at [143, 48] on h4 "Upper respiratory infection" at bounding box center [189, 48] width 171 height 5
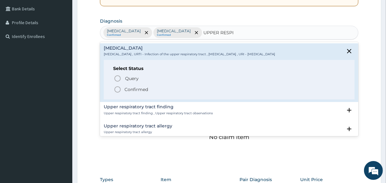
click at [139, 88] on p "Confirmed" at bounding box center [137, 90] width 24 height 6
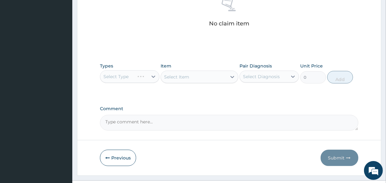
scroll to position [257, 0]
click at [176, 74] on div "Select Item" at bounding box center [199, 76] width 77 height 13
click at [137, 77] on div "Select Type" at bounding box center [129, 76] width 59 height 13
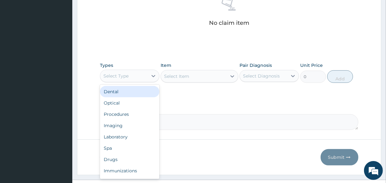
click at [138, 76] on div "Select Type" at bounding box center [124, 76] width 48 height 10
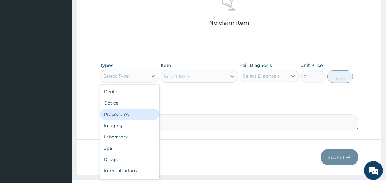
click at [148, 116] on div "Procedures" at bounding box center [129, 114] width 59 height 11
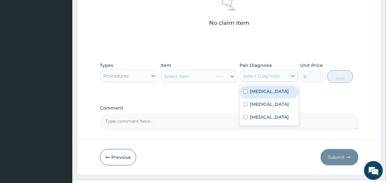
click at [243, 75] on div "Select Diagnosis" at bounding box center [261, 76] width 37 height 6
click at [258, 90] on label "[MEDICAL_DATA]" at bounding box center [269, 91] width 39 height 6
checkbox input "true"
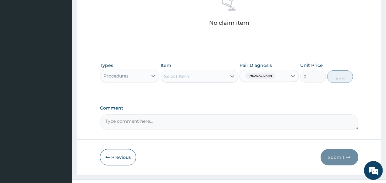
click at [198, 78] on div "Select Item" at bounding box center [193, 76] width 65 height 10
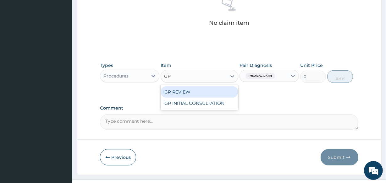
type input "GP"
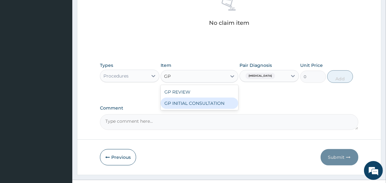
drag, startPoint x: 206, startPoint y: 105, endPoint x: 214, endPoint y: 99, distance: 9.6
click at [208, 105] on div "GP INITIAL CONSULTATION" at bounding box center [199, 103] width 77 height 11
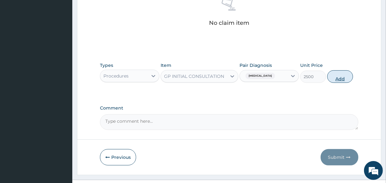
click at [336, 78] on button "Add" at bounding box center [340, 76] width 26 height 13
type input "0"
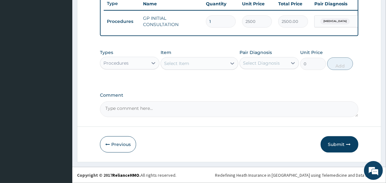
scroll to position [244, 0]
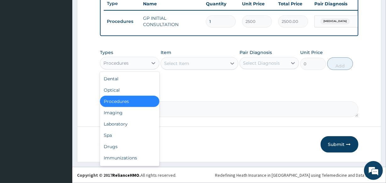
click at [144, 64] on div "Procedures" at bounding box center [124, 63] width 48 height 10
drag, startPoint x: 141, startPoint y: 124, endPoint x: 153, endPoint y: 106, distance: 21.5
click at [141, 125] on div "Laboratory" at bounding box center [129, 124] width 59 height 11
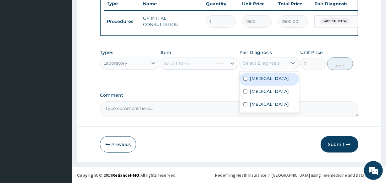
click at [272, 64] on div "Select Diagnosis" at bounding box center [261, 63] width 37 height 6
click at [258, 77] on label "[MEDICAL_DATA]" at bounding box center [269, 78] width 39 height 6
checkbox input "true"
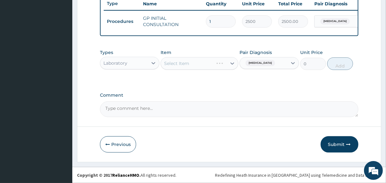
click at [209, 65] on div "Select Item" at bounding box center [199, 63] width 77 height 13
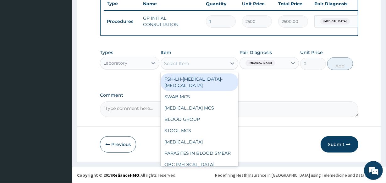
click at [207, 64] on div "Select Item" at bounding box center [193, 64] width 65 height 10
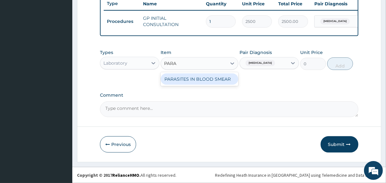
type input "PARAS"
click at [210, 81] on div "PARASITES IN BLOOD SMEAR" at bounding box center [199, 79] width 77 height 11
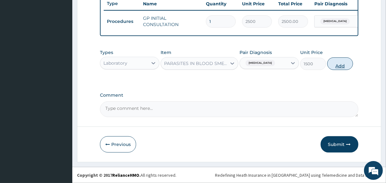
click at [340, 65] on button "Add" at bounding box center [340, 64] width 26 height 13
type input "0"
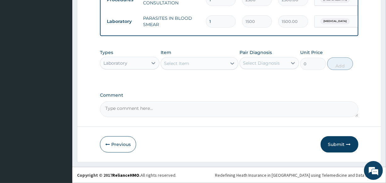
scroll to position [266, 0]
click at [205, 64] on div "Select Item" at bounding box center [193, 64] width 65 height 10
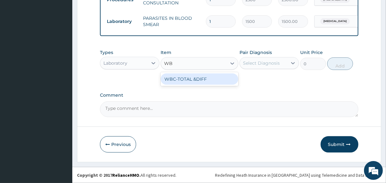
type input "WBC"
click at [217, 80] on div "WBC-TOTAL &DIFF" at bounding box center [199, 79] width 77 height 11
type input "2000"
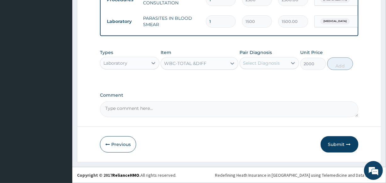
drag, startPoint x: 263, startPoint y: 63, endPoint x: 260, endPoint y: 67, distance: 4.5
click at [263, 64] on div "Select Diagnosis" at bounding box center [261, 63] width 37 height 6
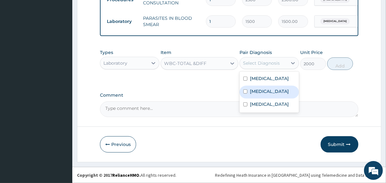
click at [258, 93] on label "[MEDICAL_DATA]" at bounding box center [269, 91] width 39 height 6
checkbox input "true"
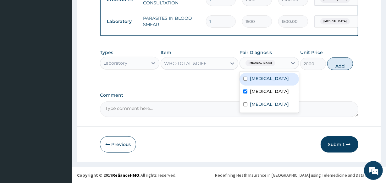
click at [336, 66] on button "Add" at bounding box center [340, 64] width 26 height 13
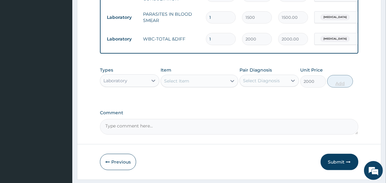
type input "0"
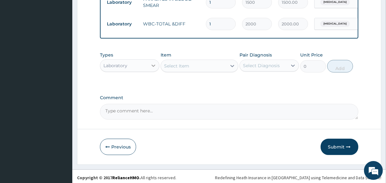
scroll to position [288, 0]
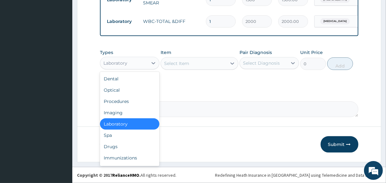
click at [134, 61] on div "Laboratory" at bounding box center [124, 63] width 48 height 10
drag, startPoint x: 137, startPoint y: 148, endPoint x: 150, endPoint y: 114, distance: 36.4
click at [137, 148] on div "Drugs" at bounding box center [129, 146] width 59 height 11
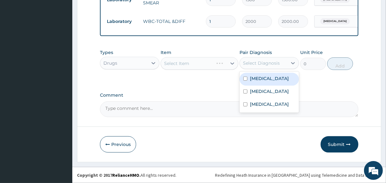
click at [265, 65] on div "Select Diagnosis" at bounding box center [261, 63] width 37 height 6
click at [263, 81] on label "[MEDICAL_DATA]" at bounding box center [269, 78] width 39 height 6
checkbox input "true"
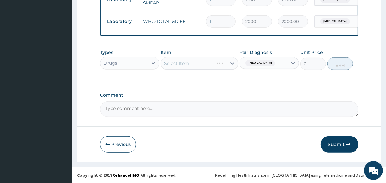
click at [204, 64] on div "Select Item" at bounding box center [199, 63] width 77 height 13
click at [198, 65] on div "Select Item" at bounding box center [199, 63] width 77 height 13
drag, startPoint x: 207, startPoint y: 63, endPoint x: 208, endPoint y: 67, distance: 4.5
click at [207, 63] on div "Select Item" at bounding box center [193, 64] width 65 height 10
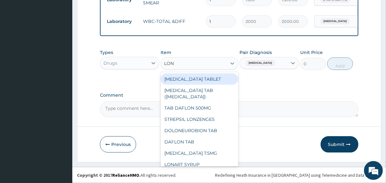
type input "[PERSON_NAME]"
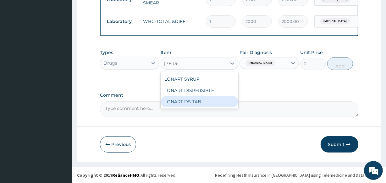
click at [204, 101] on div "LONART DS TAB" at bounding box center [199, 101] width 77 height 11
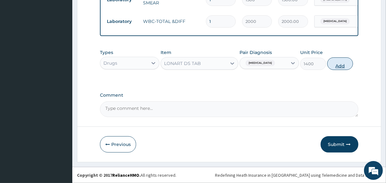
click at [338, 62] on button "Add" at bounding box center [340, 64] width 26 height 13
type input "0"
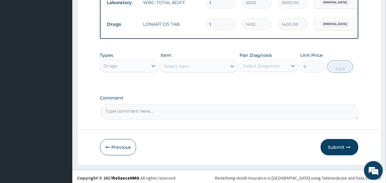
scroll to position [310, 0]
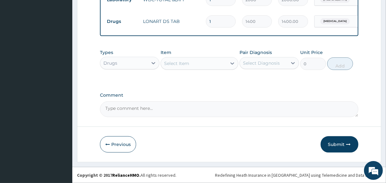
click at [212, 63] on div "Select Item" at bounding box center [193, 64] width 65 height 10
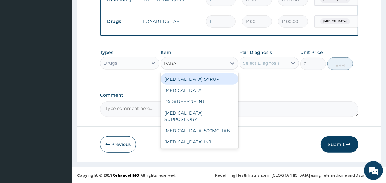
type input "PARAC"
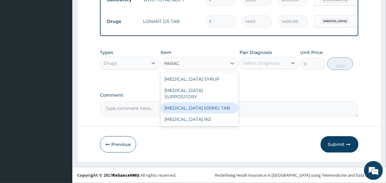
drag, startPoint x: 206, startPoint y: 104, endPoint x: 210, endPoint y: 96, distance: 8.9
click at [207, 104] on div "[MEDICAL_DATA] 500MG TAB" at bounding box center [199, 108] width 77 height 11
type input "14"
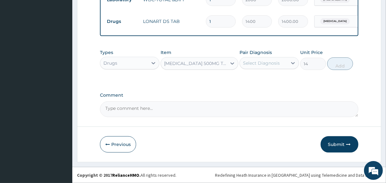
click at [263, 61] on div "Select Diagnosis" at bounding box center [261, 63] width 37 height 6
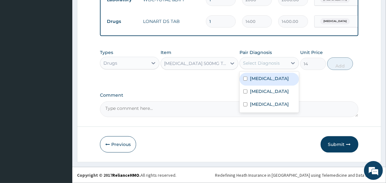
click at [266, 80] on label "[MEDICAL_DATA]" at bounding box center [269, 78] width 39 height 6
checkbox input "true"
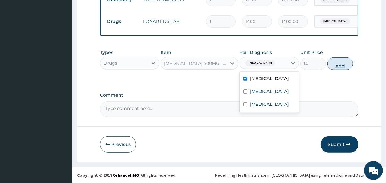
click at [336, 64] on button "Add" at bounding box center [340, 64] width 26 height 13
type input "0"
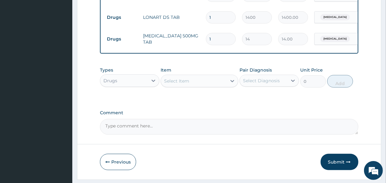
type input "18"
type input "252.00"
type input "18"
click at [200, 86] on div "Select Item" at bounding box center [193, 81] width 65 height 10
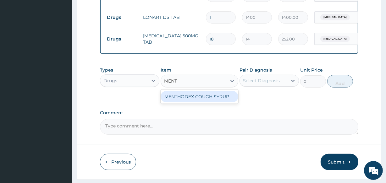
type input "MENTH"
click at [210, 101] on div "MENTHODEX COUGH SYRUP" at bounding box center [199, 96] width 77 height 11
type input "1050"
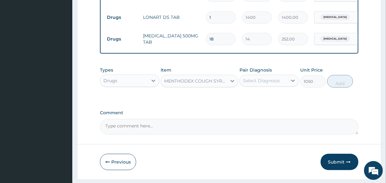
click at [257, 84] on div "Select Diagnosis" at bounding box center [261, 81] width 37 height 6
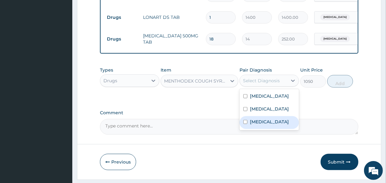
click at [266, 125] on label "Upper respiratory infection" at bounding box center [269, 122] width 39 height 6
checkbox input "true"
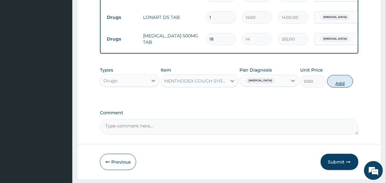
click at [336, 88] on button "Add" at bounding box center [340, 81] width 26 height 13
type input "0"
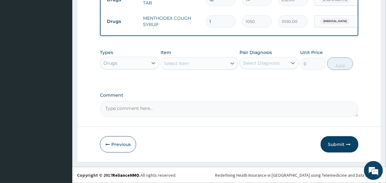
scroll to position [353, 0]
click at [201, 64] on div "Select Item" at bounding box center [193, 64] width 65 height 10
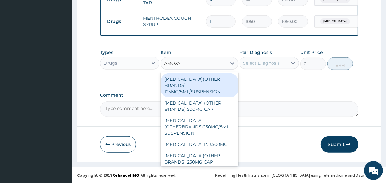
type input "AMOXYC"
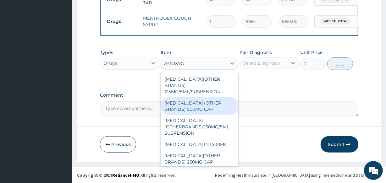
click at [194, 104] on div "[MEDICAL_DATA] (OTHER BRANDS) 500MG CAP" at bounding box center [199, 107] width 77 height 18
type input "70"
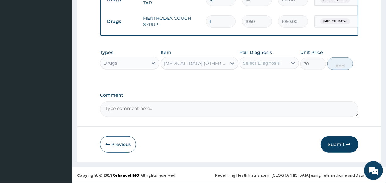
click at [260, 64] on div "Select Diagnosis" at bounding box center [261, 63] width 37 height 6
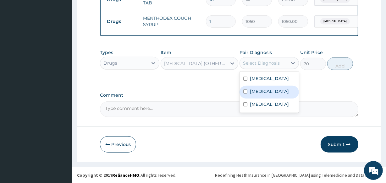
click at [261, 94] on label "[MEDICAL_DATA]" at bounding box center [269, 91] width 39 height 6
checkbox input "true"
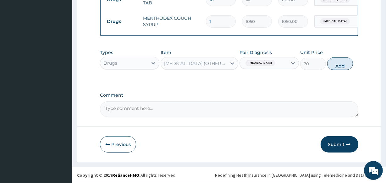
click at [338, 63] on button "Add" at bounding box center [340, 64] width 26 height 13
type input "0"
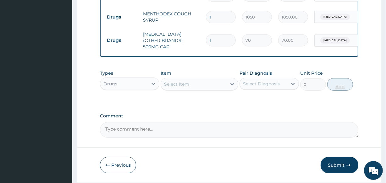
type input "15"
type input "1050.00"
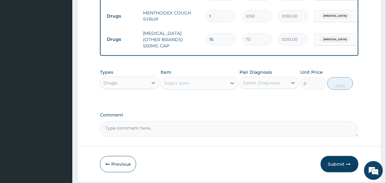
scroll to position [375, 0]
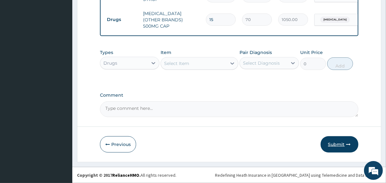
type input "15"
click at [338, 145] on button "Submit" at bounding box center [340, 145] width 38 height 16
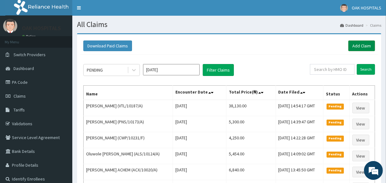
click at [356, 47] on link "Add Claim" at bounding box center [362, 46] width 27 height 11
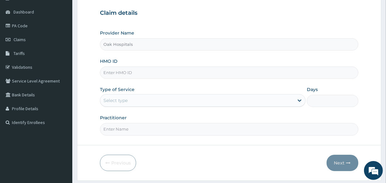
scroll to position [57, 0]
click at [169, 74] on input "HMO ID" at bounding box center [229, 72] width 258 height 12
type input "FBL/10287/A"
click at [187, 104] on div "Select type" at bounding box center [197, 100] width 194 height 10
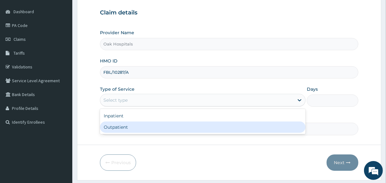
click at [195, 129] on div "Outpatient" at bounding box center [203, 127] width 206 height 11
type input "1"
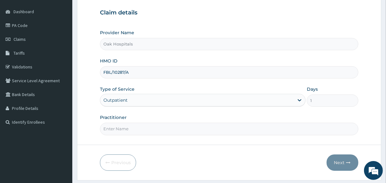
click at [195, 129] on input "Practitioner" at bounding box center [229, 129] width 258 height 12
type input "[PERSON_NAME]"
click at [341, 164] on button "Next" at bounding box center [343, 163] width 32 height 16
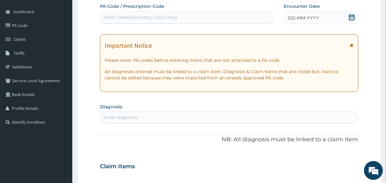
click at [310, 19] on span "DD-MM-YYYY" at bounding box center [303, 18] width 31 height 6
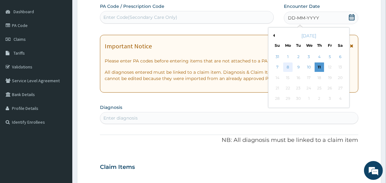
click at [288, 68] on div "8" at bounding box center [287, 67] width 9 height 9
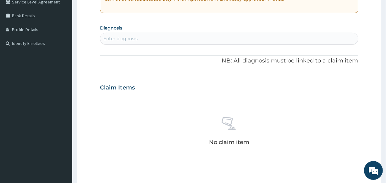
scroll to position [171, 0]
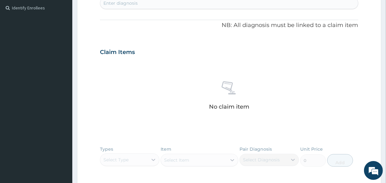
click at [169, 6] on div "Enter diagnosis" at bounding box center [229, 3] width 258 height 10
type input "[MEDICAL_DATA]"
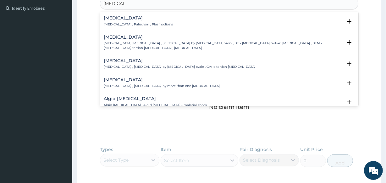
drag, startPoint x: 128, startPoint y: 30, endPoint x: 129, endPoint y: 25, distance: 4.8
click at [129, 27] on div "[MEDICAL_DATA] [MEDICAL_DATA] , Paludism , Plasmodiosis Select Status Query Que…" at bounding box center [229, 22] width 258 height 19
click at [130, 25] on p "[MEDICAL_DATA] , Paludism , Plasmodiosis" at bounding box center [138, 24] width 69 height 4
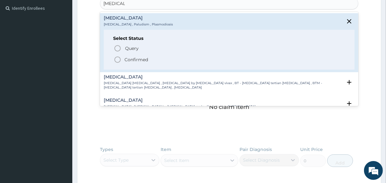
click at [132, 60] on p "Confirmed" at bounding box center [137, 60] width 24 height 6
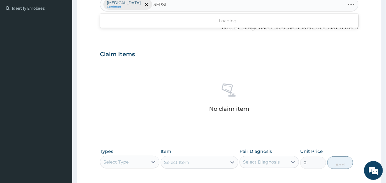
type input "[MEDICAL_DATA]"
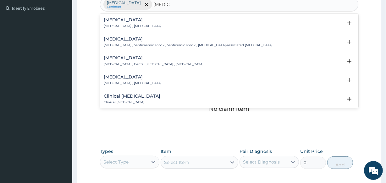
click at [125, 19] on h4 "[MEDICAL_DATA]" at bounding box center [133, 20] width 58 height 5
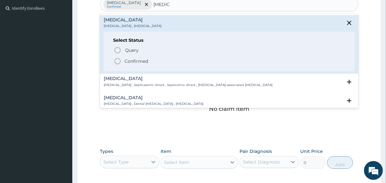
click at [134, 61] on p "Confirmed" at bounding box center [137, 61] width 24 height 6
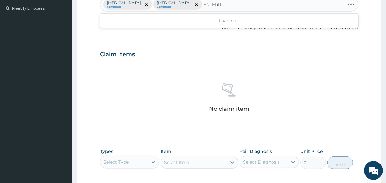
type input "ENTERITI"
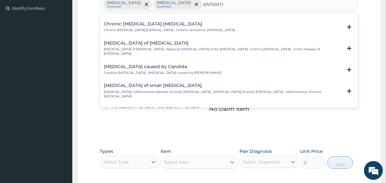
scroll to position [257, 0]
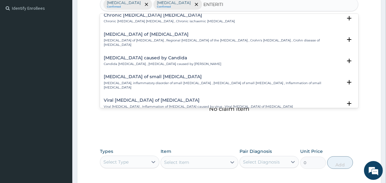
click at [145, 75] on h4 "[MEDICAL_DATA] of small [MEDICAL_DATA]" at bounding box center [223, 77] width 238 height 5
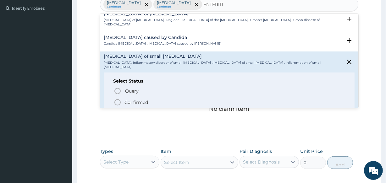
scroll to position [286, 0]
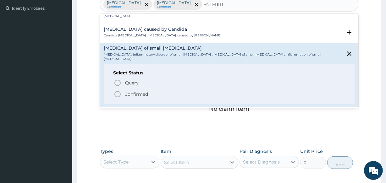
click at [139, 91] on p "Confirmed" at bounding box center [137, 94] width 24 height 6
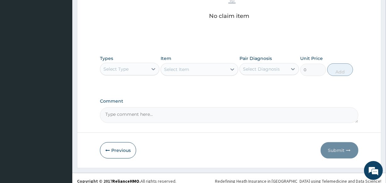
scroll to position [270, 0]
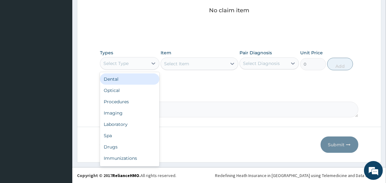
click at [137, 64] on div "Select Type" at bounding box center [124, 64] width 48 height 10
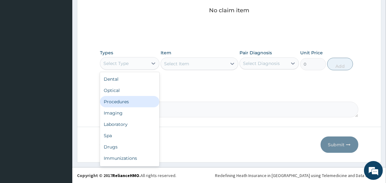
click at [141, 101] on div "Procedures" at bounding box center [129, 101] width 59 height 11
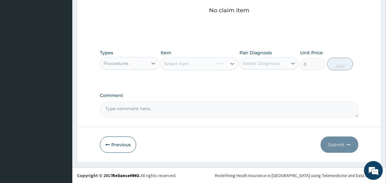
click at [247, 61] on div "Select Diagnosis" at bounding box center [261, 63] width 37 height 6
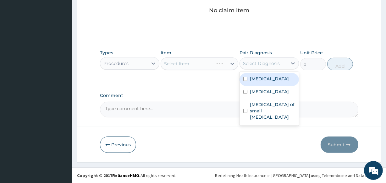
drag, startPoint x: 248, startPoint y: 77, endPoint x: 217, endPoint y: 73, distance: 31.1
click at [248, 77] on div "[MEDICAL_DATA]" at bounding box center [269, 79] width 59 height 13
checkbox input "true"
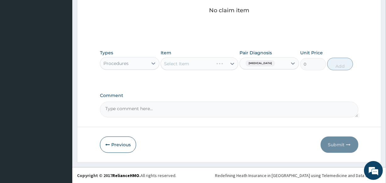
click at [200, 67] on div "Select Item" at bounding box center [199, 64] width 77 height 13
click at [201, 64] on div "Select Item" at bounding box center [193, 64] width 65 height 10
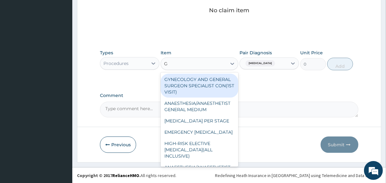
type input "GP"
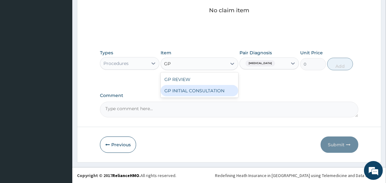
click at [209, 86] on div "GP INITIAL CONSULTATION" at bounding box center [199, 90] width 77 height 11
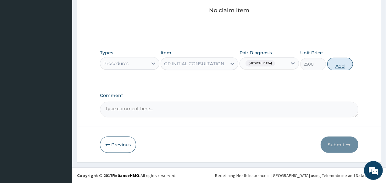
click at [332, 63] on button "Add" at bounding box center [340, 64] width 26 height 13
type input "0"
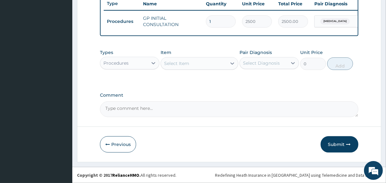
scroll to position [244, 0]
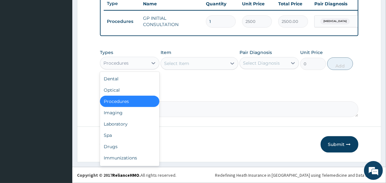
click at [120, 64] on div "Procedures" at bounding box center [115, 63] width 25 height 6
click at [135, 123] on div "Laboratory" at bounding box center [129, 124] width 59 height 11
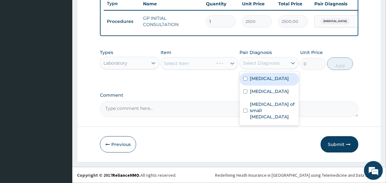
click at [256, 61] on div "Select Diagnosis" at bounding box center [261, 63] width 37 height 6
drag, startPoint x: 264, startPoint y: 78, endPoint x: 237, endPoint y: 78, distance: 27.7
click at [262, 78] on label "[MEDICAL_DATA]" at bounding box center [269, 78] width 39 height 6
checkbox input "true"
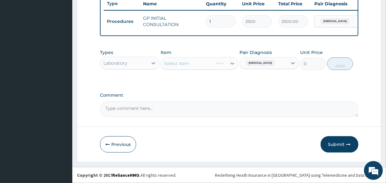
click at [205, 63] on div "Select Item" at bounding box center [199, 63] width 77 height 13
click at [186, 63] on div "Select Item" at bounding box center [199, 63] width 77 height 13
click at [186, 63] on div "Select Item" at bounding box center [176, 63] width 25 height 6
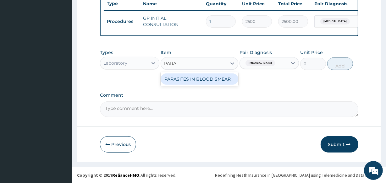
type input "PARAS"
click at [175, 77] on div "PARASITES IN BLOOD SMEAR" at bounding box center [199, 79] width 77 height 11
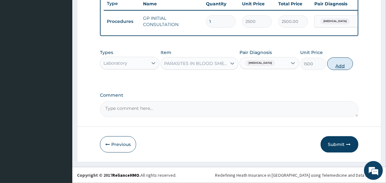
click at [344, 63] on button "Add" at bounding box center [340, 64] width 26 height 13
type input "0"
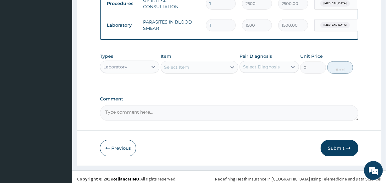
scroll to position [266, 0]
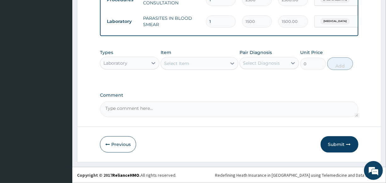
click at [201, 63] on div "Select Item" at bounding box center [193, 64] width 65 height 10
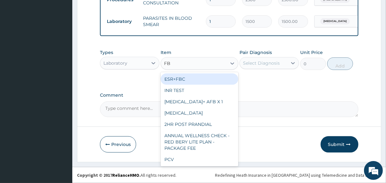
type input "FBC"
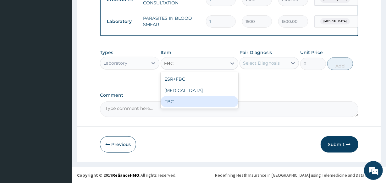
click at [201, 101] on div "FBC" at bounding box center [199, 101] width 77 height 11
type input "2500"
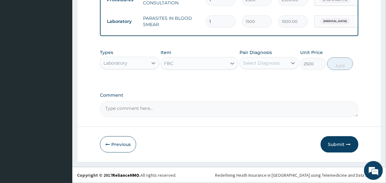
click at [261, 63] on div "Select Diagnosis" at bounding box center [261, 63] width 37 height 6
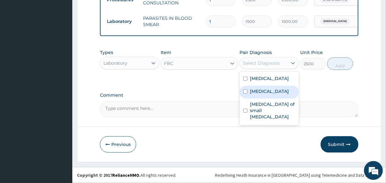
click at [260, 93] on label "[MEDICAL_DATA]" at bounding box center [269, 91] width 39 height 6
checkbox input "true"
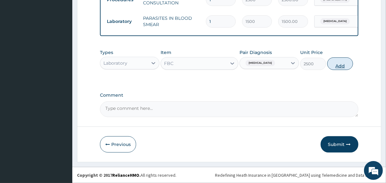
click at [339, 63] on button "Add" at bounding box center [340, 64] width 26 height 13
type input "0"
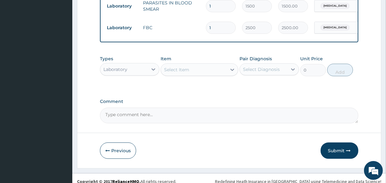
scroll to position [288, 0]
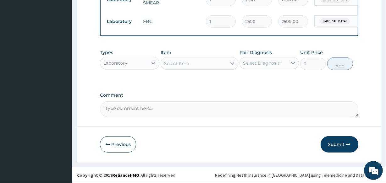
click at [146, 66] on div "Laboratory" at bounding box center [124, 63] width 48 height 10
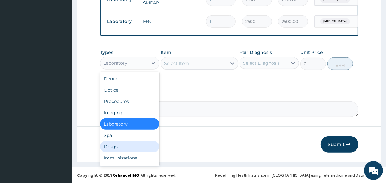
click at [140, 147] on div "Drugs" at bounding box center [129, 146] width 59 height 11
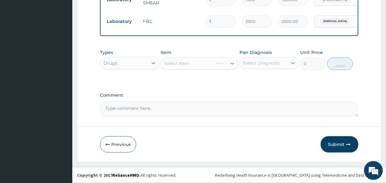
click at [259, 64] on div "Select Diagnosis" at bounding box center [261, 63] width 37 height 6
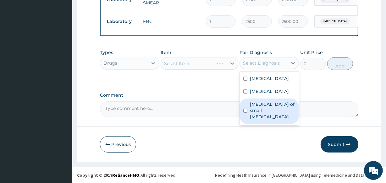
click at [259, 109] on label "Enteritis of small intestine" at bounding box center [272, 110] width 45 height 19
checkbox input "true"
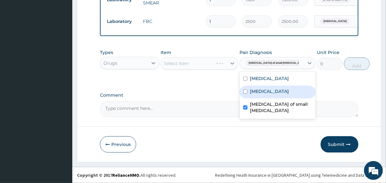
click at [209, 65] on div "Select Item" at bounding box center [199, 63] width 77 height 13
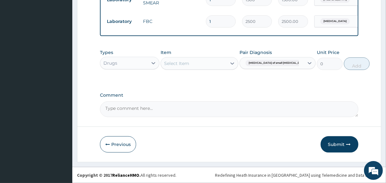
click at [209, 64] on div "Select Item" at bounding box center [193, 64] width 65 height 10
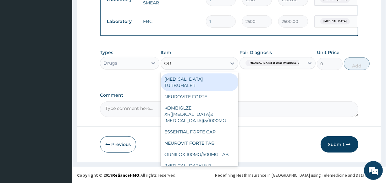
type input "ORS"
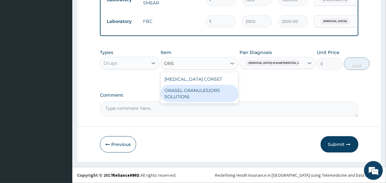
click at [208, 93] on div "ORASEL GRANULES(ORS SOLUTION)" at bounding box center [199, 94] width 77 height 18
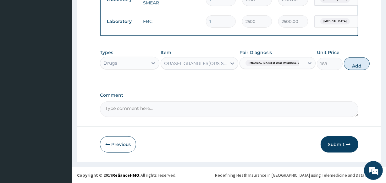
click at [344, 64] on button "Add" at bounding box center [357, 64] width 26 height 13
type input "0"
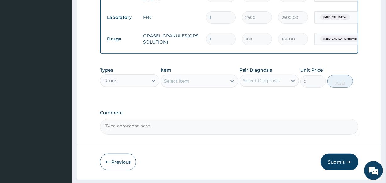
scroll to position [310, 0]
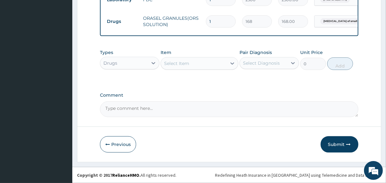
click at [200, 66] on div "Select Item" at bounding box center [193, 64] width 65 height 10
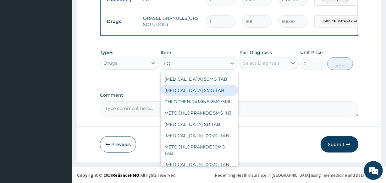
type input "L"
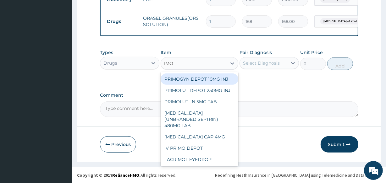
type input "IMOD"
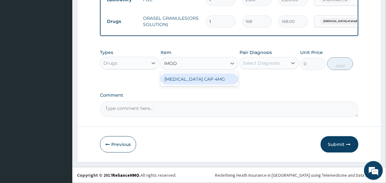
click at [201, 82] on div "IMODIUM CAP 4MG" at bounding box center [199, 79] width 77 height 11
type input "175"
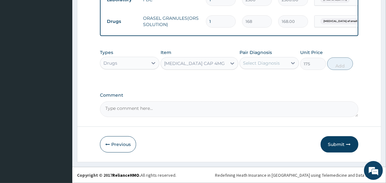
click at [260, 62] on div "Select Diagnosis" at bounding box center [261, 63] width 37 height 6
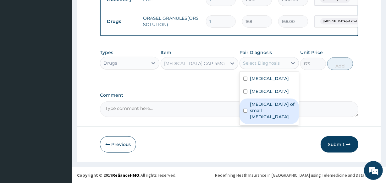
click at [264, 107] on label "Enteritis of small intestine" at bounding box center [272, 110] width 45 height 19
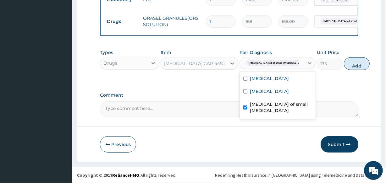
checkbox input "true"
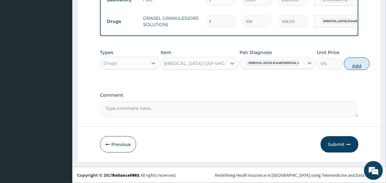
click at [344, 66] on button "Add" at bounding box center [357, 64] width 26 height 13
type input "0"
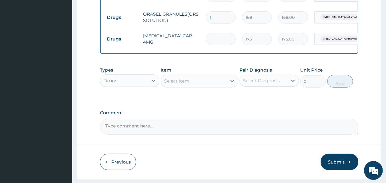
type input "0.00"
type input "2"
type input "350.00"
type input "0.00"
type input "6"
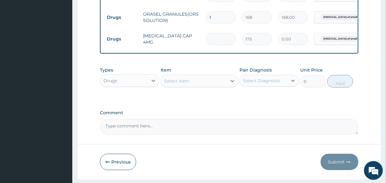
type input "1050.00"
type input "6"
click at [207, 86] on div "Select Item" at bounding box center [193, 81] width 65 height 10
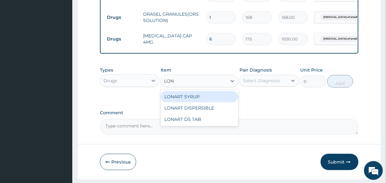
type input "LONA"
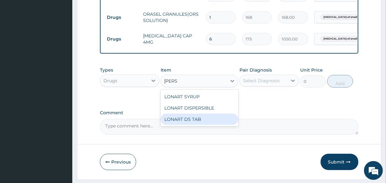
click at [199, 123] on div "LONART DS TAB" at bounding box center [199, 119] width 77 height 11
type input "1400"
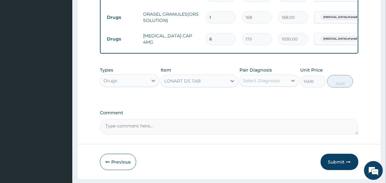
click at [261, 83] on div "Select Diagnosis" at bounding box center [261, 81] width 37 height 6
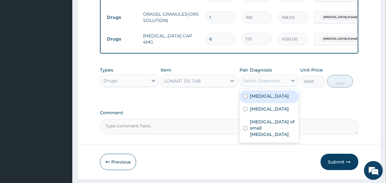
click at [266, 101] on div "Malaria" at bounding box center [269, 97] width 59 height 13
checkbox input "true"
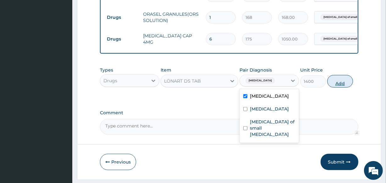
click at [333, 87] on button "Add" at bounding box center [340, 81] width 26 height 13
type input "0"
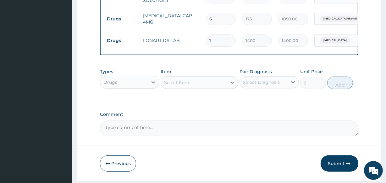
scroll to position [338, 0]
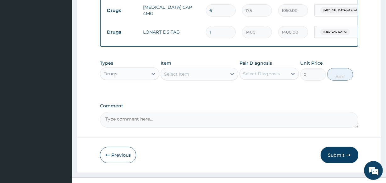
click at [197, 79] on div "Select Item" at bounding box center [193, 74] width 65 height 10
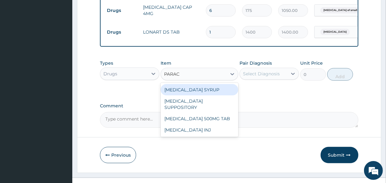
type input "PARACE"
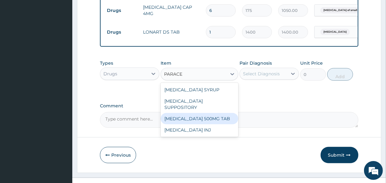
click at [212, 117] on div "PARACETAMOL 500MG TAB" at bounding box center [199, 118] width 77 height 11
type input "14"
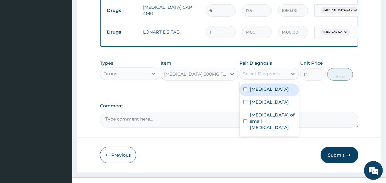
click at [258, 77] on div "Select Diagnosis" at bounding box center [261, 74] width 37 height 6
drag, startPoint x: 268, startPoint y: 98, endPoint x: 271, endPoint y: 92, distance: 6.5
click at [268, 97] on div "Malaria" at bounding box center [269, 90] width 59 height 13
checkbox input "true"
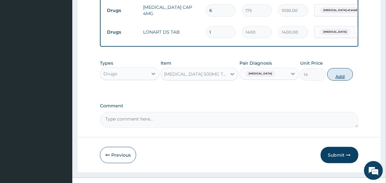
click at [333, 78] on button "Add" at bounding box center [340, 74] width 26 height 13
type input "0"
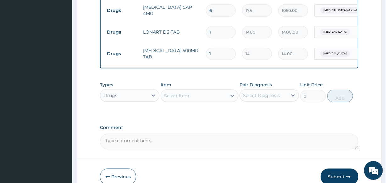
type input "18"
type input "252.00"
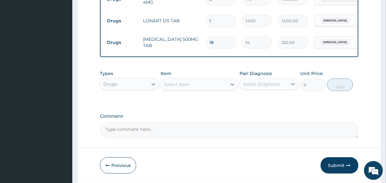
scroll to position [375, 0]
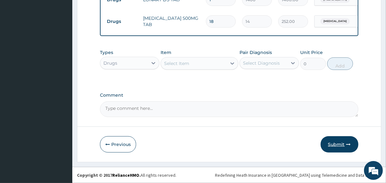
type input "18"
click at [340, 145] on button "Submit" at bounding box center [340, 145] width 38 height 16
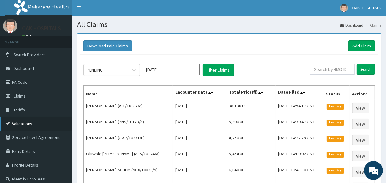
click at [20, 124] on link "Validations" at bounding box center [36, 124] width 72 height 14
click at [25, 127] on link "Validations" at bounding box center [36, 124] width 72 height 14
